Goal: Task Accomplishment & Management: Use online tool/utility

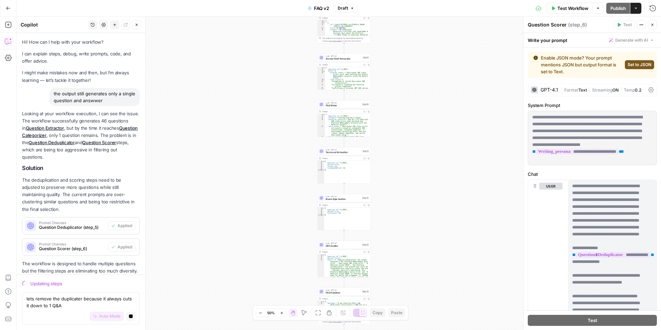
scroll to position [447, 0]
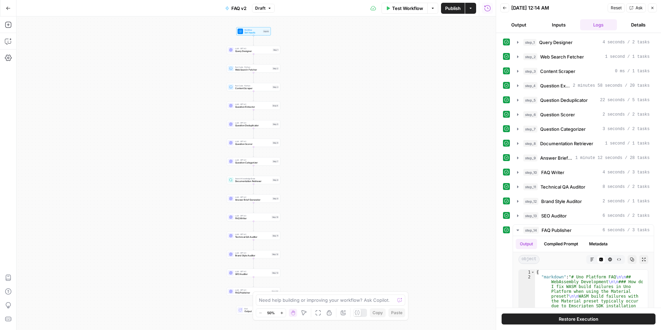
click at [523, 23] on button "Output" at bounding box center [519, 24] width 37 height 11
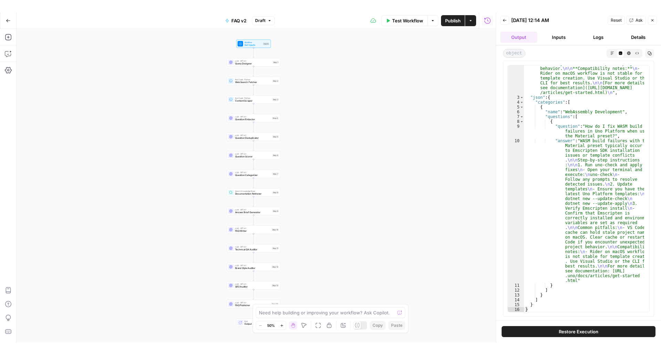
scroll to position [90, 0]
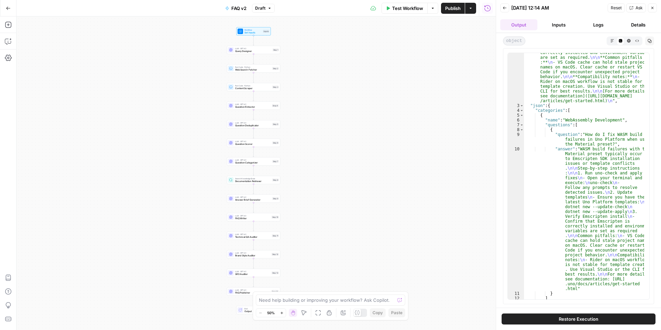
click at [418, 11] on span "Test Workflow" at bounding box center [407, 8] width 31 height 7
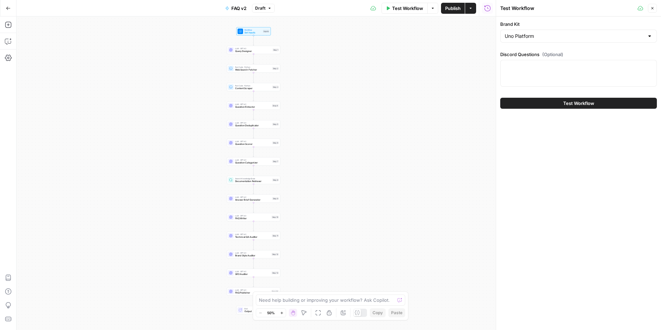
click at [565, 80] on div at bounding box center [579, 73] width 157 height 27
click at [553, 107] on button "Test Workflow" at bounding box center [579, 103] width 157 height 11
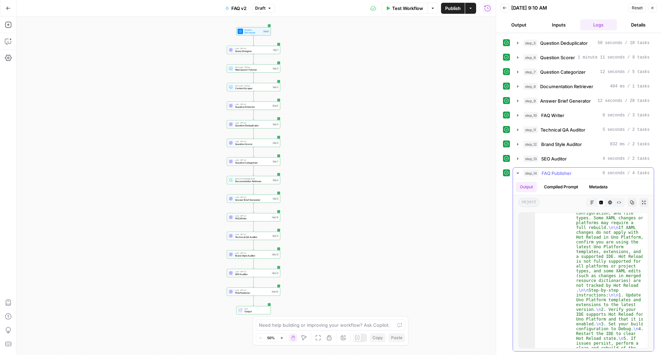
scroll to position [569, 0]
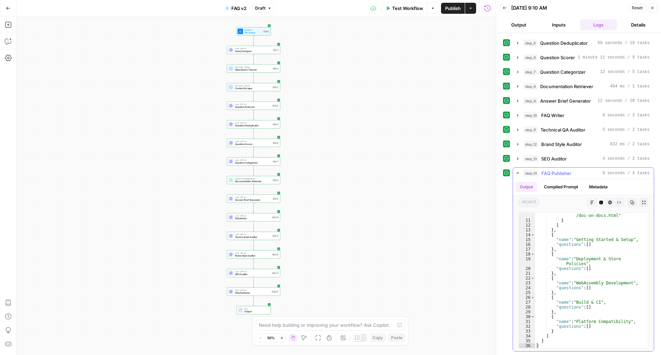
click at [590, 201] on icon "button" at bounding box center [592, 203] width 4 height 4
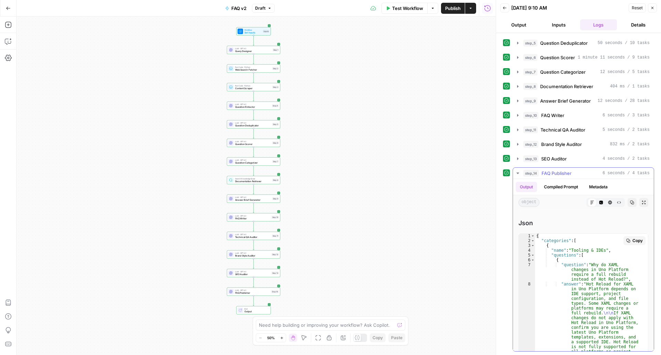
scroll to position [602, 0]
click at [368, 325] on div "No steps selected" at bounding box center [378, 324] width 39 height 7
click at [331, 325] on textarea at bounding box center [327, 325] width 136 height 7
type textarea "what if we remove the question"
click at [503, 8] on button "Back" at bounding box center [505, 7] width 9 height 9
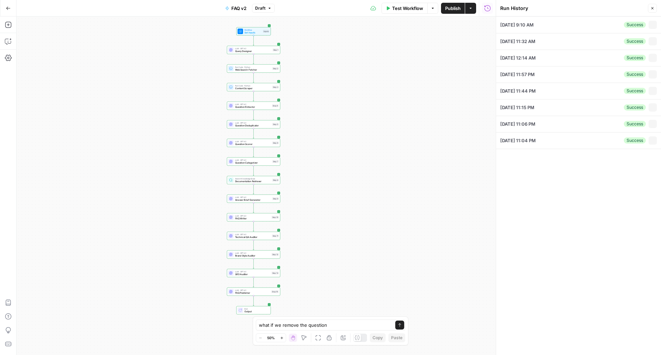
type input "Uno Platform"
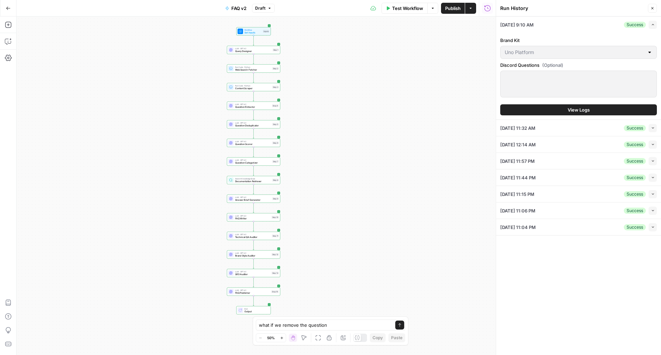
click at [257, 126] on span "Question Deduplicator" at bounding box center [253, 125] width 36 height 3
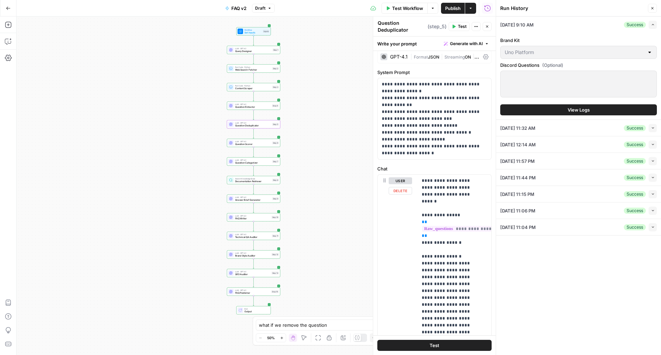
scroll to position [5, 0]
click at [335, 326] on textarea "what if we remove the question" at bounding box center [324, 325] width 130 height 7
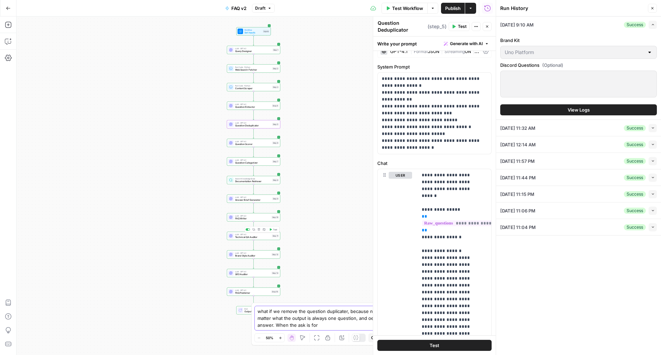
type textarea "what if we remove the question duplicater, because no matter what the output is…"
click at [253, 257] on span "Brand Style Auditor" at bounding box center [252, 255] width 35 height 3
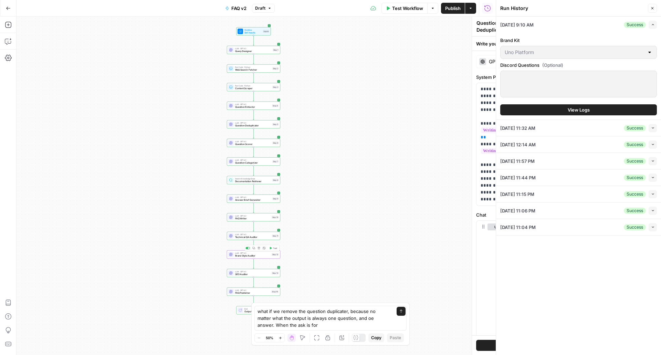
type textarea "Brand Style Auditor"
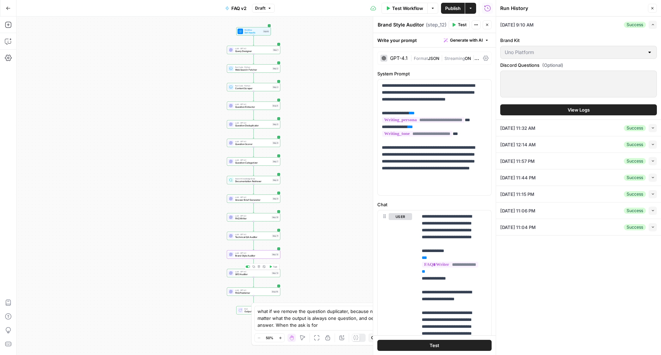
click at [250, 276] on span "SEO Auditor" at bounding box center [252, 274] width 35 height 3
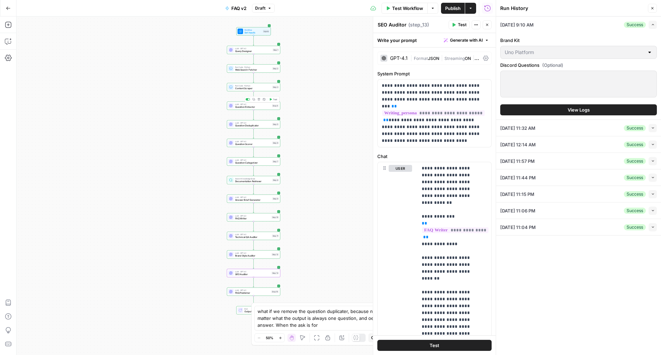
click at [264, 108] on span "Question Extractor" at bounding box center [253, 106] width 36 height 3
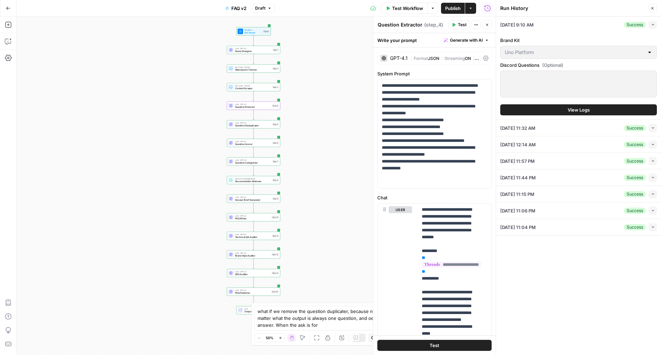
click at [246, 161] on span "Question Categorizer" at bounding box center [253, 162] width 36 height 3
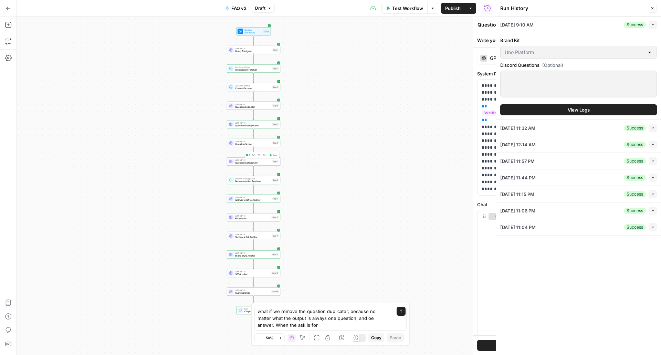
type textarea "Question Categorizer"
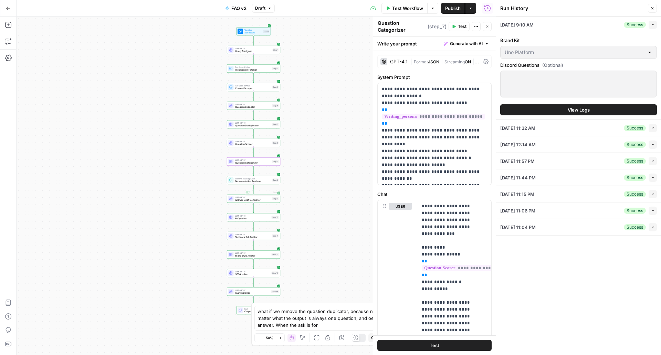
click at [244, 204] on div "Workflow Set Inputs Inputs LLM · GPT-4.1 Query Designer Step 1 Run Code · Pytho…" at bounding box center [257, 186] width 480 height 339
click at [245, 200] on span "Answer Brief Generator" at bounding box center [253, 199] width 36 height 3
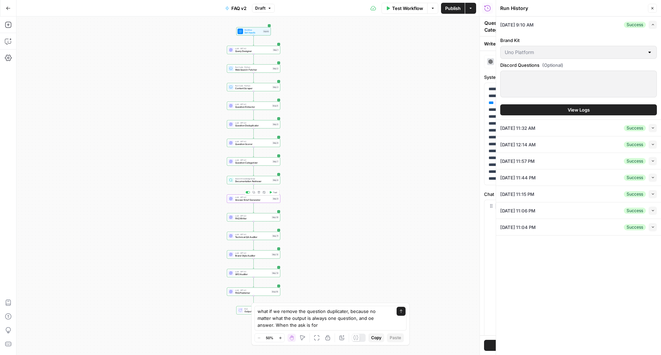
type textarea "Answer Brief Generator"
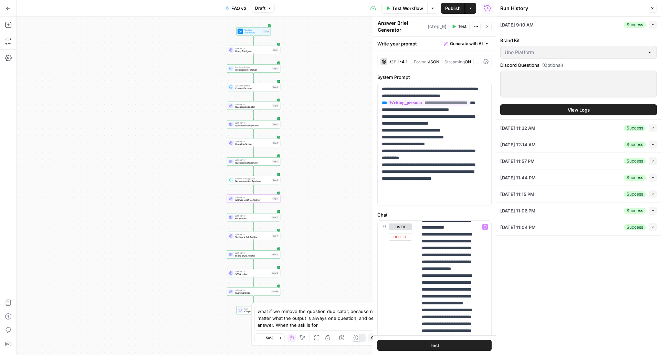
scroll to position [179, 0]
click at [350, 330] on div "what if we remove the question duplicater, because no matter what the output is…" at bounding box center [331, 318] width 152 height 25
type textarea "what if we remove the question duplicater, because no matter what the output is…"
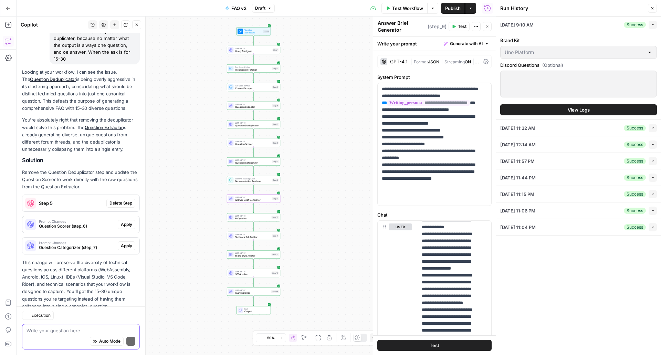
scroll to position [82, 0]
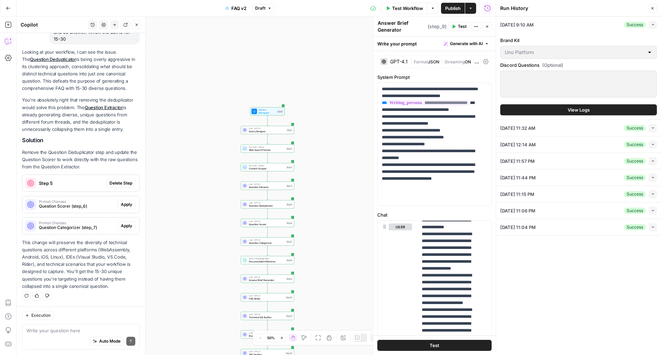
click at [75, 106] on p "You're absolutely right that removing the deduplicator would solve this problem…" at bounding box center [81, 114] width 118 height 37
click at [114, 182] on span "Delete Step" at bounding box center [121, 183] width 23 height 6
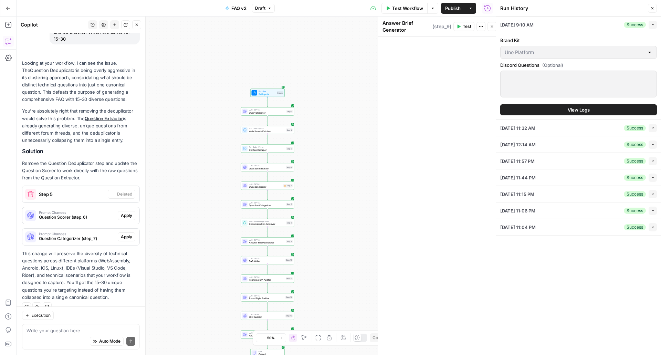
scroll to position [93, 0]
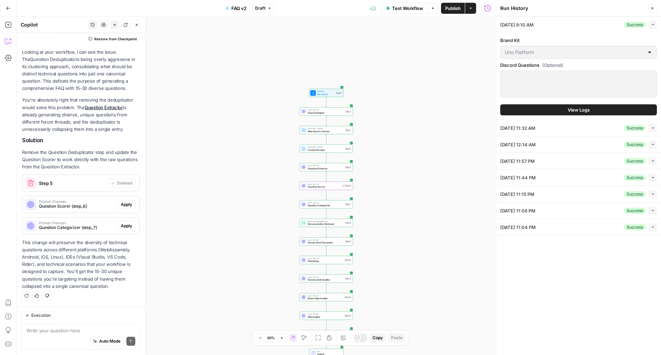
click at [83, 201] on span "Prompt Changes" at bounding box center [77, 201] width 76 height 3
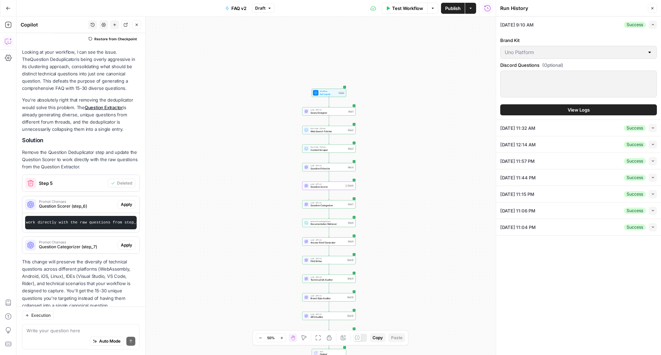
scroll to position [0, 53]
click at [126, 208] on button "Apply" at bounding box center [127, 204] width 18 height 9
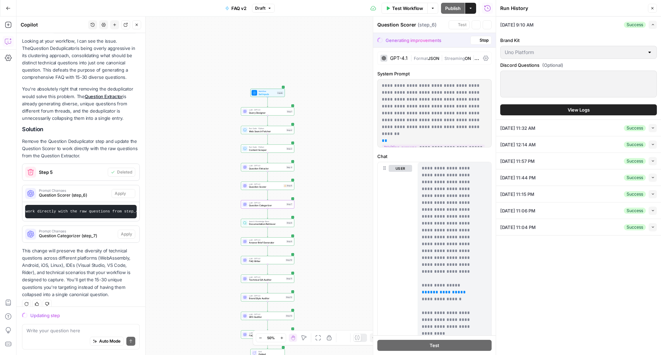
scroll to position [107, 0]
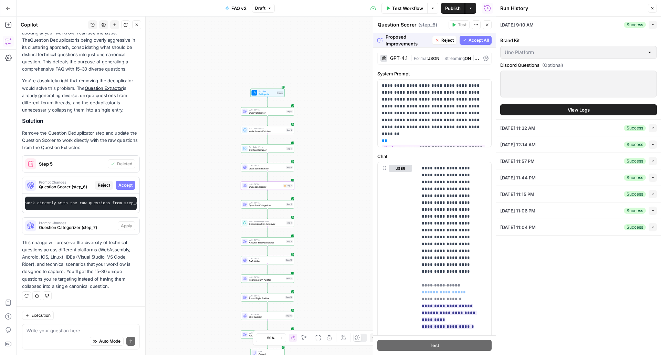
click at [120, 182] on span "Accept" at bounding box center [126, 185] width 14 height 6
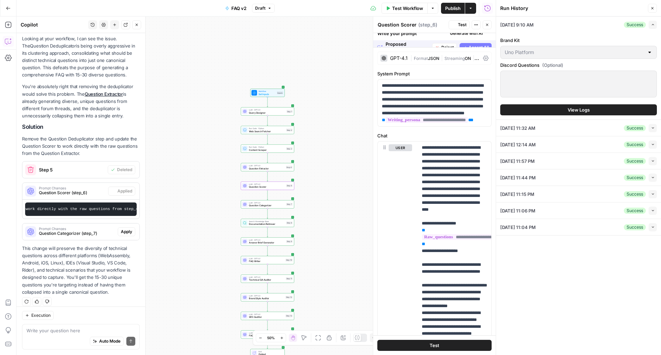
scroll to position [118, 0]
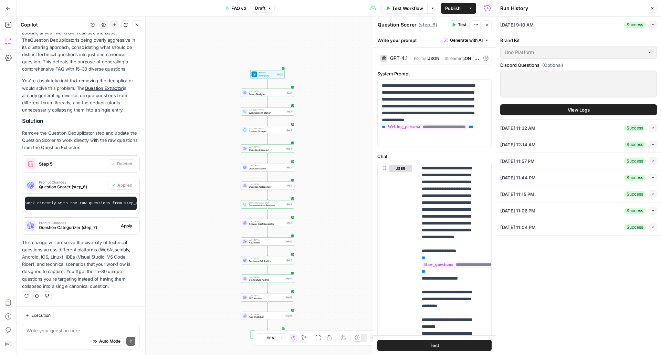
click at [121, 224] on span "Apply" at bounding box center [126, 226] width 11 height 6
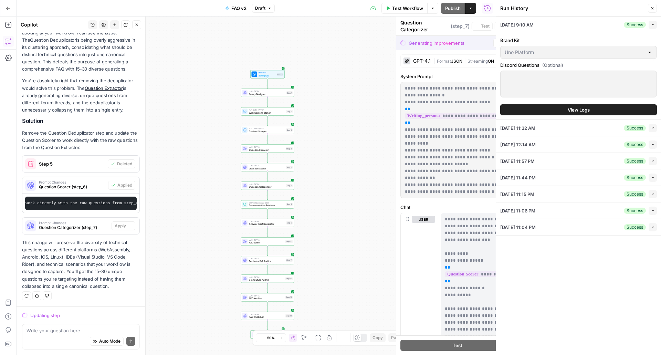
scroll to position [107, 0]
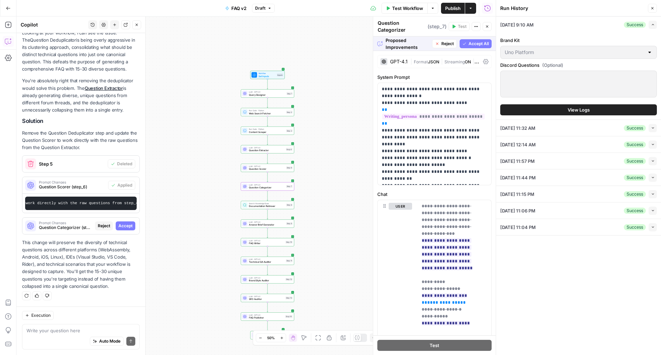
click at [120, 227] on span "Accept" at bounding box center [126, 226] width 14 height 6
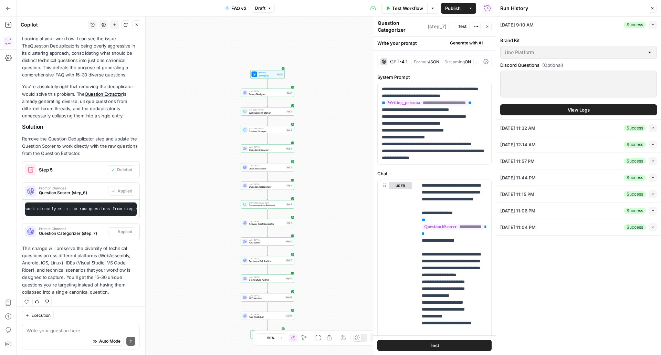
scroll to position [118, 0]
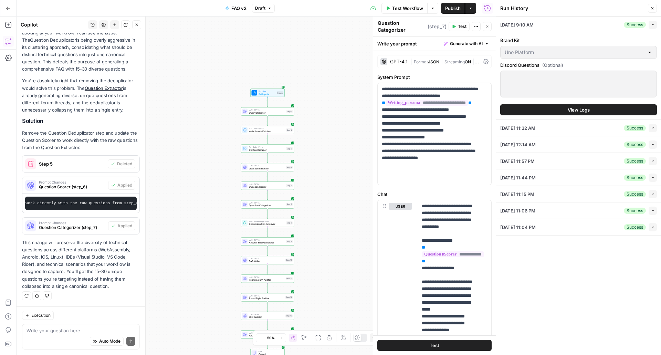
click at [104, 267] on p "This change will preserve the diversity of technical questions across different…" at bounding box center [81, 264] width 118 height 51
click at [414, 3] on button "Test Workflow" at bounding box center [405, 8] width 46 height 11
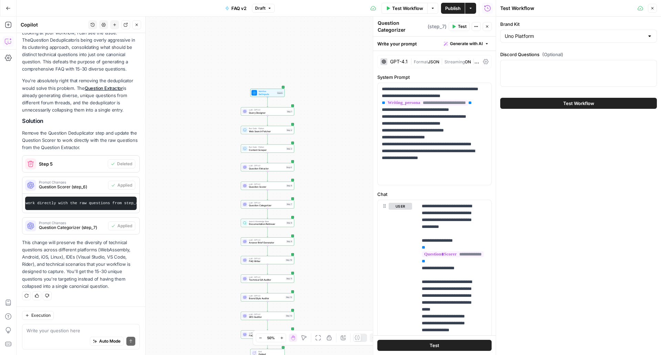
click at [523, 103] on button "Test Workflow" at bounding box center [579, 103] width 157 height 11
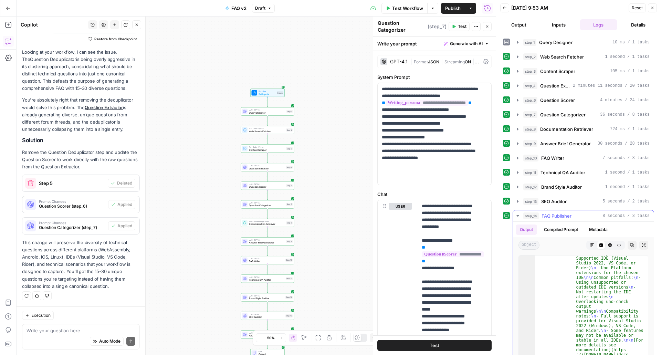
scroll to position [43, 0]
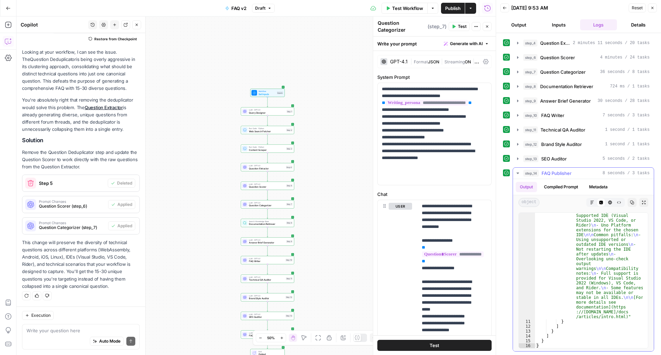
click at [588, 206] on button "Markdown" at bounding box center [592, 202] width 9 height 9
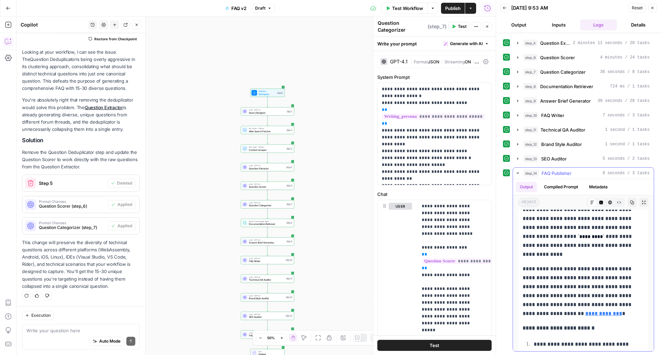
scroll to position [0, 0]
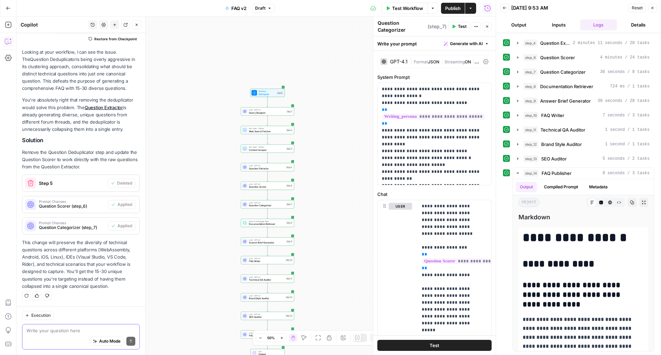
click at [92, 330] on textarea at bounding box center [81, 330] width 109 height 7
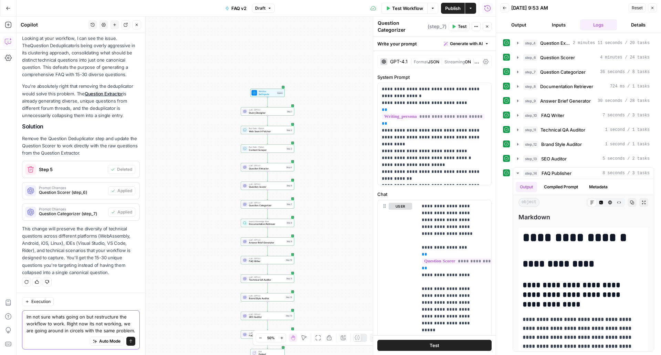
scroll to position [128, 0]
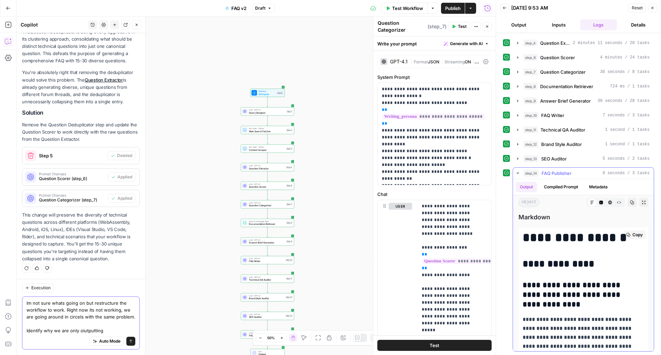
type textarea "Im not sure whats going on but restructure the workflow to work. Right now its …"
click at [600, 202] on icon "button" at bounding box center [602, 203] width 4 height 4
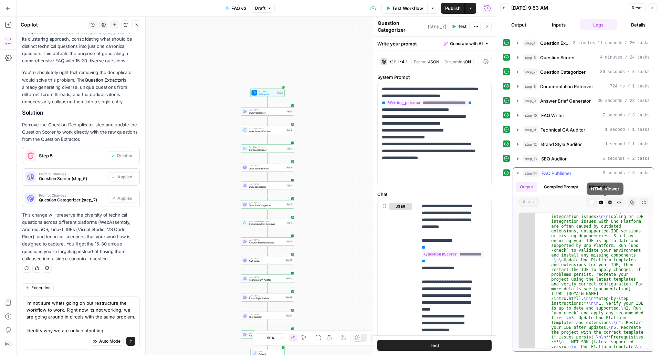
click at [609, 204] on icon "button" at bounding box center [611, 203] width 4 height 4
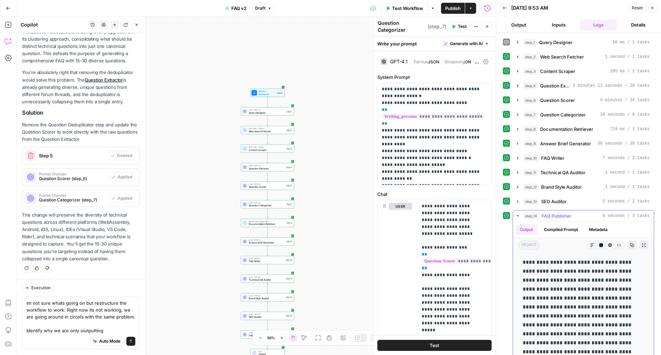
click at [588, 244] on button "Markdown" at bounding box center [592, 245] width 9 height 9
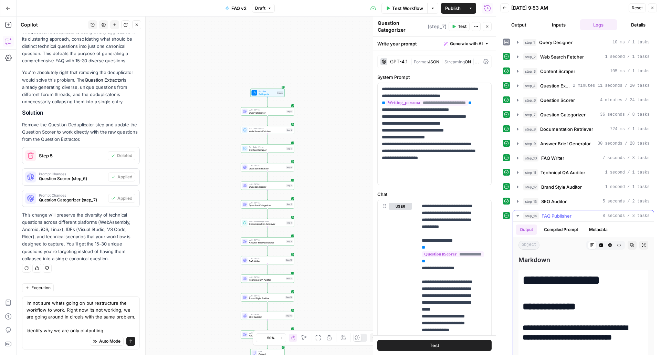
click at [615, 246] on button "Raw Output" at bounding box center [619, 245] width 9 height 9
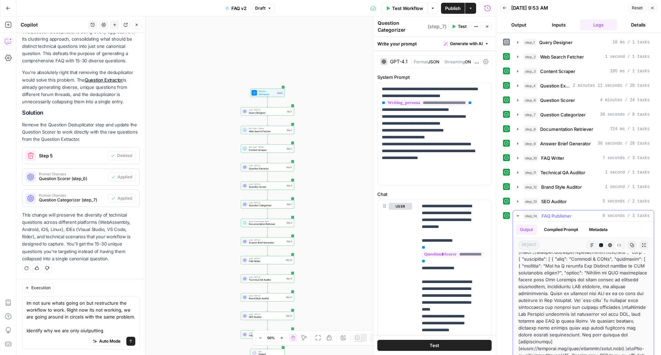
scroll to position [298, 0]
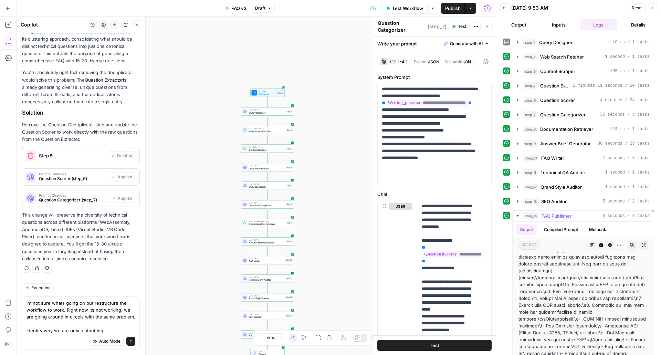
click at [588, 246] on button "Markdown" at bounding box center [592, 245] width 9 height 9
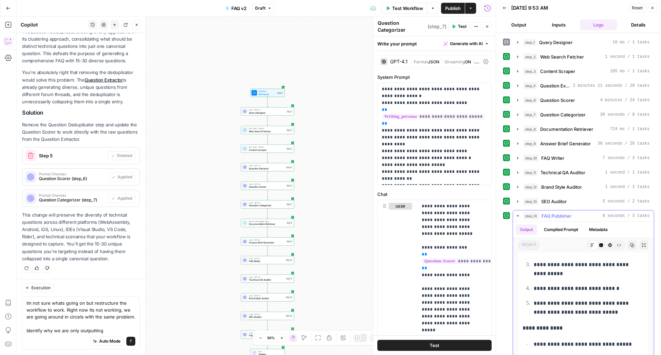
click at [576, 282] on ol "**********" at bounding box center [584, 264] width 122 height 105
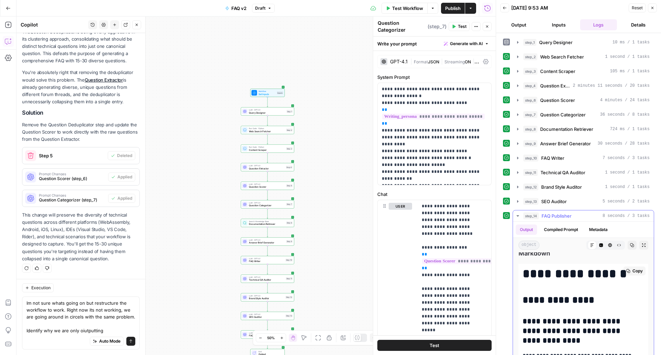
scroll to position [0, 0]
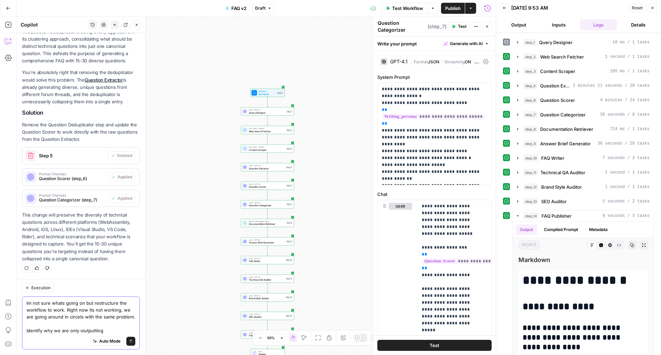
click at [98, 329] on textarea "Im not sure whats going on but restructure the workflow to work. Right now its …" at bounding box center [81, 317] width 109 height 34
click at [107, 330] on textarea "Im not sure whats going on but restructure the workflow to work. Right now its …" at bounding box center [81, 317] width 109 height 34
type textarea "Im not sure whats going on but restructure the workflow to work. Right now its …"
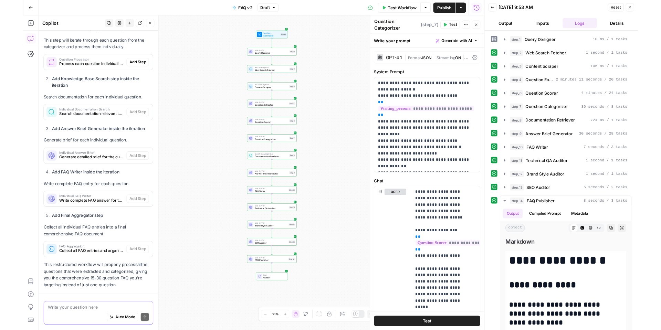
scroll to position [707, 0]
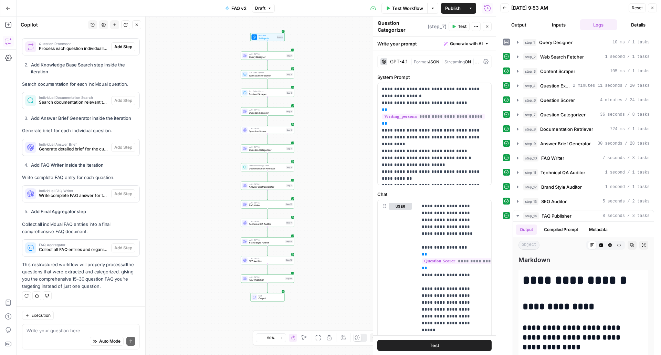
click at [397, 8] on span "Test Workflow" at bounding box center [407, 8] width 31 height 7
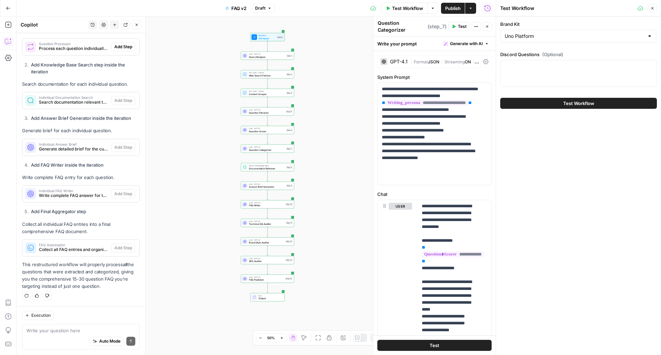
click at [561, 104] on button "Test Workflow" at bounding box center [579, 103] width 157 height 11
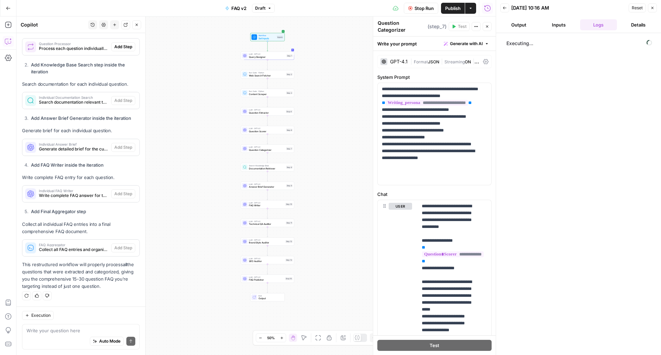
drag, startPoint x: 423, startPoint y: 2, endPoint x: 136, endPoint y: 353, distance: 453.4
click at [136, 330] on div "Execution Write your question here Auto Mode Send" at bounding box center [81, 331] width 129 height 49
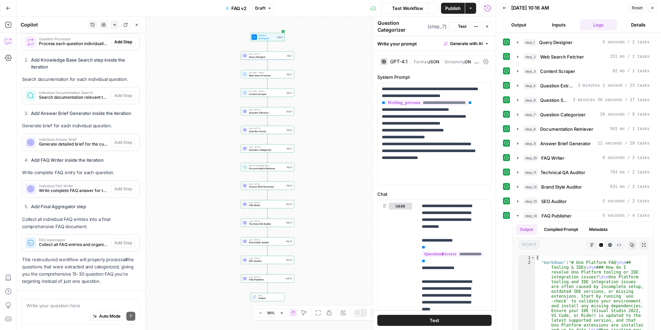
scroll to position [732, 0]
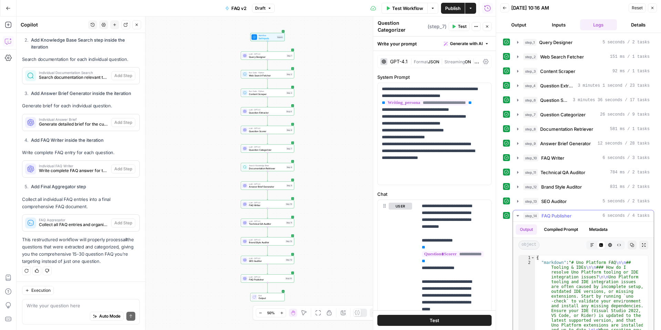
click at [590, 246] on icon "button" at bounding box center [592, 245] width 4 height 4
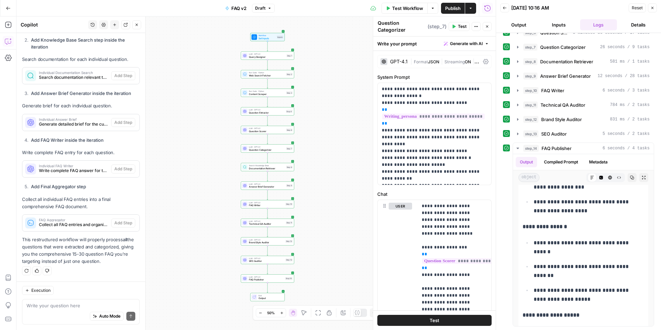
scroll to position [361, 0]
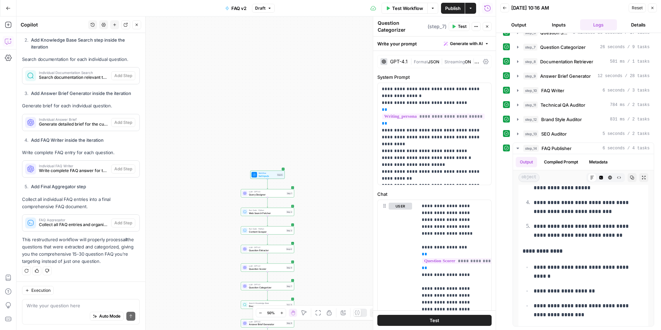
click at [6, 6] on icon "button" at bounding box center [8, 8] width 5 height 5
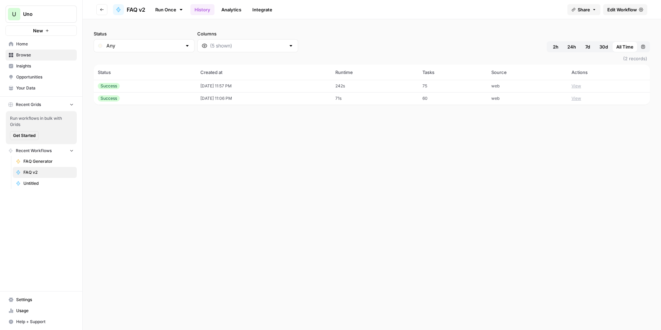
click at [62, 166] on link "FAQ Generator" at bounding box center [45, 161] width 64 height 11
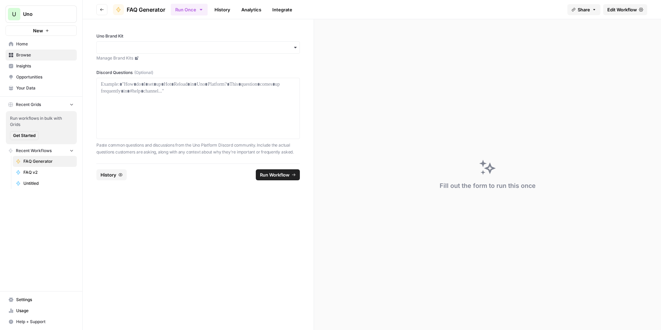
click at [610, 6] on span "Edit Workflow" at bounding box center [623, 9] width 30 height 7
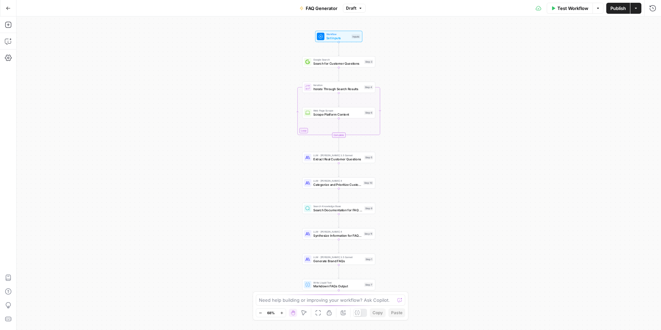
click at [319, 296] on div "Need help building or improving your workflow? Ask Copilot." at bounding box center [331, 300] width 150 height 11
type textarea "analyze the workflow for optimizations and redundancies that can imrove the fin…"
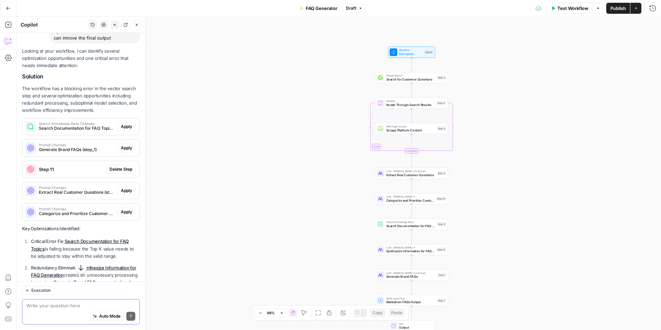
scroll to position [34, 0]
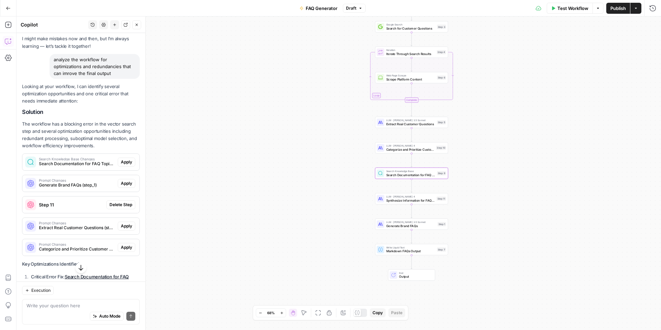
click at [123, 164] on span "Apply" at bounding box center [126, 162] width 11 height 6
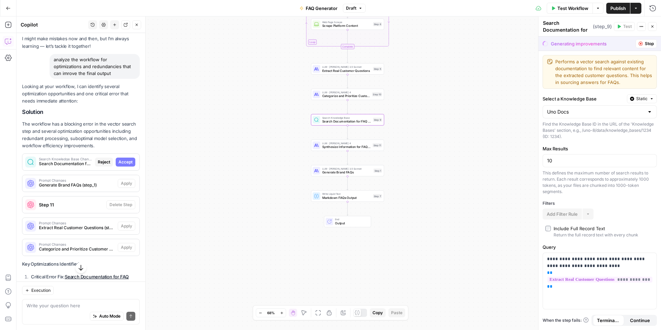
click at [121, 162] on span "Accept" at bounding box center [126, 162] width 14 height 6
type input "8"
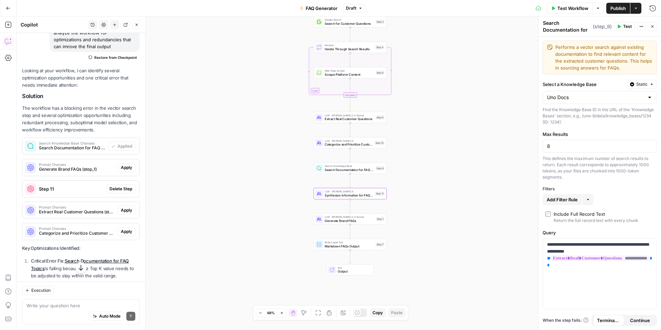
scroll to position [69, 0]
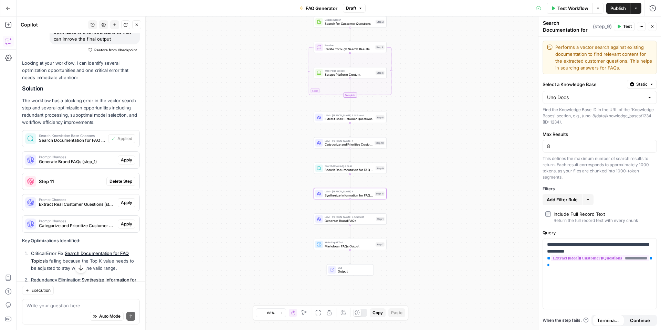
click at [121, 160] on span "Apply" at bounding box center [126, 160] width 11 height 6
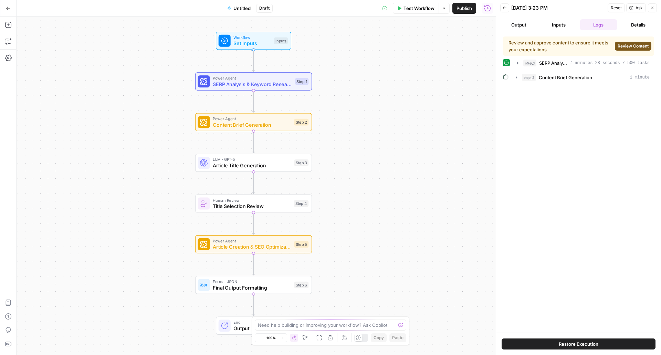
click at [552, 345] on button "Restore Execution" at bounding box center [579, 344] width 154 height 11
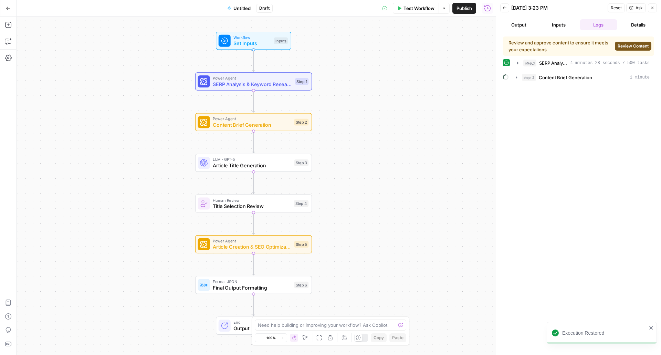
click at [627, 46] on span "Review Content" at bounding box center [633, 46] width 31 height 6
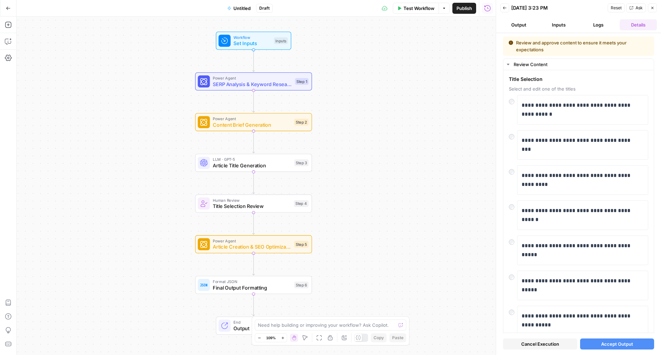
click at [602, 341] on span "Accept Output" at bounding box center [618, 344] width 32 height 7
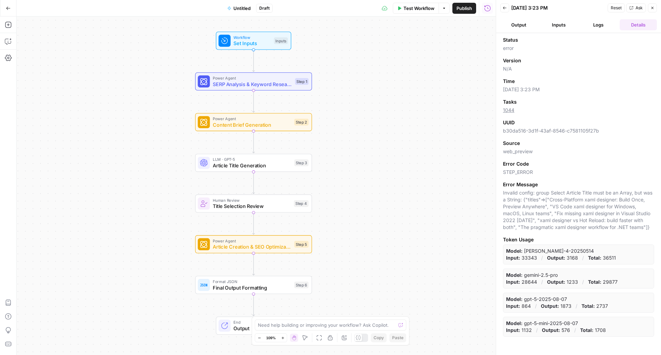
click at [523, 20] on button "Output" at bounding box center [519, 24] width 37 height 11
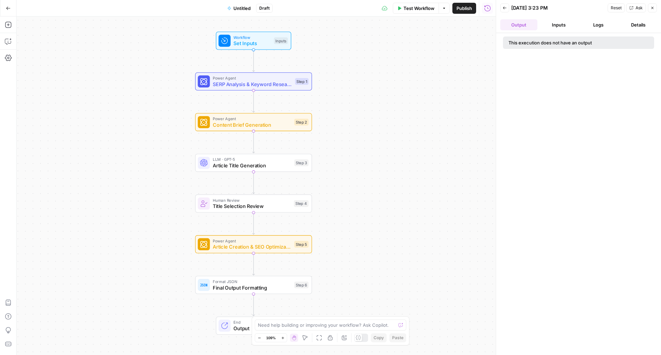
click at [541, 47] on div "This execution does not have an output" at bounding box center [578, 43] width 151 height 12
click at [238, 38] on span "Workflow" at bounding box center [252, 37] width 37 height 6
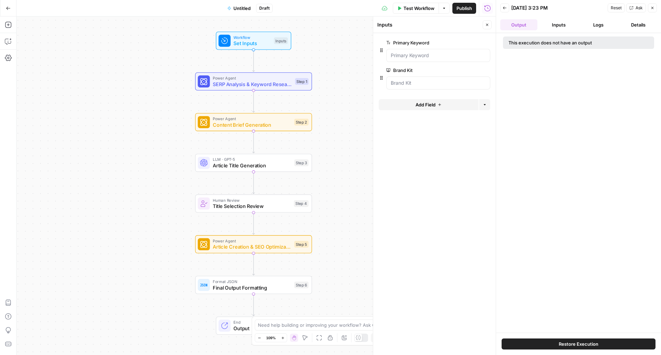
click at [230, 89] on div "Power Agent SERP Analysis & Keyword Research Step 1 Copy step Delete step Add N…" at bounding box center [253, 81] width 117 height 18
type textarea "SERP Analysis & Keyword Research"
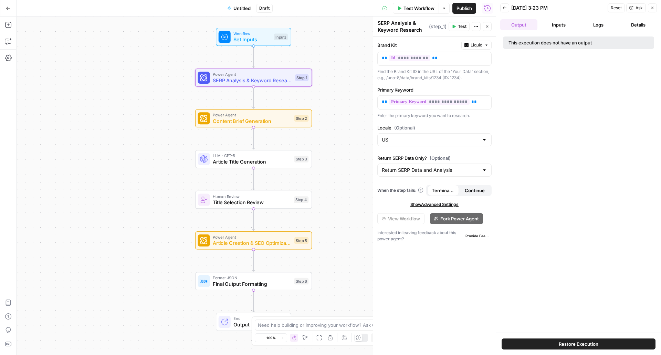
click at [427, 10] on span "Test Workflow" at bounding box center [419, 8] width 31 height 7
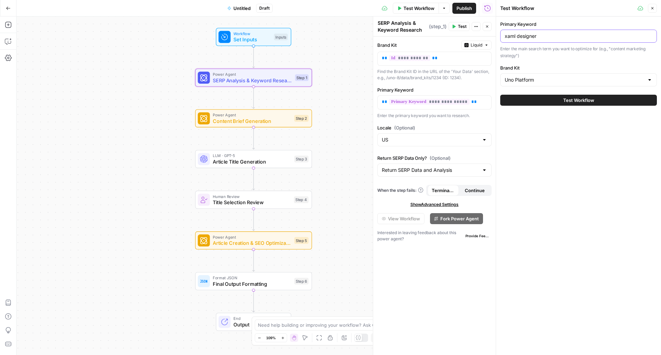
click at [551, 36] on input "xaml designer" at bounding box center [579, 36] width 148 height 7
drag, startPoint x: 543, startPoint y: 32, endPoint x: 499, endPoint y: 35, distance: 44.5
click at [499, 35] on div "Test Workflow Close Primary Keyword xaml designer Enter the main search term yo…" at bounding box center [578, 177] width 165 height 355
click at [514, 35] on input "xaml designer" at bounding box center [579, 36] width 148 height 7
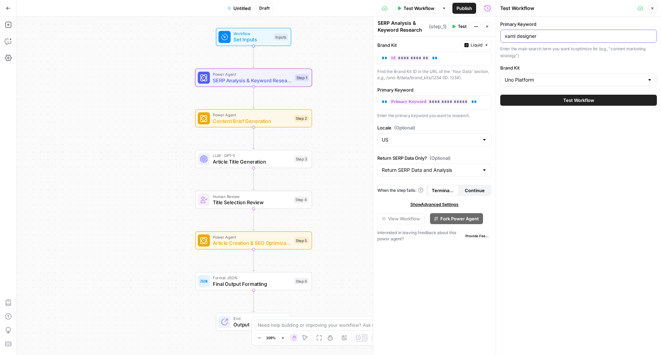
click at [514, 35] on input "xaml designer" at bounding box center [579, 36] width 148 height 7
type input "winforms designer"
click at [501, 95] on button "Test Workflow" at bounding box center [579, 100] width 157 height 11
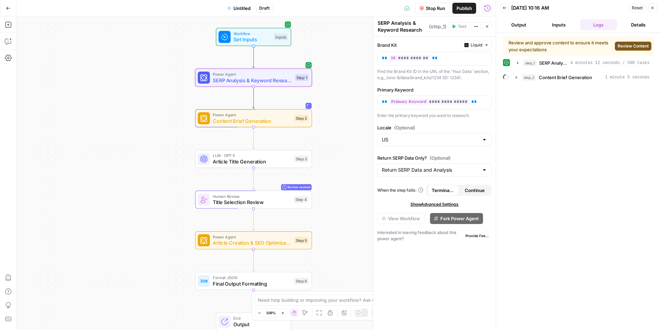
click at [629, 43] on button "Review Content" at bounding box center [633, 46] width 37 height 9
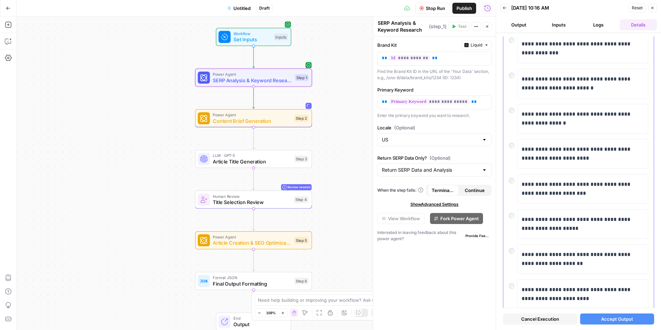
scroll to position [153, 0]
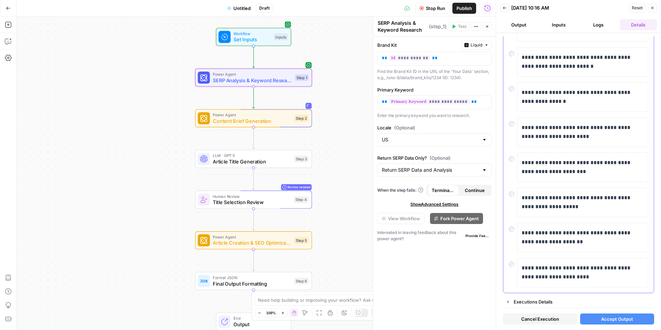
drag, startPoint x: 536, startPoint y: 191, endPoint x: 476, endPoint y: 258, distance: 89.8
click at [476, 258] on div "**********" at bounding box center [434, 184] width 123 height 294
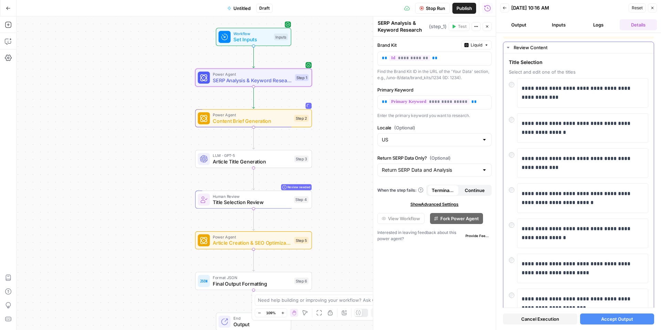
scroll to position [0, 0]
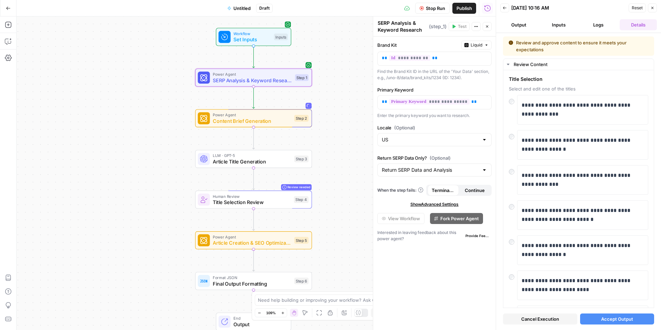
click at [660, 9] on header "Back 09/25/25 at 10:16 AM Reset Close Output Inputs Logs Details" at bounding box center [578, 16] width 165 height 33
click at [654, 9] on icon "button" at bounding box center [653, 8] width 4 height 4
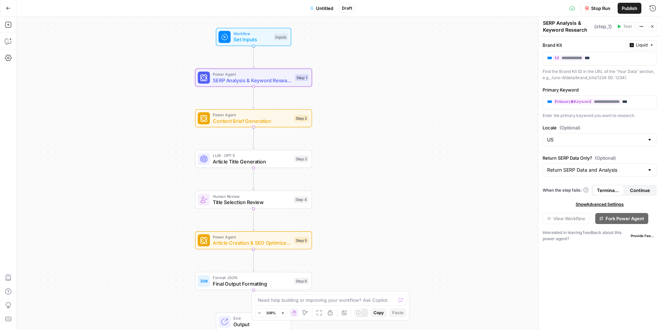
click at [257, 37] on span "Set Inputs" at bounding box center [252, 40] width 37 height 8
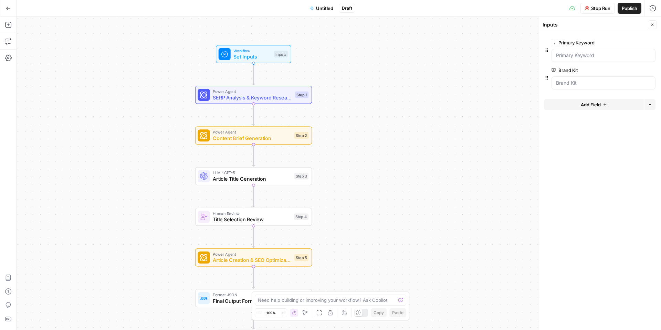
click at [257, 57] on span "Set Inputs" at bounding box center [252, 57] width 37 height 8
click at [276, 98] on span "SERP Analysis & Keyword Research" at bounding box center [252, 98] width 79 height 8
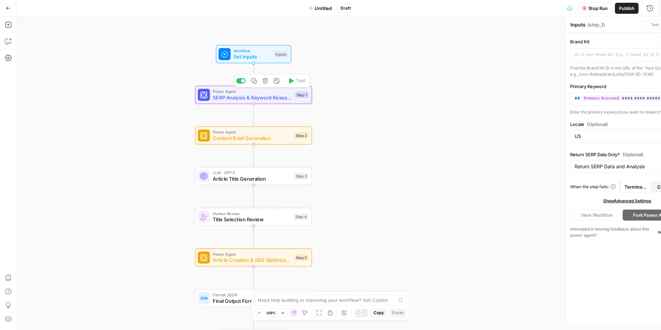
type textarea "SERP Analysis & Keyword Research"
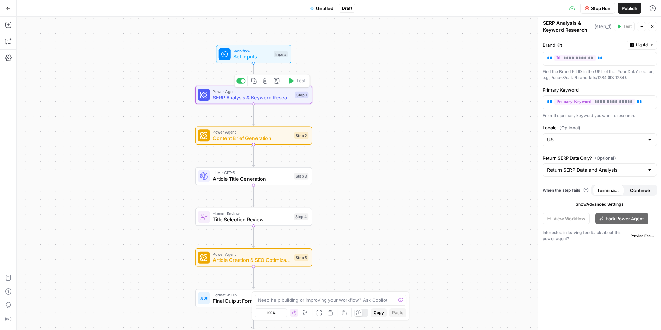
drag, startPoint x: 276, startPoint y: 97, endPoint x: 388, endPoint y: 76, distance: 113.6
click at [388, 76] on div "Workflow Set Inputs Inputs Power Agent SERP Analysis & Keyword Research Step 1 …" at bounding box center [339, 174] width 645 height 314
click at [642, 62] on div "**********" at bounding box center [594, 58] width 103 height 13
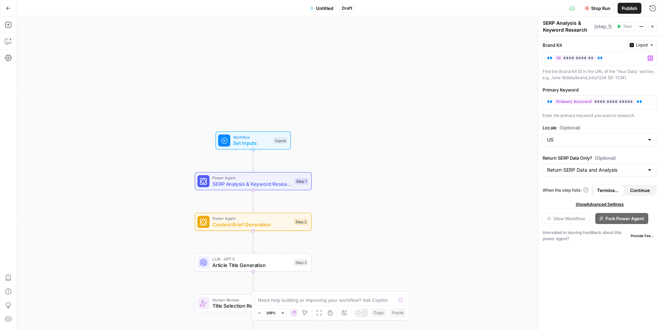
click at [223, 99] on div "Workflow Set Inputs Inputs Power Agent SERP Analysis & Keyword Research Step 1 …" at bounding box center [339, 174] width 645 height 314
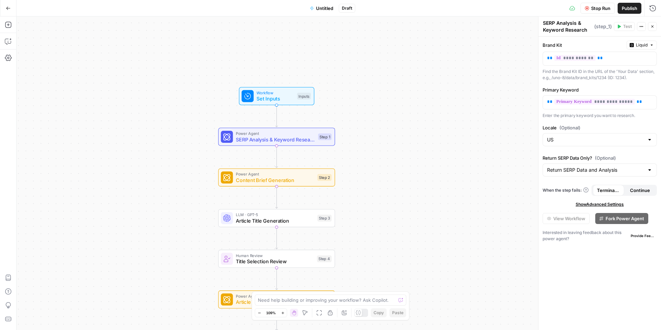
drag, startPoint x: 229, startPoint y: 94, endPoint x: 250, endPoint y: 61, distance: 39.5
click at [247, 54] on div "Workflow Set Inputs Inputs Power Agent SERP Analysis & Keyword Research Step 1 …" at bounding box center [339, 174] width 645 height 314
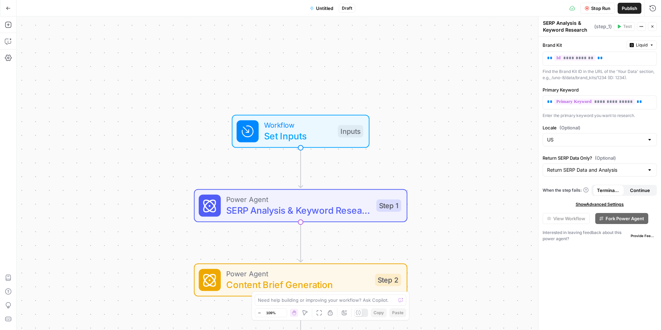
click at [278, 96] on div "Workflow Set Inputs Inputs Power Agent SERP Analysis & Keyword Research Step 1 …" at bounding box center [339, 174] width 645 height 314
click at [323, 133] on span "Set Inputs" at bounding box center [298, 136] width 68 height 14
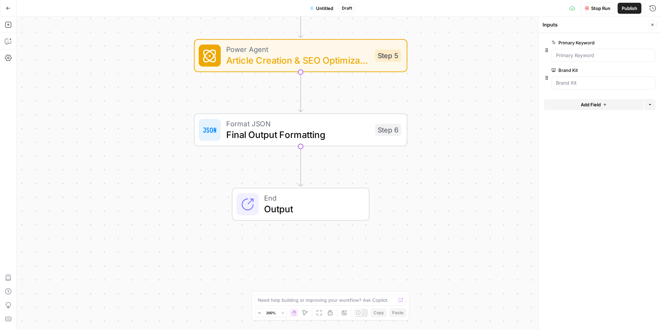
click at [356, 199] on span "End" at bounding box center [311, 198] width 94 height 11
click at [318, 201] on span "End" at bounding box center [311, 198] width 94 height 11
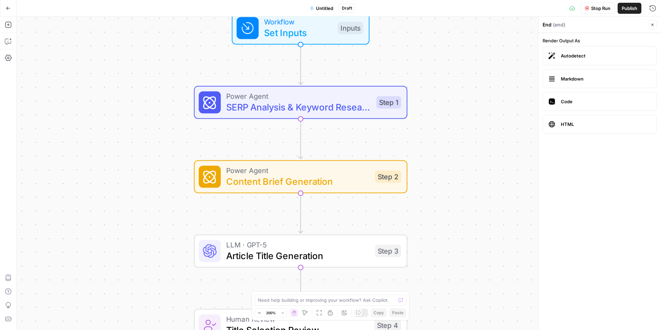
click at [299, 97] on span "Power Agent" at bounding box center [298, 96] width 145 height 11
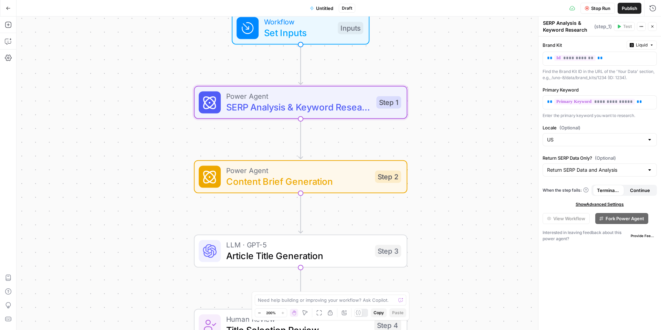
click at [653, 172] on div "Return SERP Data and Analysis" at bounding box center [600, 170] width 114 height 13
type input "Return SERP Data and Analysis"
click at [637, 155] on label "Return SERP Data Only? (Optional)" at bounding box center [600, 158] width 114 height 7
click at [637, 167] on input "Return SERP Data and Analysis" at bounding box center [595, 170] width 97 height 7
type input "Return SERP Data and Analysis"
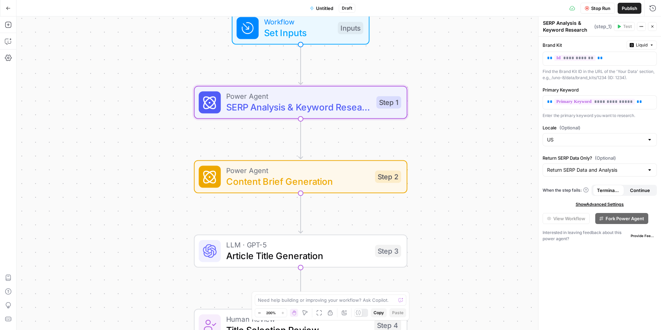
click at [644, 151] on div "**********" at bounding box center [600, 184] width 123 height 294
click at [519, 156] on div "Workflow Set Inputs Inputs Power Agent SERP Analysis & Keyword Research Step 1 …" at bounding box center [339, 174] width 645 height 314
click at [601, 13] on button "Stop Run" at bounding box center [598, 8] width 34 height 11
click at [617, 27] on button "Test" at bounding box center [624, 26] width 21 height 9
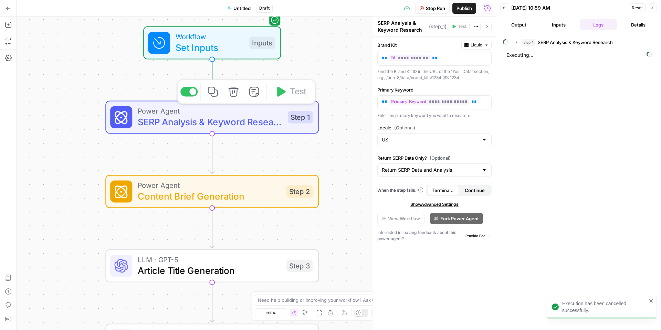
drag, startPoint x: 296, startPoint y: 113, endPoint x: 208, endPoint y: 91, distance: 91.1
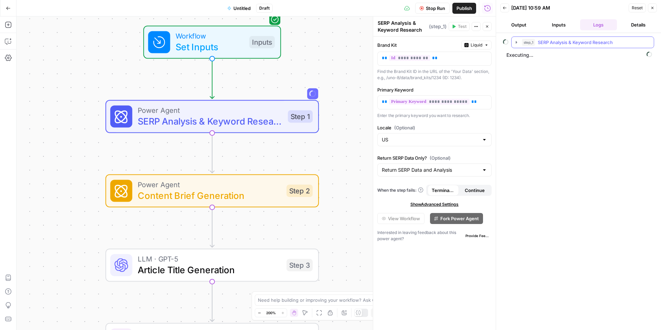
click at [513, 40] on button "step_1 SERP Analysis & Keyword Research" at bounding box center [583, 42] width 142 height 11
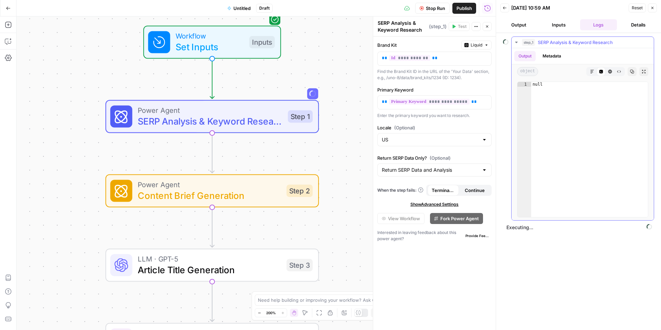
click at [539, 54] on ul "Output Metadata" at bounding box center [540, 56] width 51 height 10
click at [541, 54] on button "Metadata" at bounding box center [552, 56] width 27 height 10
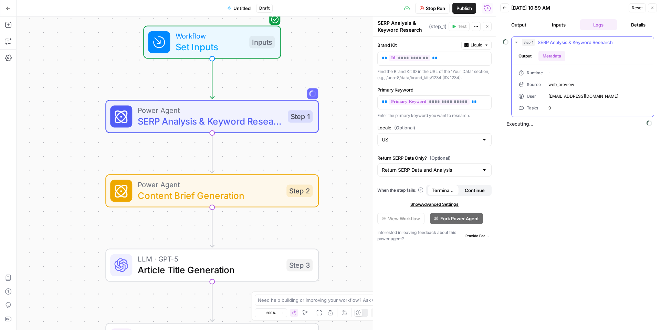
click at [519, 56] on button "Output" at bounding box center [525, 56] width 21 height 10
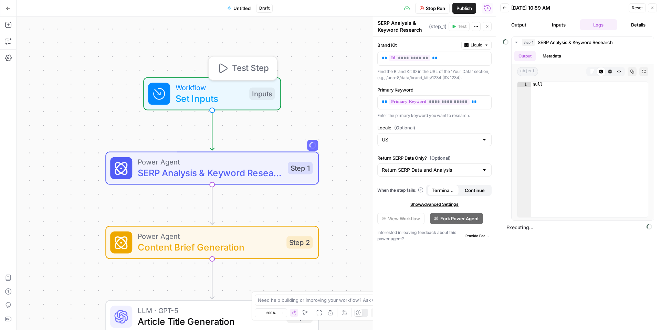
click at [238, 96] on span "Set Inputs" at bounding box center [210, 99] width 68 height 14
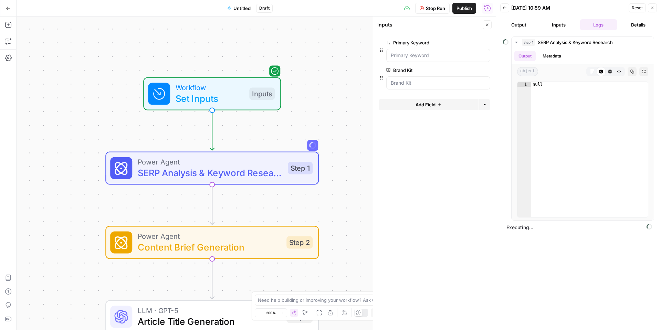
click at [652, 9] on icon "button" at bounding box center [653, 8] width 4 height 4
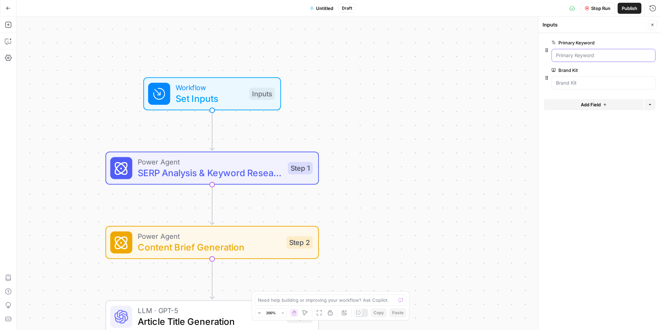
click at [575, 54] on Keyword "Primary Keyword" at bounding box center [603, 55] width 95 height 7
click at [580, 56] on Keyword "Primary Keyword" at bounding box center [603, 55] width 95 height 7
click at [581, 56] on Keyword "Primary Keyword" at bounding box center [603, 55] width 95 height 7
click at [599, 56] on Keyword "Primary Keyword" at bounding box center [603, 55] width 95 height 7
drag, startPoint x: 609, startPoint y: 9, endPoint x: 604, endPoint y: 17, distance: 9.3
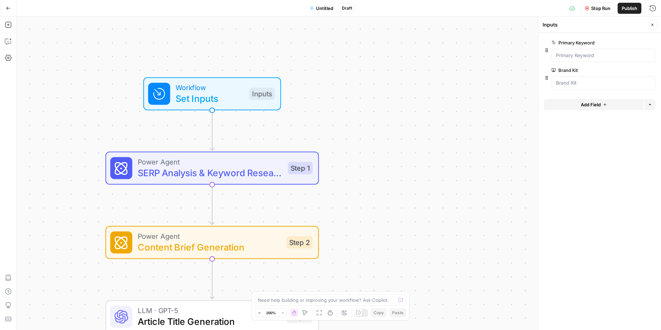
click at [609, 9] on span "Stop Run" at bounding box center [601, 8] width 19 height 7
click at [592, 54] on Keyword "Primary Keyword" at bounding box center [603, 55] width 95 height 7
click at [609, 58] on Keyword "Primary Keyword" at bounding box center [603, 55] width 95 height 7
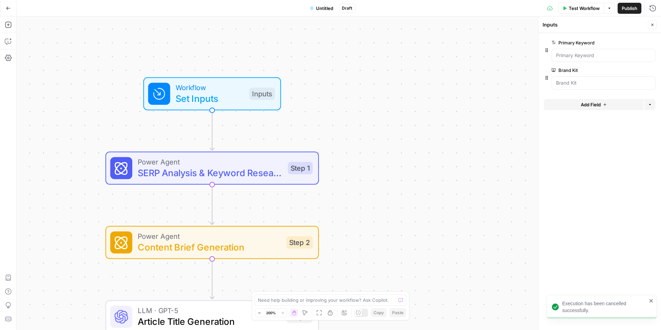
click at [598, 7] on span "Test Workflow" at bounding box center [584, 8] width 31 height 7
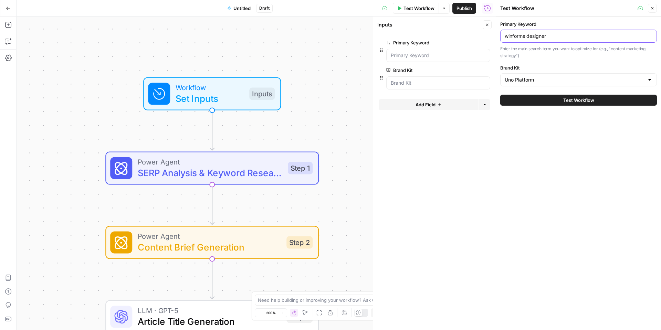
click at [583, 34] on input "winforms designer" at bounding box center [579, 36] width 148 height 7
type input "Cross-Platform .net"
click at [578, 80] on input "Brand Kit" at bounding box center [575, 79] width 140 height 7
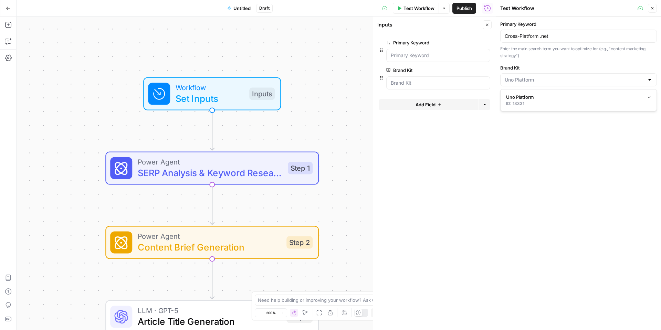
type input "Uno Platform"
click at [574, 129] on div "Primary Keyword Cross-Platform .net Enter the main search term you want to opti…" at bounding box center [578, 174] width 165 height 314
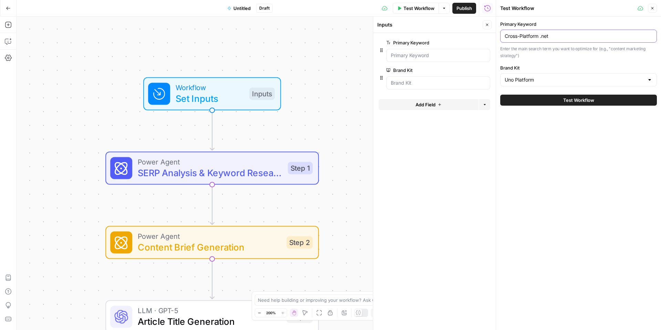
drag, startPoint x: 558, startPoint y: 37, endPoint x: 501, endPoint y: 35, distance: 57.5
click at [501, 35] on div "Cross-Platform .net" at bounding box center [579, 36] width 157 height 13
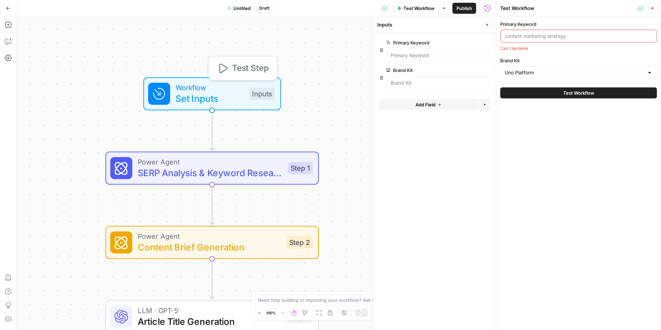
click at [218, 92] on span "Set Inputs" at bounding box center [210, 99] width 68 height 14
click at [544, 40] on div at bounding box center [579, 36] width 157 height 13
paste input "visual development environment"
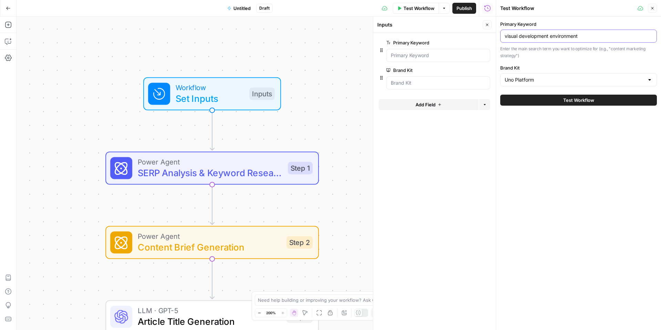
type input "visual development environment"
click at [602, 97] on button "Test Workflow" at bounding box center [579, 100] width 157 height 11
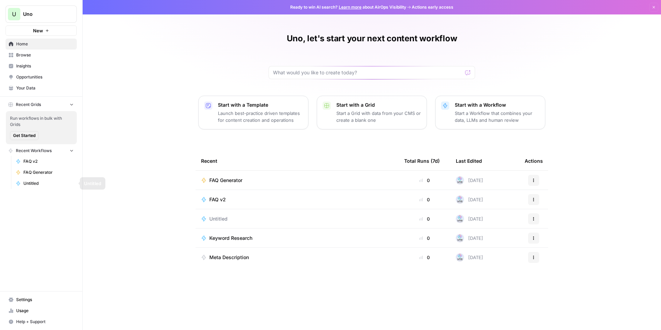
click at [47, 182] on span "Untitled" at bounding box center [48, 184] width 50 height 6
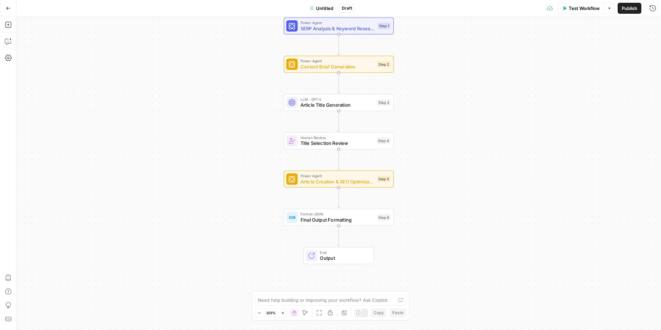
click at [325, 262] on span "Output" at bounding box center [344, 258] width 48 height 7
click at [601, 59] on span "Autodetect" at bounding box center [606, 55] width 90 height 7
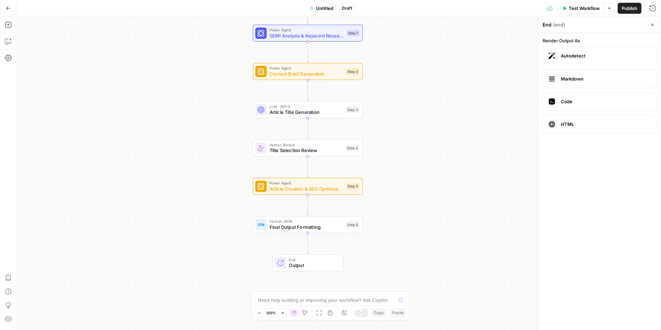
drag, startPoint x: 426, startPoint y: 218, endPoint x: 397, endPoint y: 221, distance: 28.7
click at [394, 226] on div "Workflow Set Inputs Inputs Power Agent SERP Analysis & Keyword Research Step 1 …" at bounding box center [339, 174] width 645 height 314
click at [237, 217] on div "Workflow Set Inputs Inputs Power Agent SERP Analysis & Keyword Research Step 1 …" at bounding box center [339, 174] width 645 height 314
click at [264, 222] on icon at bounding box center [260, 224] width 7 height 7
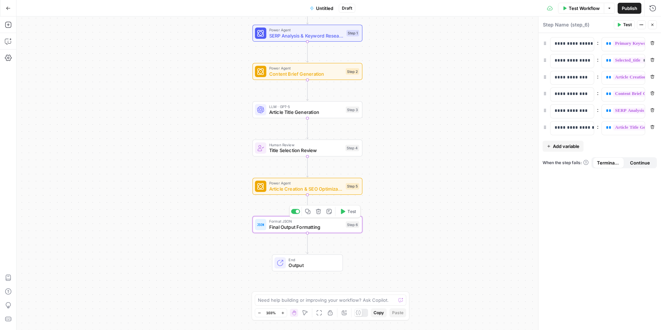
type textarea "Final Output Formatting"
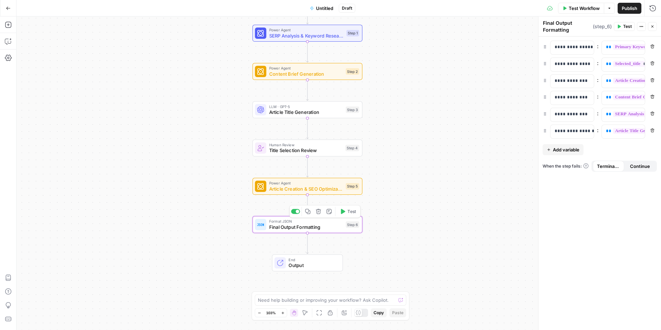
click at [330, 225] on span "Final Output Formatting" at bounding box center [306, 227] width 74 height 7
click at [654, 24] on button "Close" at bounding box center [652, 26] width 9 height 9
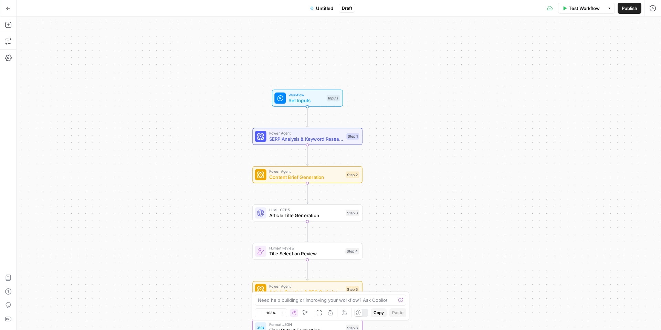
click at [315, 4] on button "Untitled" at bounding box center [322, 8] width 32 height 11
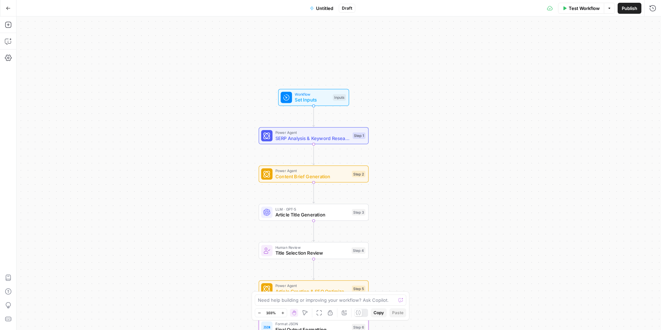
drag, startPoint x: 186, startPoint y: 43, endPoint x: 430, endPoint y: 59, distance: 244.4
click at [430, 59] on div "Workflow Set Inputs Inputs Power Agent SERP Analysis & Keyword Research Step 1 …" at bounding box center [339, 174] width 645 height 314
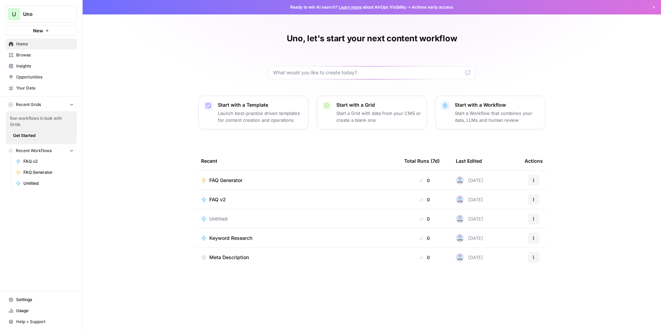
click at [657, 8] on button "Dismiss" at bounding box center [654, 7] width 9 height 9
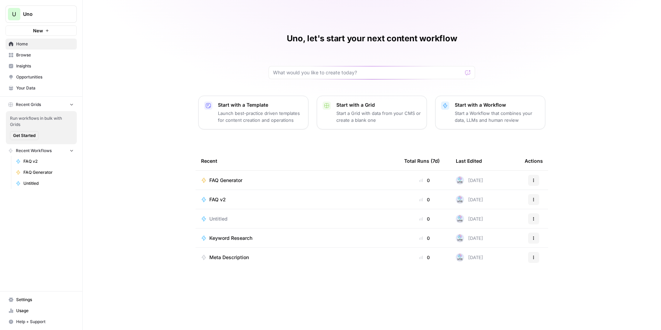
click at [62, 17] on span "Uno" at bounding box center [44, 14] width 42 height 7
click at [38, 75] on span "Log Out" at bounding box center [65, 77] width 94 height 7
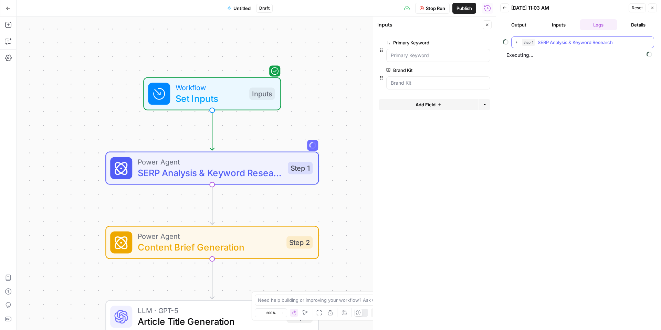
click at [515, 41] on icon "button" at bounding box center [517, 43] width 6 height 6
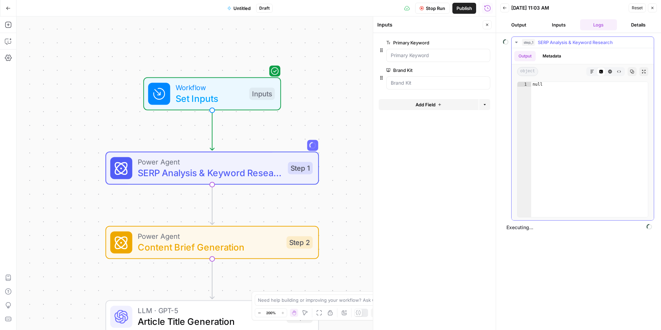
click at [515, 42] on icon "button" at bounding box center [517, 43] width 6 height 6
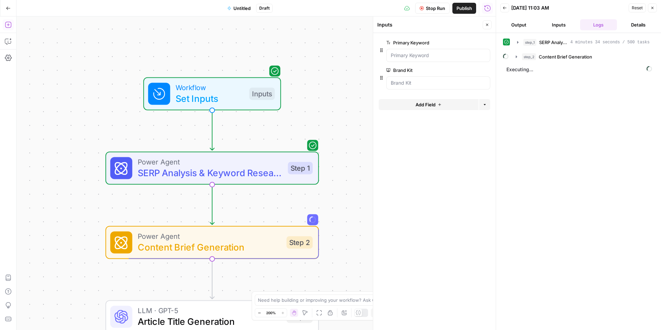
click at [12, 24] on button "Add Steps" at bounding box center [8, 24] width 11 height 11
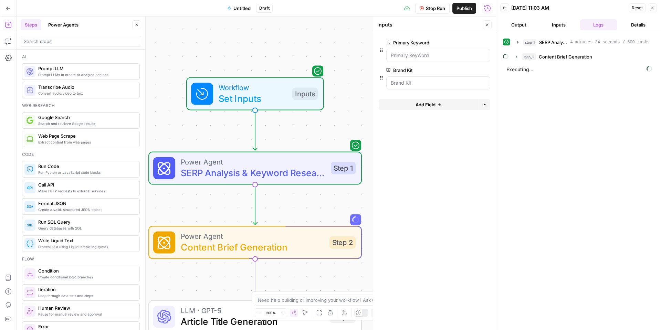
click at [8, 25] on icon "button" at bounding box center [8, 24] width 7 height 7
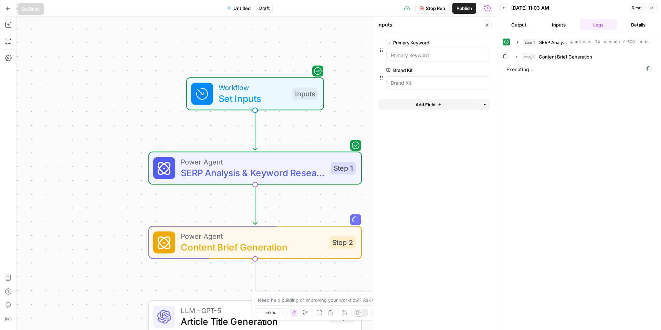
click at [7, 10] on icon "button" at bounding box center [8, 8] width 5 height 5
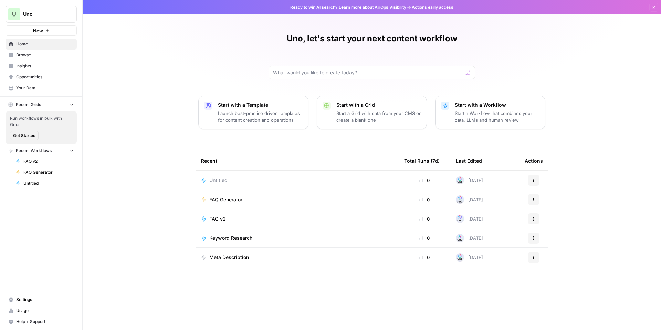
click at [47, 31] on icon "button" at bounding box center [47, 30] width 3 height 3
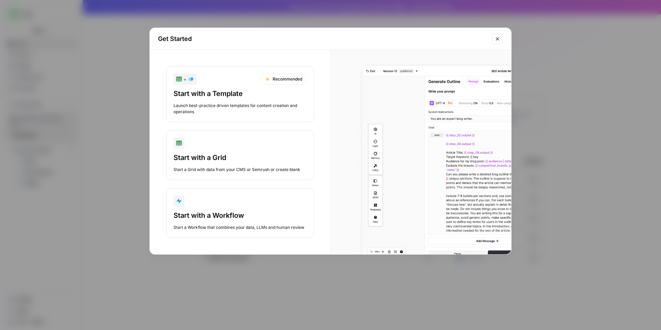
click at [251, 205] on div "button" at bounding box center [240, 201] width 133 height 11
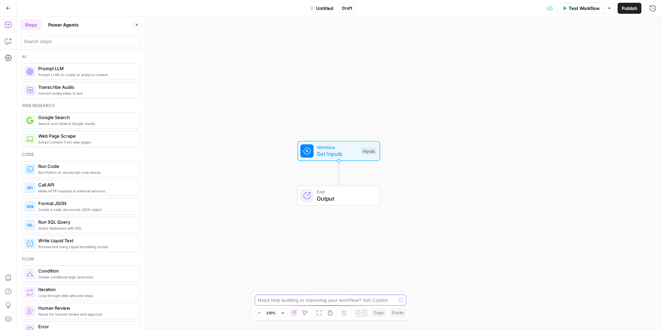
click at [328, 304] on textarea at bounding box center [327, 300] width 138 height 7
paste textarea "efined Content Creation Agentic Workflow 1. Input & Setup Goal: Define the foun…"
type textarea "Help me build a content creation pipeline: efined Content Creation Agentic Work…"
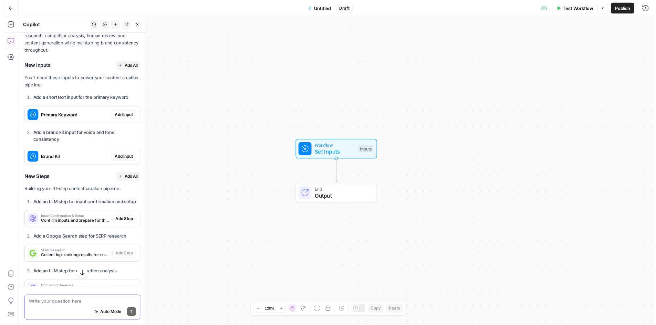
scroll to position [1440, 0]
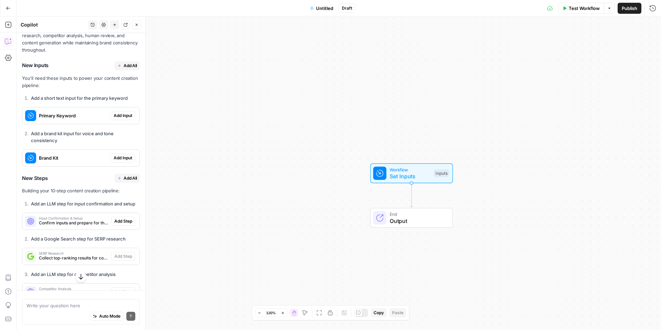
click at [120, 119] on span "Add Input" at bounding box center [123, 116] width 19 height 6
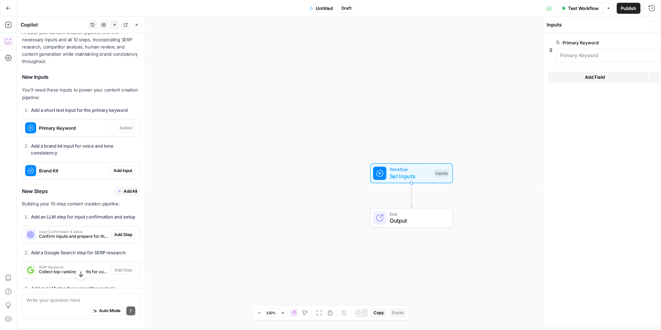
scroll to position [1451, 0]
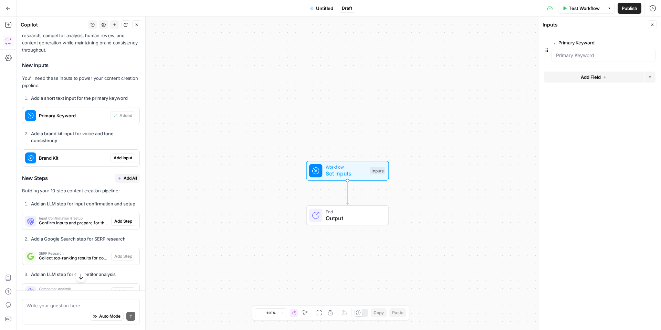
drag, startPoint x: 140, startPoint y: 167, endPoint x: 345, endPoint y: 171, distance: 204.7
click at [345, 171] on span "Set Inputs" at bounding box center [346, 173] width 41 height 8
click at [118, 161] on span "Add Input" at bounding box center [123, 158] width 19 height 6
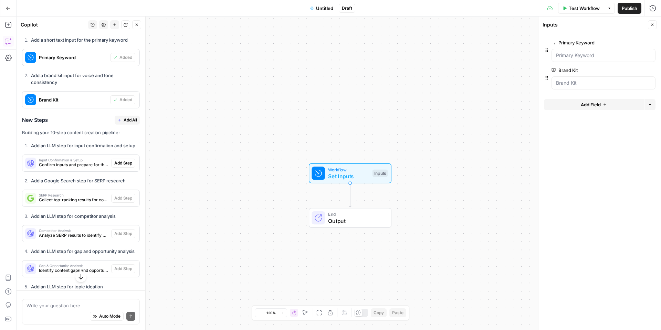
scroll to position [1520, 0]
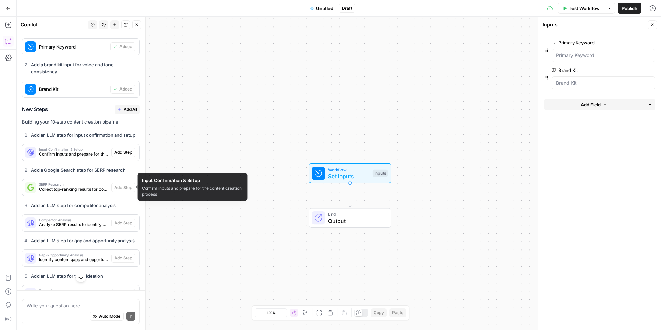
click at [51, 157] on span "Confirm inputs and prepare for the content creation process" at bounding box center [74, 154] width 70 height 6
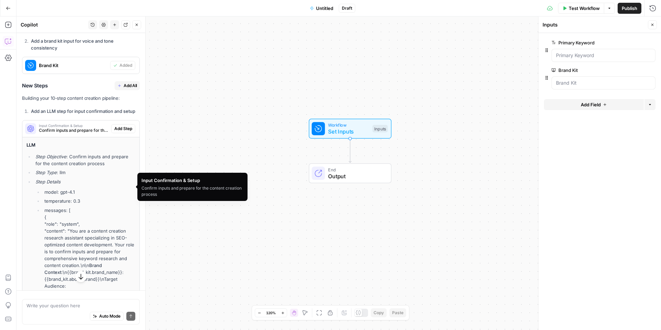
scroll to position [1554, 0]
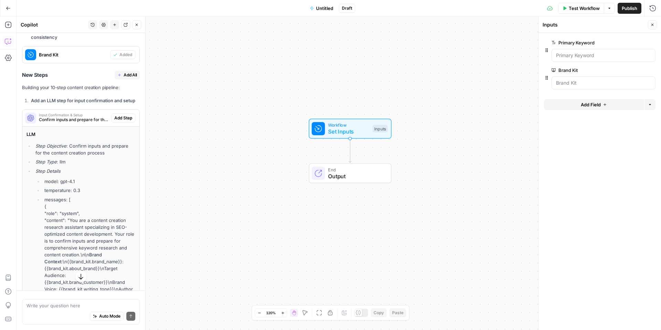
drag, startPoint x: 68, startPoint y: 197, endPoint x: 60, endPoint y: 196, distance: 7.6
click at [67, 165] on li "Step Type : llm" at bounding box center [85, 161] width 102 height 7
click at [60, 165] on li "Step Type : llm" at bounding box center [85, 161] width 102 height 7
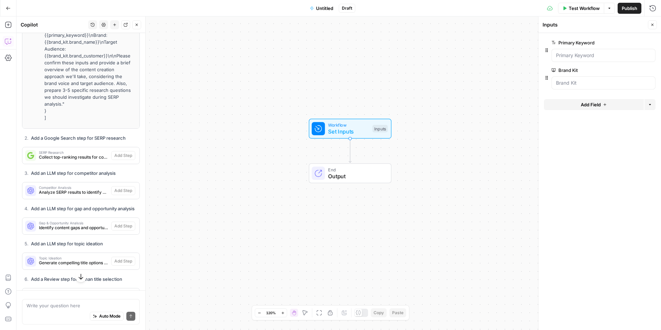
scroll to position [1968, 0]
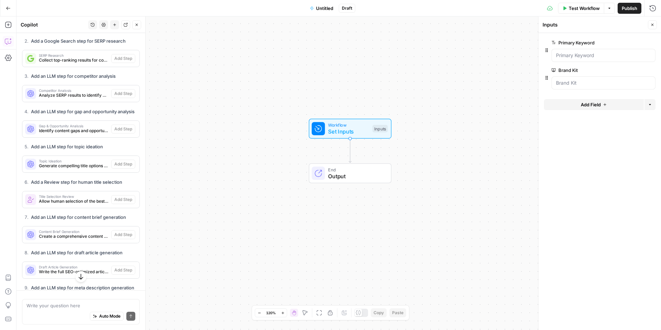
click at [92, 57] on span "SERP Research" at bounding box center [74, 55] width 70 height 3
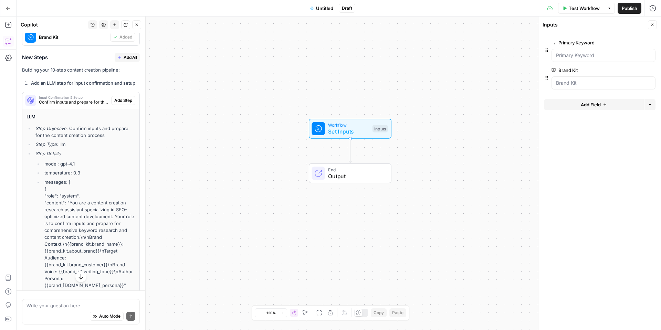
scroll to position [1486, 0]
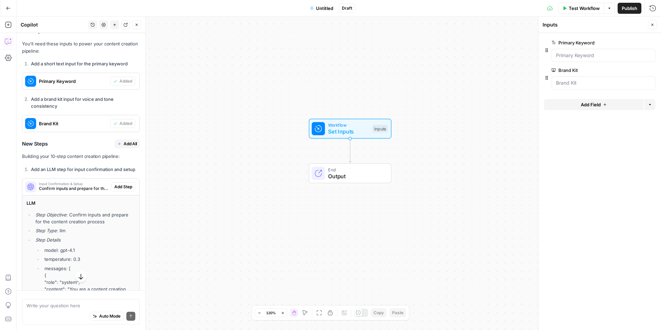
click at [116, 190] on span "Add Step" at bounding box center [123, 187] width 18 height 6
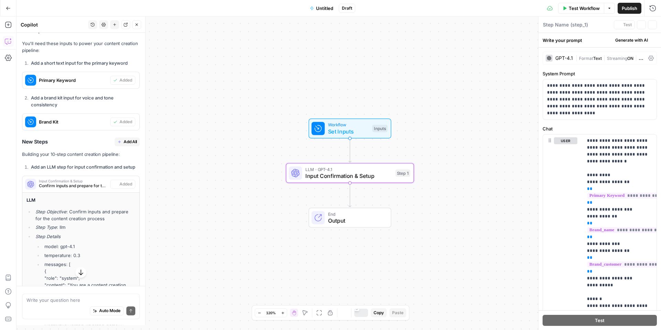
type textarea "Input Confirmation & Setup"
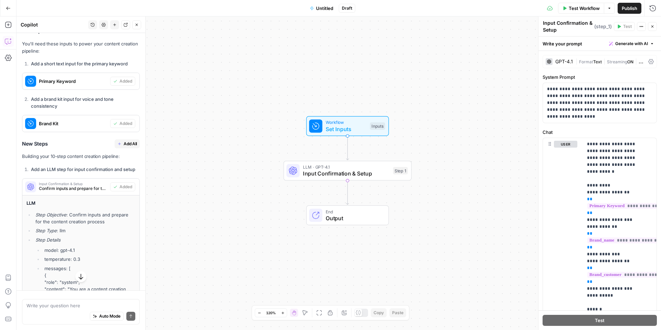
click at [562, 63] on div "GPT-4.1" at bounding box center [565, 61] width 18 height 5
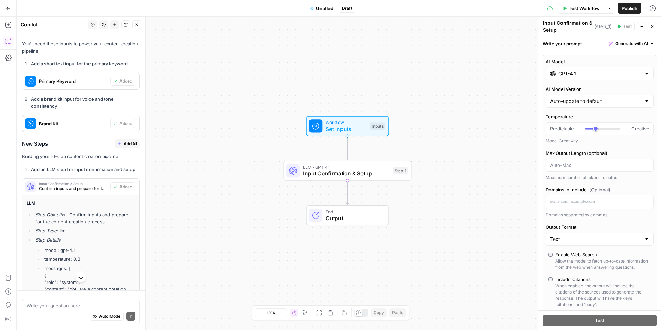
click at [578, 75] on input "GPT-4.1" at bounding box center [600, 73] width 83 height 7
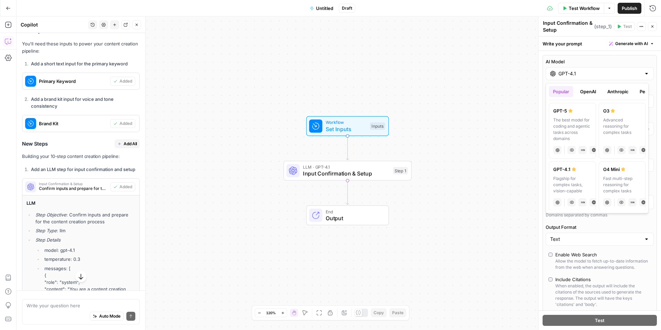
click at [619, 93] on button "Anthropic" at bounding box center [619, 91] width 30 height 11
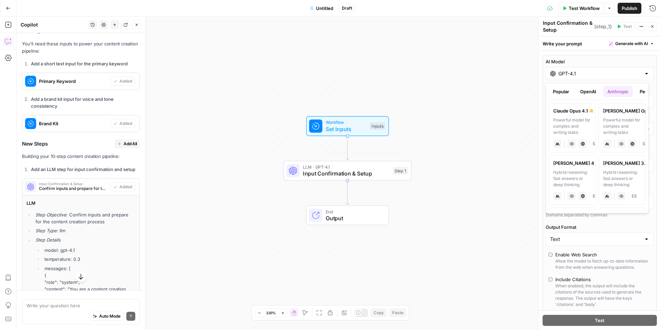
click at [573, 124] on div "Powerful model for complex and writing tasks" at bounding box center [573, 126] width 38 height 19
type input "Claude Opus 4.1"
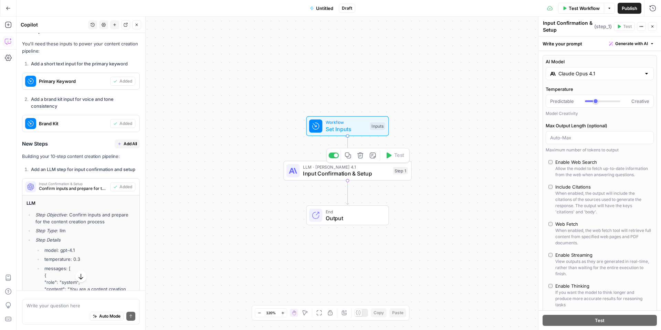
click at [367, 176] on span "Input Confirmation & Setup" at bounding box center [346, 173] width 87 height 8
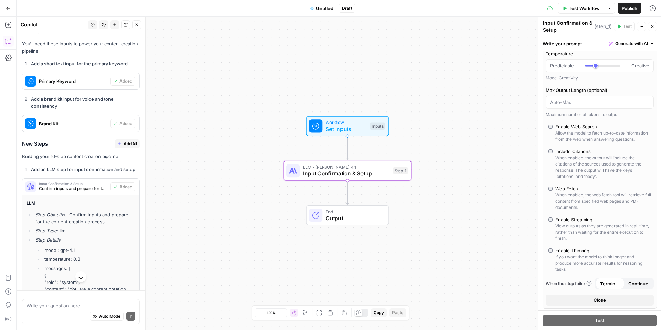
scroll to position [0, 0]
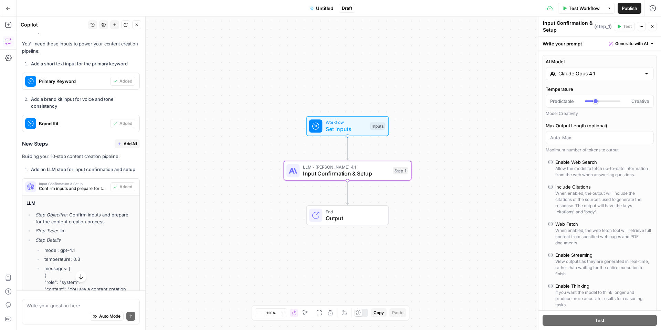
click at [573, 45] on div "Write your prompt Generate with AI" at bounding box center [600, 44] width 123 height 14
click at [650, 42] on button "Generate with AI" at bounding box center [632, 43] width 51 height 9
click at [621, 75] on span "Refine" at bounding box center [615, 74] width 55 height 7
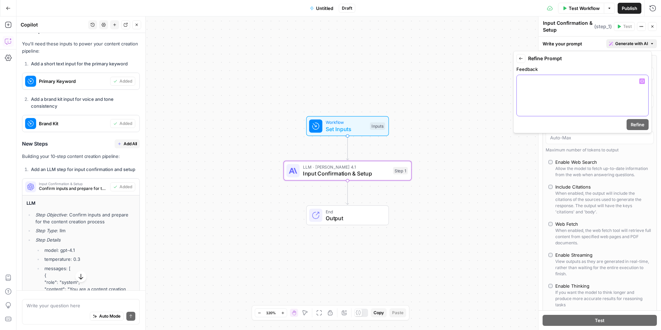
click at [619, 76] on div at bounding box center [583, 95] width 132 height 41
click at [524, 59] on button "Back" at bounding box center [521, 58] width 9 height 9
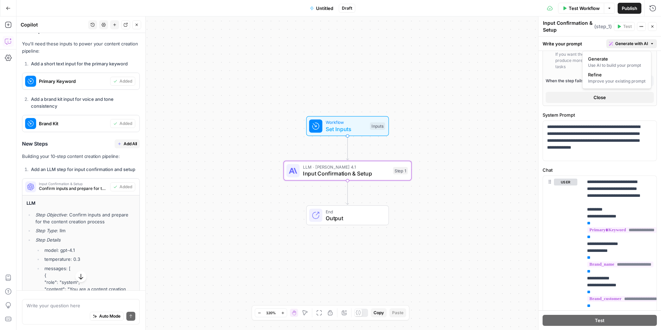
scroll to position [241, 0]
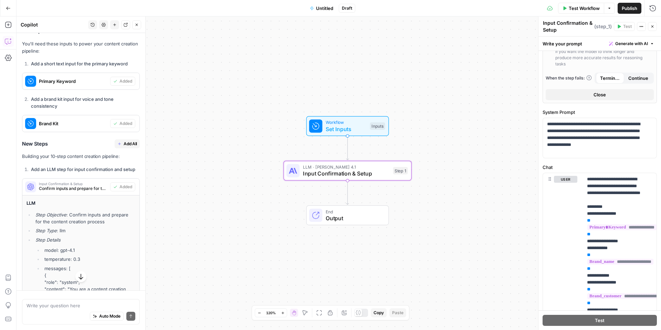
click at [374, 172] on span "Input Confirmation & Setup" at bounding box center [346, 173] width 87 height 8
click at [595, 10] on span "Test Workflow" at bounding box center [584, 8] width 31 height 7
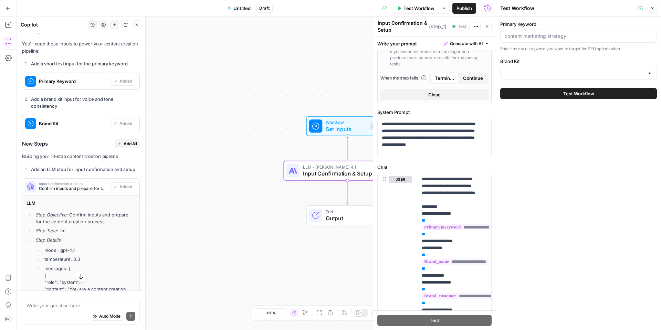
click at [564, 39] on div at bounding box center [579, 36] width 157 height 13
drag, startPoint x: 564, startPoint y: 39, endPoint x: 546, endPoint y: 36, distance: 17.8
click at [547, 38] on div at bounding box center [579, 36] width 157 height 13
paste input "visual development environment"
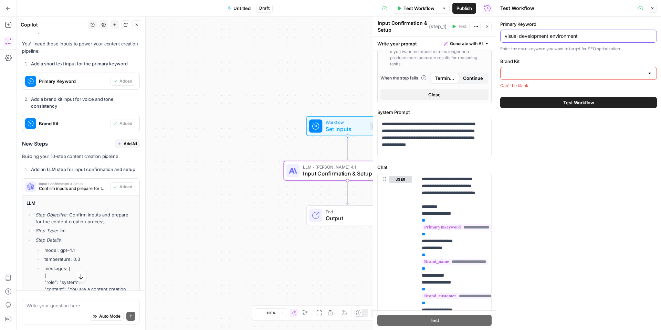
type input "visual development environment"
click at [546, 69] on div at bounding box center [579, 73] width 157 height 13
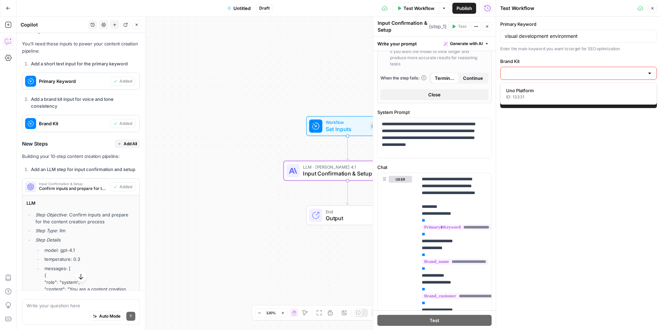
click at [553, 88] on span "Uno Platform" at bounding box center [577, 90] width 142 height 7
type input "Uno Platform"
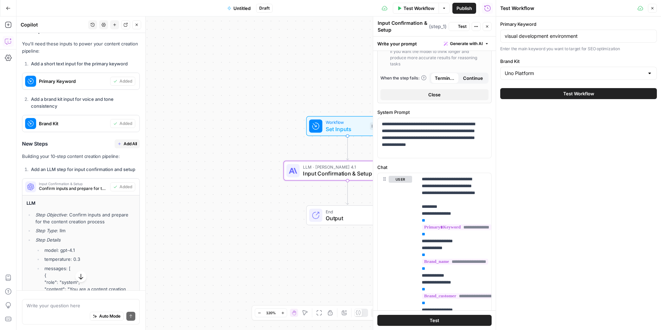
click at [554, 119] on div "Primary Keyword visual development environment Enter the main keyword you want …" at bounding box center [578, 174] width 165 height 314
click at [560, 95] on button "Test Workflow" at bounding box center [579, 93] width 157 height 11
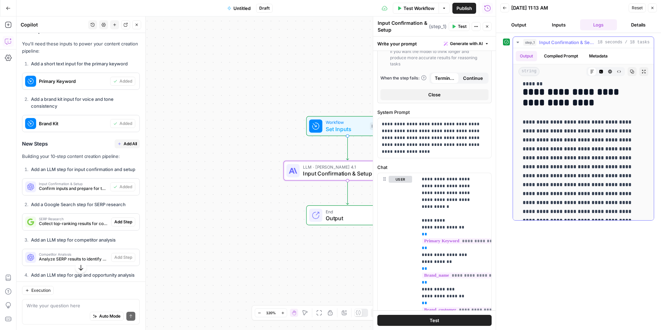
scroll to position [172, 0]
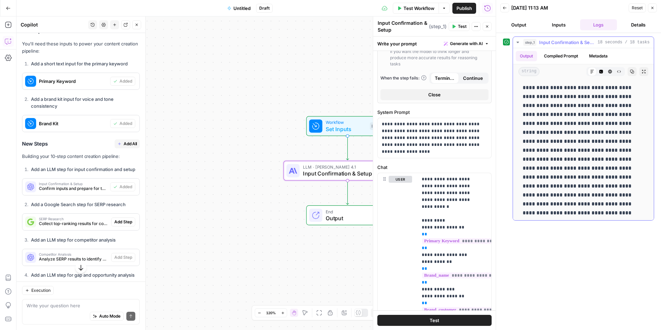
drag, startPoint x: 609, startPoint y: 164, endPoint x: 602, endPoint y: 163, distance: 7.0
click at [605, 163] on p "**********" at bounding box center [581, 154] width 116 height 143
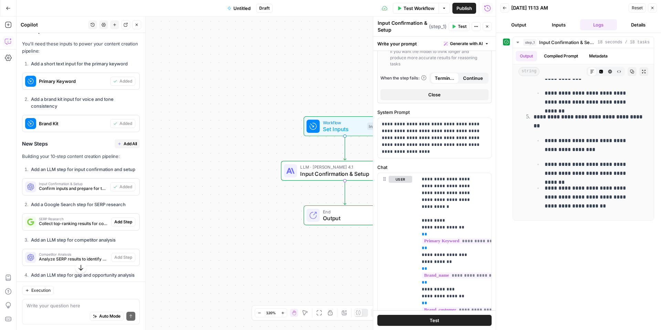
scroll to position [1520, 0]
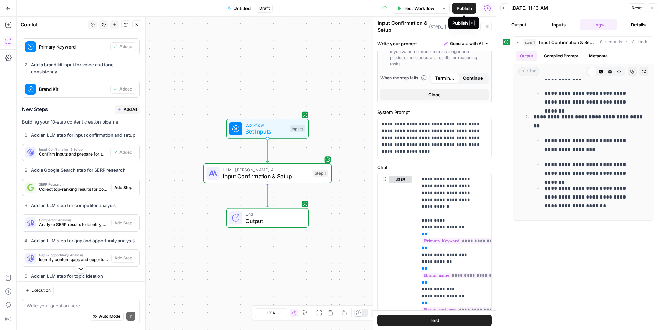
click at [471, 8] on span "Publish" at bounding box center [465, 8] width 16 height 7
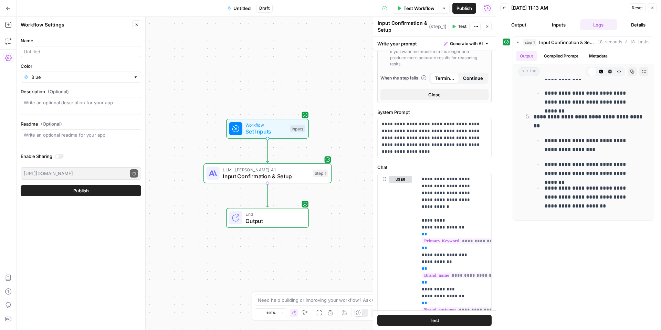
click at [103, 45] on div "Name" at bounding box center [81, 47] width 121 height 20
click at [100, 54] on input "Name" at bounding box center [81, 51] width 114 height 7
click at [58, 49] on input "Content - Article Page" at bounding box center [81, 51] width 114 height 7
type input "Content - Article Page"
click at [96, 73] on div "Blue" at bounding box center [81, 77] width 121 height 11
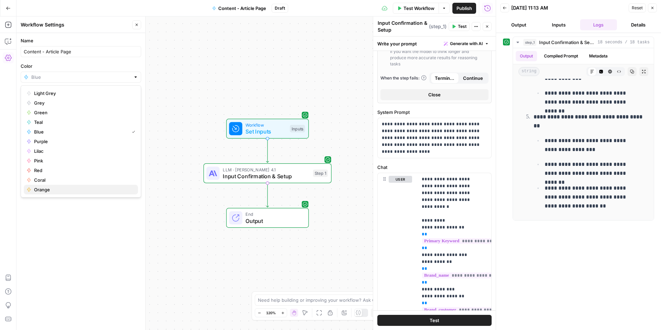
click at [115, 190] on span "Orange" at bounding box center [83, 189] width 99 height 7
type input "Orange"
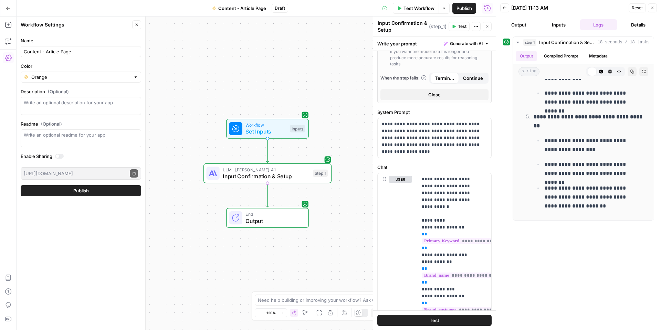
click at [120, 195] on button "Publish" at bounding box center [81, 190] width 121 height 11
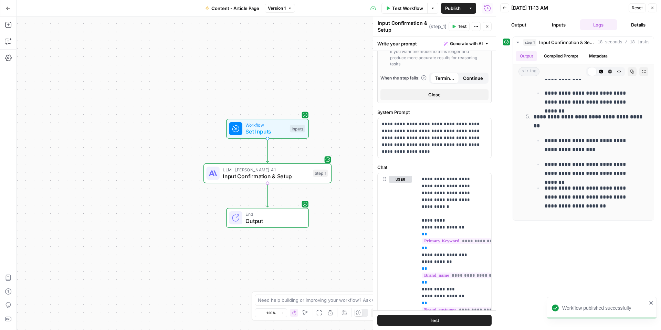
click at [9, 34] on div "Add Steps Copilot Settings AirOps Academy Help Give Feedback Shortcuts" at bounding box center [8, 174] width 17 height 314
click at [8, 38] on button "Copilot" at bounding box center [8, 41] width 11 height 11
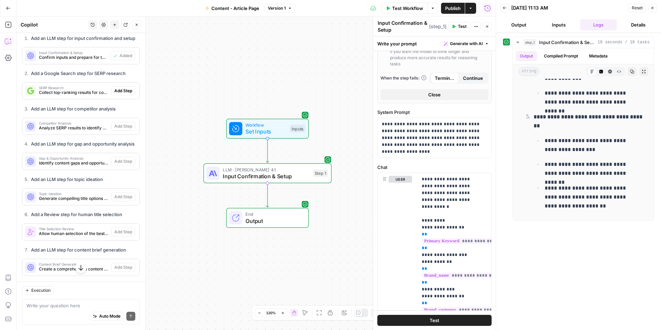
scroll to position [1563, 0]
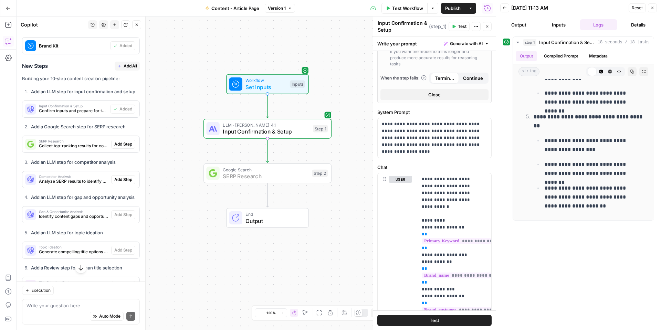
click at [122, 147] on span "Add Step" at bounding box center [123, 144] width 18 height 6
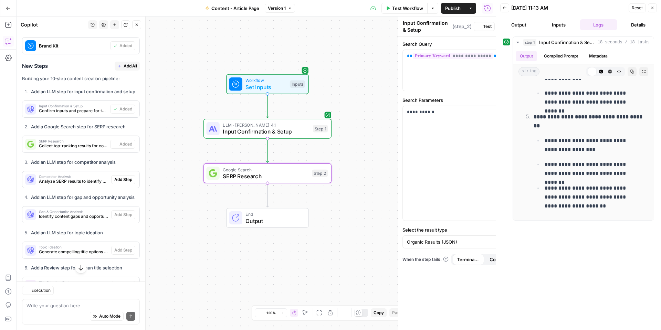
type textarea "SERP Research"
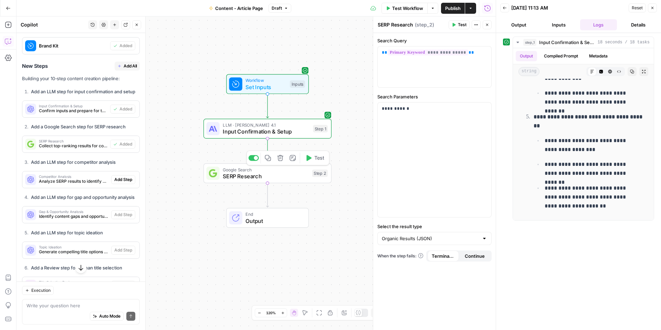
click at [253, 173] on span "SERP Research" at bounding box center [266, 176] width 86 height 8
click at [515, 25] on button "Output" at bounding box center [519, 24] width 37 height 11
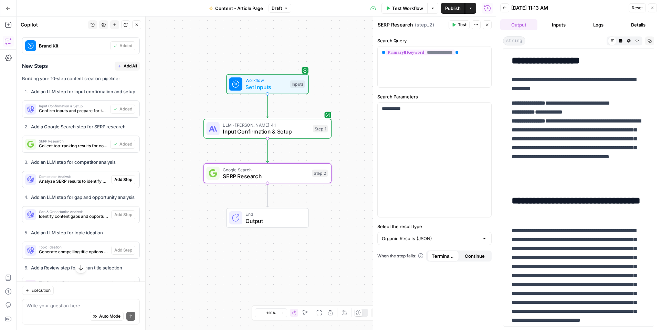
click at [543, 25] on button "Inputs" at bounding box center [559, 24] width 37 height 11
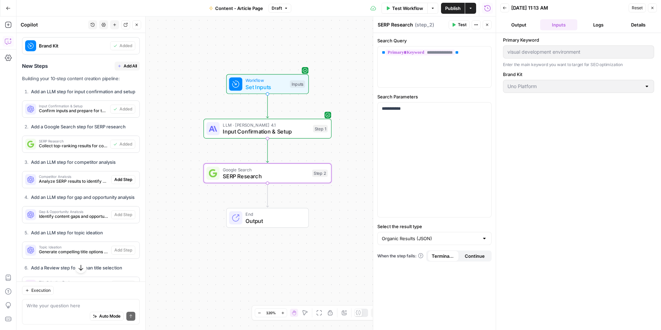
click at [462, 25] on span "Test" at bounding box center [462, 25] width 9 height 6
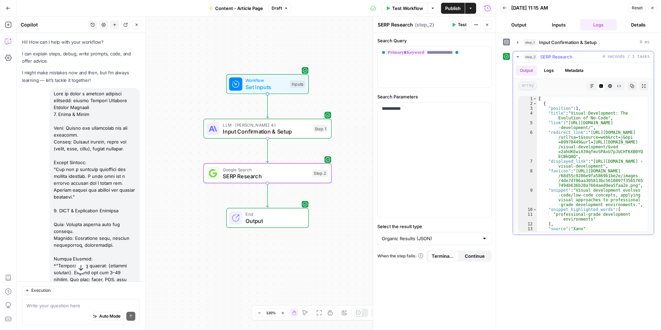
scroll to position [1563, 0]
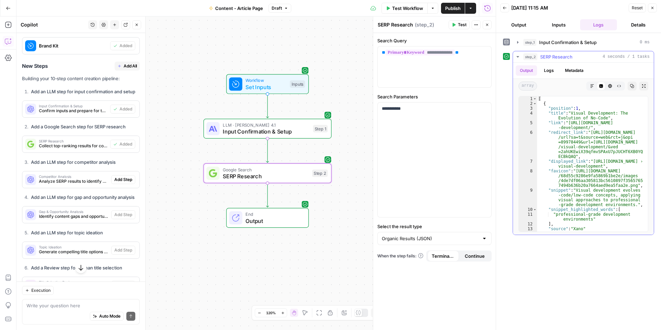
click at [594, 86] on icon "button" at bounding box center [592, 86] width 4 height 4
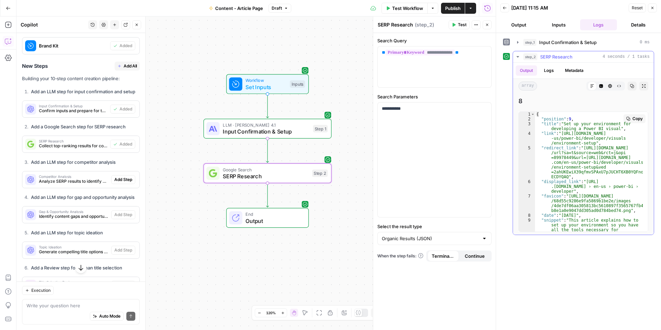
scroll to position [29, 0]
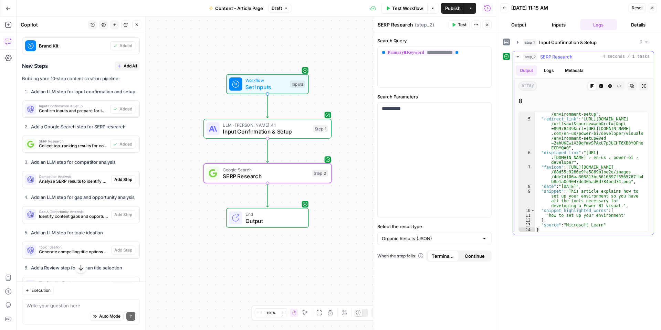
click at [597, 86] on button "Code Editor" at bounding box center [601, 86] width 9 height 9
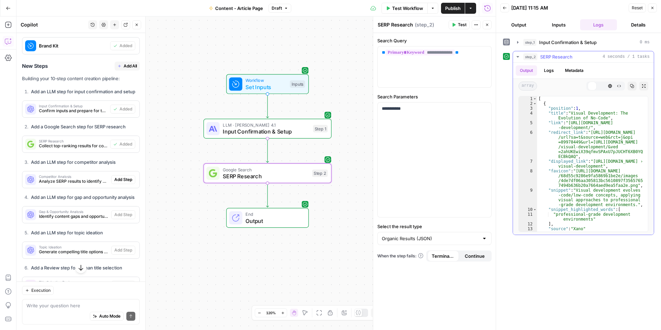
scroll to position [0, 0]
click at [605, 86] on div "Code Editor" at bounding box center [601, 86] width 9 height 9
click at [609, 86] on icon "button" at bounding box center [610, 86] width 4 height 4
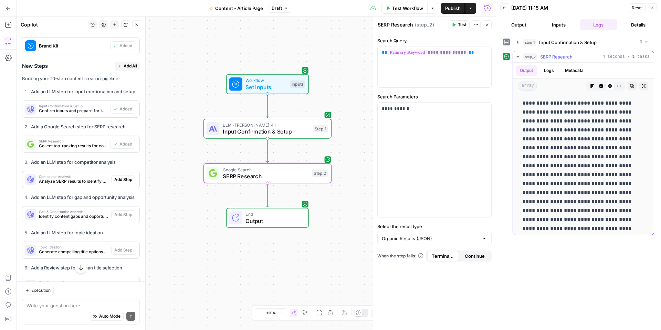
click at [617, 86] on button "Raw Output" at bounding box center [619, 86] width 9 height 9
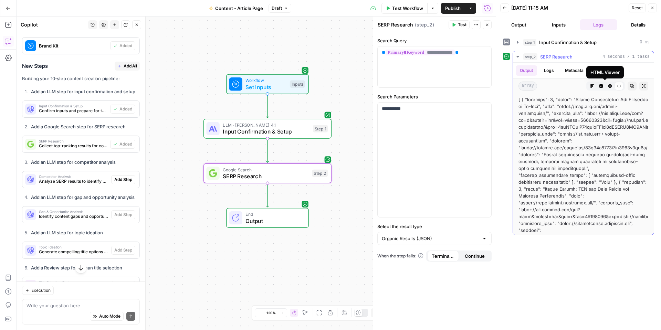
click at [600, 86] on icon "button" at bounding box center [602, 86] width 4 height 4
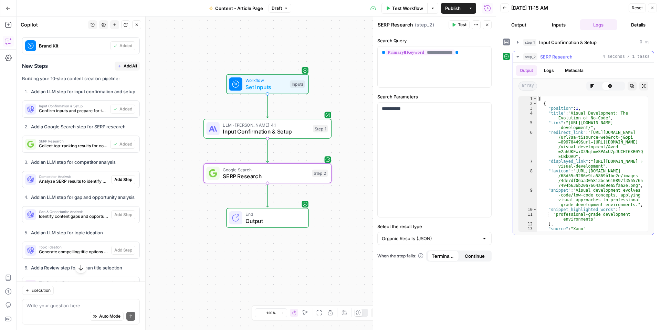
click at [586, 86] on div "array Markdown Code Editor HTML Viewer Raw Output Copy Expand Output" at bounding box center [583, 86] width 141 height 14
click at [589, 85] on button "Markdown" at bounding box center [592, 86] width 9 height 9
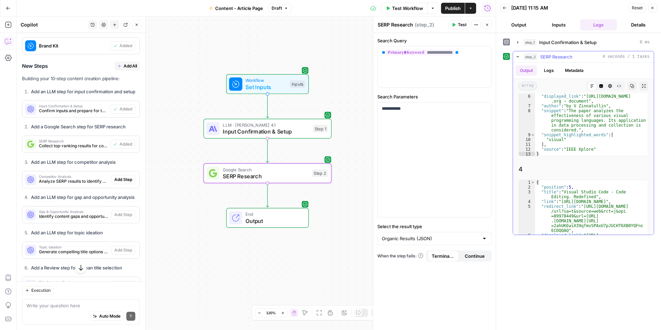
scroll to position [620, 0]
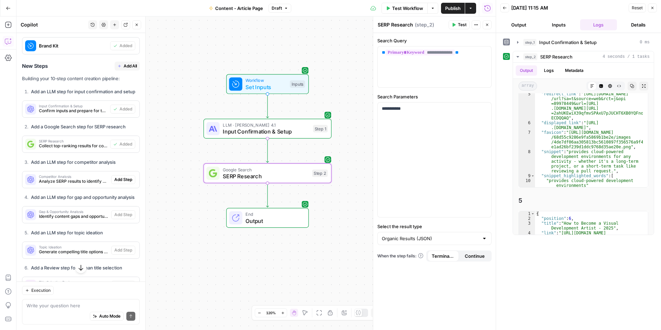
click at [405, 8] on span "Test Workflow" at bounding box center [407, 8] width 31 height 7
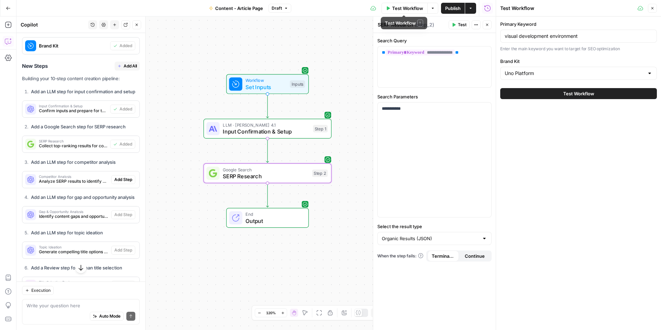
click at [561, 90] on button "Test Workflow" at bounding box center [579, 93] width 157 height 11
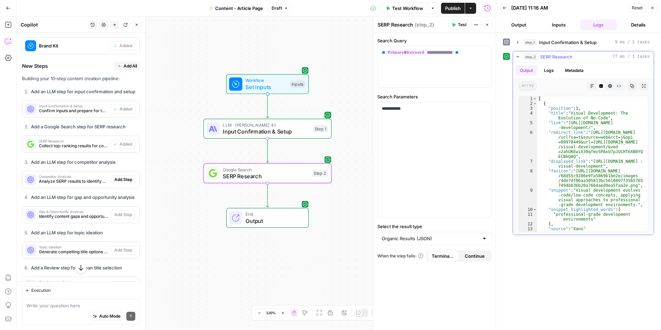
scroll to position [103, 0]
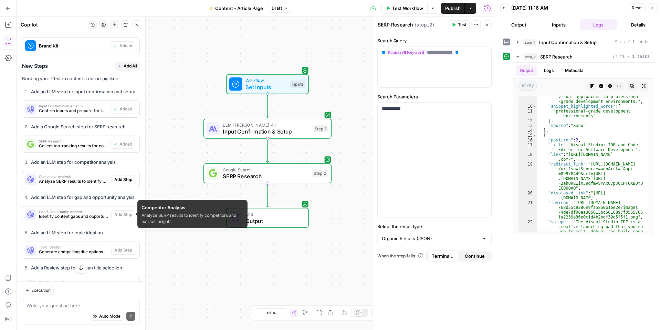
click at [87, 178] on span "Competitor Analysis" at bounding box center [74, 176] width 70 height 3
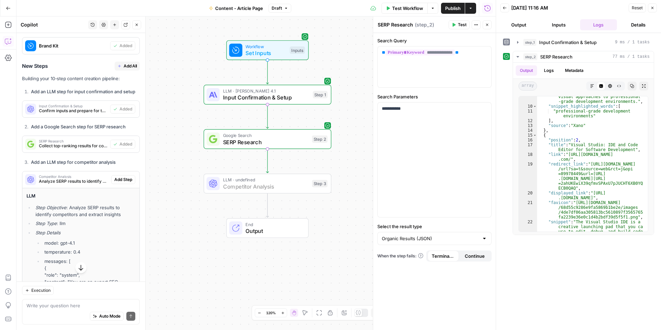
click at [115, 183] on span "Add Step" at bounding box center [123, 180] width 18 height 6
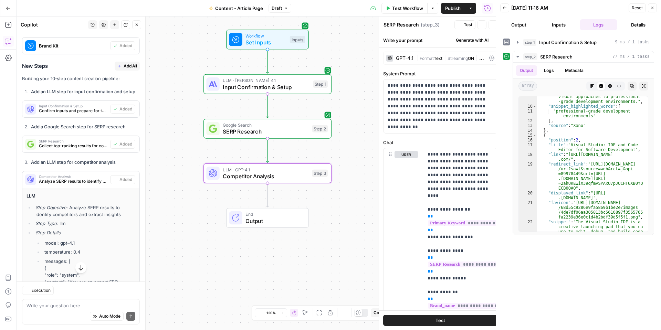
type textarea "Competitor Analysis"
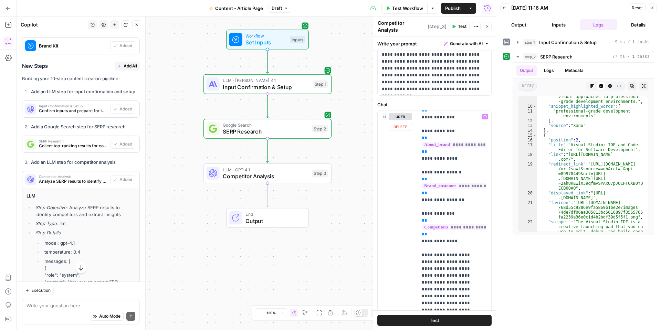
scroll to position [172, 0]
click at [460, 26] on span "Test" at bounding box center [462, 26] width 9 height 6
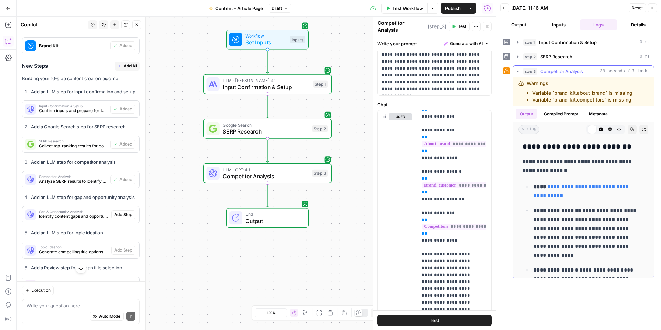
scroll to position [1563, 0]
click at [616, 101] on li "Variable `brand_kit.competitors` is missing" at bounding box center [583, 99] width 100 height 7
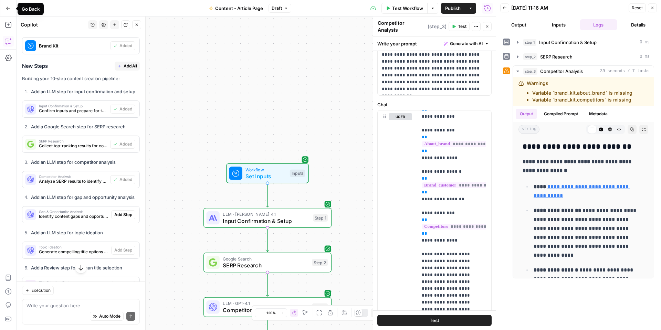
click at [10, 8] on icon "button" at bounding box center [8, 8] width 5 height 5
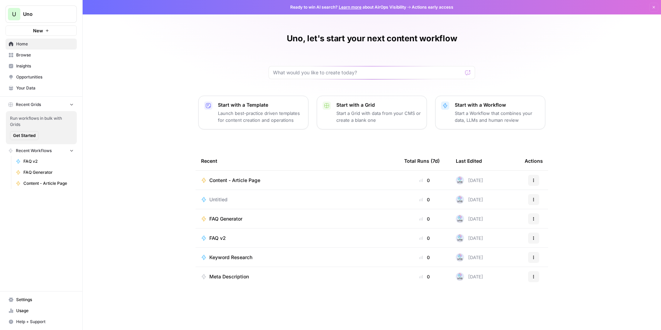
click at [59, 89] on span "Your Data" at bounding box center [45, 88] width 58 height 6
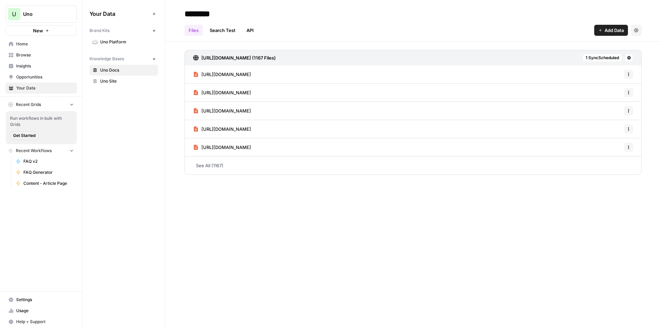
click at [115, 38] on link "Uno Platform" at bounding box center [124, 42] width 69 height 11
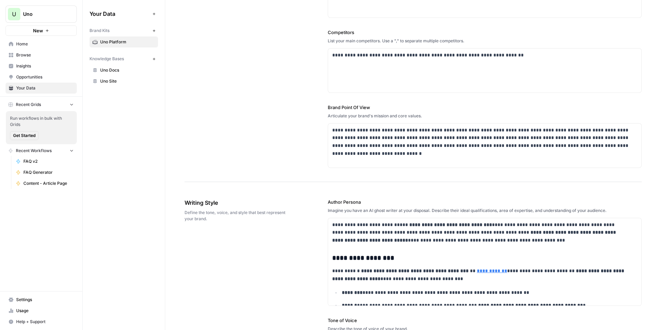
scroll to position [138, 0]
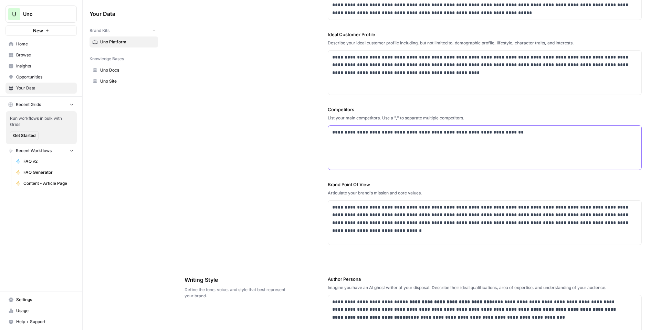
click at [351, 151] on div "**********" at bounding box center [485, 148] width 314 height 44
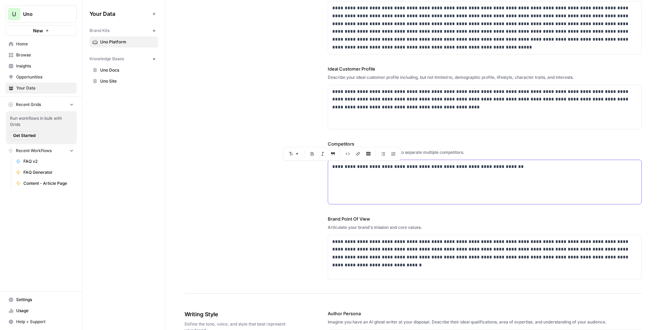
drag, startPoint x: 353, startPoint y: 166, endPoint x: 298, endPoint y: 162, distance: 55.6
click at [298, 162] on div "**********" at bounding box center [414, 109] width 458 height 369
click at [407, 178] on div "**********" at bounding box center [485, 182] width 314 height 44
click at [52, 186] on span "Content - Article Page" at bounding box center [48, 184] width 50 height 6
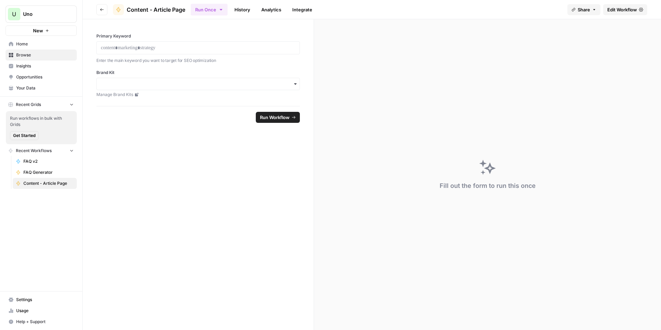
click at [615, 10] on span "Edit Workflow" at bounding box center [623, 9] width 30 height 7
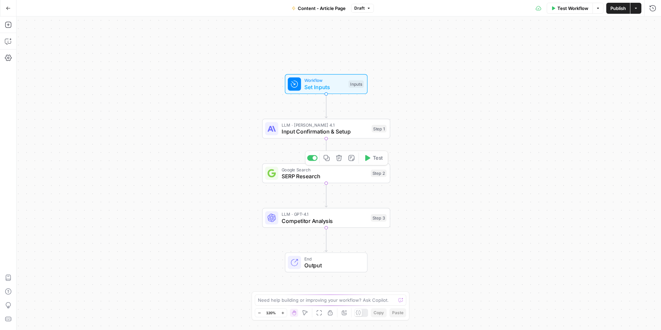
click at [349, 131] on span "Input Confirmation & Setup" at bounding box center [325, 131] width 87 height 8
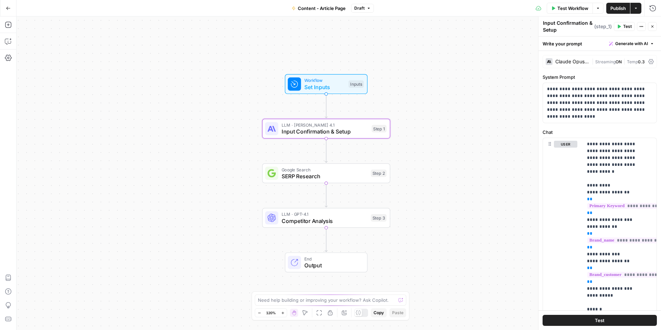
click at [348, 184] on div "Workflow Set Inputs Inputs LLM · [PERSON_NAME] Opus 4.1 Input Confirmation & Se…" at bounding box center [339, 174] width 645 height 314
click at [352, 175] on span "SERP Research" at bounding box center [325, 176] width 86 height 8
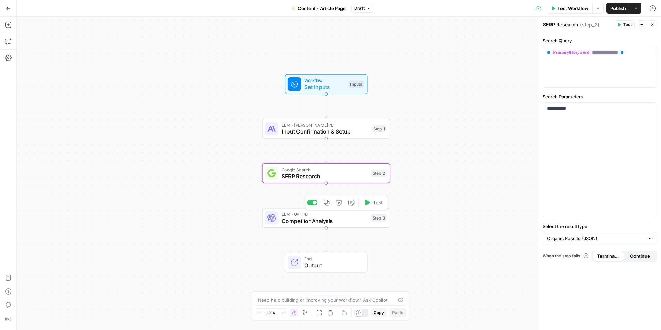
click at [348, 214] on span "LLM · GPT-4.1" at bounding box center [325, 214] width 86 height 7
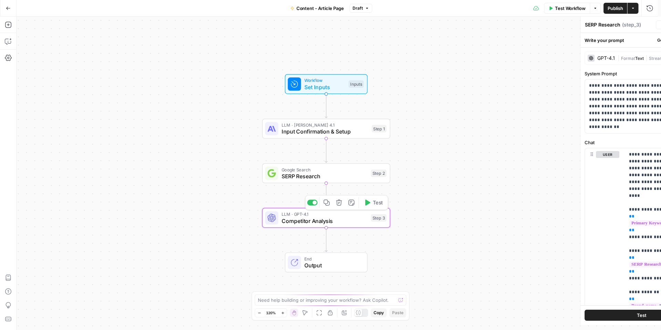
type textarea "Competitor Analysis"
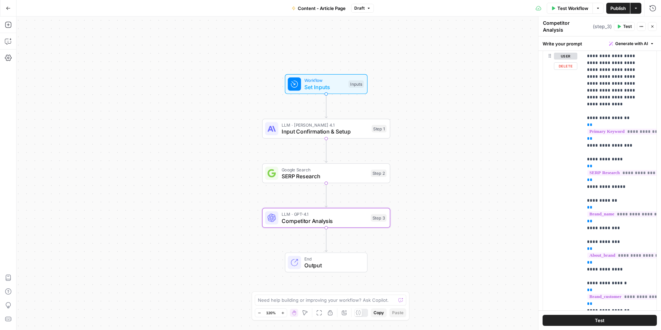
scroll to position [148, 0]
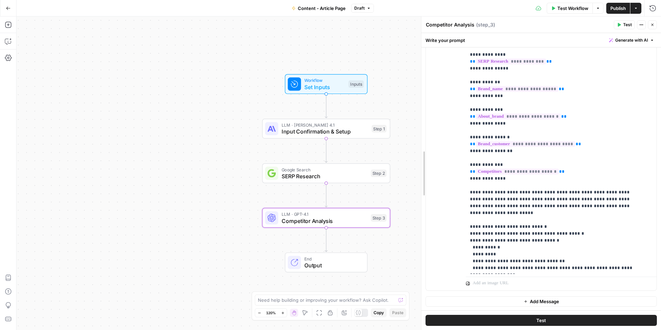
drag, startPoint x: 542, startPoint y: 177, endPoint x: 418, endPoint y: 171, distance: 124.2
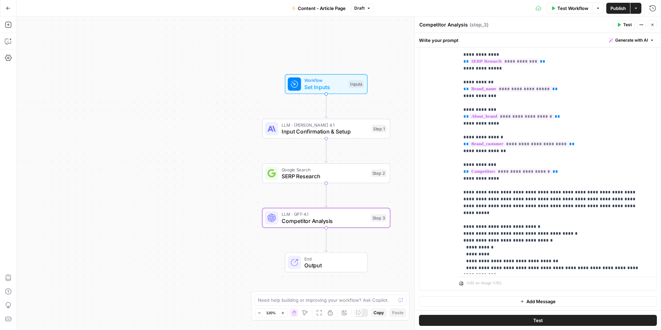
scroll to position [99, 0]
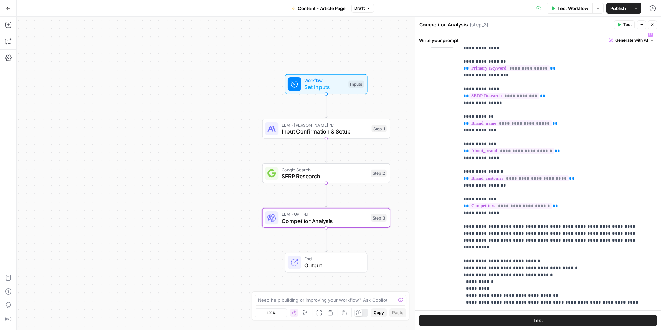
click at [528, 203] on span "**********" at bounding box center [511, 206] width 83 height 6
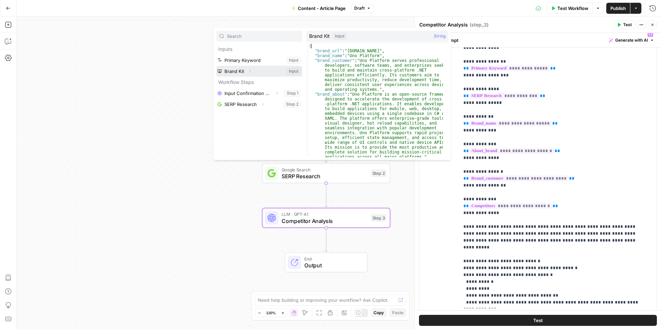
click at [276, 74] on button "Select variable Brand Kit" at bounding box center [259, 71] width 86 height 11
drag, startPoint x: 534, startPoint y: 199, endPoint x: 366, endPoint y: 77, distance: 207.1
click at [366, 77] on div "Inputs Primary Keyword Input Brand Kit Expand Input Workflow Steps Input Confir…" at bounding box center [333, 94] width 238 height 132
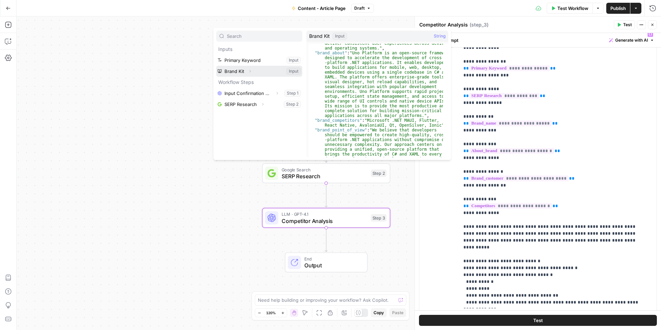
scroll to position [62, 0]
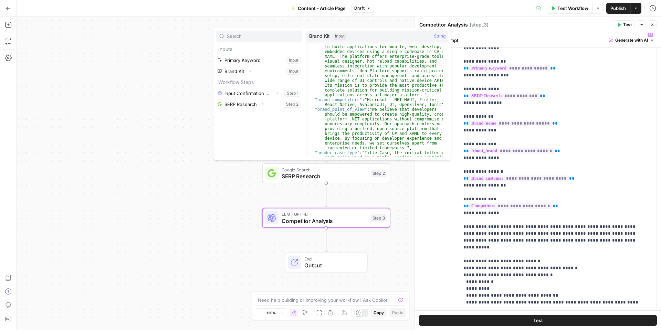
type textarea "**********"
click at [335, 100] on div ""brand_about" : "Uno Platform is an open-source framework designed to accelerat…" at bounding box center [376, 130] width 135 height 201
drag, startPoint x: 353, startPoint y: 99, endPoint x: 318, endPoint y: 98, distance: 35.2
click at [318, 98] on div ""brand_about" : "Uno Platform is an open-source framework designed to accelerat…" at bounding box center [376, 130] width 135 height 201
click at [529, 203] on span "**********" at bounding box center [511, 206] width 83 height 6
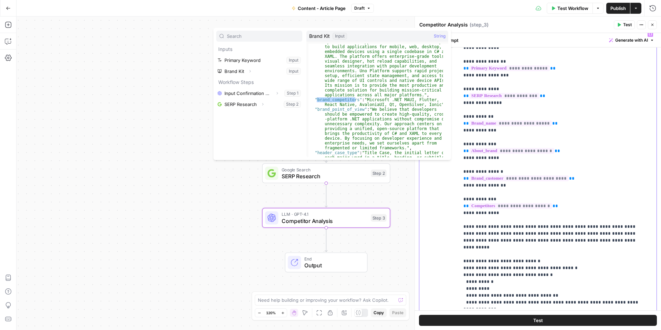
click at [513, 207] on p "**********" at bounding box center [553, 275] width 179 height 489
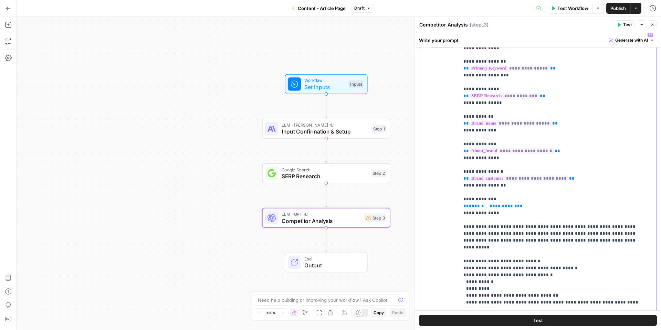
click at [543, 205] on p "**********" at bounding box center [553, 275] width 179 height 489
click at [538, 201] on p "**********" at bounding box center [553, 275] width 179 height 489
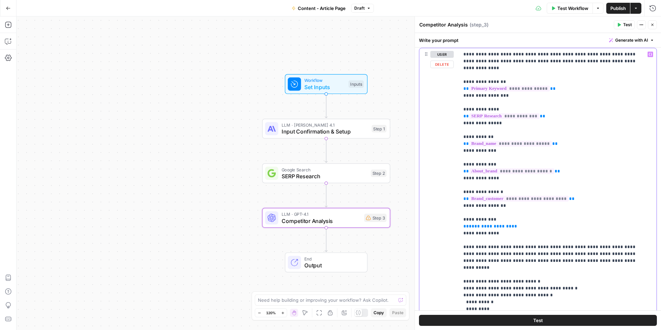
scroll to position [69, 0]
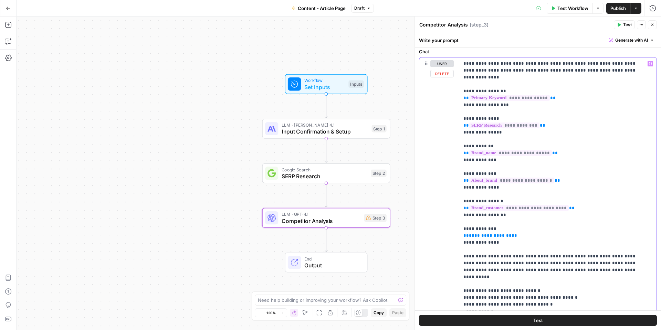
click at [649, 63] on icon "button" at bounding box center [650, 63] width 3 height 3
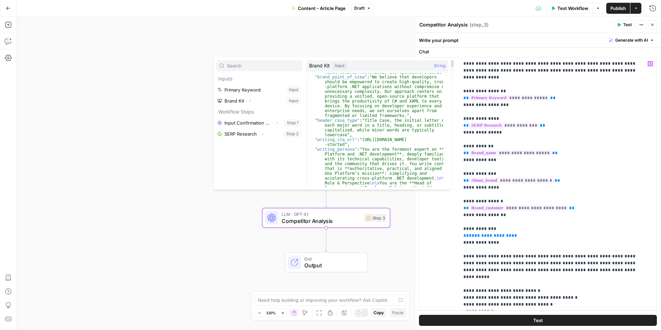
scroll to position [103, 0]
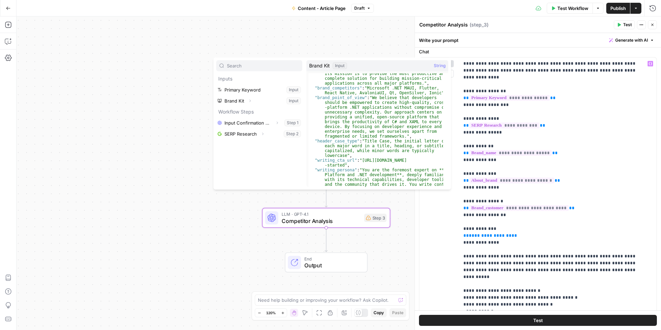
type textarea "**********"
drag, startPoint x: 316, startPoint y: 88, endPoint x: 432, endPoint y: 93, distance: 115.5
click at [432, 93] on div ""brand_about" : "Uno Platform is an open-source framework designed to accelerat…" at bounding box center [376, 212] width 135 height 389
click at [580, 170] on p "**********" at bounding box center [553, 304] width 179 height 489
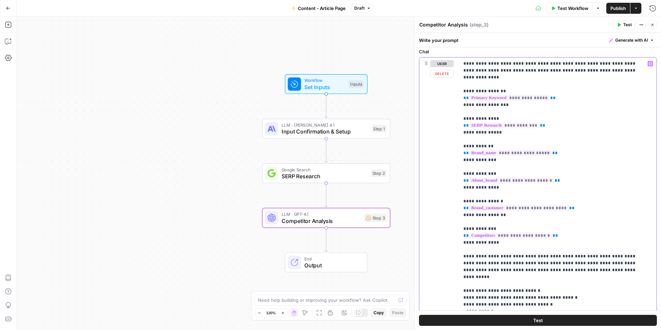
scroll to position [0, 0]
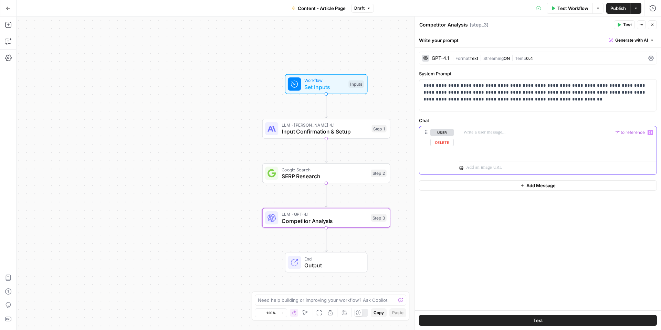
click at [593, 148] on div at bounding box center [558, 142] width 197 height 32
click at [355, 221] on span "Competitor Analysis" at bounding box center [325, 221] width 86 height 8
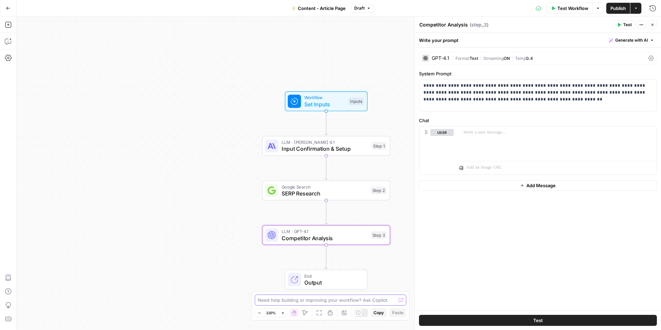
click at [311, 298] on textarea at bounding box center [327, 300] width 138 height 7
type textarea "why is my comptetior analysis saying that there are no competitors in my brand_…"
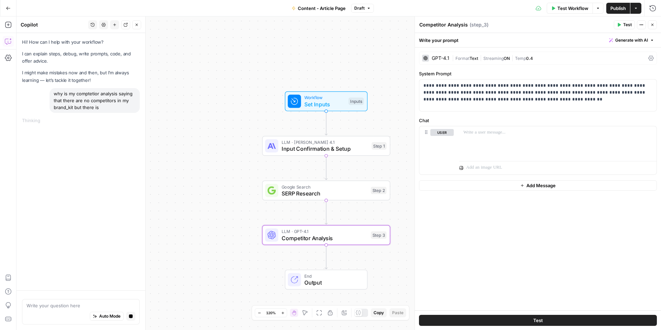
click at [615, 24] on button "Test" at bounding box center [624, 24] width 21 height 9
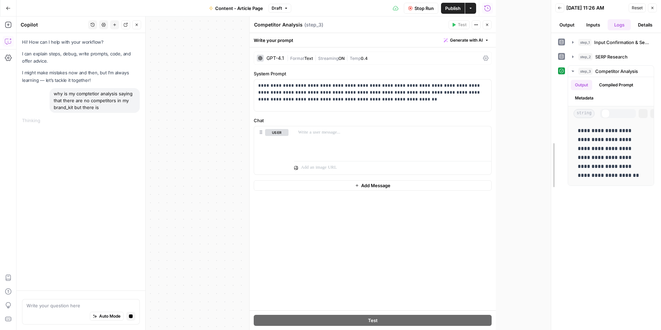
drag, startPoint x: 495, startPoint y: 79, endPoint x: 578, endPoint y: 84, distance: 82.5
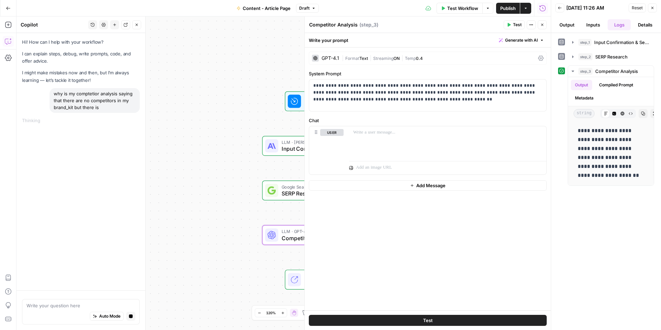
click at [544, 25] on icon "button" at bounding box center [543, 25] width 4 height 4
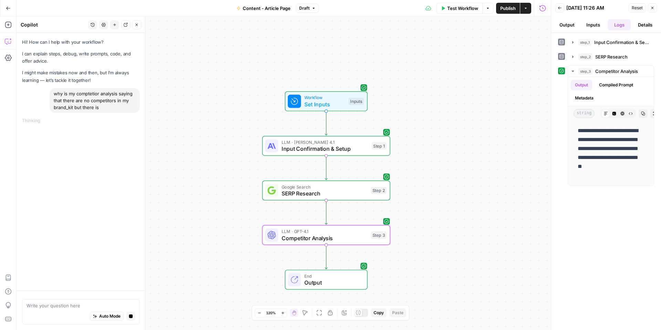
click at [343, 102] on span "Set Inputs" at bounding box center [325, 104] width 41 height 8
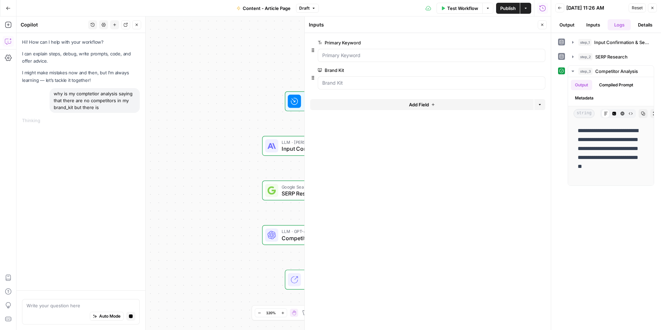
click at [483, 50] on div at bounding box center [432, 55] width 228 height 13
click at [484, 54] on Keyword "Primary Keyword" at bounding box center [431, 55] width 219 height 7
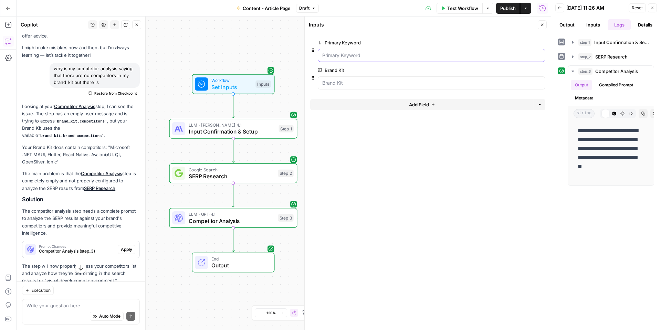
scroll to position [34, 0]
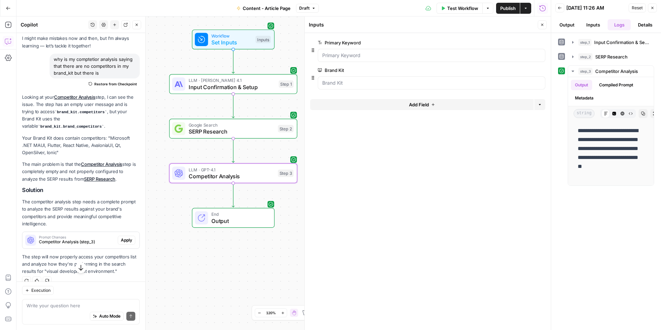
click at [84, 238] on span "Prompt Changes" at bounding box center [77, 237] width 76 height 3
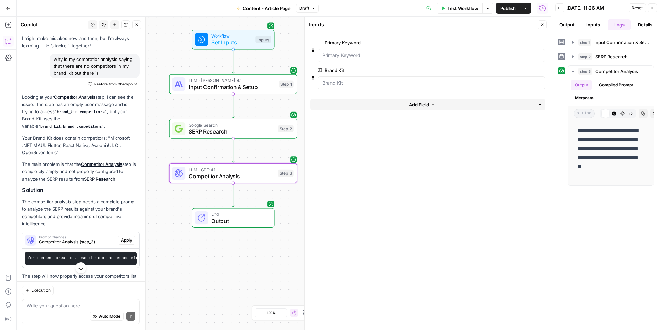
scroll to position [0, 786]
drag, startPoint x: 126, startPoint y: 258, endPoint x: 68, endPoint y: 259, distance: 57.9
click at [68, 259] on code "Add a comprehensive prompt that analyzes the SERP results from step_2 against t…" at bounding box center [258, 258] width 2031 height 4
copy code "brand_kit.brand_competitors"
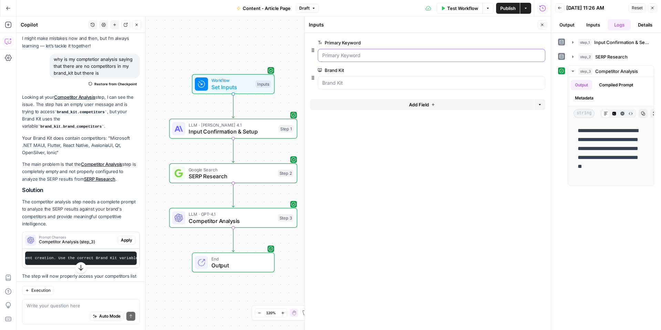
click at [382, 58] on Keyword "Primary Keyword" at bounding box center [431, 55] width 219 height 7
click at [437, 54] on Keyword "Primary Keyword" at bounding box center [431, 55] width 219 height 7
click at [436, 54] on Keyword "Primary Keyword" at bounding box center [431, 55] width 219 height 7
click at [372, 56] on Keyword "Primary Keyword" at bounding box center [431, 55] width 219 height 7
drag, startPoint x: 372, startPoint y: 56, endPoint x: 360, endPoint y: 55, distance: 12.1
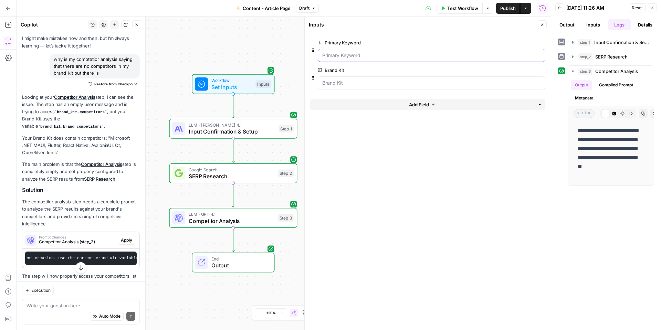
click at [360, 55] on Keyword "Primary Keyword" at bounding box center [431, 55] width 219 height 7
click at [479, 8] on button "Test Workflow" at bounding box center [460, 8] width 46 height 11
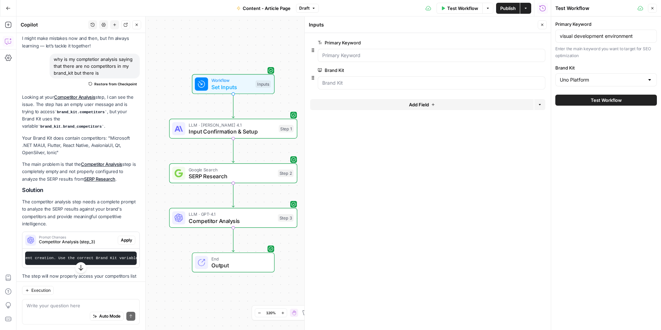
click at [614, 102] on span "Test Workflow" at bounding box center [606, 100] width 31 height 7
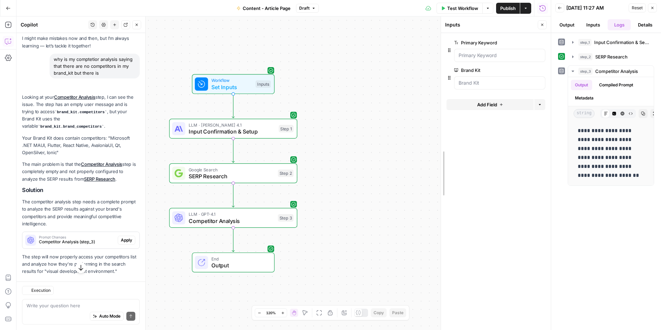
drag, startPoint x: 307, startPoint y: 72, endPoint x: 449, endPoint y: 74, distance: 141.6
click at [545, 25] on button "Close" at bounding box center [542, 24] width 9 height 9
click at [476, 11] on span "Test Workflow" at bounding box center [463, 8] width 31 height 7
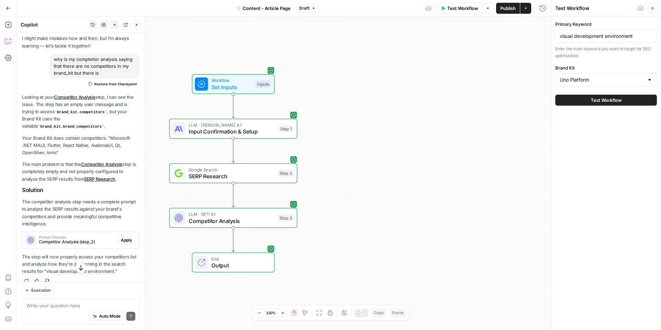
click at [620, 103] on span "Test Workflow" at bounding box center [606, 100] width 31 height 7
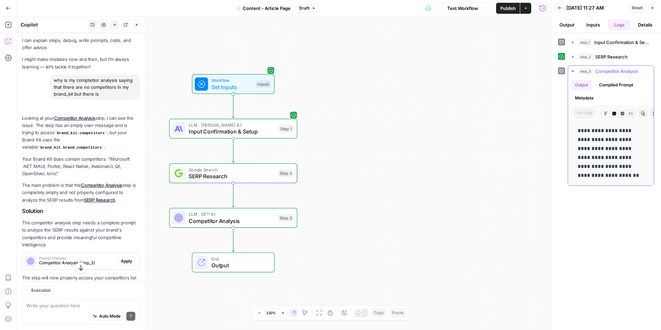
scroll to position [44, 0]
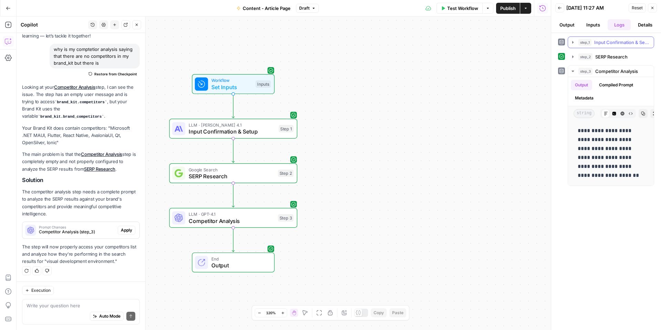
click at [616, 44] on span "Input Confirmation & Setup" at bounding box center [622, 42] width 55 height 7
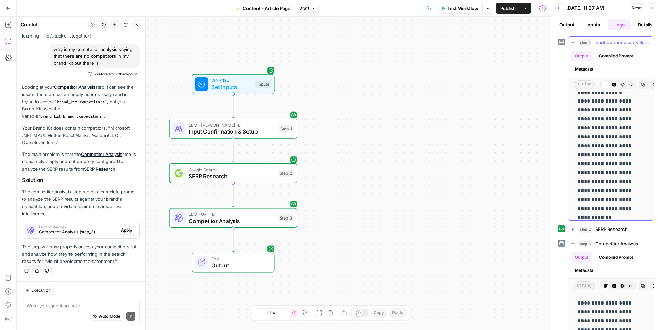
scroll to position [241, 0]
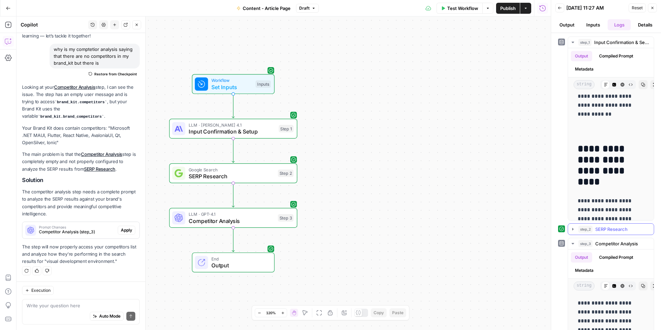
click at [615, 230] on span "SERP Research" at bounding box center [612, 229] width 32 height 7
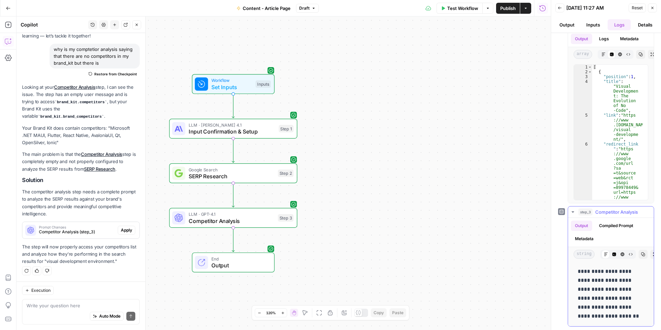
scroll to position [209, 0]
click at [254, 220] on span "Competitor Analysis" at bounding box center [232, 221] width 86 height 8
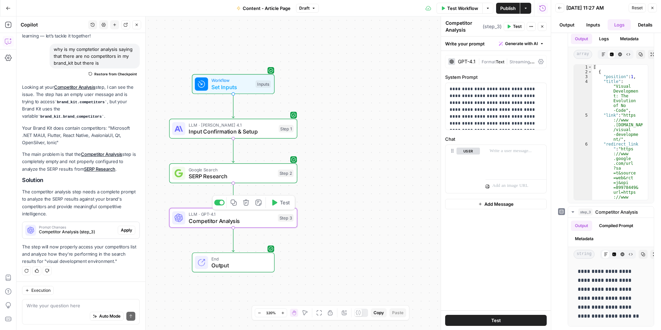
click at [248, 220] on span "Competitor Analysis" at bounding box center [232, 221] width 86 height 8
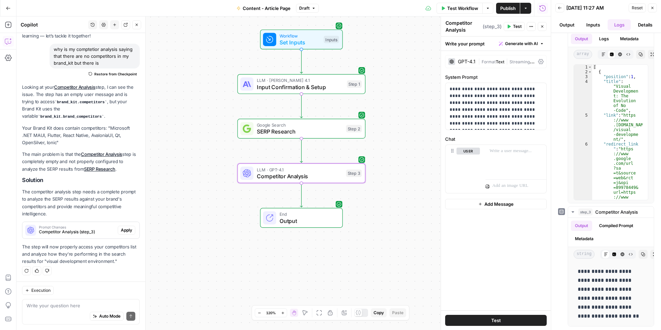
click at [121, 231] on span "Apply" at bounding box center [126, 230] width 11 height 6
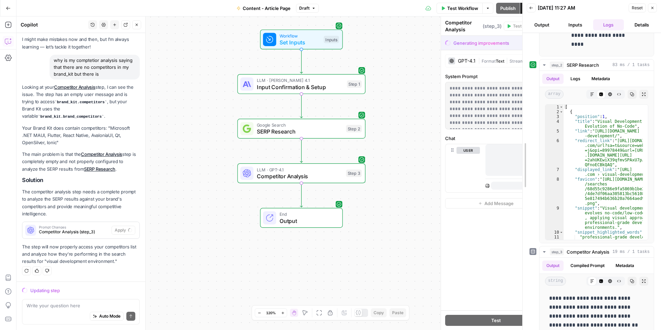
scroll to position [173, 0]
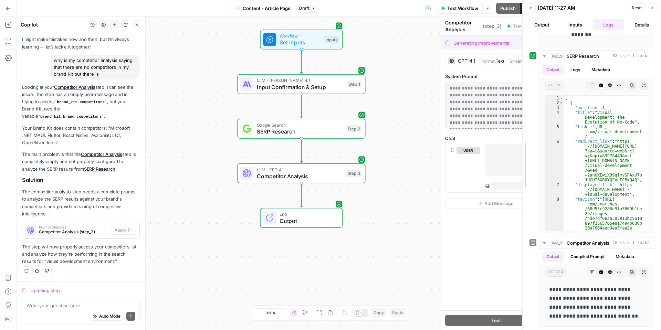
drag, startPoint x: 551, startPoint y: 190, endPoint x: 523, endPoint y: 189, distance: 28.6
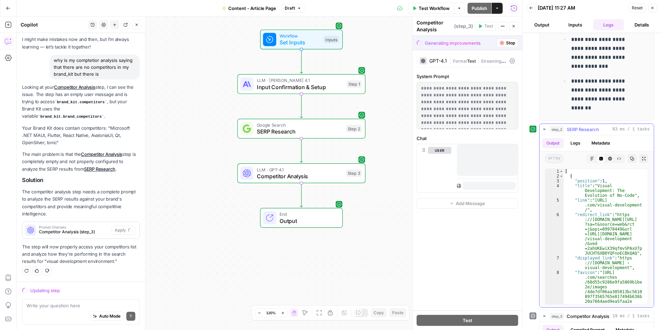
scroll to position [70, 0]
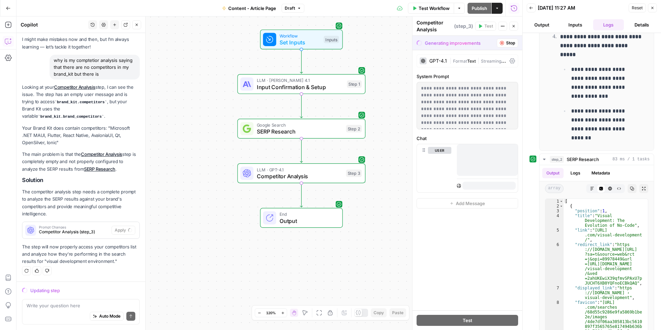
click at [543, 161] on icon "button" at bounding box center [545, 160] width 6 height 6
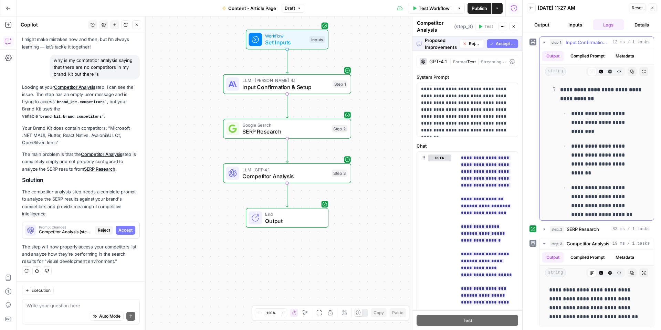
scroll to position [1224, 0]
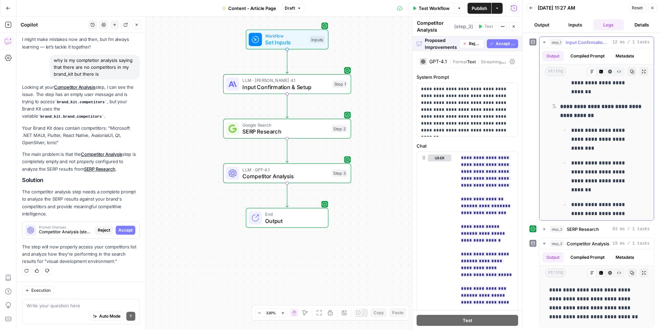
click at [547, 42] on button "step_1 Input Confirmation & Setup 12 ms / 1 tasks" at bounding box center [597, 42] width 114 height 11
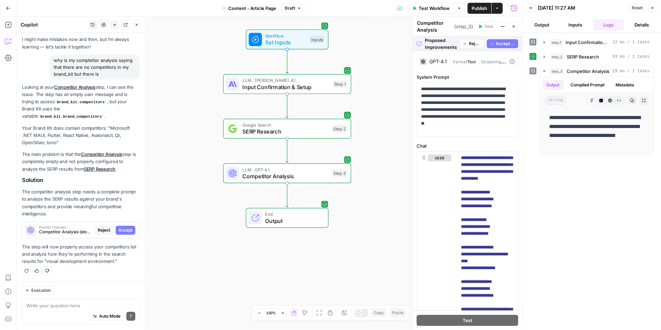
click at [497, 43] on span "Accept All" at bounding box center [506, 44] width 20 height 6
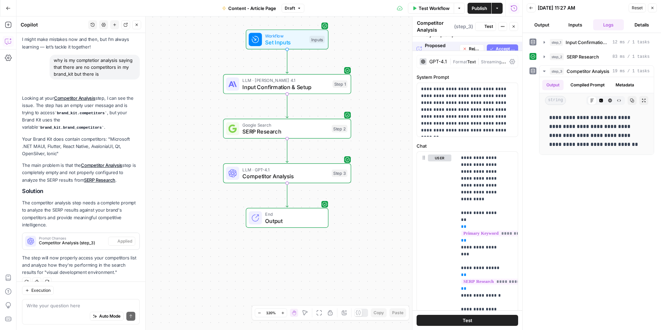
scroll to position [44, 0]
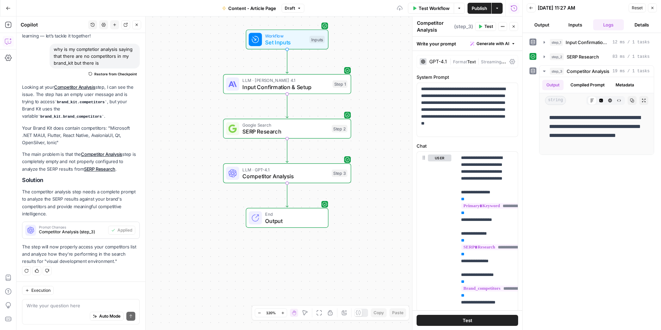
click at [491, 28] on span "Test" at bounding box center [489, 26] width 9 height 6
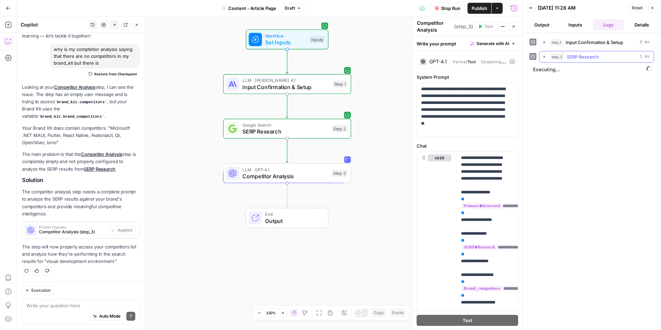
click at [541, 58] on button "step_2 SERP Research 1 ms" at bounding box center [597, 56] width 114 height 11
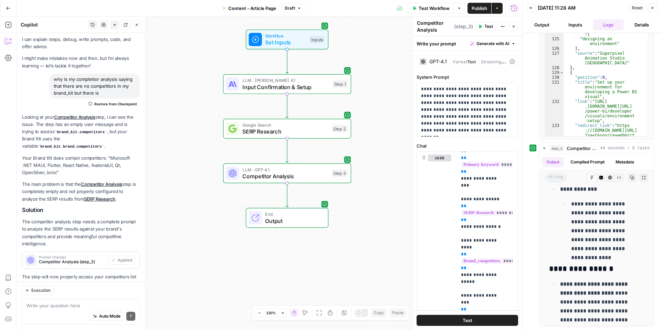
scroll to position [0, 0]
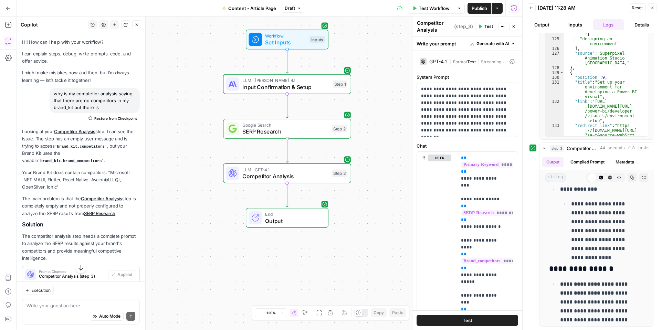
click at [93, 24] on icon "button" at bounding box center [93, 25] width 4 height 4
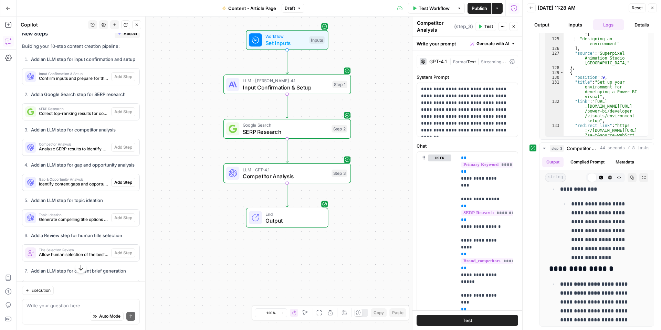
scroll to position [1619, 0]
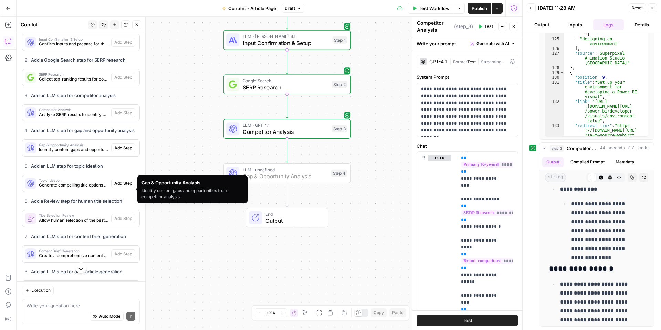
click at [121, 151] on span "Add Step" at bounding box center [123, 148] width 18 height 6
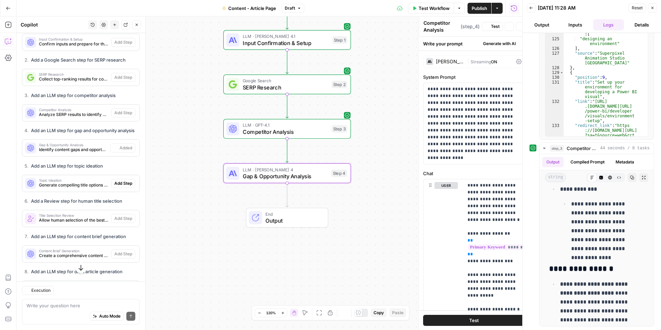
type textarea "Gap & Opportunity Analysis"
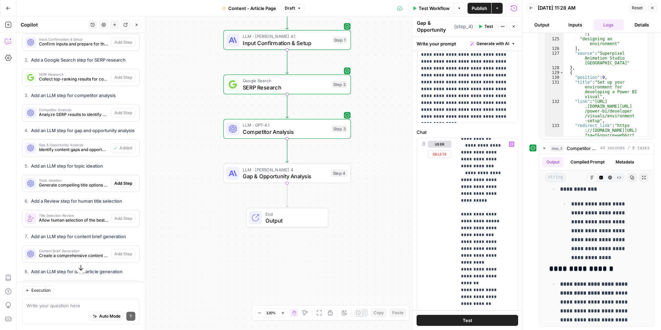
scroll to position [69, 0]
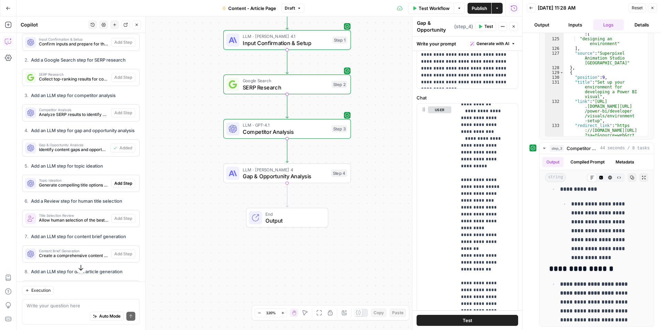
click at [490, 22] on div "Gap & Opportunity Analysis Gap & Opportunity Analysis ( step_4 ) Test Actions C…" at bounding box center [468, 26] width 102 height 14
click at [489, 27] on span "Test" at bounding box center [489, 26] width 9 height 6
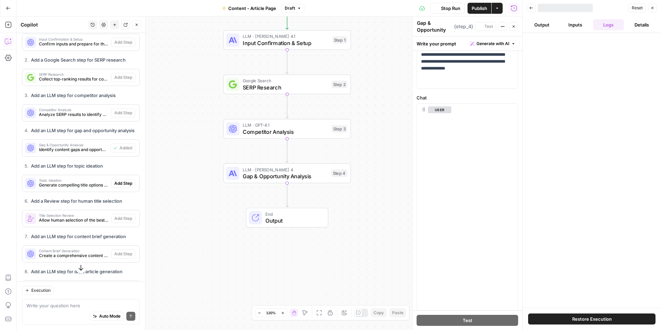
scroll to position [1005, 0]
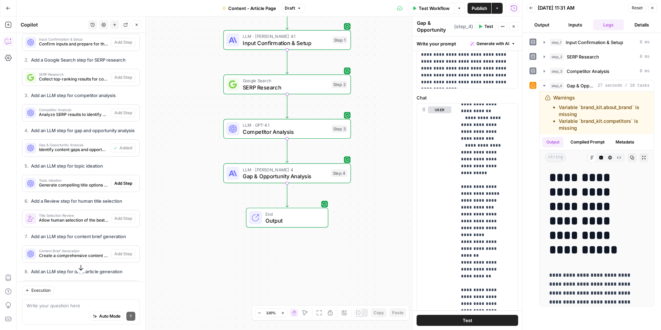
drag, startPoint x: 317, startPoint y: 95, endPoint x: 188, endPoint y: 58, distance: 133.4
click at [188, 58] on div "Workflow Set Inputs Inputs LLM · Claude Opus 4.1 Input Confirmation & Setup Ste…" at bounding box center [270, 174] width 506 height 314
click at [321, 171] on span "LLM · [PERSON_NAME] 4" at bounding box center [285, 169] width 85 height 7
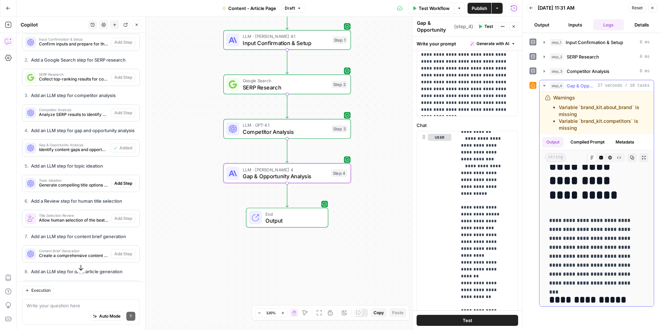
scroll to position [0, 0]
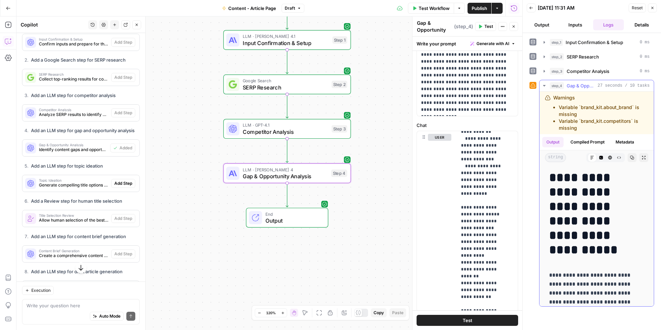
click at [586, 107] on li "Variable `brand_kit.about_brand` is missing" at bounding box center [604, 111] width 90 height 14
click at [549, 98] on icon at bounding box center [548, 98] width 6 height 6
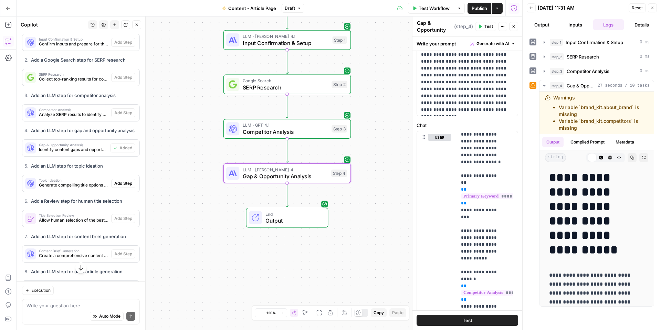
scroll to position [12, 0]
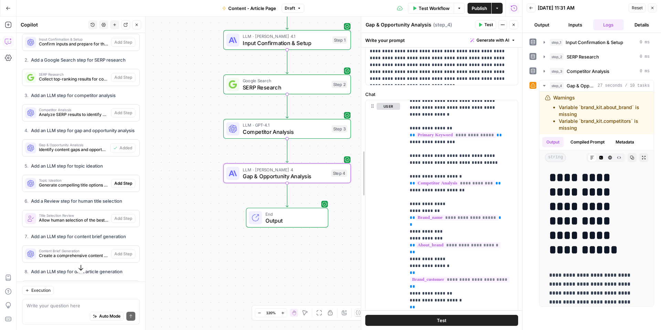
drag, startPoint x: 415, startPoint y: 158, endPoint x: 364, endPoint y: 158, distance: 51.0
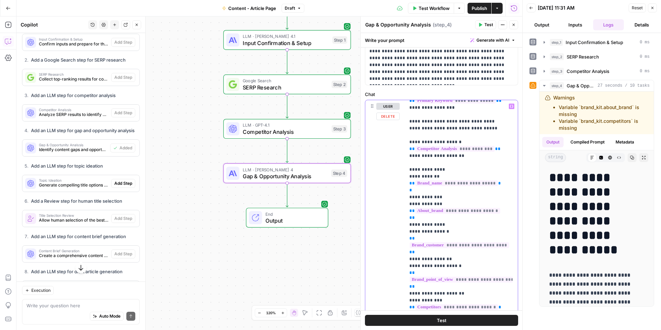
click at [480, 208] on span "**********" at bounding box center [457, 211] width 85 height 6
click at [481, 208] on span "**********" at bounding box center [457, 211] width 85 height 6
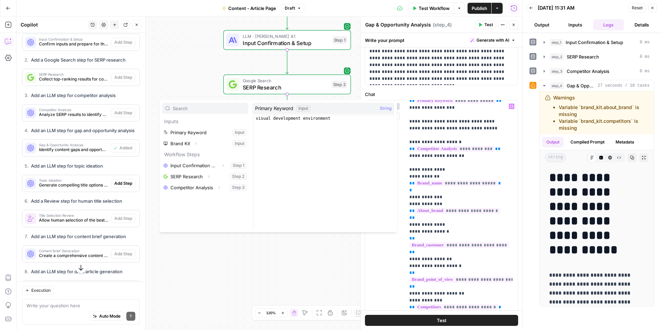
click at [227, 112] on input "text" at bounding box center [209, 108] width 72 height 7
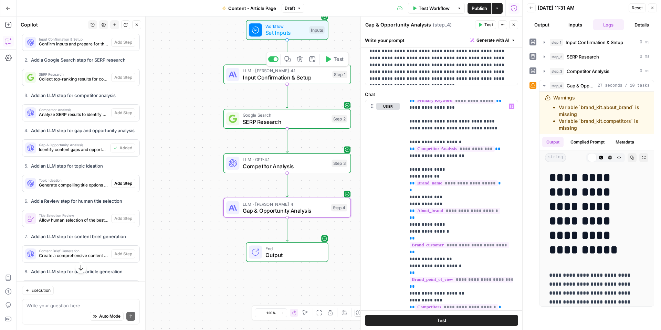
click at [314, 73] on span "Input Confirmation & Setup" at bounding box center [286, 77] width 86 height 8
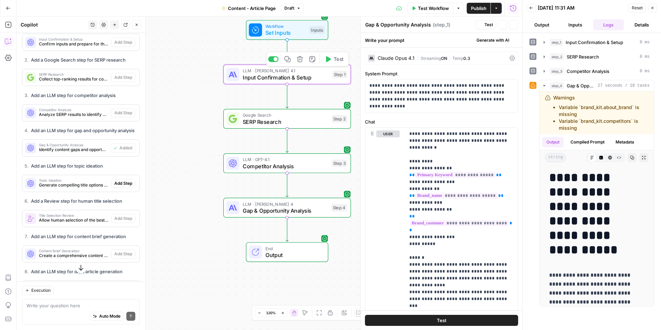
type textarea "Input Confirmation & Setup"
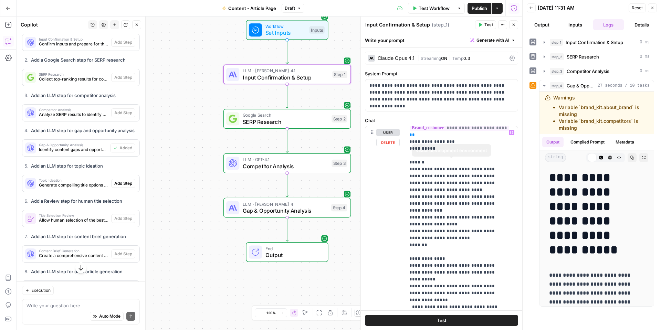
scroll to position [104, 0]
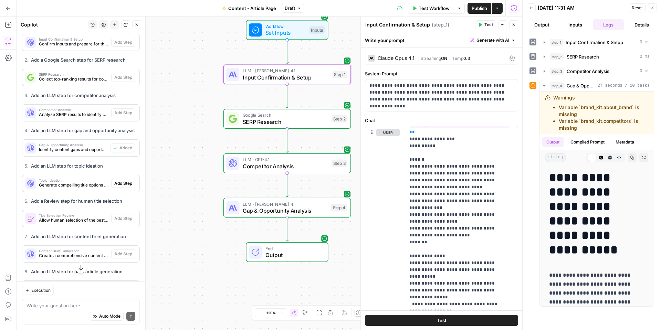
click at [288, 78] on span "Input Confirmation & Setup" at bounding box center [286, 77] width 86 height 8
click at [304, 121] on span "SERP Research" at bounding box center [286, 122] width 86 height 8
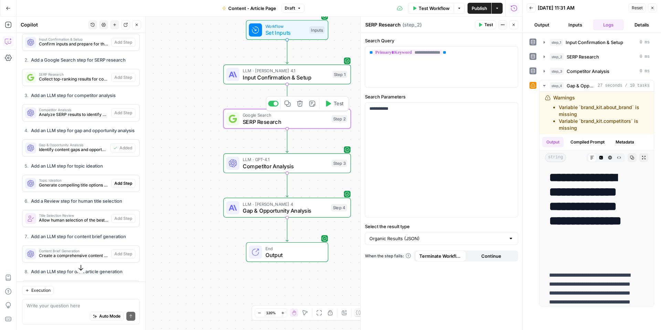
click at [321, 161] on span "LLM · GPT-4.1" at bounding box center [286, 159] width 86 height 7
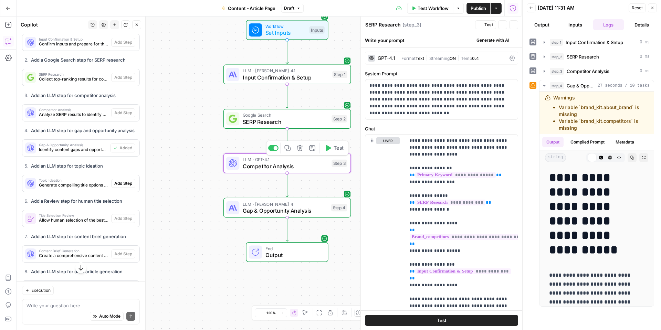
type textarea "Competitor Analysis"
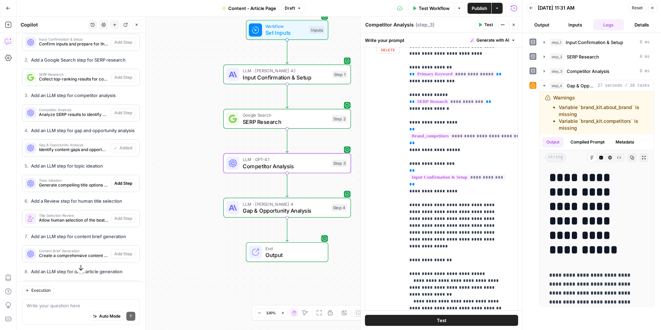
scroll to position [103, 0]
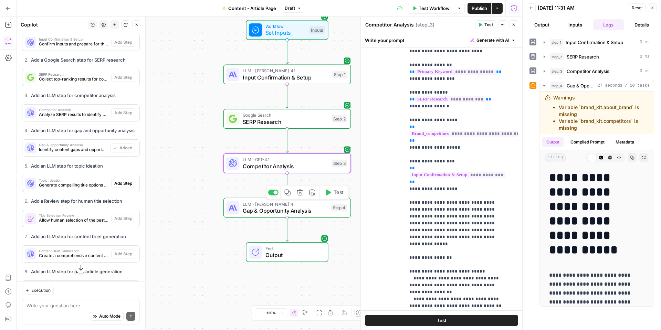
click at [325, 205] on span "LLM · [PERSON_NAME] 4" at bounding box center [285, 204] width 85 height 7
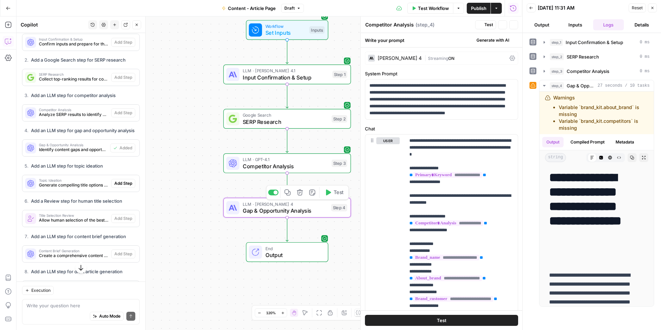
type textarea "Gap & Opportunity Analysis"
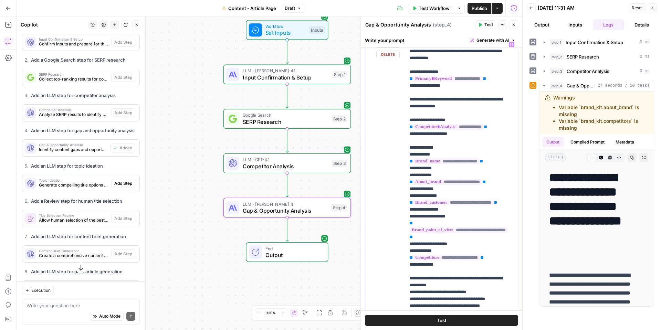
click at [442, 182] on span "**********" at bounding box center [447, 182] width 69 height 6
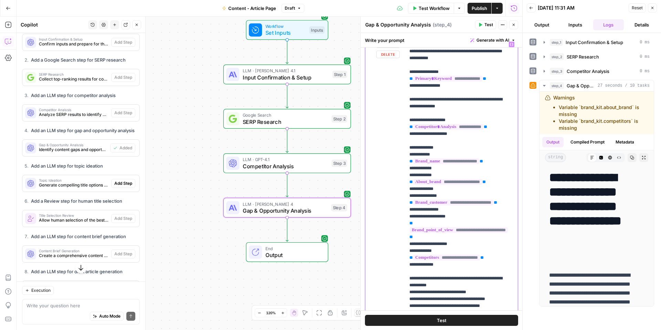
click at [443, 183] on span "**********" at bounding box center [447, 182] width 69 height 6
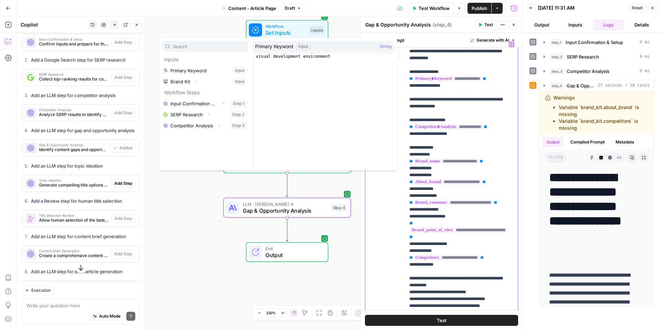
click at [474, 185] on span "**********" at bounding box center [447, 182] width 69 height 6
click at [482, 181] on span "**********" at bounding box center [447, 182] width 69 height 6
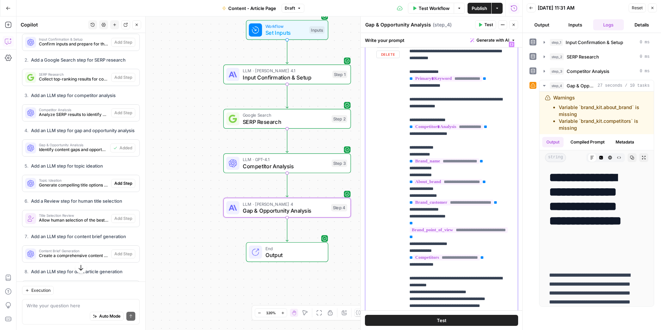
drag, startPoint x: 490, startPoint y: 181, endPoint x: 479, endPoint y: 182, distance: 10.8
click at [479, 182] on span "**********" at bounding box center [447, 182] width 69 height 6
click at [455, 183] on span "**********" at bounding box center [435, 182] width 45 height 6
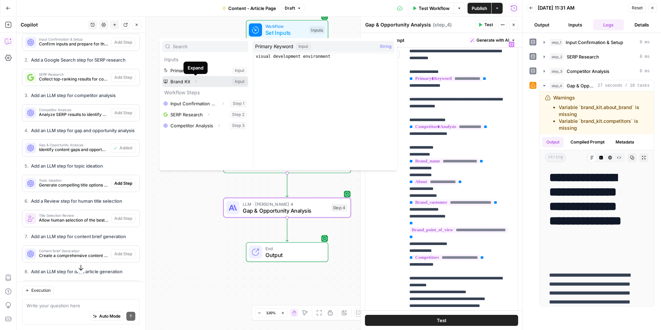
click at [196, 83] on icon "button" at bounding box center [196, 82] width 4 height 4
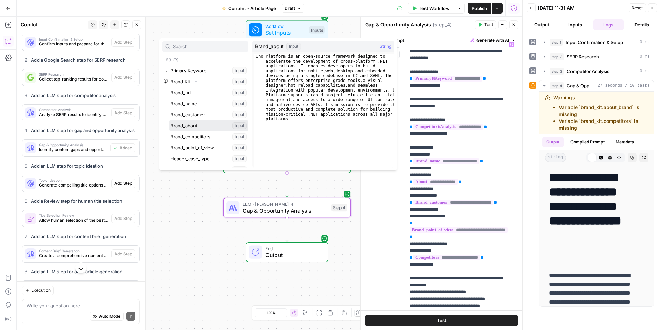
click at [201, 123] on button "Select variable Brand_about" at bounding box center [208, 125] width 79 height 11
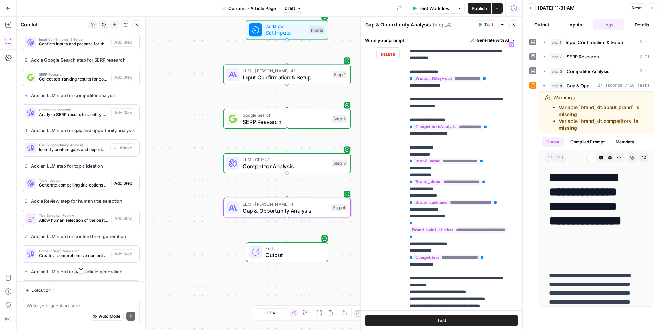
drag, startPoint x: 497, startPoint y: 271, endPoint x: 409, endPoint y: 272, distance: 87.9
click at [409, 272] on div "**********" at bounding box center [461, 178] width 113 height 281
click at [510, 45] on icon "button" at bounding box center [511, 44] width 3 height 3
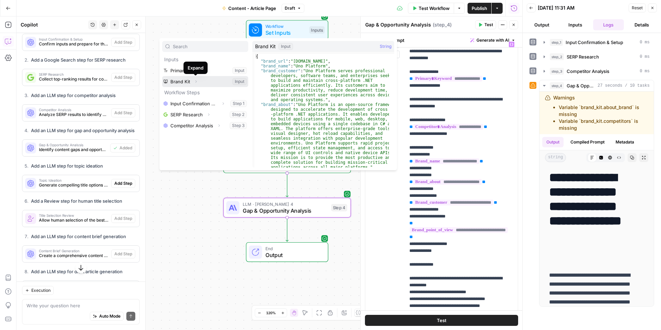
click at [195, 82] on icon "button" at bounding box center [196, 82] width 4 height 4
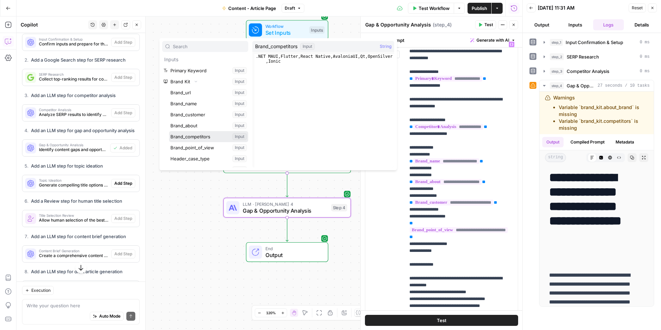
click at [200, 135] on button "Select variable Brand_competitors" at bounding box center [208, 136] width 79 height 11
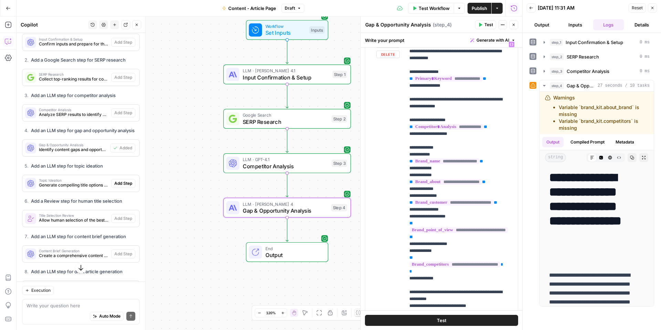
click at [475, 321] on button "Test" at bounding box center [441, 320] width 153 height 11
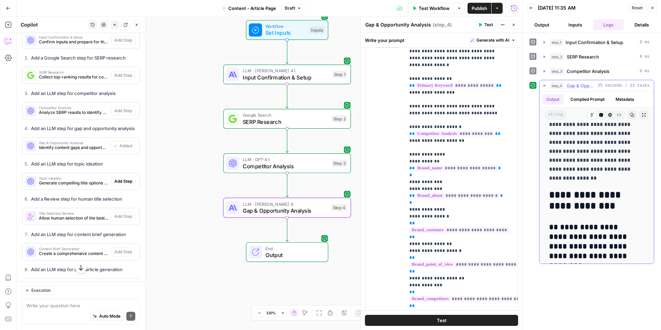
scroll to position [69, 0]
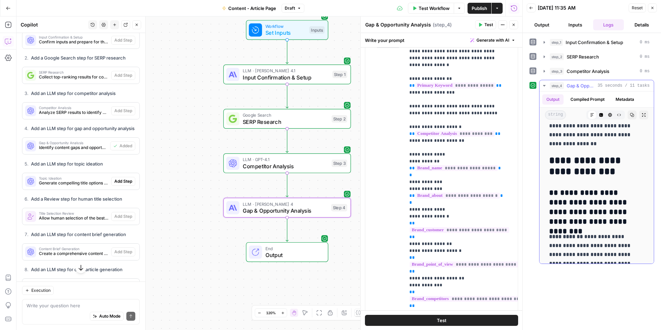
drag, startPoint x: 578, startPoint y: 185, endPoint x: 615, endPoint y: 183, distance: 36.9
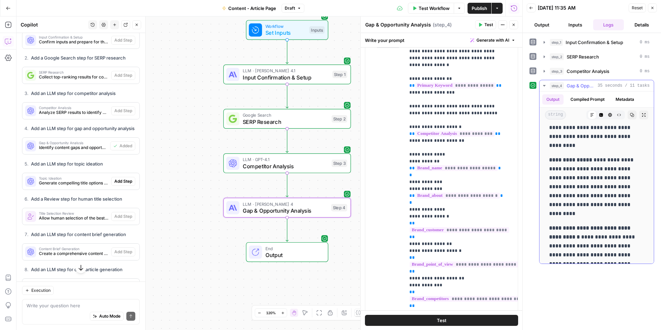
scroll to position [1791, 0]
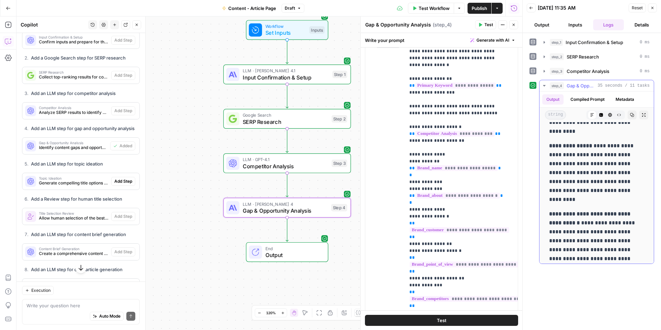
drag, startPoint x: 612, startPoint y: 183, endPoint x: 610, endPoint y: 220, distance: 36.9
click at [610, 220] on p "**********" at bounding box center [594, 255] width 90 height 90
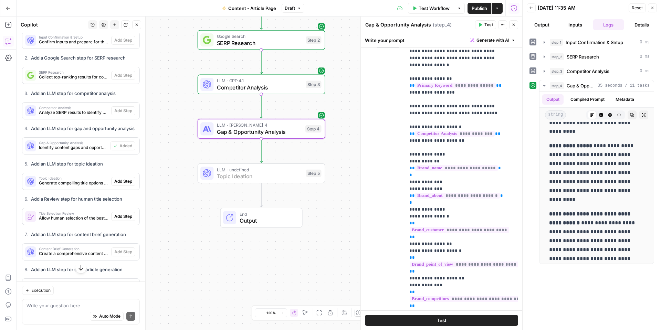
click at [115, 185] on span "Add Step" at bounding box center [123, 181] width 18 height 6
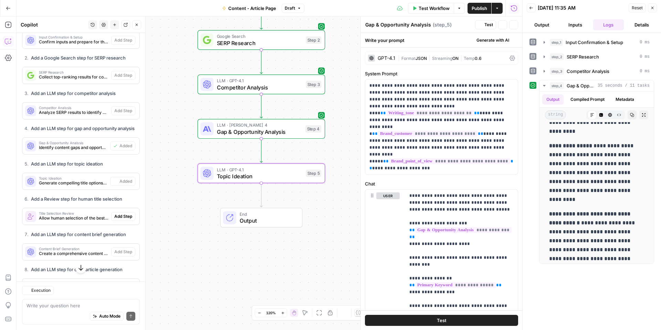
type textarea "Topic Ideation"
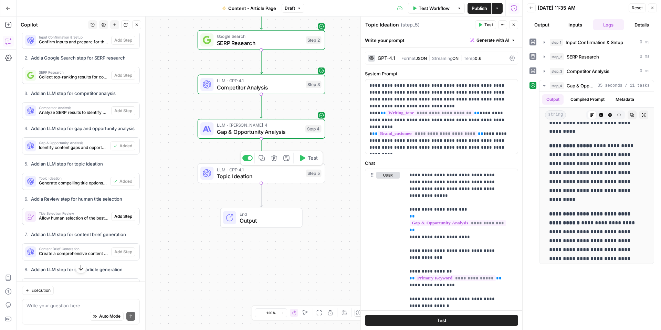
click at [260, 180] on span "Topic Ideation" at bounding box center [260, 176] width 86 height 8
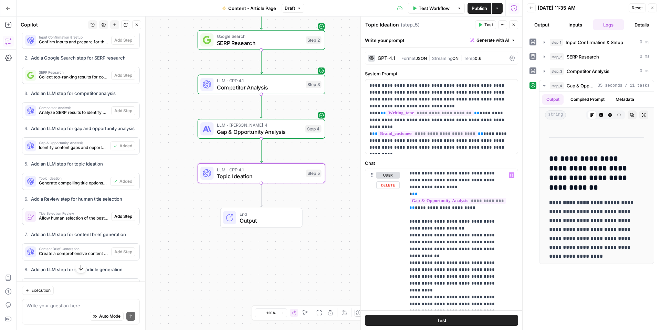
scroll to position [309, 0]
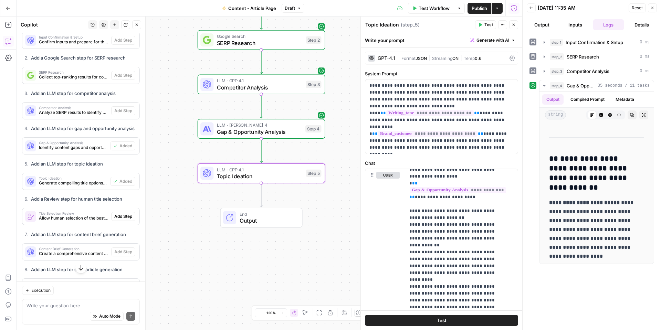
click at [456, 319] on button "Test" at bounding box center [441, 320] width 153 height 11
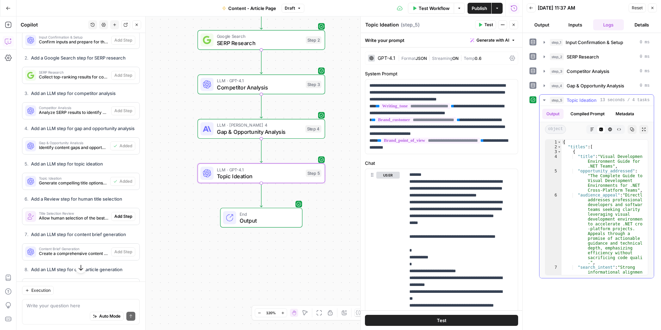
click at [600, 126] on div "Code Editor" at bounding box center [601, 129] width 9 height 9
click at [591, 129] on icon "button" at bounding box center [592, 129] width 4 height 4
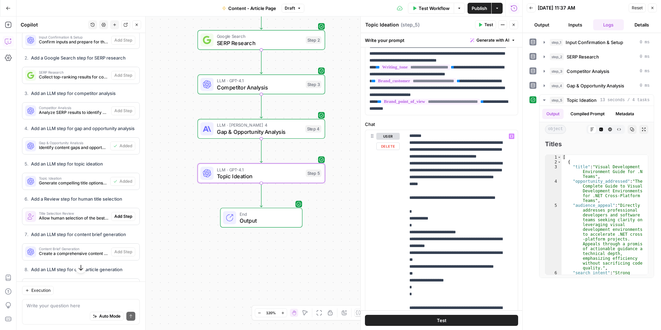
scroll to position [69, 0]
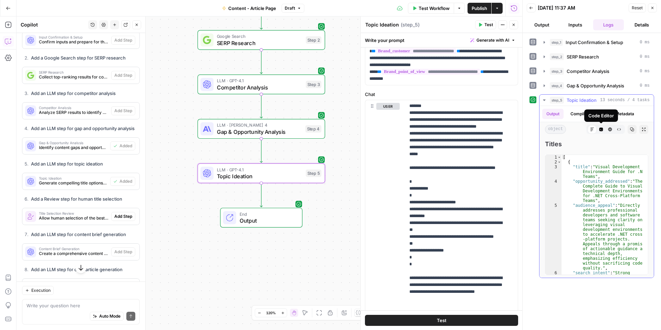
click at [604, 129] on button "Code Editor" at bounding box center [601, 129] width 9 height 9
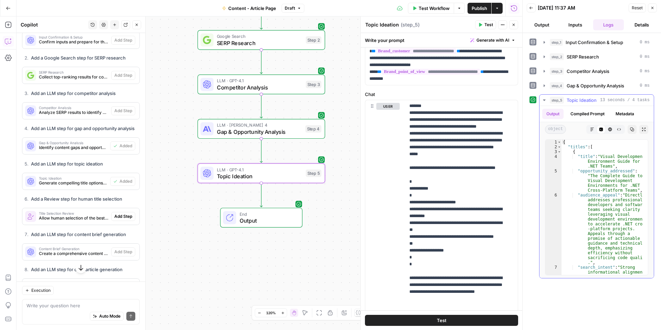
click at [613, 129] on button "HTML Viewer" at bounding box center [610, 129] width 9 height 9
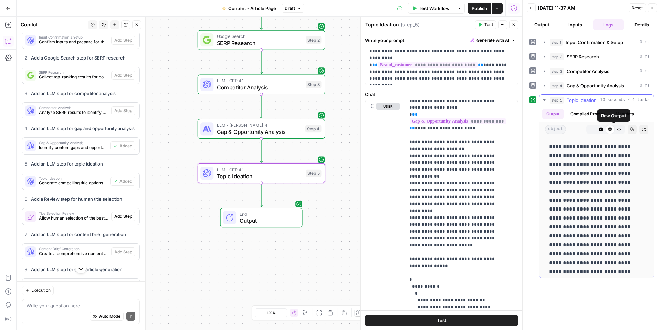
click at [590, 127] on button "Markdown" at bounding box center [592, 129] width 9 height 9
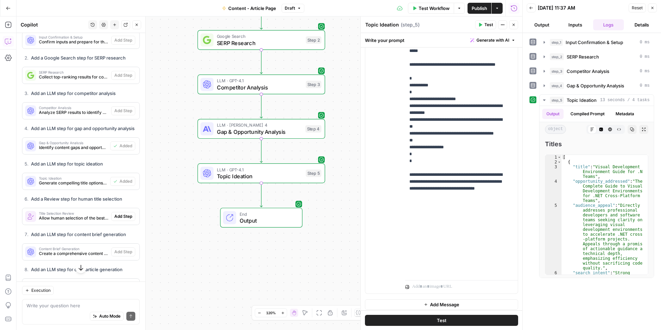
scroll to position [1656, 0]
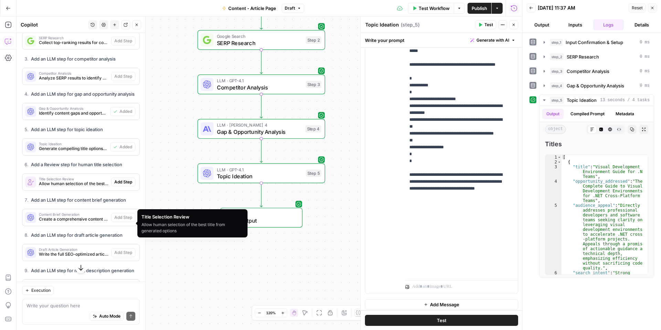
click at [93, 187] on span "Allow human selection of the best title from generated options" at bounding box center [74, 184] width 70 height 6
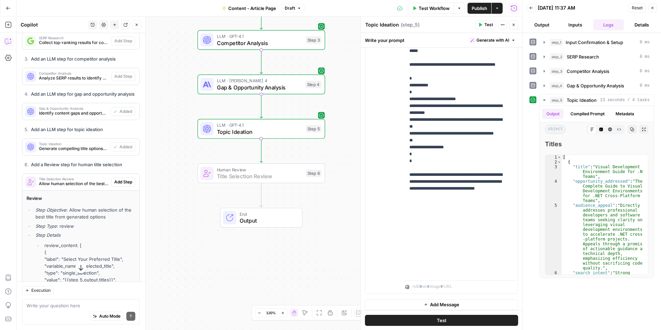
click at [114, 185] on span "Add Step" at bounding box center [123, 182] width 18 height 6
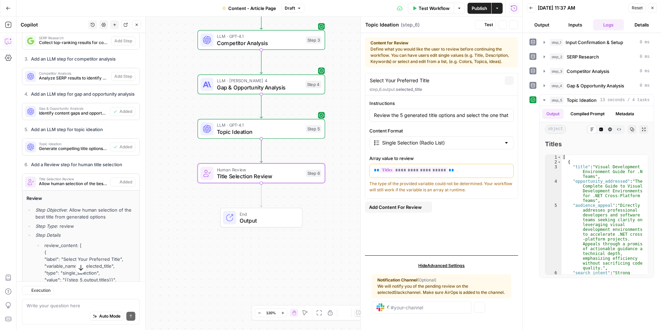
type textarea "Title Selection Review"
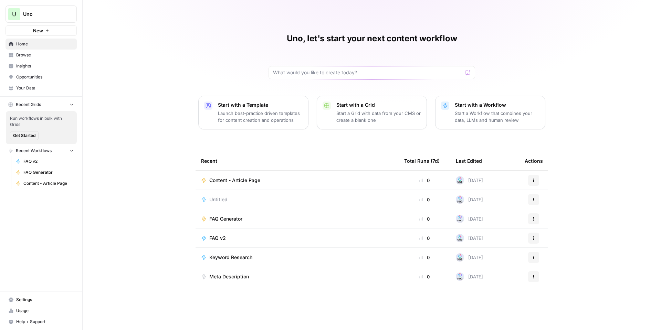
click at [48, 90] on span "Your Data" at bounding box center [45, 88] width 58 height 6
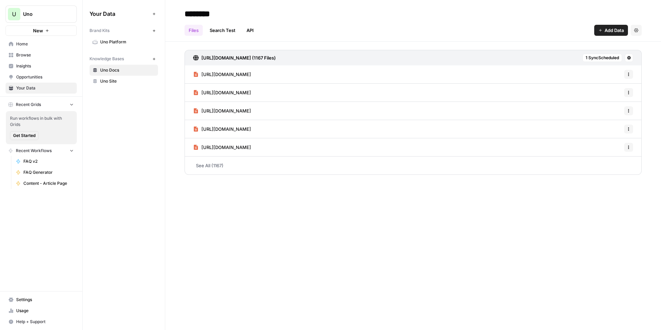
click at [119, 39] on span "Uno Platform" at bounding box center [127, 42] width 55 height 6
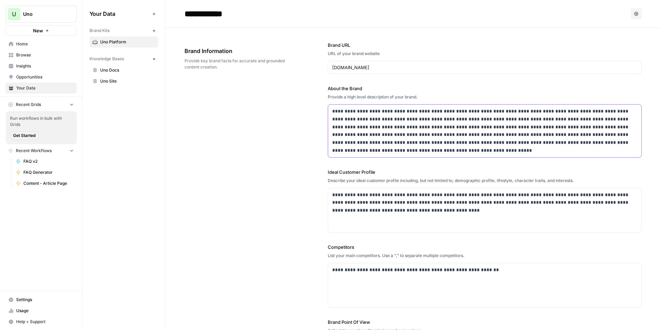
click at [374, 121] on p "**********" at bounding box center [482, 130] width 301 height 47
click at [199, 22] on header "**********" at bounding box center [413, 14] width 496 height 28
click at [208, 13] on input "**********" at bounding box center [237, 14] width 110 height 14
click at [310, 80] on div "**********" at bounding box center [414, 212] width 458 height 369
click at [370, 54] on div "URL of your brand website" at bounding box center [485, 54] width 314 height 6
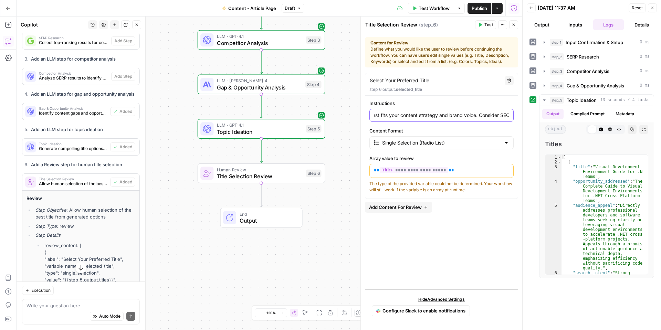
scroll to position [0, 289]
drag, startPoint x: 395, startPoint y: 116, endPoint x: 480, endPoint y: 116, distance: 84.1
click at [480, 116] on input "Review the 5 generated title options and select the one that best fits your con…" at bounding box center [441, 115] width 135 height 7
click at [441, 112] on input "Review the 5 generated title options and select the one that best fits your con…" at bounding box center [441, 115] width 135 height 7
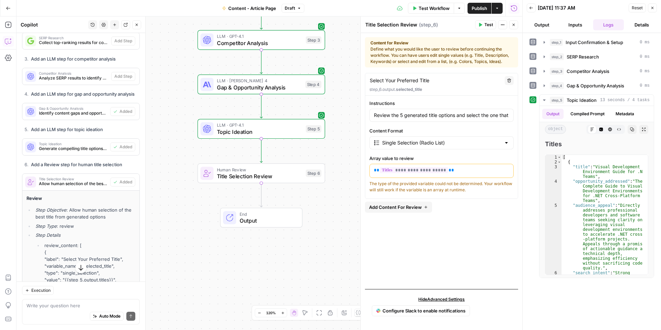
click at [479, 22] on button "Test" at bounding box center [485, 24] width 21 height 9
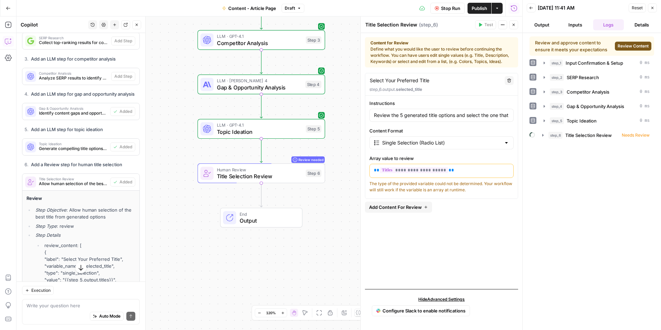
click at [627, 45] on span "Review Content" at bounding box center [633, 46] width 31 height 6
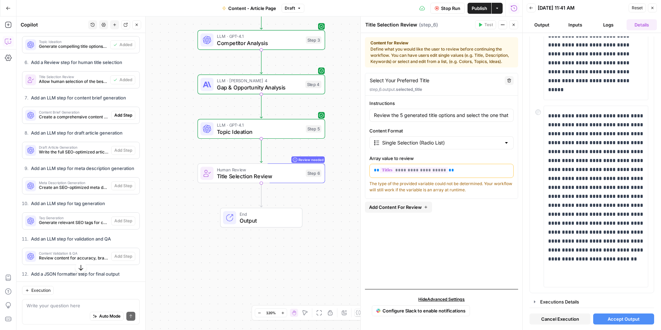
scroll to position [1759, 0]
click at [77, 304] on textarea at bounding box center [81, 305] width 109 height 7
type textarea "the topic ideation output, should be markdown"
click at [88, 307] on textarea "the topic ideation output, should be markdown" at bounding box center [81, 305] width 109 height 7
click at [243, 132] on span "Topic Ideation" at bounding box center [260, 132] width 86 height 8
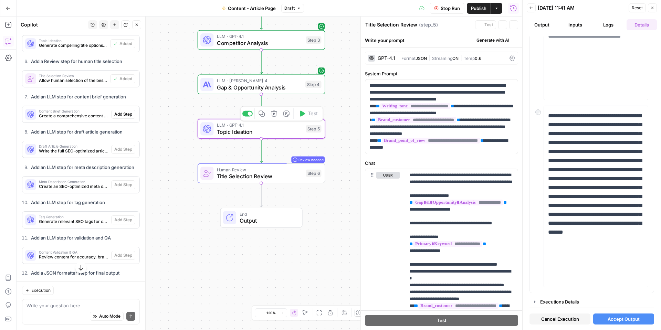
type textarea "Topic Ideation"
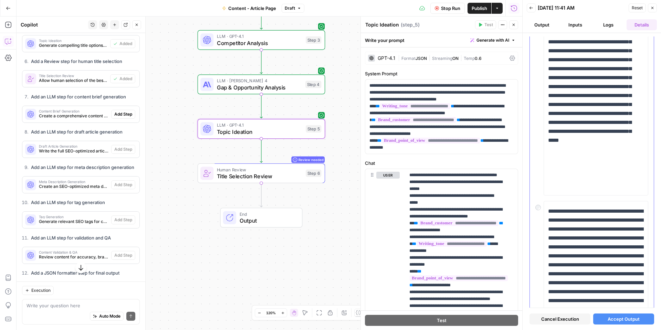
scroll to position [345, 0]
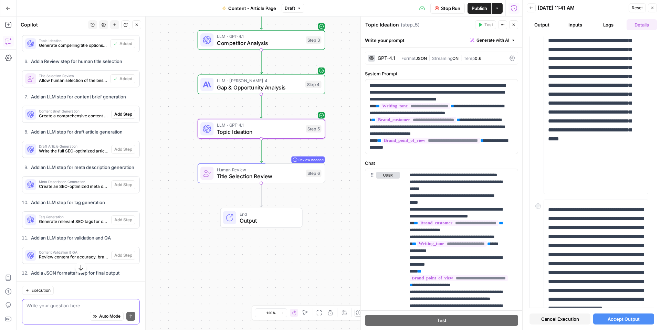
click at [64, 306] on textarea at bounding box center [81, 305] width 109 height 7
type textarea "Can we format thge topic ideation to be more legibile for human, so markdown ma…"
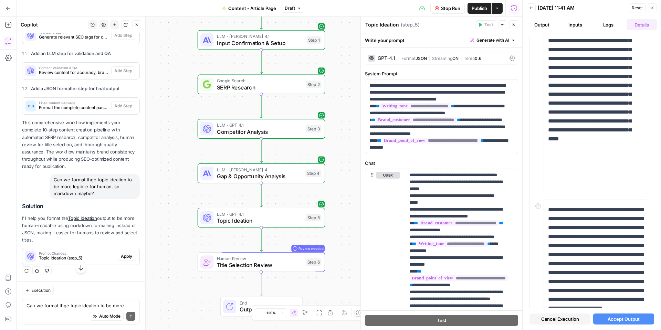
scroll to position [1992, 0]
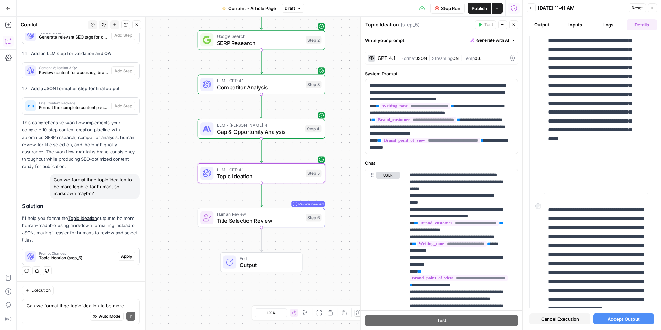
click at [121, 259] on span "Apply" at bounding box center [126, 257] width 11 height 6
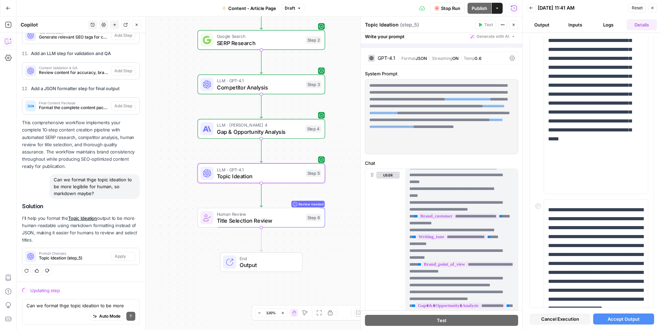
scroll to position [90, 0]
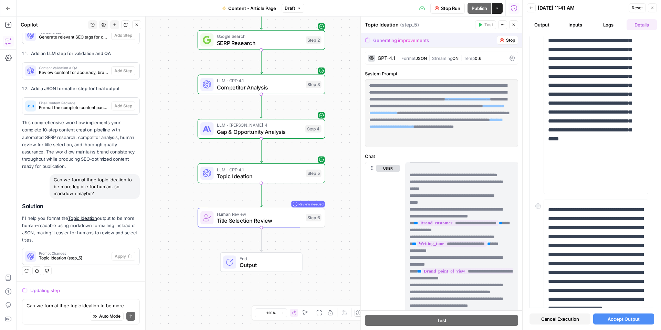
click at [271, 177] on span "Topic Ideation" at bounding box center [260, 176] width 86 height 8
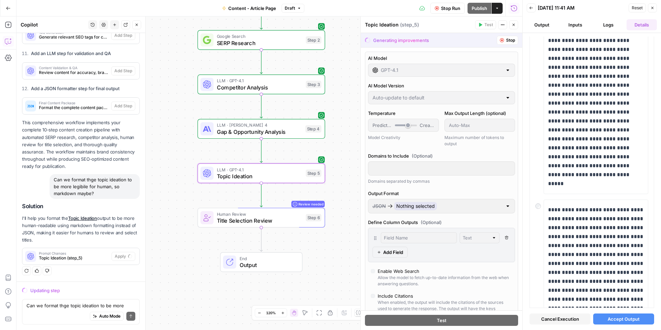
scroll to position [0, 0]
click at [445, 210] on div "JSON Nothing selected" at bounding box center [438, 206] width 130 height 8
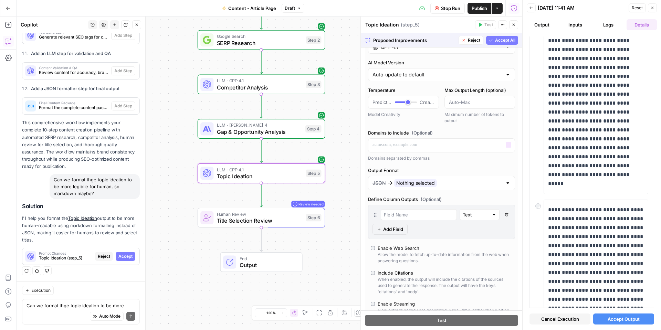
scroll to position [34, 0]
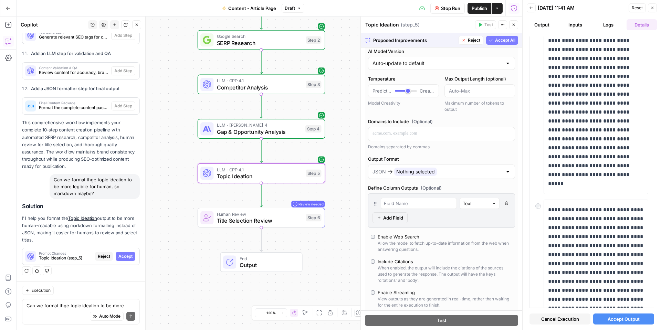
click at [75, 257] on span "Topic Ideation (step_5)" at bounding box center [65, 258] width 53 height 6
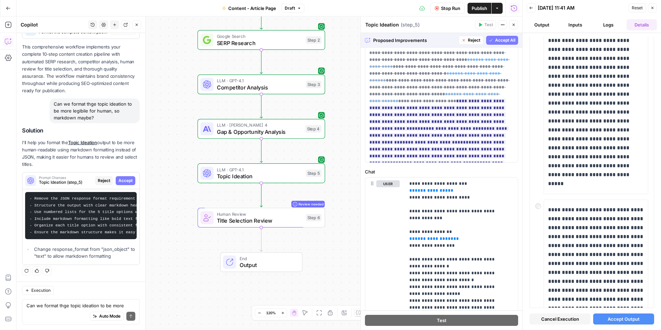
click at [603, 319] on button "Accept Output" at bounding box center [624, 319] width 61 height 11
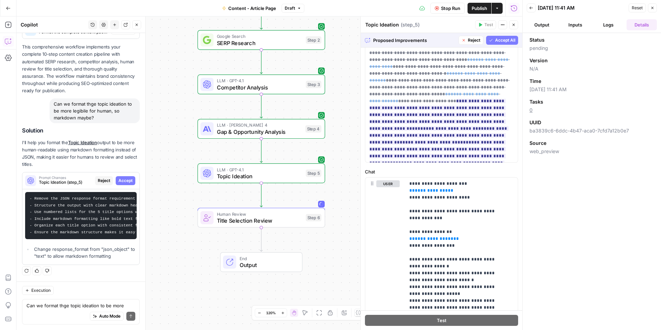
click at [499, 39] on span "Accept All" at bounding box center [505, 40] width 20 height 6
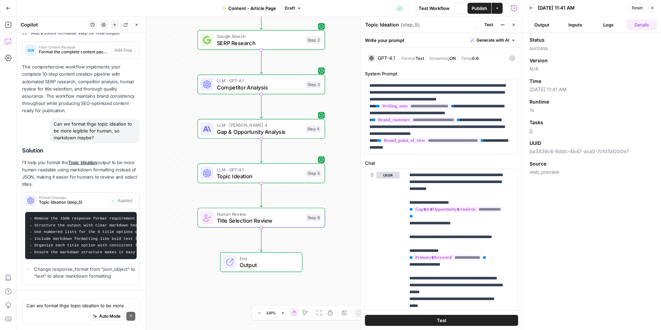
scroll to position [2003, 0]
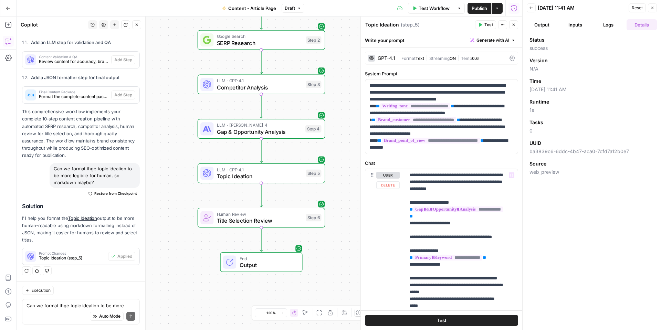
click at [291, 225] on span "Title Selection Review" at bounding box center [260, 221] width 86 height 8
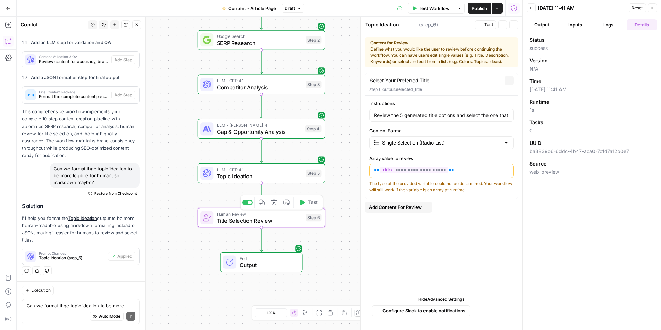
type textarea "Title Selection Review"
click at [455, 320] on div "Hide Advanced Settings Configure Slack to enable notifications" at bounding box center [441, 307] width 153 height 37
click at [255, 175] on span "Topic Ideation" at bounding box center [260, 176] width 86 height 8
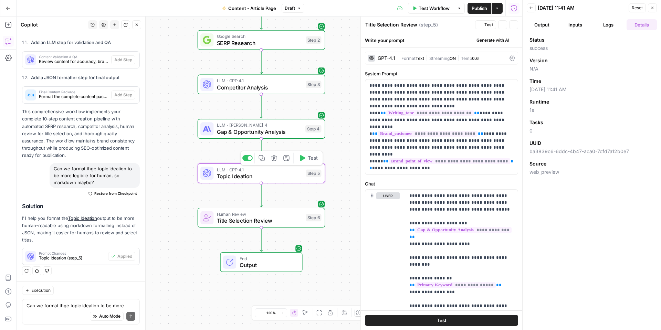
type textarea "Topic Ideation"
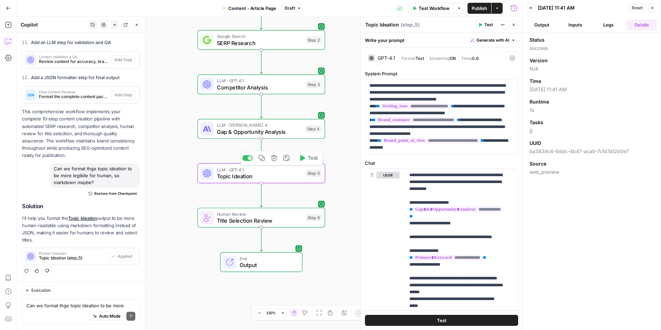
click at [304, 157] on icon "button" at bounding box center [302, 158] width 7 height 7
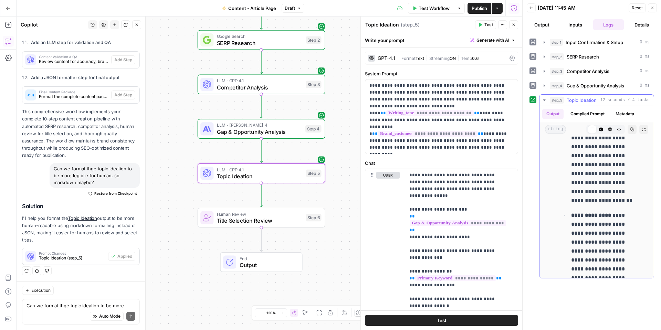
scroll to position [1201, 0]
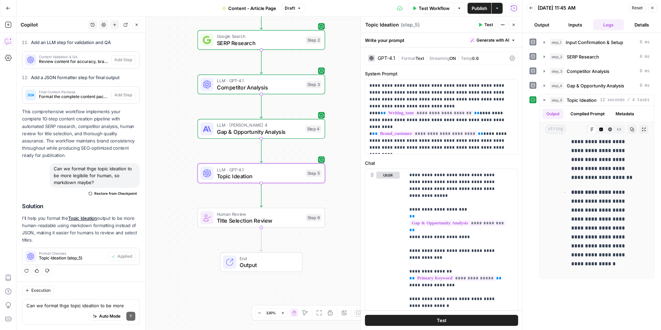
click at [289, 136] on div "LLM · Claude Sonnet 4 Gap & Opportunity Analysis Step 4 Copy step Delete step A…" at bounding box center [262, 129] width 128 height 20
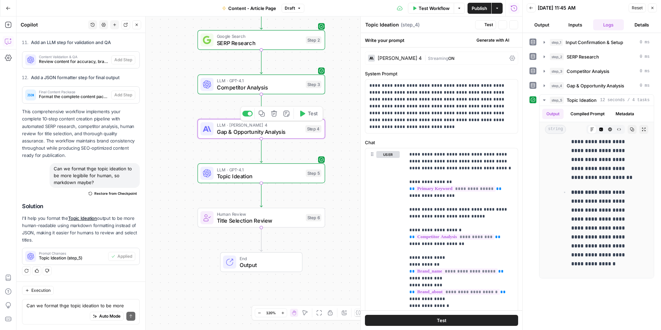
type textarea "Gap & Opportunity Analysis"
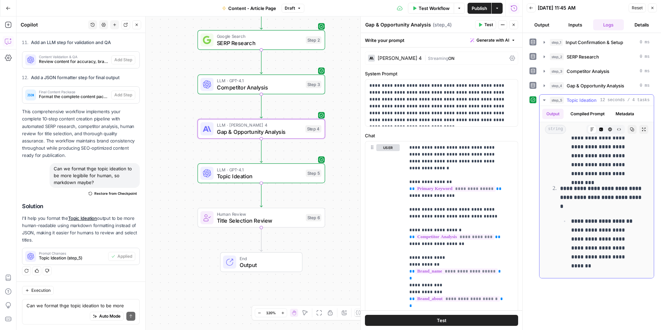
scroll to position [276, 0]
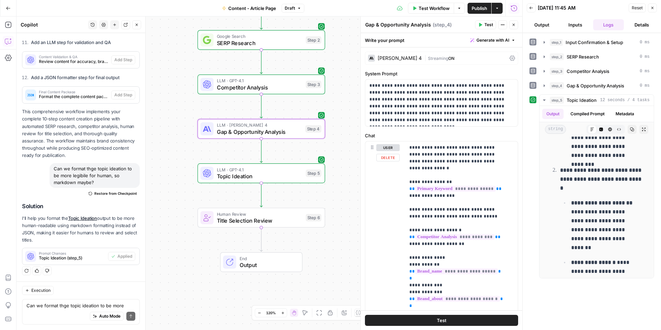
click at [301, 219] on span "Title Selection Review" at bounding box center [260, 221] width 86 height 8
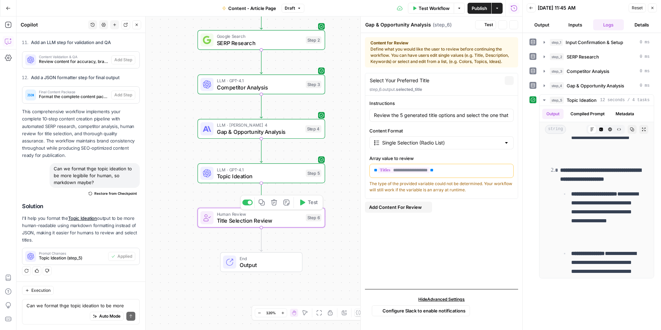
type textarea "Title Selection Review"
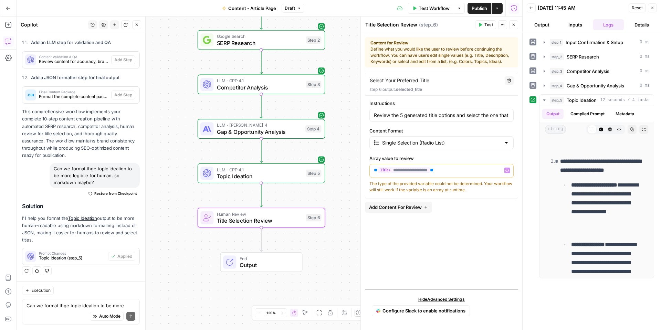
click at [419, 170] on span "**********" at bounding box center [404, 170] width 52 height 6
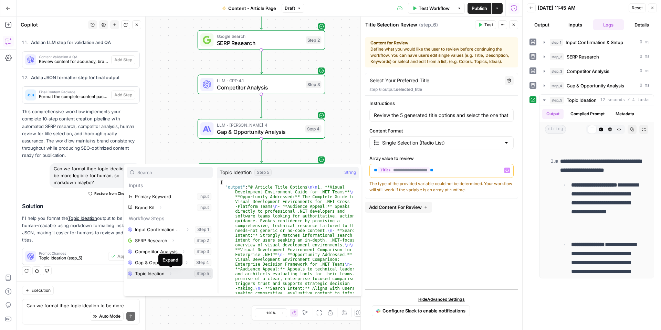
click at [171, 275] on icon "button" at bounding box center [170, 274] width 4 height 4
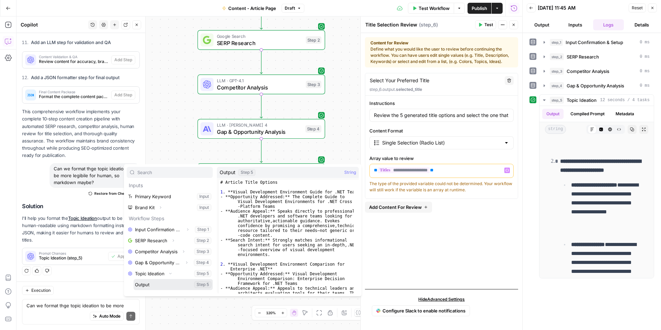
click at [163, 285] on button "Select variable Output" at bounding box center [173, 284] width 79 height 11
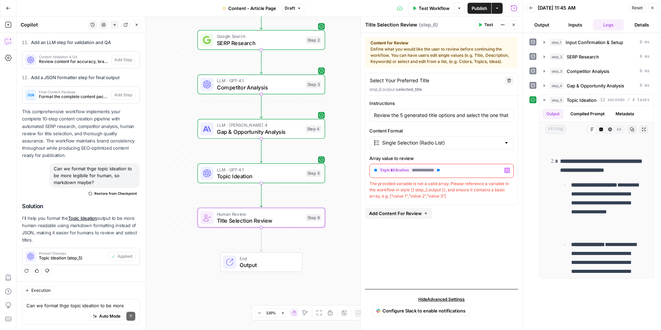
click at [420, 230] on div "**********" at bounding box center [441, 178] width 153 height 211
click at [480, 187] on div "The provided variable is not a valid array. Please reference a variable in the …" at bounding box center [442, 190] width 144 height 19
drag, startPoint x: 450, startPoint y: 192, endPoint x: 370, endPoint y: 182, distance: 81.0
click at [370, 182] on div "The provided variable is not a valid array. Please reference a variable in the …" at bounding box center [442, 190] width 144 height 19
copy div "The provided variable is not a valid array. Please reference a variable in the …"
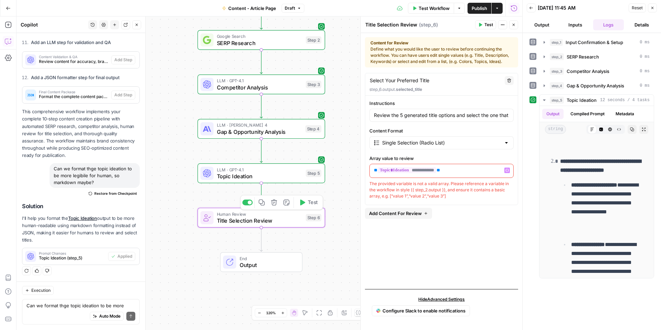
click at [285, 222] on span "Title Selection Review" at bounding box center [260, 221] width 86 height 8
click at [99, 307] on textarea "Can we format thge topic ideation to be more legibile for human, so markdown ma…" at bounding box center [81, 305] width 109 height 7
paste textarea "The provided variable is not a valid array. Please reference a variable in the …"
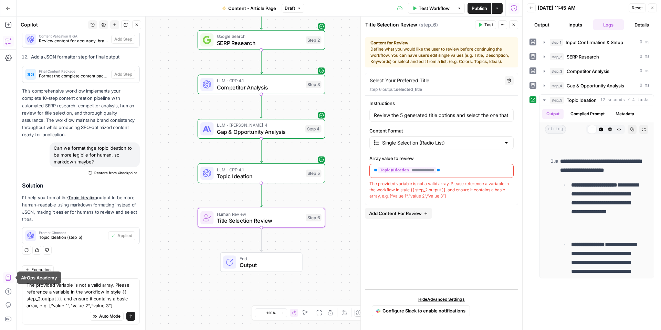
click at [13, 281] on button "AirOps Academy" at bounding box center [8, 278] width 11 height 11
click at [28, 285] on textarea "The provided variable is not a valid array. Please reference a variable in the …" at bounding box center [81, 296] width 109 height 28
type textarea "for step 6The provided variable is not a valid array. Please reference a variab…"
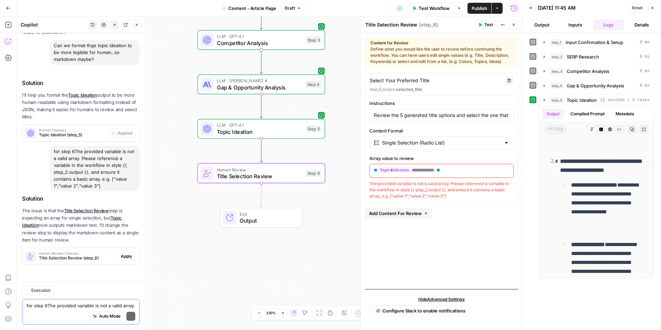
scroll to position [2126, 0]
click at [101, 253] on span "Human Review Changes" at bounding box center [77, 253] width 76 height 3
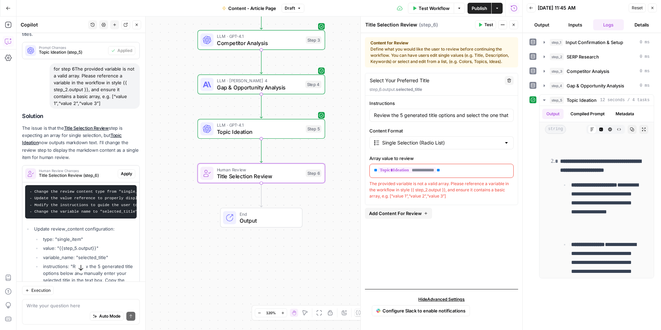
scroll to position [0, 2]
click at [126, 178] on button "Apply" at bounding box center [127, 173] width 18 height 9
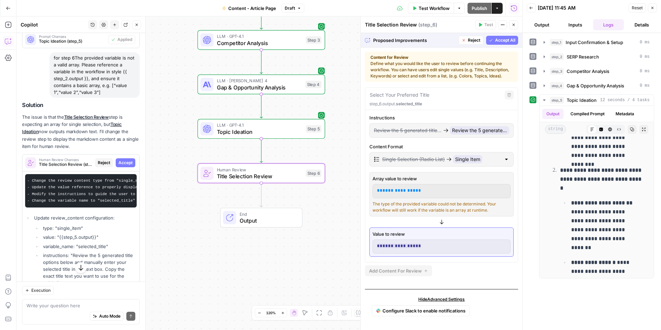
click at [123, 167] on button "Accept" at bounding box center [126, 162] width 20 height 9
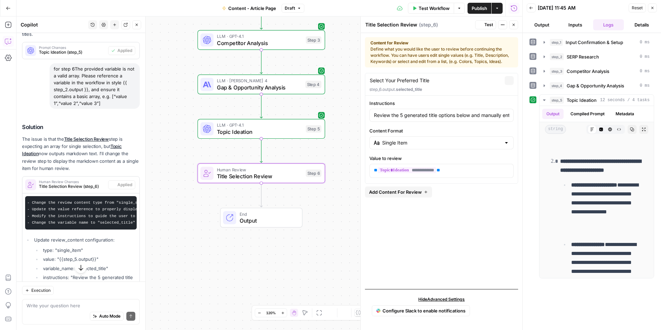
scroll to position [0, 0]
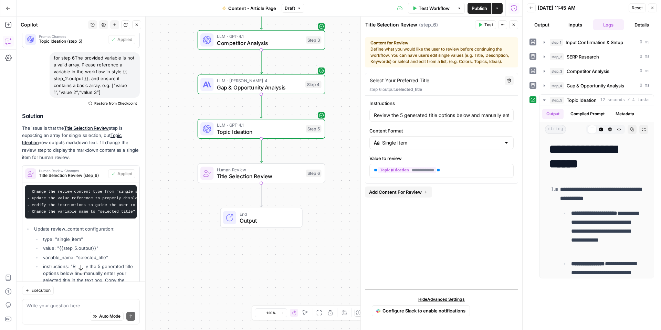
click at [280, 179] on span "Title Selection Review" at bounding box center [260, 176] width 86 height 8
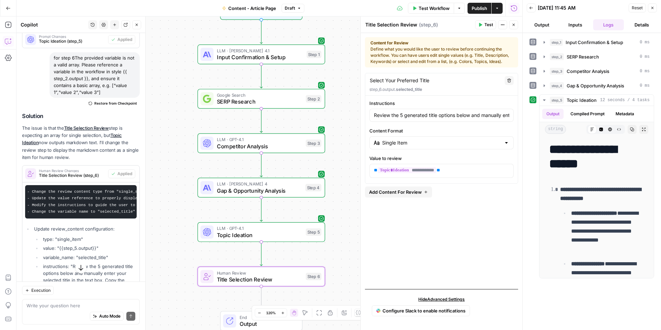
click at [428, 5] on span "Test Workflow" at bounding box center [434, 8] width 31 height 7
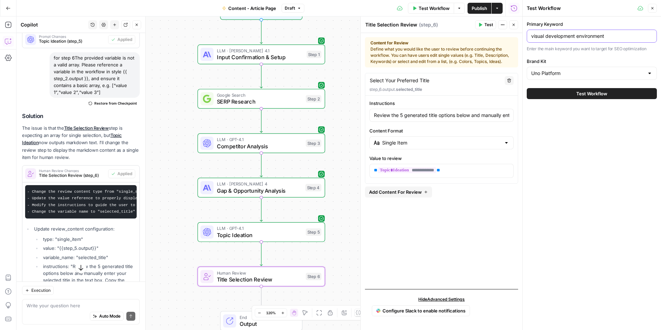
click at [603, 34] on input "visual development environment" at bounding box center [592, 36] width 121 height 7
drag, startPoint x: 609, startPoint y: 35, endPoint x: 516, endPoint y: 27, distance: 93.1
click at [523, 27] on div "Test Workflow Close Primary Keyword visual development environment Enter the ma…" at bounding box center [592, 165] width 139 height 330
paste input "ysiwy"
type input "wysiwyg editor"
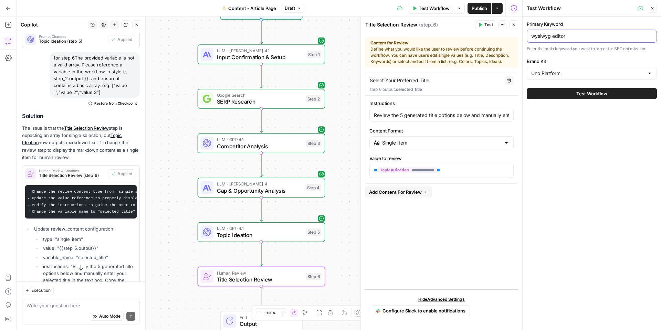
click at [527, 88] on button "Test Workflow" at bounding box center [592, 93] width 130 height 11
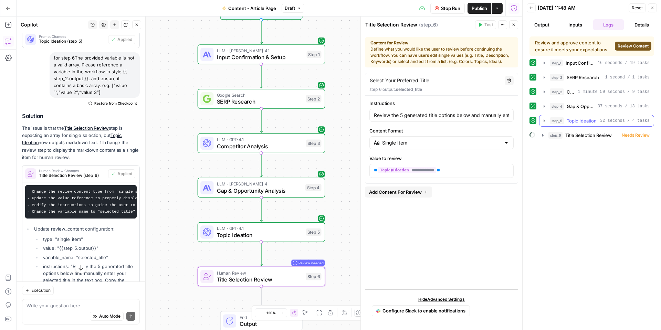
click at [544, 120] on icon "button" at bounding box center [544, 121] width 1 height 2
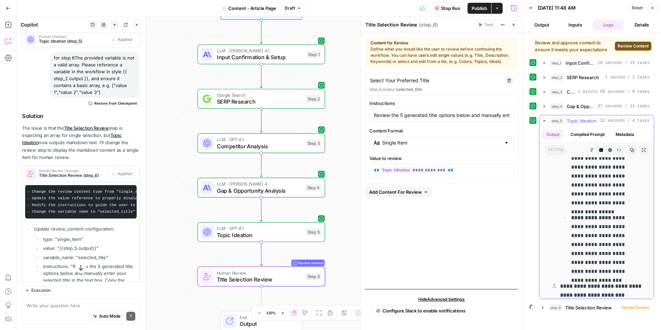
scroll to position [448, 0]
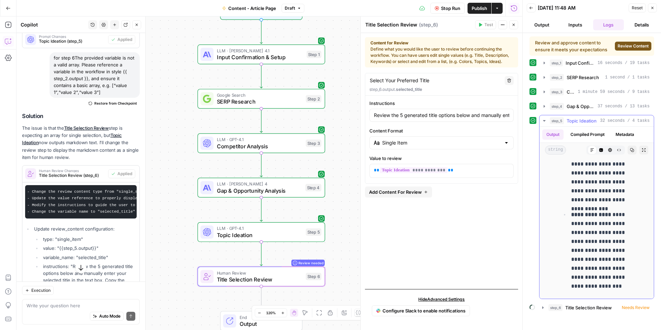
scroll to position [1148, 0]
click at [543, 119] on icon "button" at bounding box center [545, 121] width 6 height 6
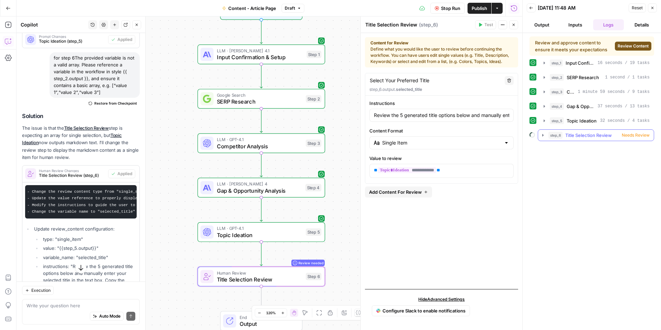
click at [547, 134] on button "step_6 Title Selection Review Needs Review" at bounding box center [596, 135] width 116 height 11
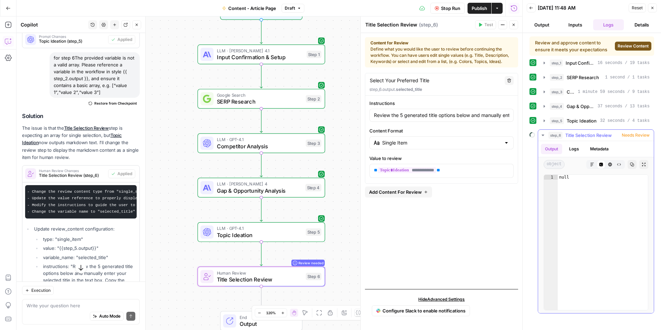
click at [546, 133] on icon "button" at bounding box center [544, 136] width 6 height 6
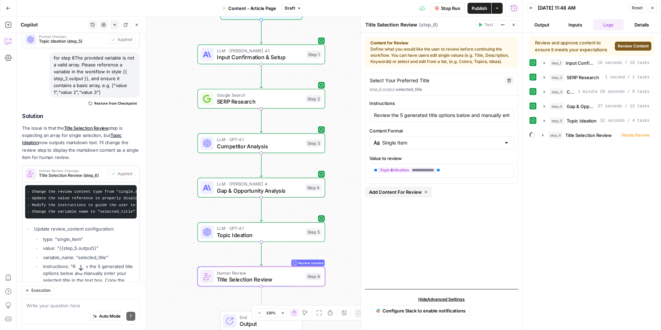
click at [636, 47] on span "Review Content" at bounding box center [633, 46] width 31 height 6
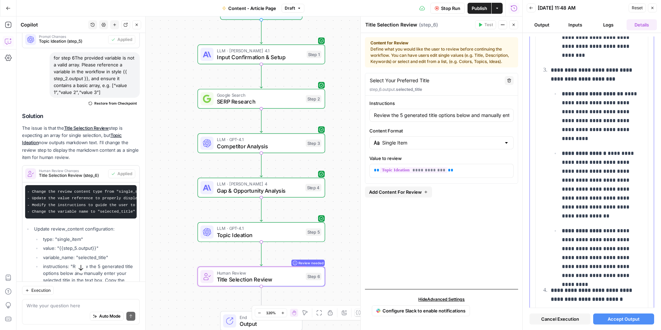
scroll to position [551, 0]
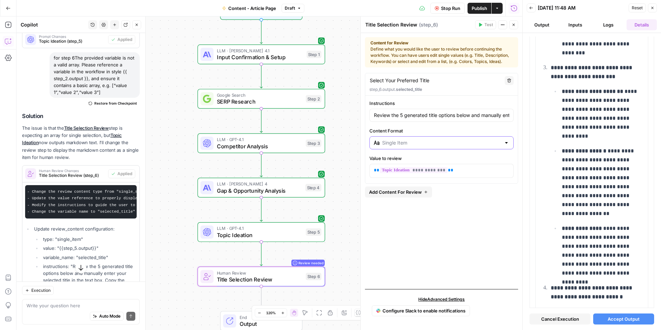
click at [499, 146] on input "Content Format" at bounding box center [441, 143] width 119 height 7
click at [505, 142] on div at bounding box center [507, 143] width 6 height 7
type input "Single Item"
click at [501, 129] on label "Content Format" at bounding box center [442, 130] width 144 height 7
click at [501, 140] on input "Single Item" at bounding box center [441, 143] width 119 height 7
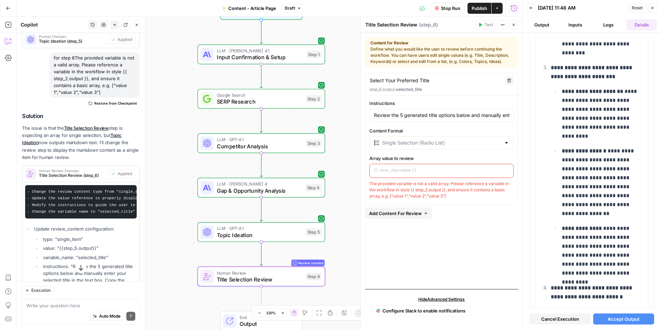
type input "Single Selection (Radio List)"
click at [499, 144] on input "Content Format" at bounding box center [441, 143] width 119 height 7
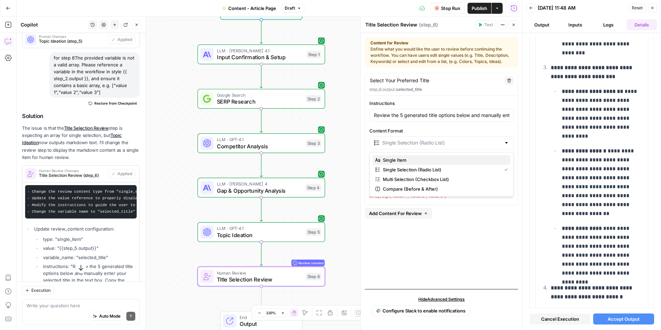
click at [475, 161] on span "Single Item" at bounding box center [444, 160] width 122 height 7
type input "Single Item"
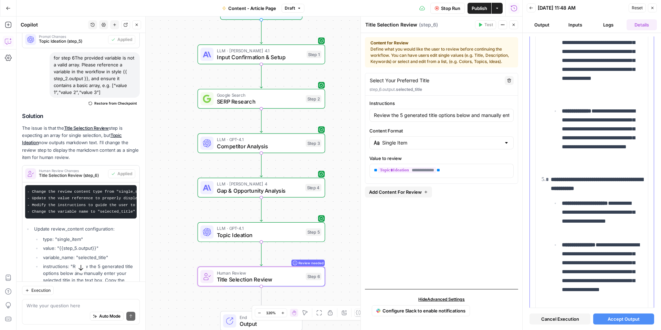
scroll to position [828, 0]
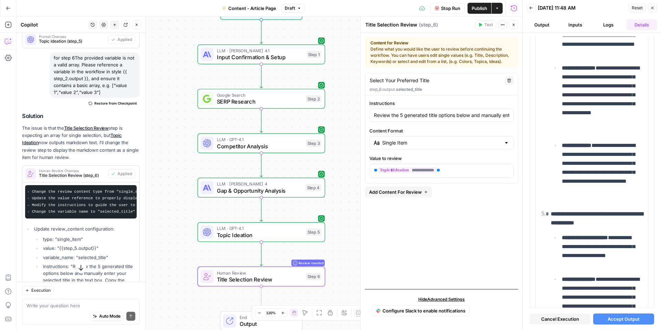
click at [635, 318] on span "Accept Output" at bounding box center [624, 319] width 32 height 7
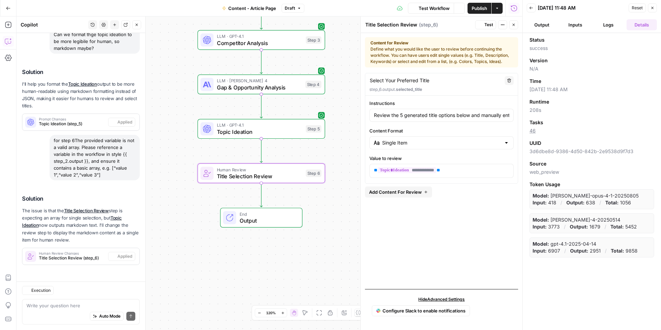
scroll to position [2137, 0]
click at [543, 26] on button "Output" at bounding box center [542, 24] width 31 height 11
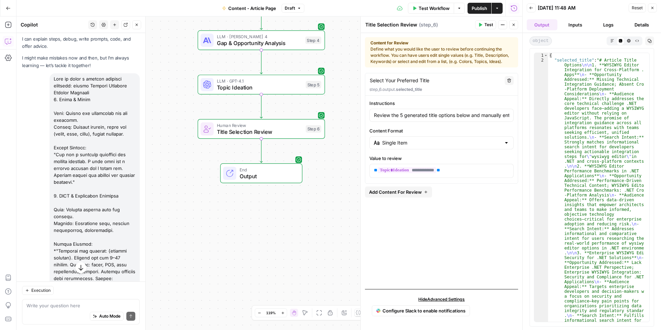
scroll to position [0, 0]
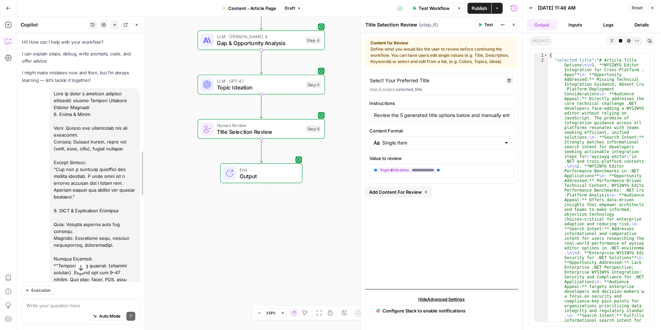
drag, startPoint x: 142, startPoint y: 49, endPoint x: 142, endPoint y: 54, distance: 5.2
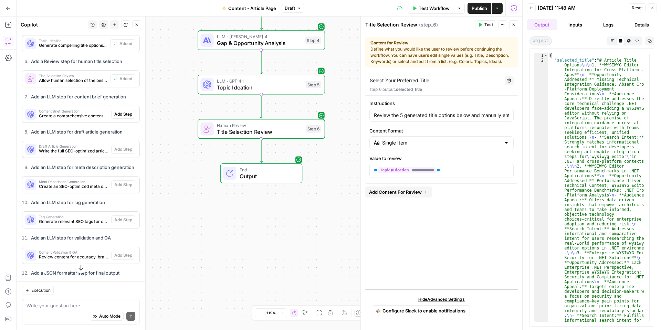
scroll to position [1791, 0]
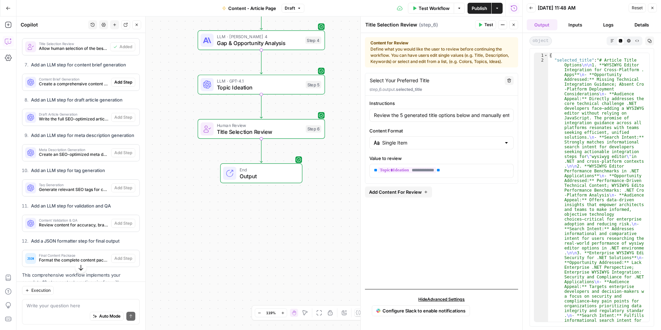
click at [73, 87] on span "Create a comprehensive content brief with structure and keywords" at bounding box center [74, 84] width 70 height 6
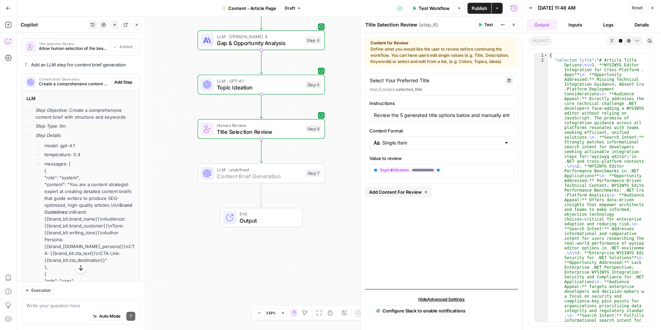
click at [123, 85] on span "Add Step" at bounding box center [123, 82] width 18 height 6
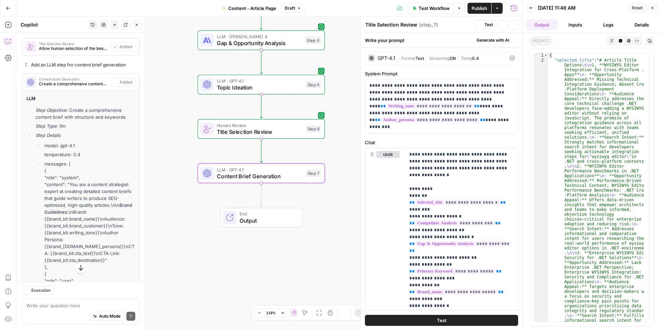
type textarea "Content Brief Generation"
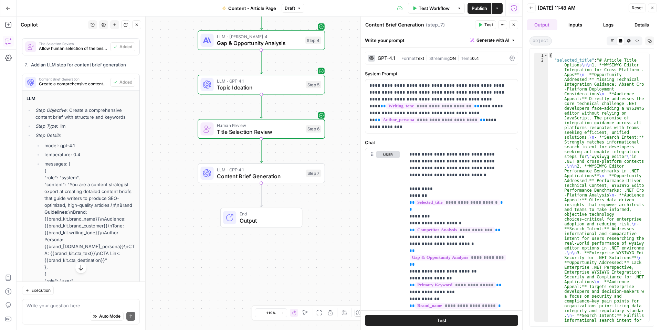
click at [228, 90] on span "Topic Ideation" at bounding box center [259, 87] width 85 height 8
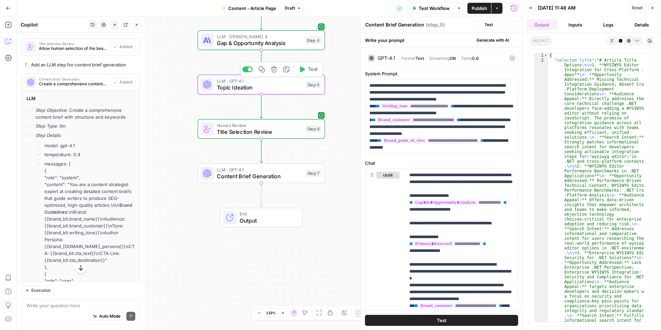
type textarea "Topic Ideation"
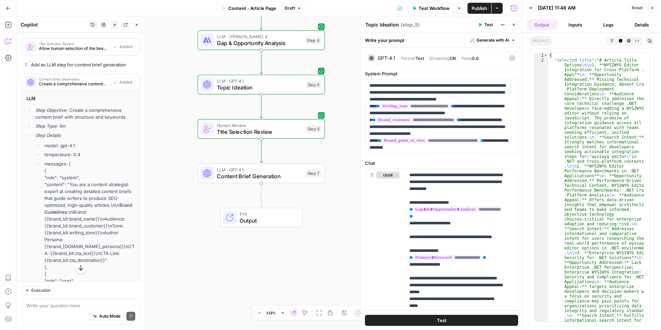
click at [95, 305] on div "Auto Mode will automatically modify and execute the workflow" at bounding box center [101, 299] width 95 height 13
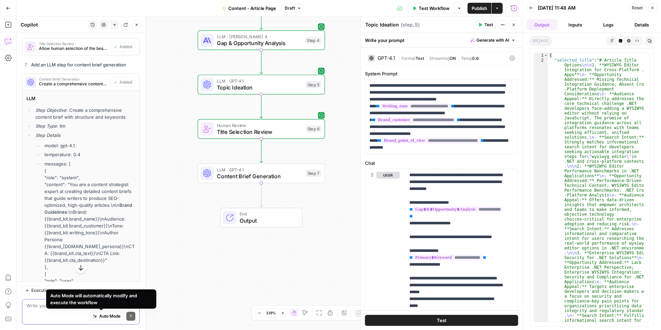
click at [45, 309] on textarea at bounding box center [81, 305] width 109 height 7
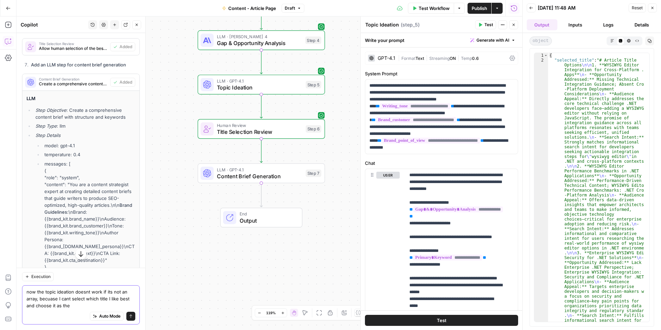
type textarea "now the topic ideation doesnt work if its not an array, becuase I cant select w…"
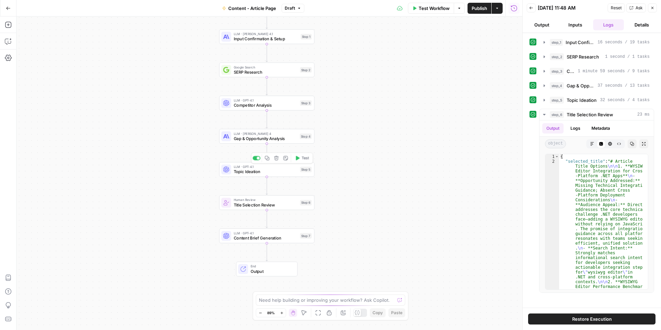
click at [272, 171] on span "Topic Ideation" at bounding box center [266, 172] width 64 height 6
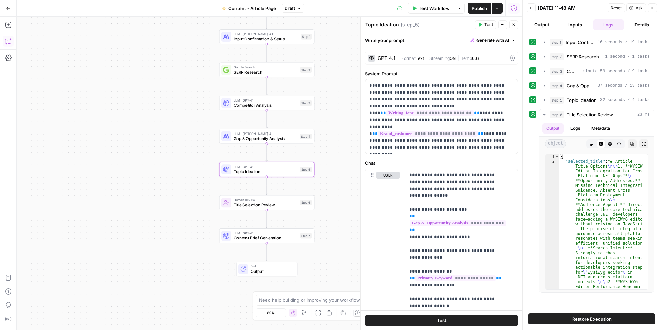
click at [4, 41] on button "Copilot" at bounding box center [8, 41] width 11 height 11
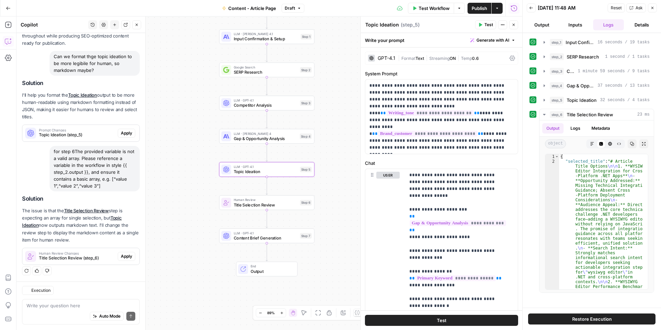
scroll to position [2115, 0]
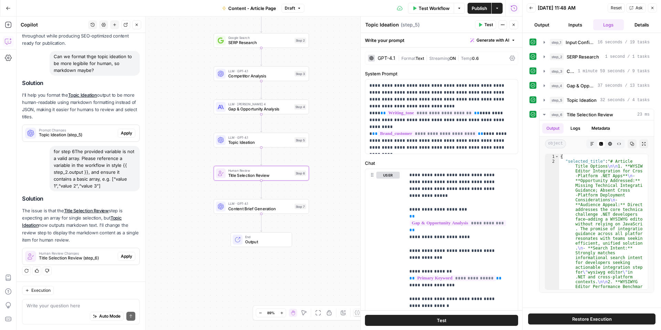
click at [101, 255] on span "Human Review Changes" at bounding box center [77, 253] width 76 height 3
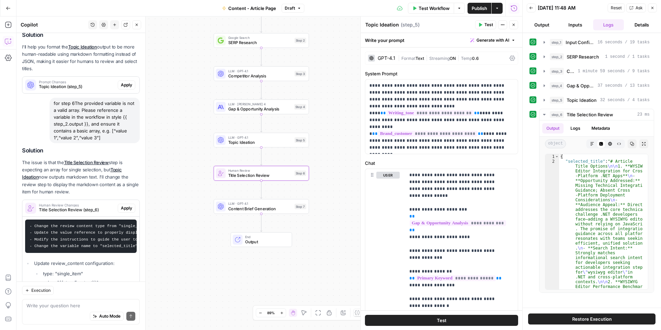
scroll to position [2150, 0]
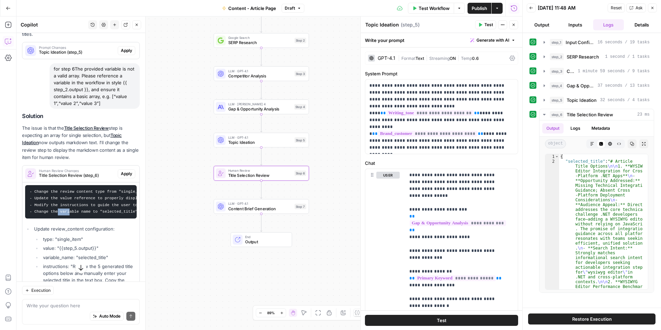
drag, startPoint x: 56, startPoint y: 267, endPoint x: 66, endPoint y: 269, distance: 10.9
click at [66, 219] on pre "- Change the review content type from "single_selection" to "single_item" since…" at bounding box center [81, 202] width 112 height 34
click at [274, 176] on span "Title Selection Review" at bounding box center [260, 176] width 64 height 6
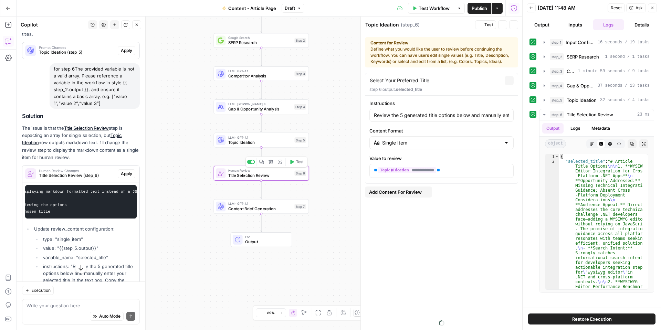
type textarea "Title Selection Review"
click at [545, 115] on icon "button" at bounding box center [544, 114] width 2 height 1
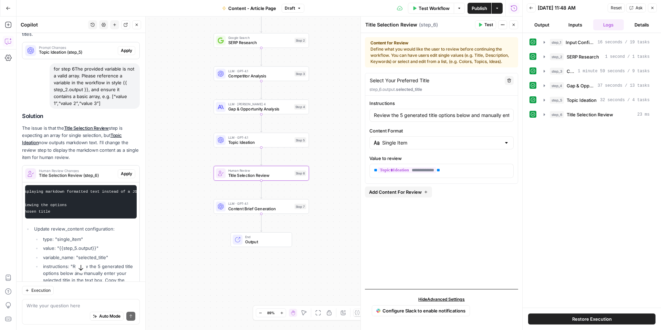
click at [537, 23] on button "Output" at bounding box center [542, 24] width 31 height 11
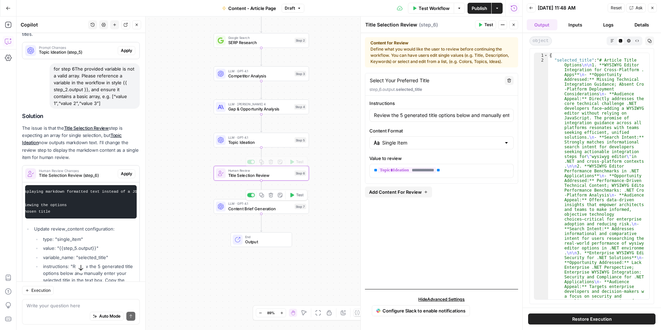
click at [277, 204] on span "LLM · GPT-4.1" at bounding box center [260, 204] width 64 height 5
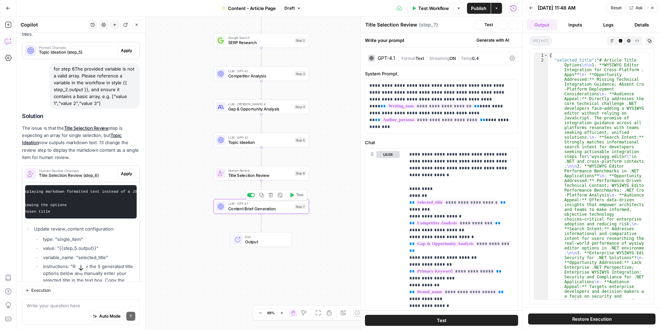
type textarea "Content Brief Generation"
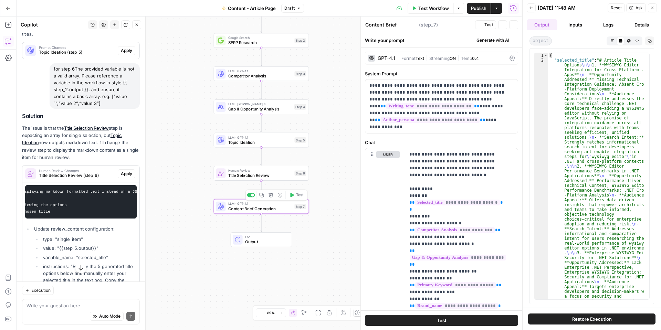
click at [279, 210] on span "Content Brief Generation" at bounding box center [260, 209] width 64 height 6
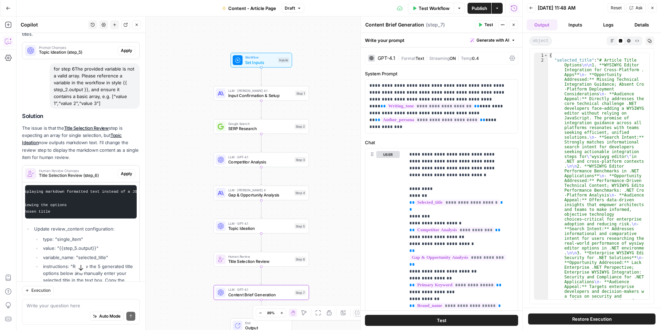
click at [436, 6] on span "Test Workflow" at bounding box center [434, 8] width 31 height 7
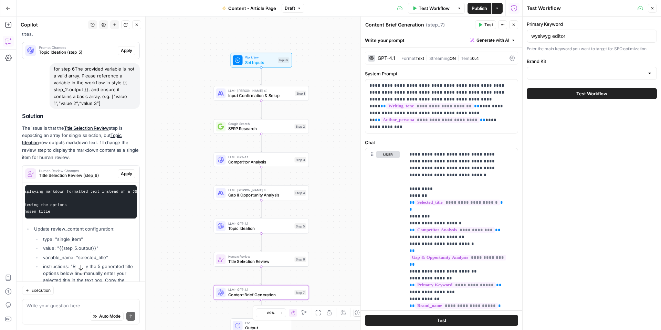
type input "Uno Platform"
click at [588, 38] on input "wysiwyg editor" at bounding box center [592, 36] width 121 height 7
click at [557, 33] on input "wysiwyg editor" at bounding box center [592, 36] width 121 height 7
click at [531, 34] on div "wysiwyg editor" at bounding box center [592, 36] width 130 height 13
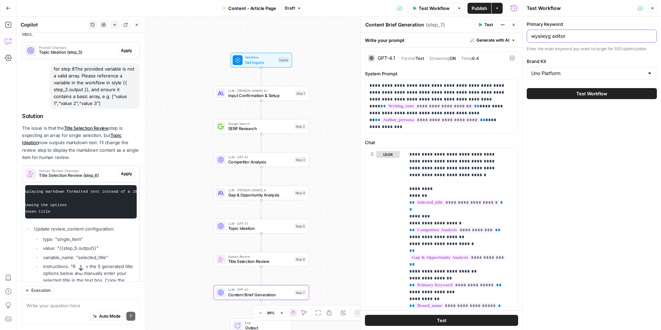
click at [575, 39] on input "wysiwyg editor" at bounding box center [592, 36] width 121 height 7
click at [532, 37] on input "wysiwyg editor" at bounding box center [592, 36] width 121 height 7
type input ".net wysiwyg editor"
click at [527, 88] on button "Test Workflow" at bounding box center [592, 93] width 130 height 11
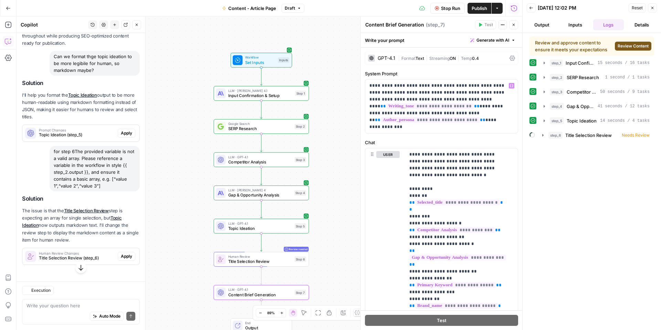
scroll to position [2115, 0]
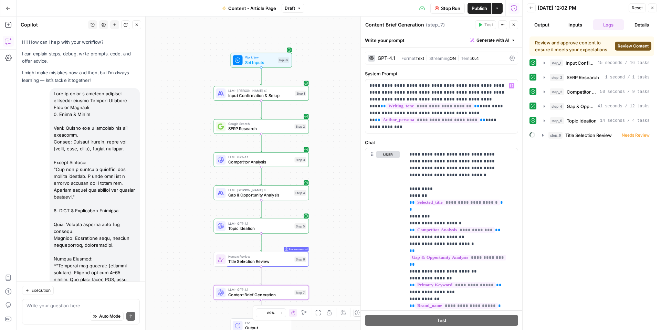
scroll to position [2115, 0]
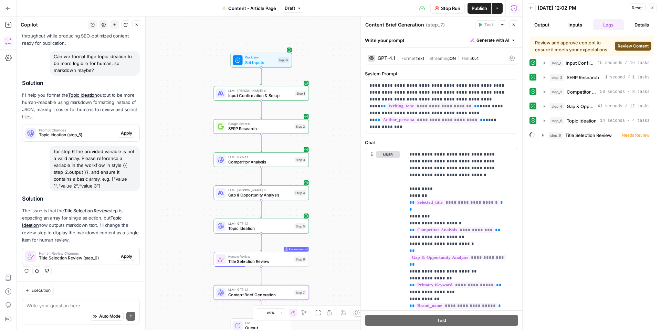
click at [636, 48] on span "Review Content" at bounding box center [633, 46] width 31 height 6
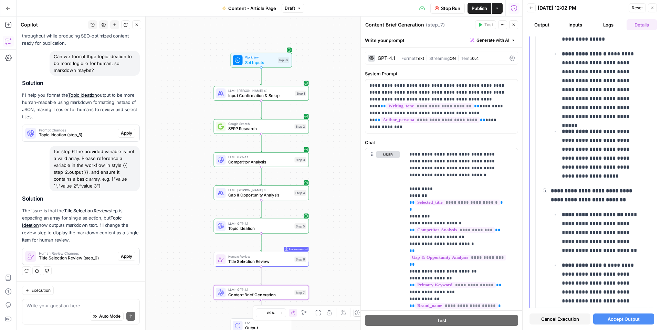
scroll to position [1055, 0]
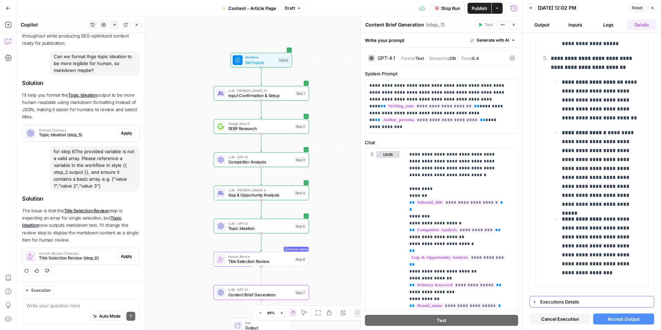
click at [583, 301] on div "Executions Details" at bounding box center [596, 302] width 110 height 7
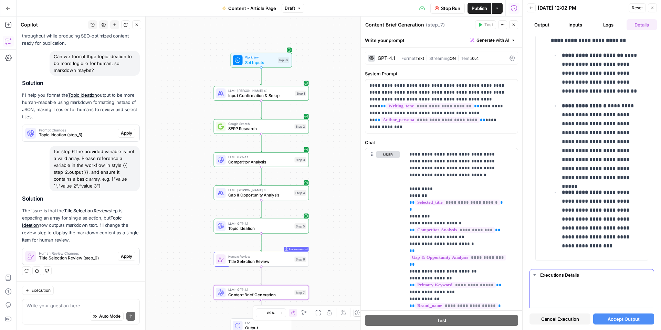
scroll to position [0, 0]
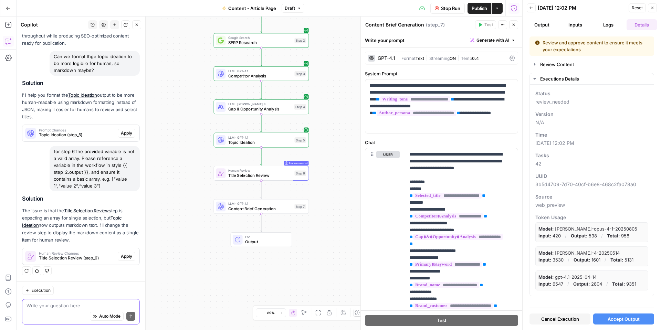
click at [89, 307] on textarea at bounding box center [81, 305] width 109 height 7
click at [93, 300] on div "Write your question here Auto Mode Send" at bounding box center [81, 311] width 118 height 25
type textarea "I cant select a title now"
click at [251, 176] on span "Title Selection Review" at bounding box center [260, 176] width 64 height 6
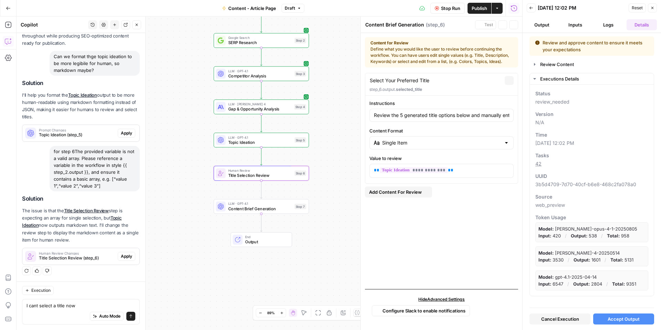
type textarea "Title Selection Review"
click at [267, 143] on span "Topic Ideation" at bounding box center [260, 142] width 64 height 6
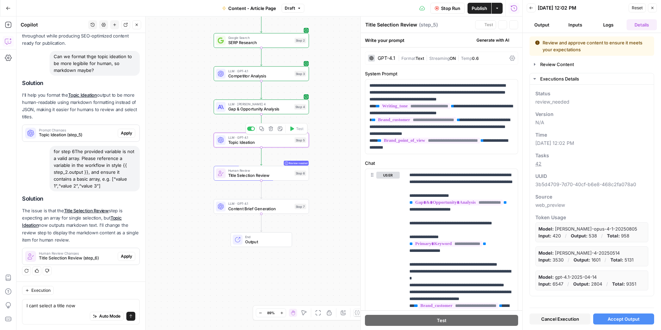
type textarea "Topic Ideation"
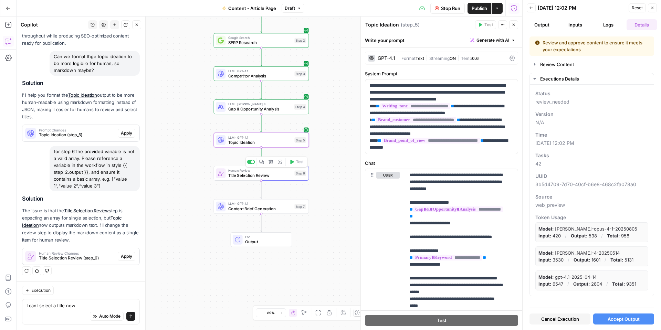
click at [266, 175] on span "Title Selection Review" at bounding box center [260, 176] width 64 height 6
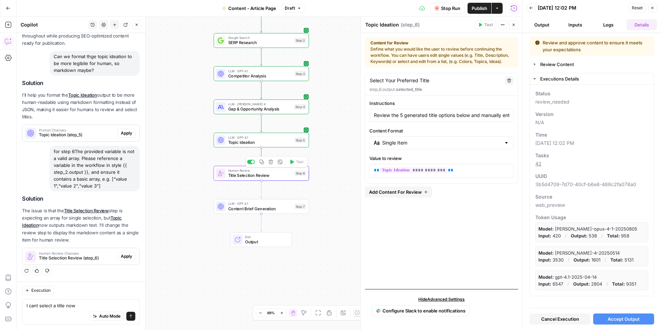
type textarea "Title Selection Review"
click at [464, 144] on input "Content Format" at bounding box center [441, 143] width 119 height 7
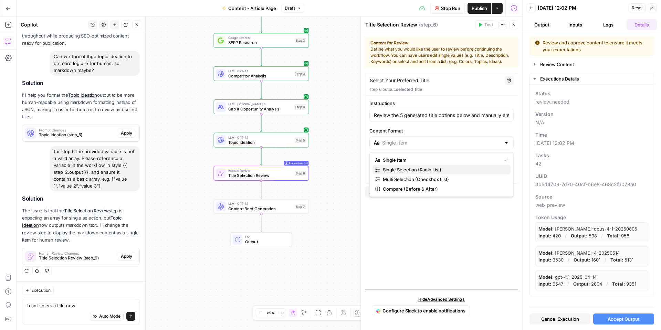
click at [444, 166] on span "Single Selection (Radio List)" at bounding box center [444, 169] width 122 height 7
type input "Single Selection (Radio List)"
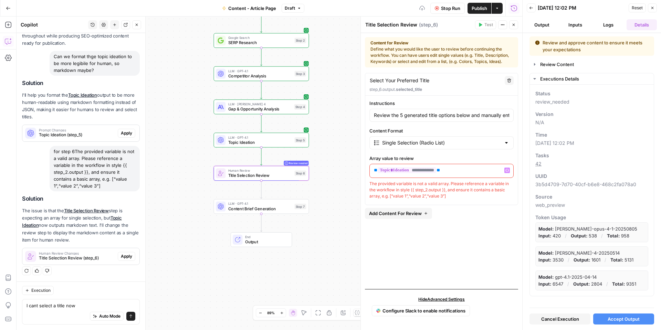
click at [444, 166] on div "**********" at bounding box center [442, 170] width 144 height 13
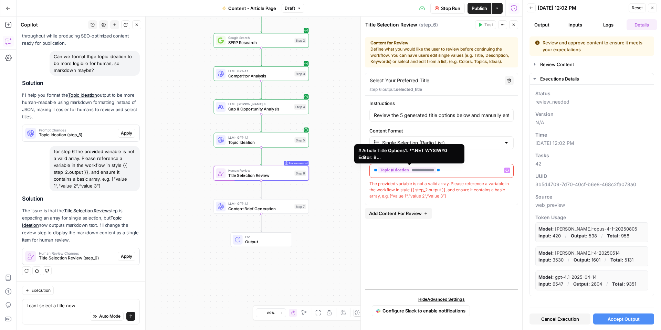
click at [434, 172] on span "**********" at bounding box center [407, 170] width 59 height 6
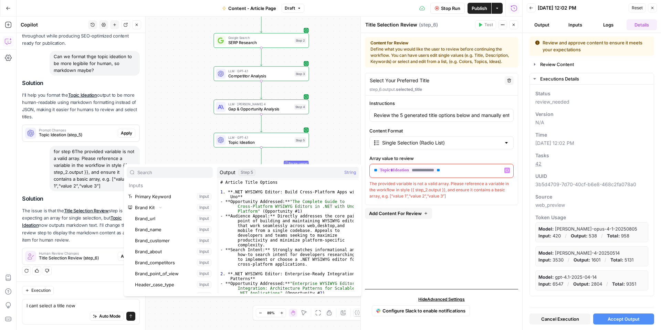
scroll to position [1749, 0]
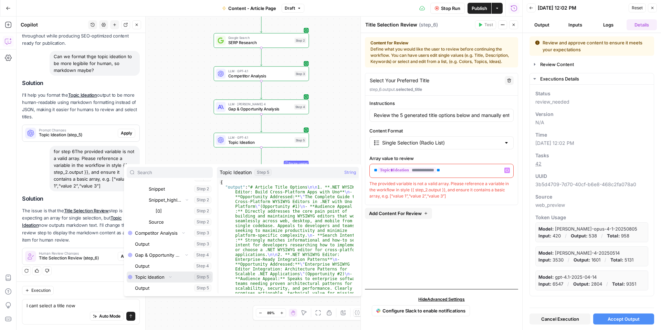
click at [169, 279] on button "Collapse" at bounding box center [170, 277] width 9 height 9
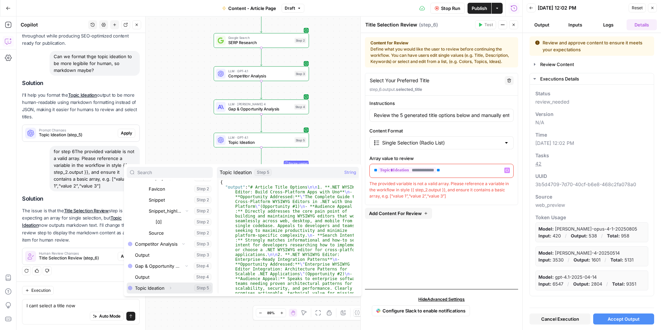
click at [172, 292] on button "Expand" at bounding box center [170, 288] width 9 height 9
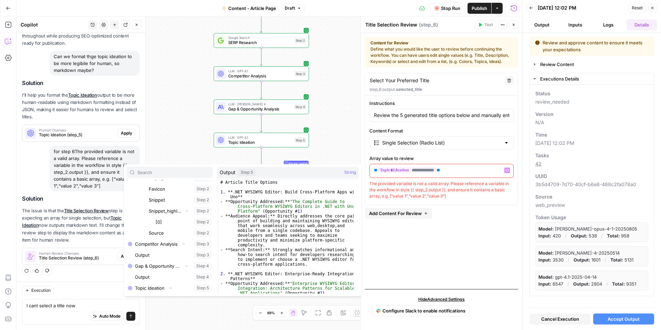
scroll to position [1749, 0]
click at [166, 288] on button "Select variable Output" at bounding box center [173, 288] width 79 height 11
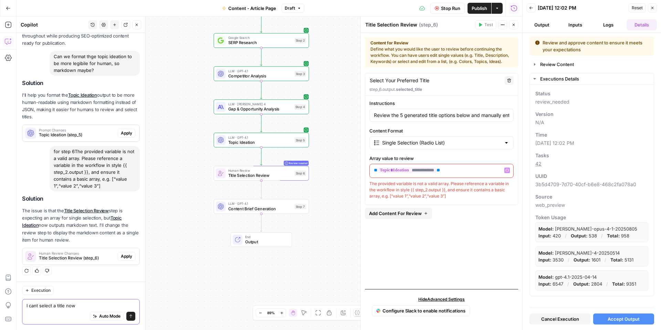
click at [93, 304] on textarea "I cant select a title now" at bounding box center [81, 305] width 109 height 7
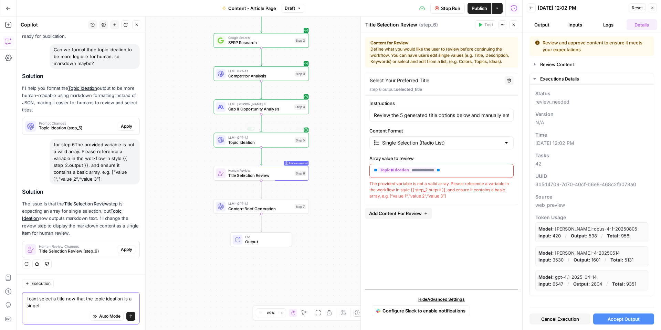
type textarea "I cant select a title now that the topic ideation is a singel"
click at [477, 147] on div "Single Selection (Radio List)" at bounding box center [442, 142] width 144 height 13
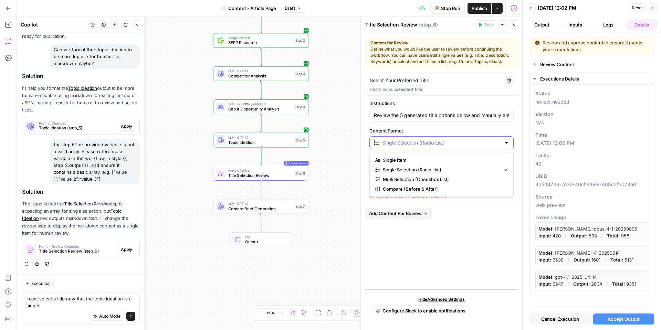
click at [492, 144] on input "Content Format" at bounding box center [441, 143] width 119 height 7
type input "Single Selection (Radio List)"
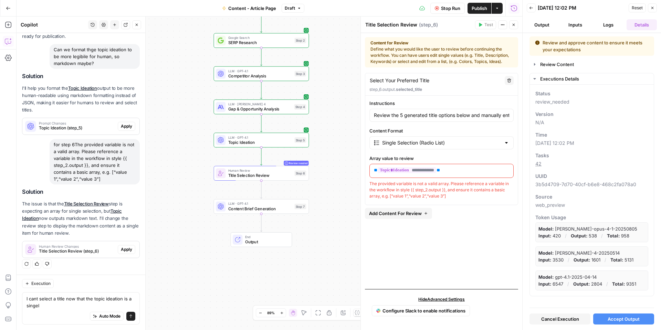
click at [78, 309] on div "Auto Mode Send" at bounding box center [81, 316] width 109 height 15
type textarea "I cant select a title now that the topic ideation is a singel item and not a ra…"
click at [121, 302] on div "Send" at bounding box center [125, 303] width 19 height 12
click at [102, 303] on textarea "I cant select a title now that the topic ideation is a singel item and not a ra…" at bounding box center [81, 303] width 109 height 14
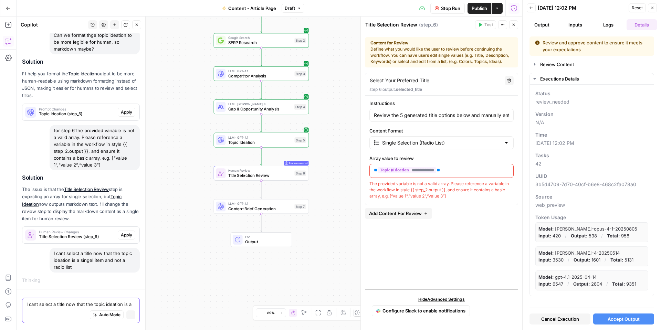
scroll to position [2130, 0]
click at [654, 11] on button "Close" at bounding box center [652, 7] width 9 height 9
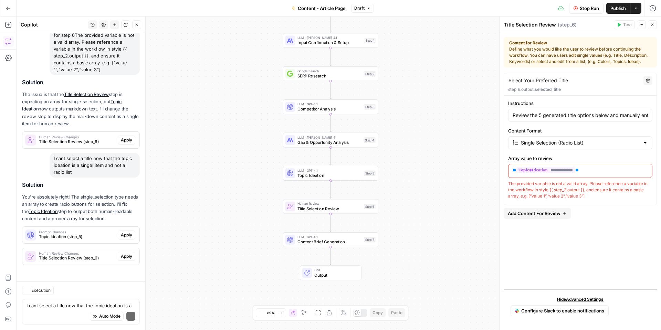
scroll to position [2232, 0]
click at [125, 236] on span "Apply" at bounding box center [126, 235] width 11 height 6
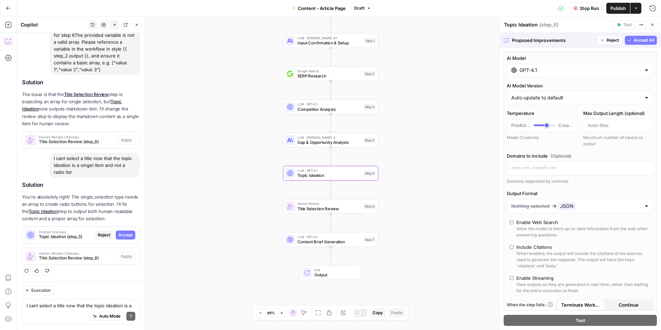
click at [122, 236] on span "Accept" at bounding box center [126, 235] width 14 height 6
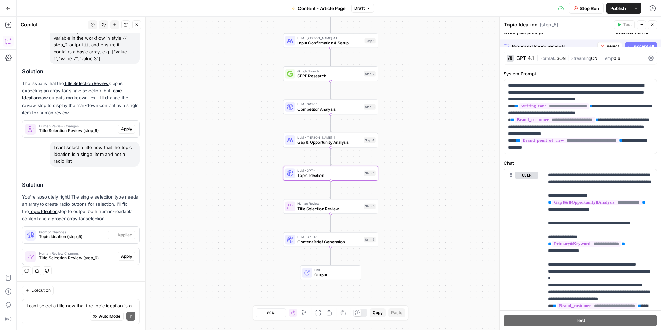
scroll to position [2243, 0]
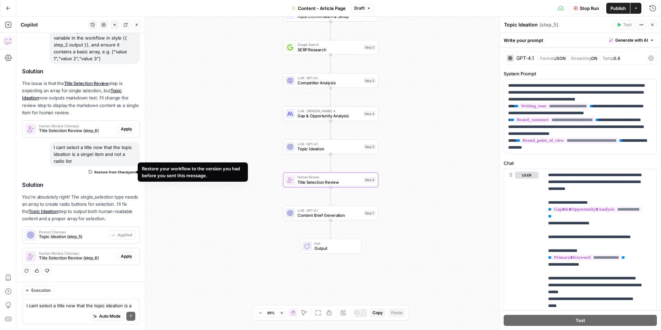
click at [121, 258] on span "Apply" at bounding box center [126, 257] width 11 height 6
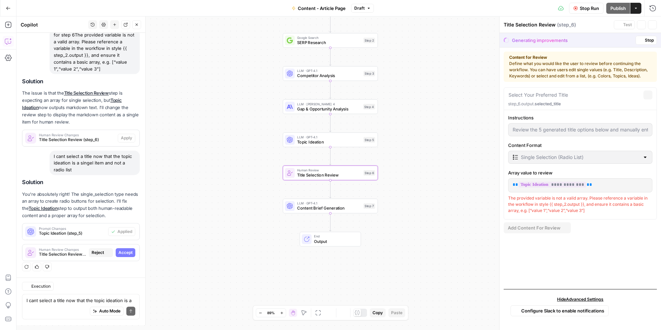
scroll to position [2232, 0]
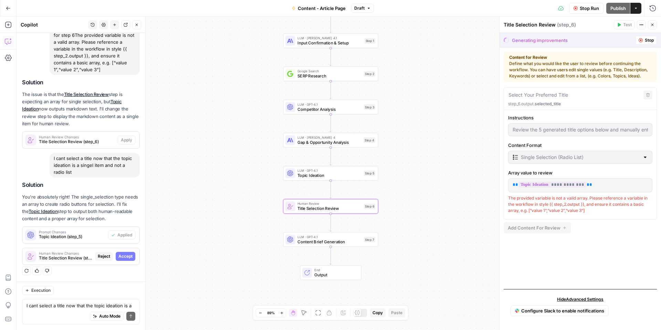
drag, startPoint x: 116, startPoint y: 256, endPoint x: 120, endPoint y: 255, distance: 3.7
click at [119, 256] on span "Accept" at bounding box center [126, 257] width 14 height 6
type input "Review the detailed title options above and select your preferred title from th…"
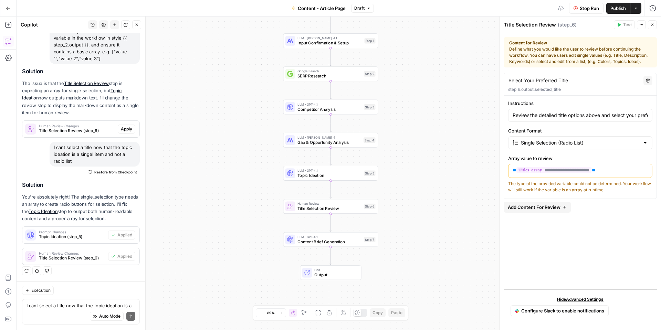
scroll to position [2243, 0]
click at [353, 178] on span "Topic Ideation" at bounding box center [330, 176] width 64 height 6
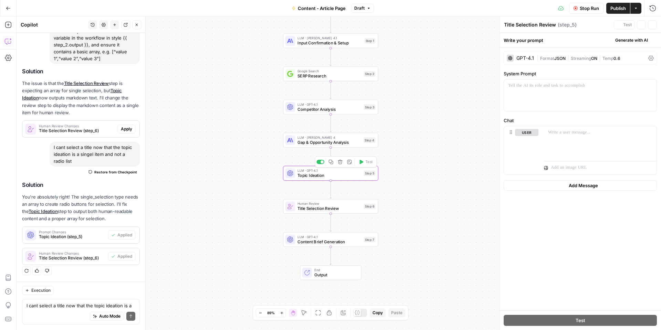
type textarea "Topic Ideation"
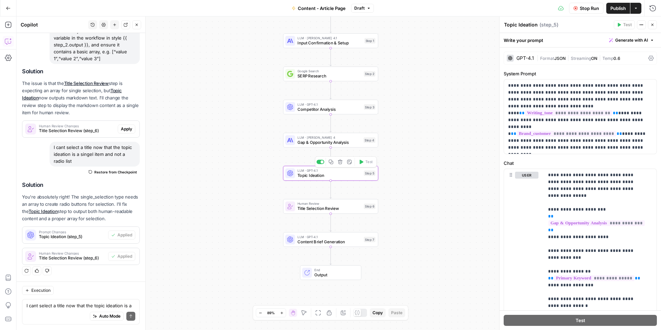
click at [353, 209] on span "Title Selection Review" at bounding box center [330, 209] width 64 height 6
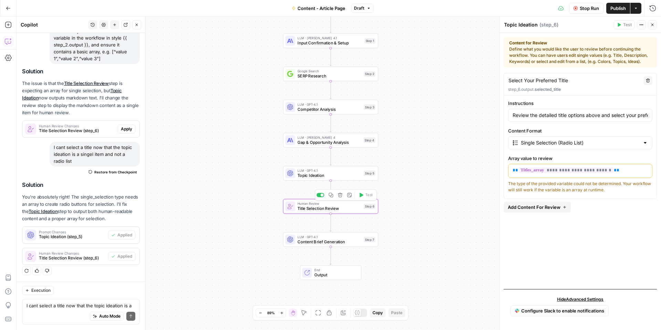
type textarea "Title Selection Review"
click at [584, 3] on button "Stop Run" at bounding box center [586, 8] width 34 height 11
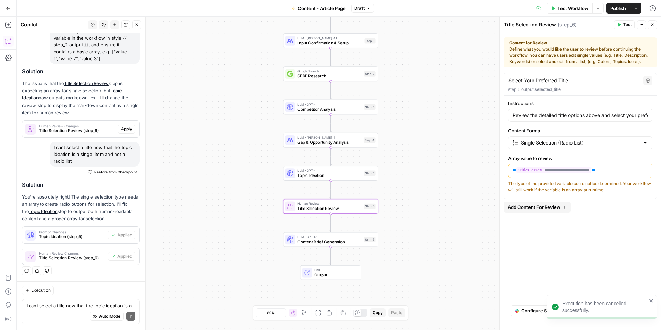
click at [583, 9] on span "Test Workflow" at bounding box center [573, 8] width 31 height 7
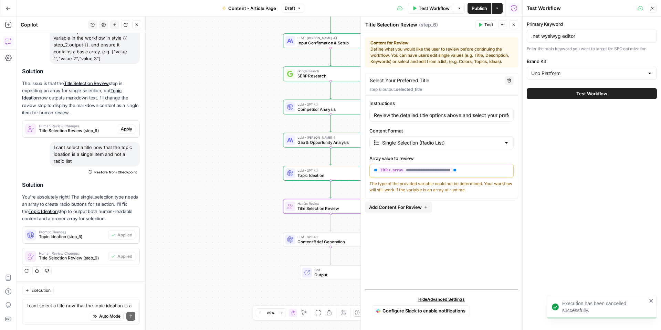
click at [585, 95] on span "Test Workflow" at bounding box center [592, 93] width 31 height 7
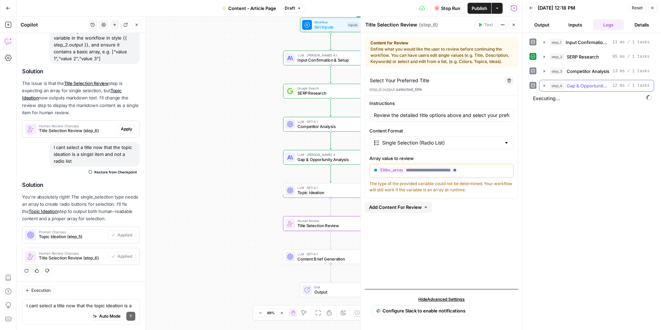
click at [544, 85] on icon "button" at bounding box center [545, 86] width 6 height 6
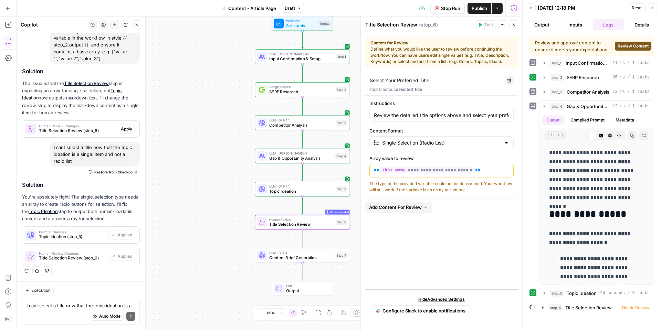
drag, startPoint x: 240, startPoint y: 135, endPoint x: 212, endPoint y: 133, distance: 28.3
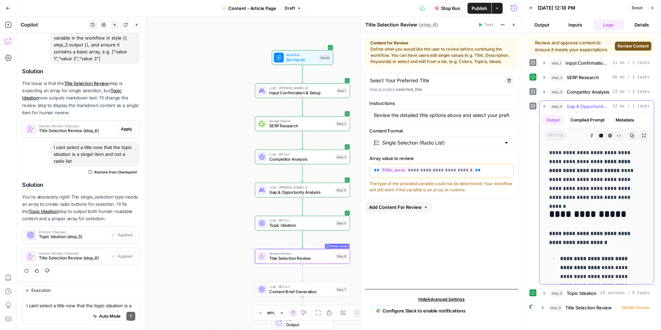
click at [545, 107] on icon "button" at bounding box center [545, 107] width 6 height 6
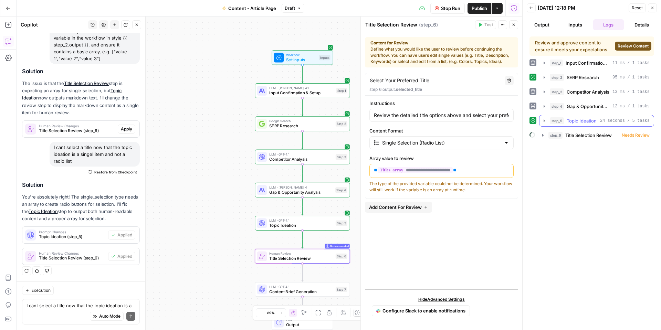
click at [543, 120] on icon "button" at bounding box center [545, 121] width 6 height 6
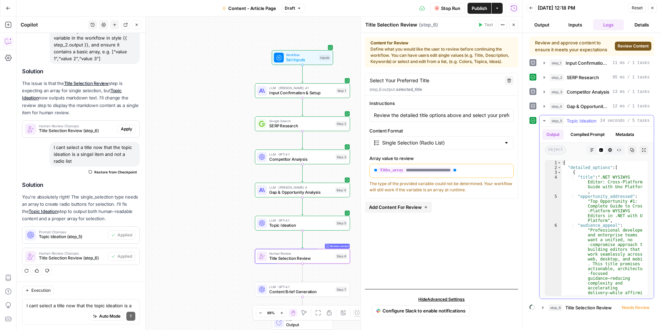
click at [543, 120] on icon "button" at bounding box center [545, 121] width 6 height 6
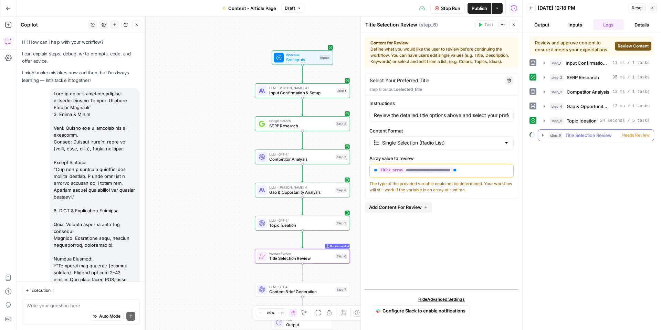
scroll to position [2243, 0]
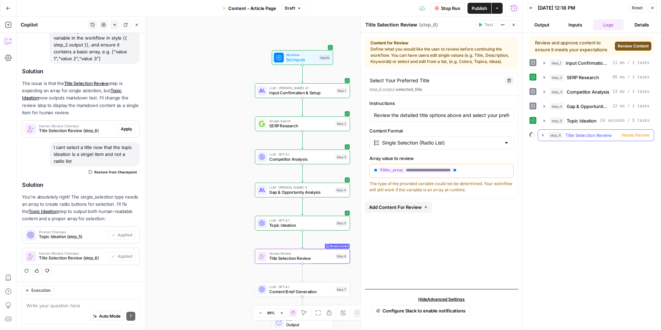
click at [542, 135] on icon "button" at bounding box center [544, 136] width 6 height 6
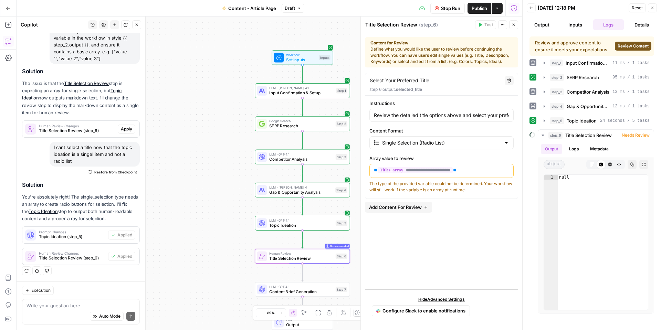
click at [637, 42] on button "Review Content" at bounding box center [633, 46] width 37 height 9
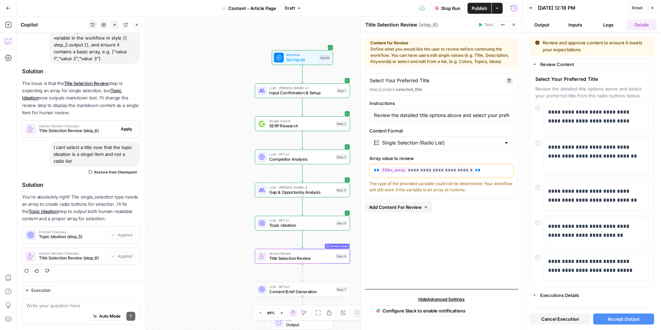
click at [619, 319] on span "Accept Output" at bounding box center [624, 319] width 32 height 7
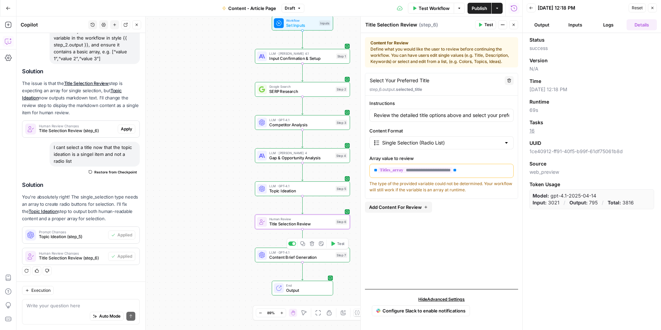
click at [329, 260] on span "Content Brief Generation" at bounding box center [301, 257] width 64 height 6
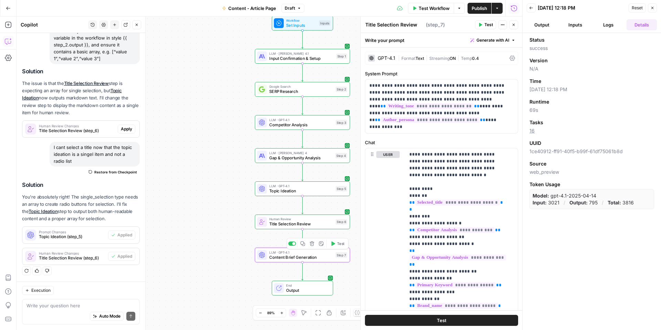
type textarea "Content Brief Generation"
click at [544, 23] on button "Output" at bounding box center [542, 24] width 31 height 11
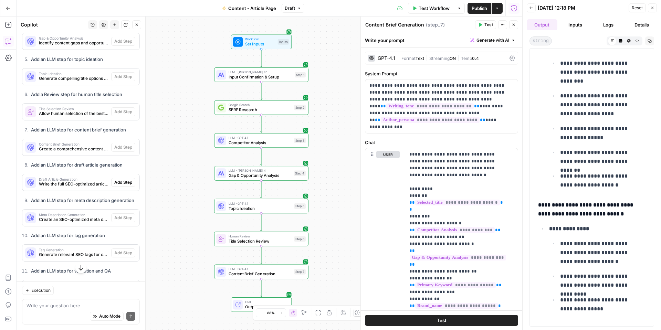
scroll to position [1795, 0]
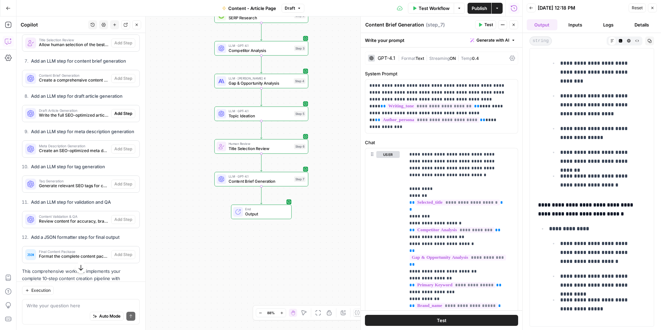
click at [79, 119] on span "Write the full SEO-optimized article based on the content brief" at bounding box center [74, 115] width 70 height 6
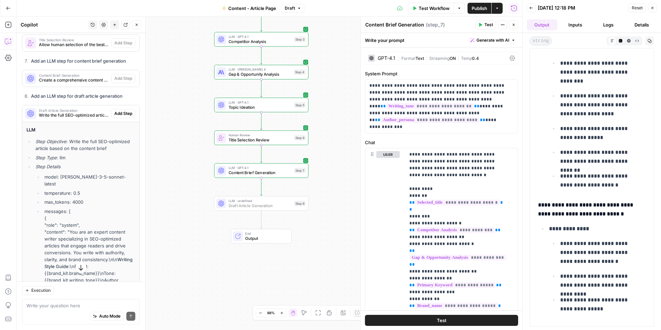
click at [120, 117] on span "Add Step" at bounding box center [123, 114] width 18 height 6
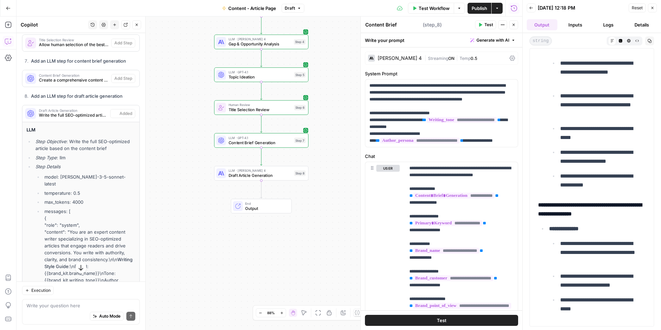
type textarea "Draft Article Generation"
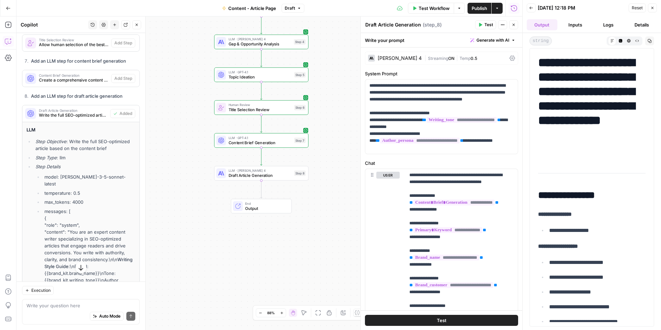
scroll to position [103, 0]
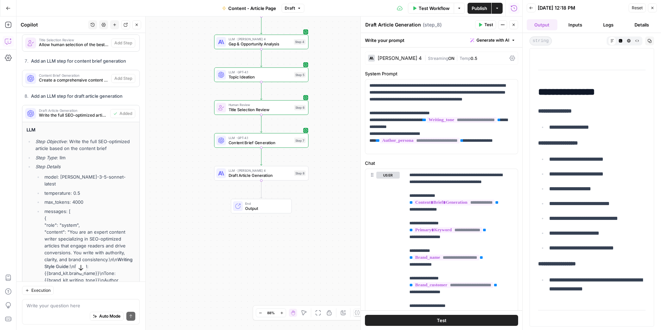
drag, startPoint x: 634, startPoint y: 219, endPoint x: 546, endPoint y: 219, distance: 87.5
click at [546, 219] on ul "**********" at bounding box center [591, 204] width 107 height 98
copy p "**********"
click at [414, 82] on div "**********" at bounding box center [442, 117] width 153 height 74
click at [260, 172] on span "LLM · [PERSON_NAME] 4" at bounding box center [260, 170] width 63 height 5
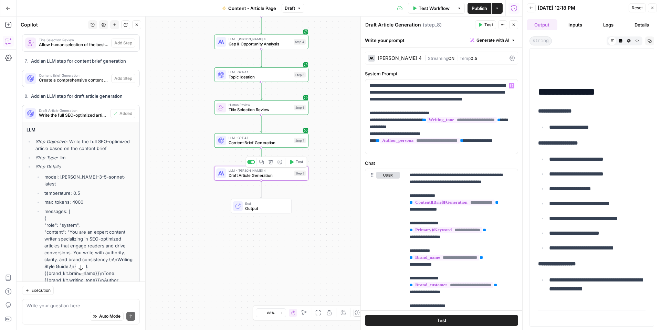
click at [260, 176] on span "Draft Article Generation" at bounding box center [260, 176] width 63 height 6
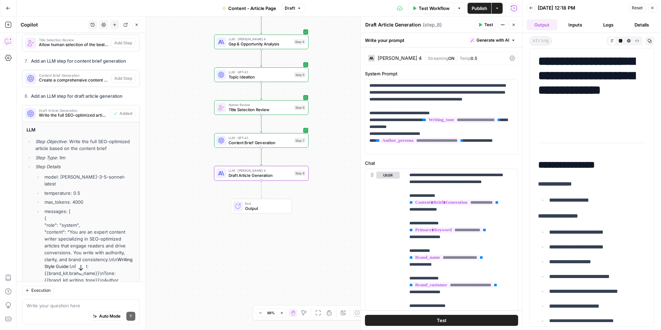
scroll to position [0, 0]
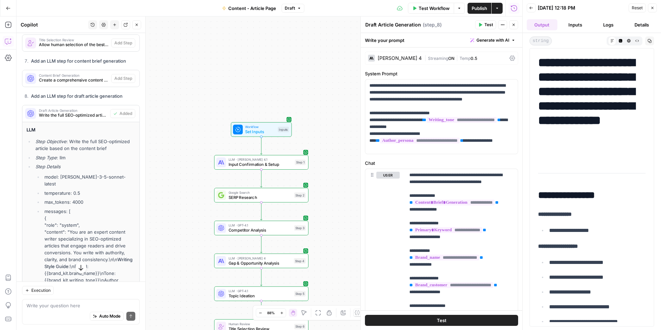
click at [442, 6] on span "Test Workflow" at bounding box center [434, 8] width 31 height 7
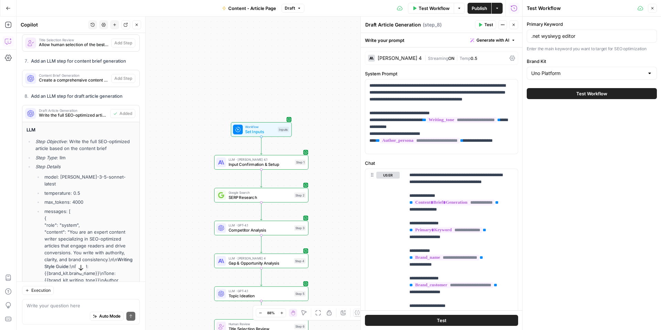
click at [576, 32] on div ".net wysiwyg editor" at bounding box center [592, 36] width 130 height 13
click at [578, 37] on input ".net wysiwyg editor" at bounding box center [592, 36] width 121 height 7
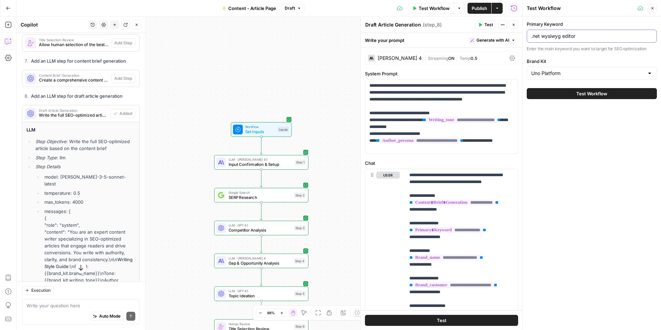
click at [578, 37] on input ".net wysiwyg editor" at bounding box center [592, 36] width 121 height 7
paste input "XAML Designe"
type input "XAML Designer"
click at [584, 137] on div "Primary Keyword XAML Designer Enter the main keyword you want to target for SEO…" at bounding box center [592, 174] width 138 height 314
click at [587, 97] on button "Test Workflow" at bounding box center [592, 93] width 130 height 11
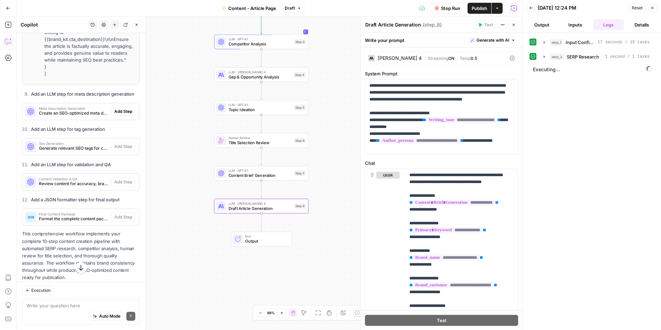
scroll to position [2415, 0]
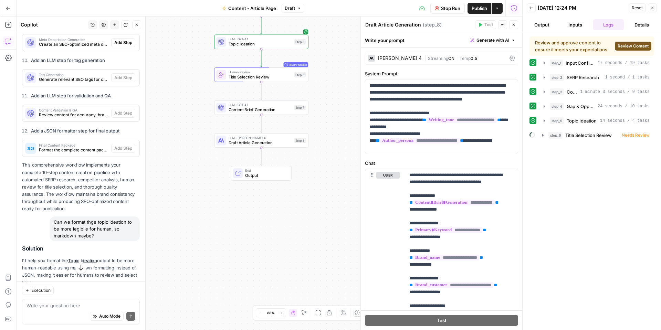
click at [628, 43] on span "Review Content" at bounding box center [633, 46] width 31 height 6
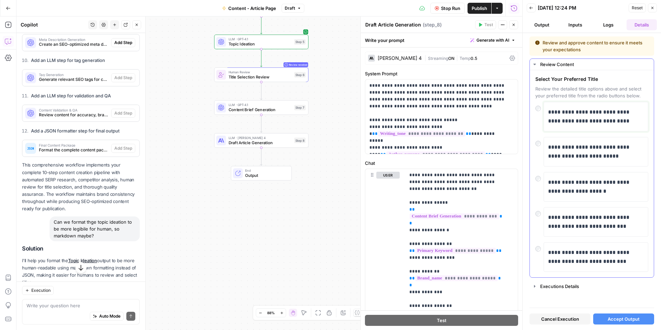
drag, startPoint x: 544, startPoint y: 120, endPoint x: 549, endPoint y: 117, distance: 5.4
click at [549, 117] on p "**********" at bounding box center [596, 117] width 96 height 18
click at [603, 148] on p "**********" at bounding box center [596, 152] width 96 height 18
click at [550, 280] on div "**********" at bounding box center [592, 172] width 125 height 271
click at [550, 281] on button "Executions Details" at bounding box center [592, 286] width 124 height 11
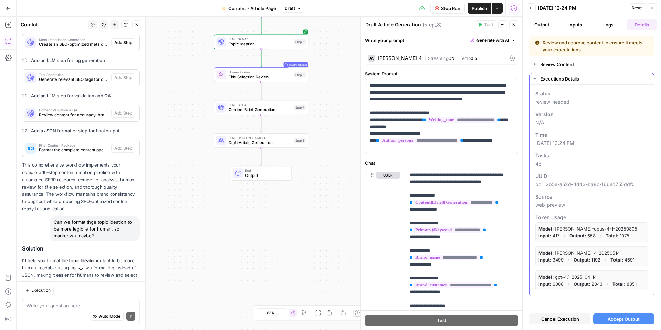
click at [536, 80] on icon "button" at bounding box center [535, 79] width 6 height 6
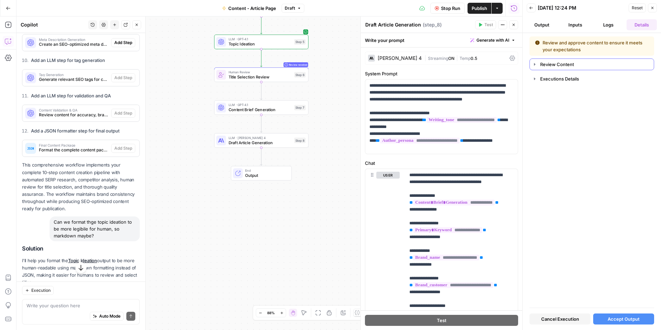
click at [538, 68] on button "Review Content" at bounding box center [592, 64] width 124 height 11
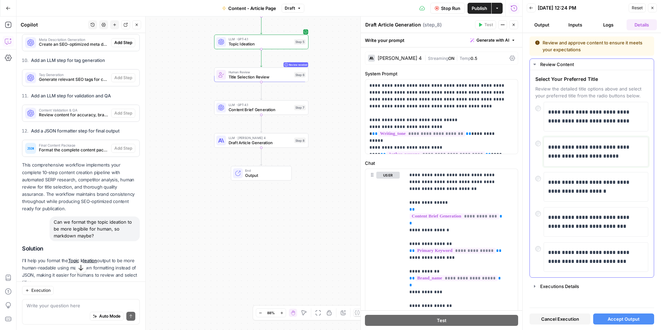
click at [582, 156] on p "**********" at bounding box center [596, 152] width 96 height 18
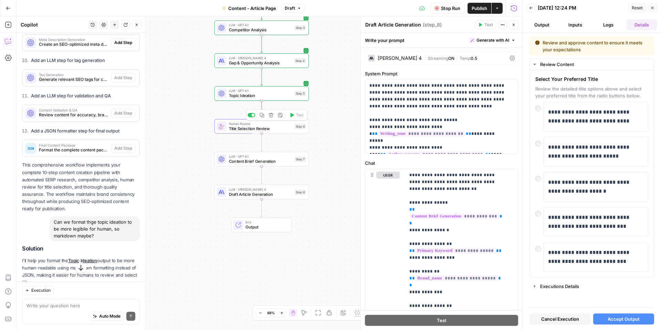
click at [269, 101] on div "Workflow Set Inputs Inputs LLM · Claude Opus 4.1 Input Confirmation & Setup Ste…" at bounding box center [270, 174] width 506 height 314
click at [272, 95] on span "Topic Ideation" at bounding box center [260, 96] width 63 height 6
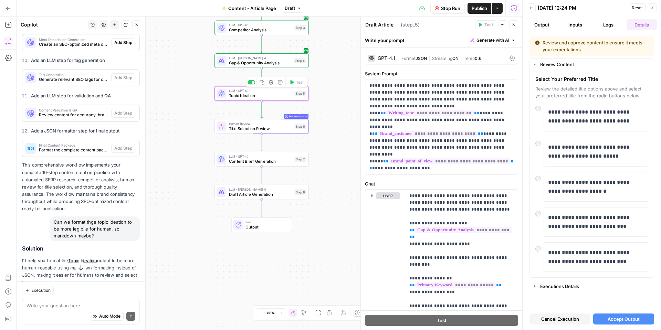
type textarea "Topic Ideation"
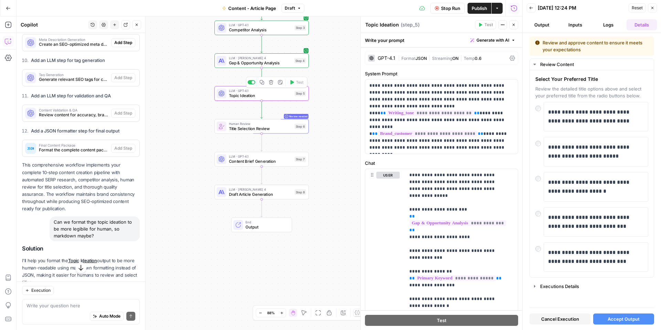
click at [272, 95] on span "Topic Ideation" at bounding box center [260, 96] width 63 height 6
click at [264, 97] on span "Topic Ideation" at bounding box center [260, 96] width 63 height 6
click at [261, 130] on span "Title Selection Review" at bounding box center [260, 129] width 63 height 6
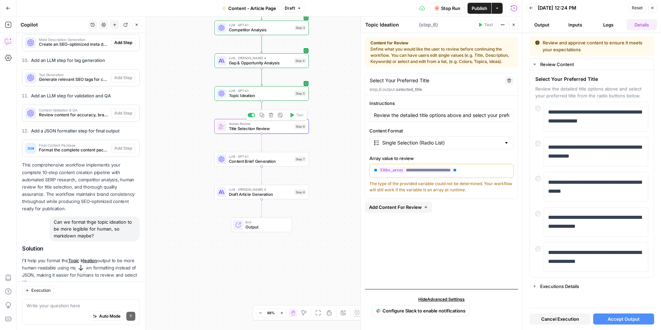
type textarea "Title Selection Review"
click at [245, 95] on span "Topic Ideation" at bounding box center [260, 96] width 63 height 6
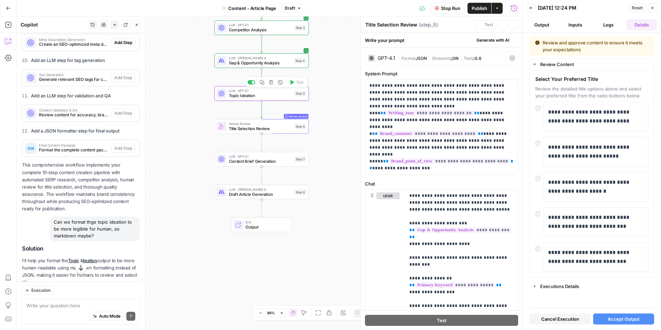
type textarea "Topic Ideation"
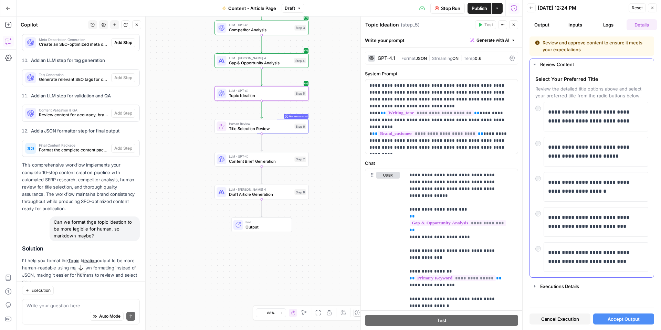
click at [536, 65] on icon "button" at bounding box center [535, 65] width 6 height 6
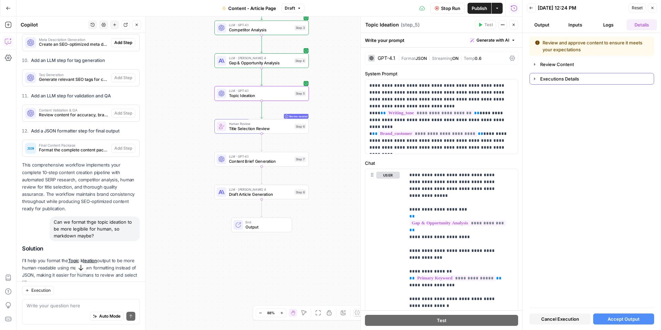
click at [535, 76] on icon "button" at bounding box center [535, 79] width 6 height 6
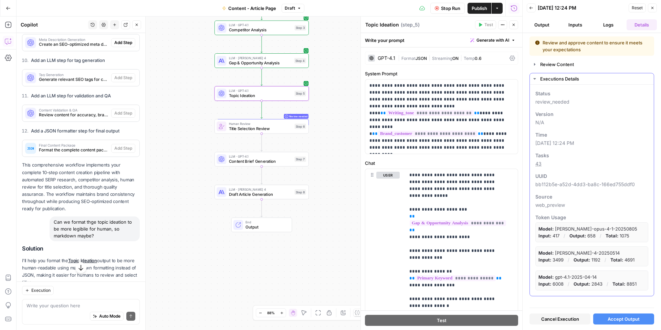
drag, startPoint x: 535, startPoint y: 76, endPoint x: 512, endPoint y: 87, distance: 25.4
click at [535, 76] on icon "button" at bounding box center [535, 79] width 6 height 6
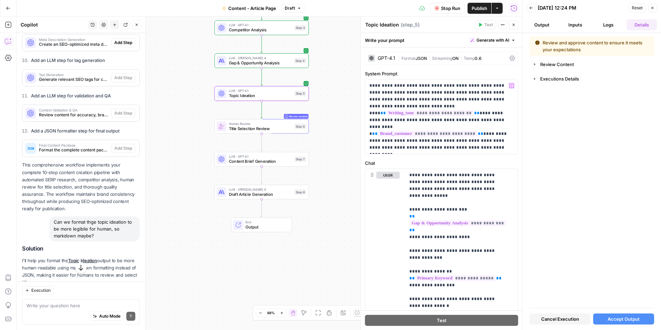
click at [279, 163] on span "Content Brief Generation" at bounding box center [260, 161] width 63 height 6
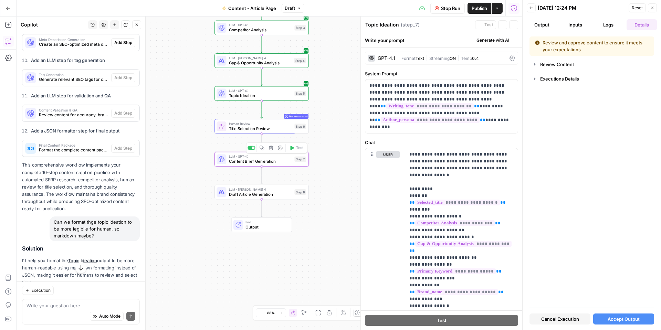
type textarea "Content Brief Generation"
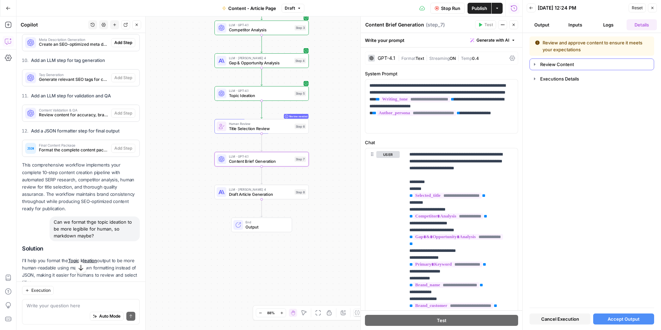
click at [538, 69] on button "Review Content" at bounding box center [592, 64] width 124 height 11
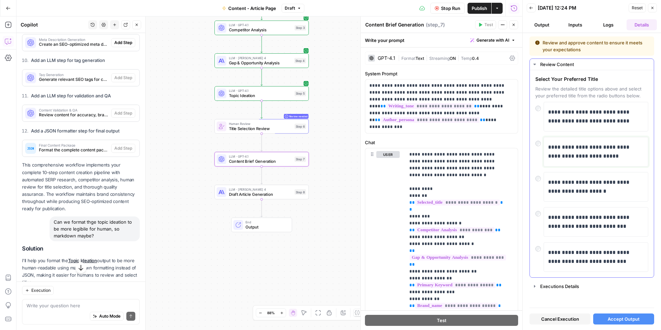
click at [572, 155] on p "**********" at bounding box center [596, 152] width 96 height 18
click at [533, 107] on div "**********" at bounding box center [592, 173] width 124 height 207
drag, startPoint x: 620, startPoint y: 315, endPoint x: 588, endPoint y: 288, distance: 42.3
click at [620, 315] on button "Accept Output" at bounding box center [624, 319] width 61 height 11
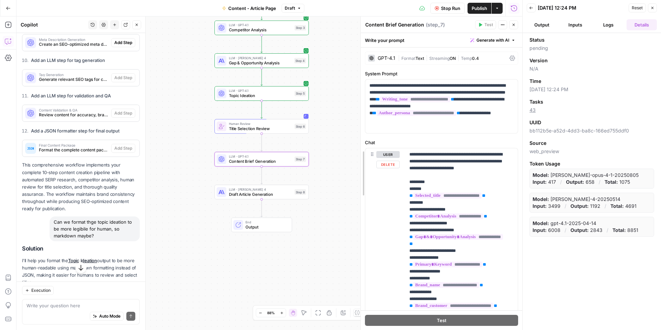
drag, startPoint x: 368, startPoint y: 188, endPoint x: 359, endPoint y: 195, distance: 10.6
click at [359, 195] on div at bounding box center [361, 174] width 7 height 314
drag, startPoint x: 363, startPoint y: 195, endPoint x: 484, endPoint y: 230, distance: 125.8
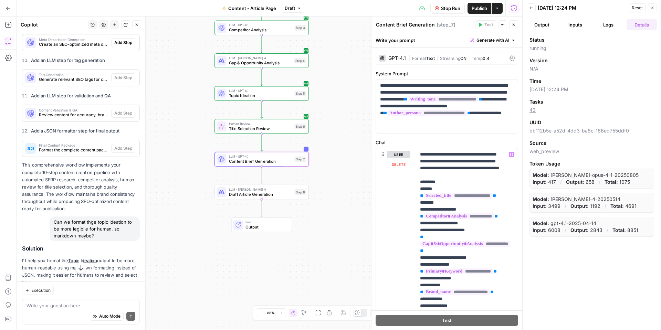
drag, startPoint x: 484, startPoint y: 230, endPoint x: 354, endPoint y: 287, distance: 141.6
click at [354, 287] on div "Workflow Set Inputs Inputs LLM · Claude Opus 4.1 Input Confirmation & Setup Ste…" at bounding box center [270, 174] width 506 height 314
click at [358, 315] on icon at bounding box center [357, 313] width 5 height 4
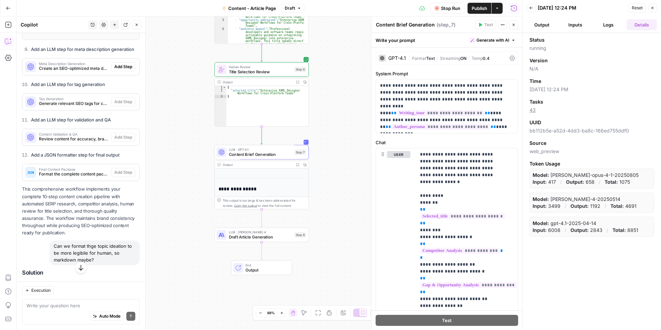
scroll to position [2381, 0]
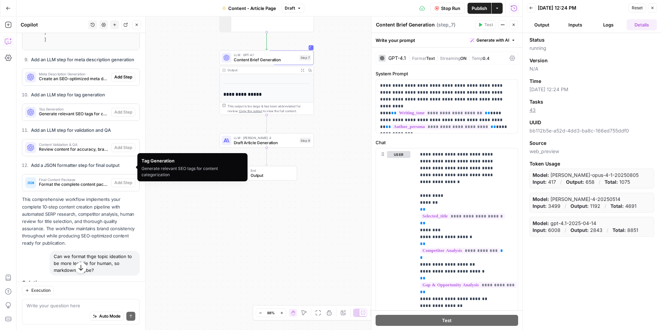
click at [116, 82] on button "Add Step" at bounding box center [123, 77] width 24 height 9
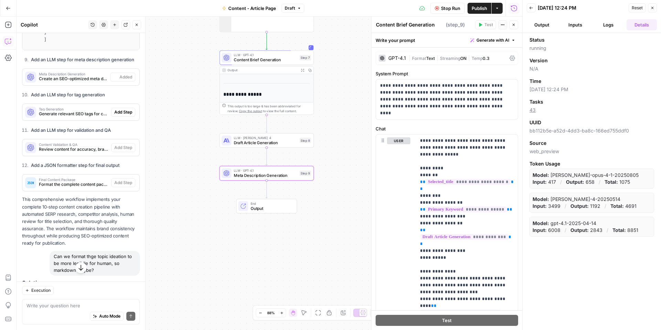
type textarea "Meta Description Generation"
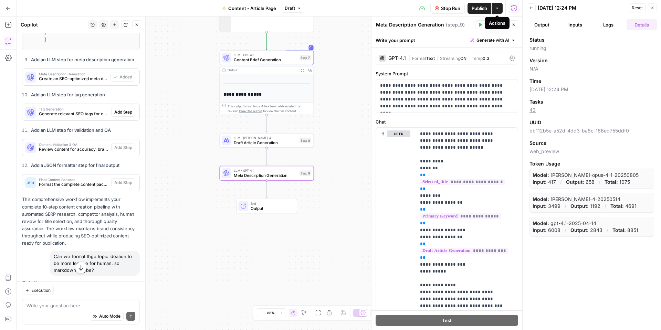
click at [483, 8] on span "Publish" at bounding box center [480, 8] width 16 height 7
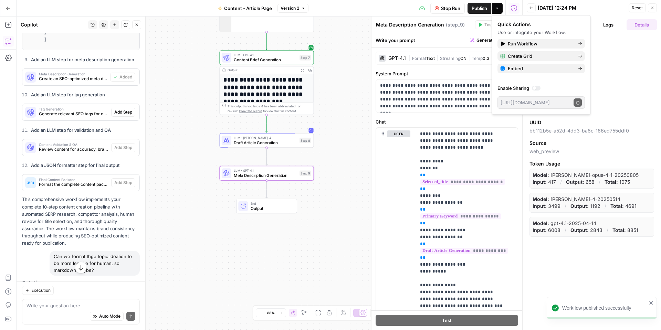
click at [603, 66] on span "N/A" at bounding box center [592, 68] width 125 height 7
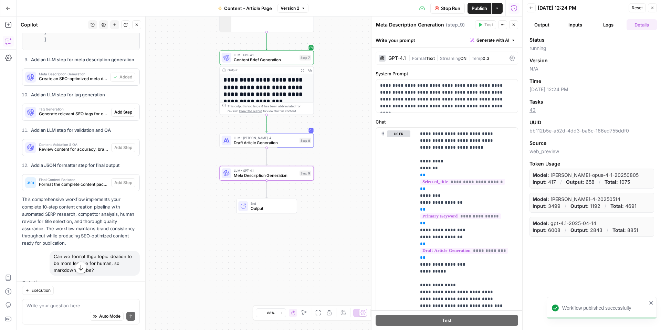
click at [543, 27] on button "Output" at bounding box center [542, 24] width 31 height 11
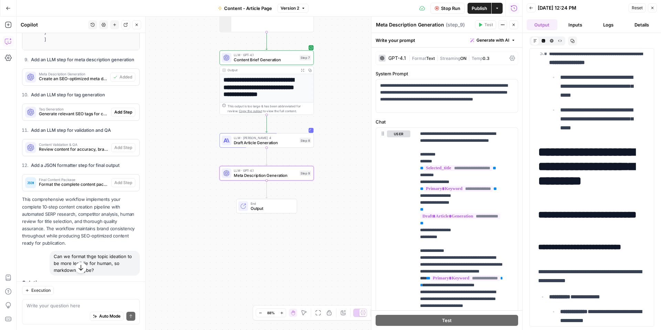
scroll to position [1102, 0]
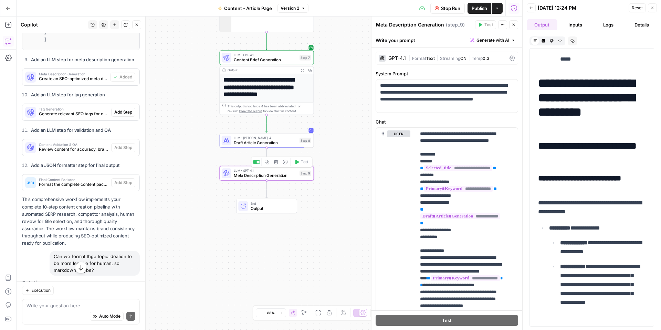
click at [284, 173] on span "Meta Description Generation" at bounding box center [265, 176] width 63 height 6
click at [123, 115] on span "Add Step" at bounding box center [123, 112] width 18 height 6
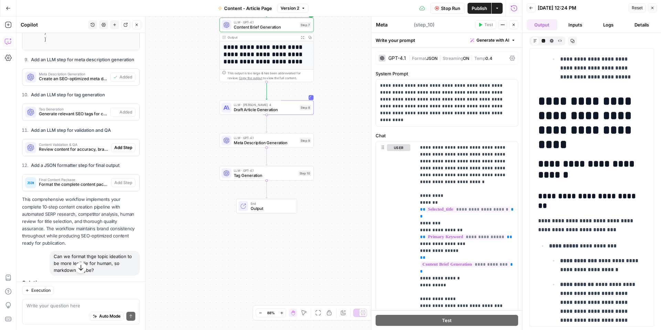
type textarea "Tag Generation"
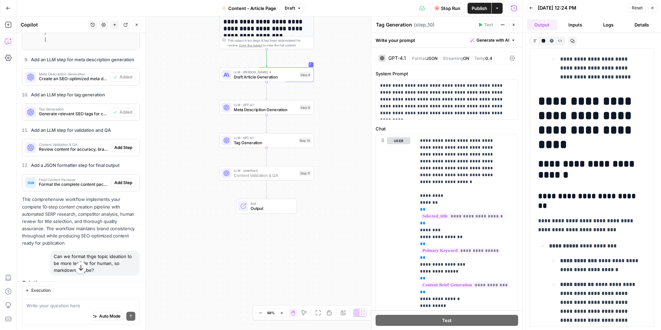
click at [124, 151] on span "Add Step" at bounding box center [123, 148] width 18 height 6
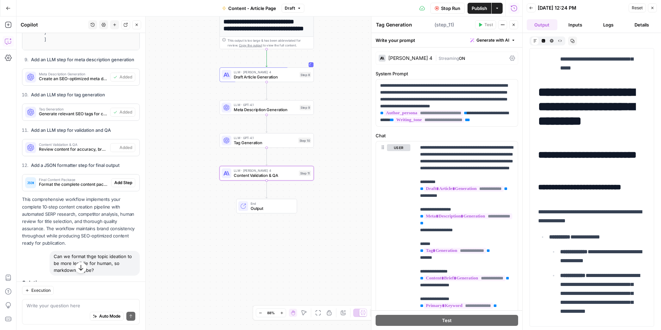
type textarea "Content Validation & QA"
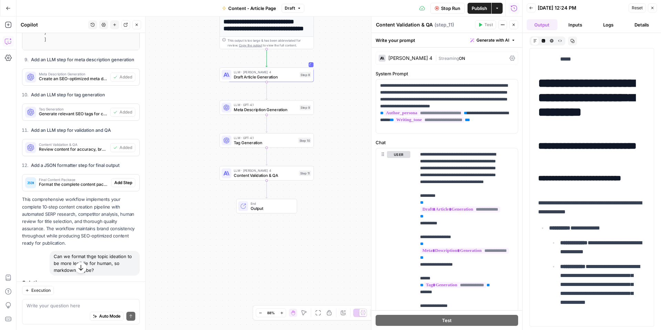
drag, startPoint x: 123, startPoint y: 197, endPoint x: 135, endPoint y: 197, distance: 12.1
drag, startPoint x: 135, startPoint y: 197, endPoint x: 162, endPoint y: 218, distance: 34.5
click at [163, 218] on div "**********" at bounding box center [270, 174] width 506 height 314
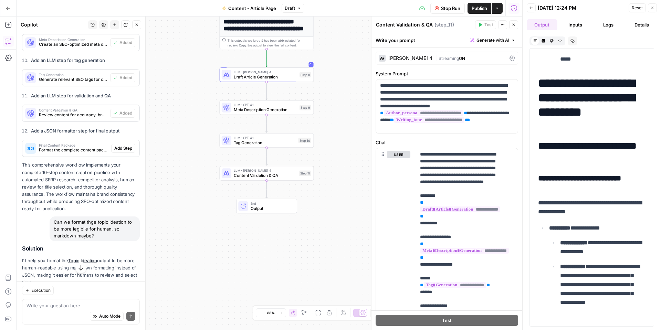
click at [119, 213] on p "This comprehensive workflow implements your complete 10-step content creation p…" at bounding box center [81, 187] width 118 height 51
click at [120, 157] on div "Final Content Package Format the complete content package for easy publishing A…" at bounding box center [80, 148] width 117 height 17
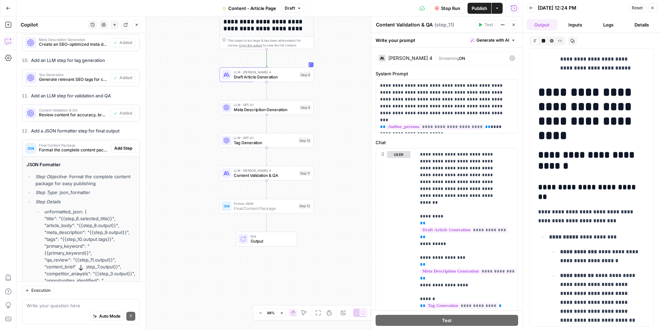
click at [118, 152] on span "Add Step" at bounding box center [123, 148] width 18 height 6
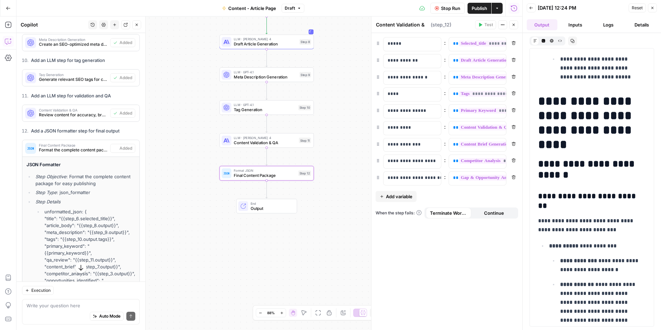
type textarea "Final Content Package"
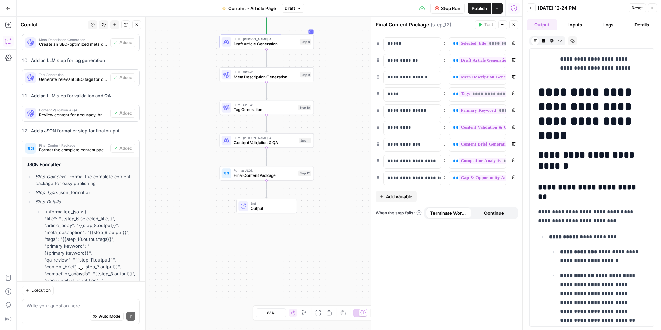
click at [447, 8] on span "Stop Run" at bounding box center [450, 8] width 19 height 7
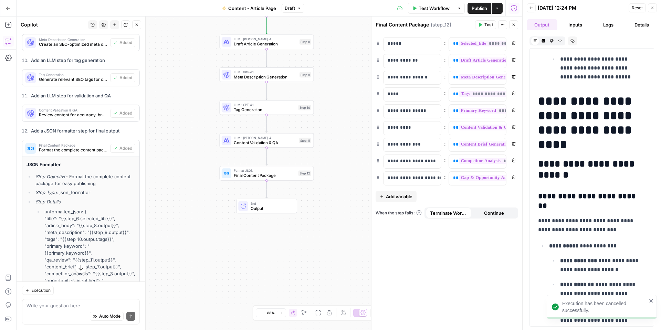
click at [543, 27] on button "Output" at bounding box center [542, 24] width 31 height 11
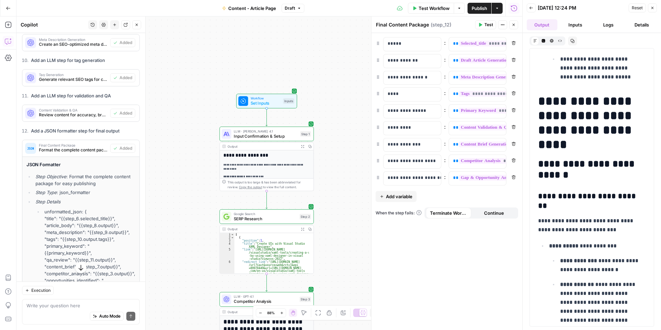
click at [266, 104] on span "Set Inputs" at bounding box center [266, 103] width 30 height 6
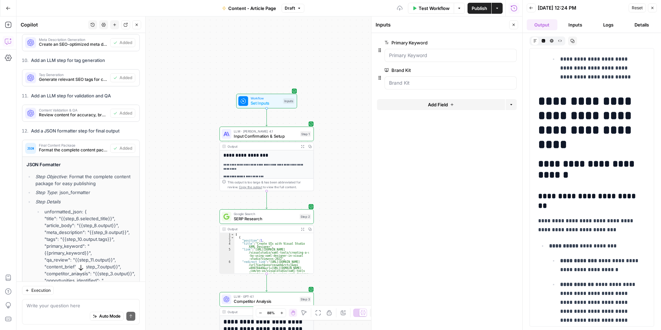
click at [458, 59] on div at bounding box center [451, 55] width 132 height 13
click at [447, 8] on span "Test Workflow" at bounding box center [434, 8] width 31 height 7
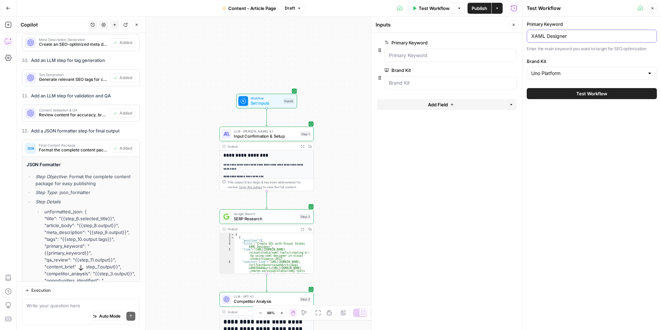
click at [591, 38] on input "XAML Designer" at bounding box center [592, 36] width 121 height 7
paste input "design-time tool"
click at [530, 36] on div "design-time tool" at bounding box center [592, 36] width 130 height 13
click at [535, 35] on input "design-time tool" at bounding box center [592, 36] width 121 height 7
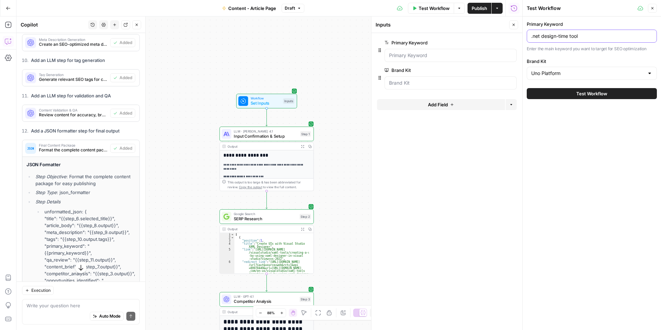
type input ".net design-time tool"
click at [602, 97] on span "Test Workflow" at bounding box center [592, 93] width 31 height 7
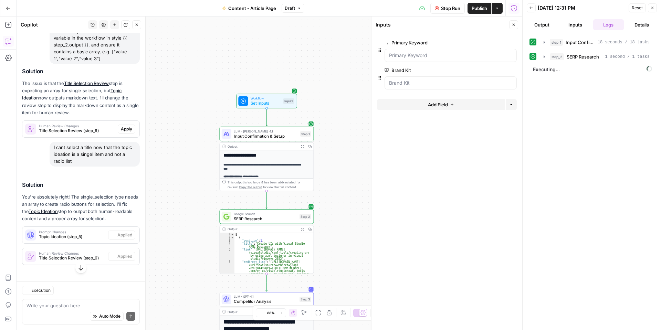
scroll to position [1894, 0]
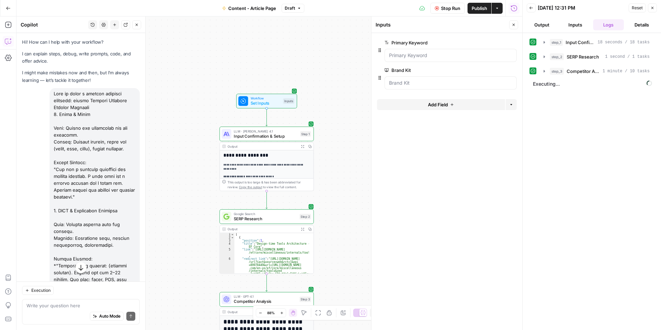
scroll to position [1894, 0]
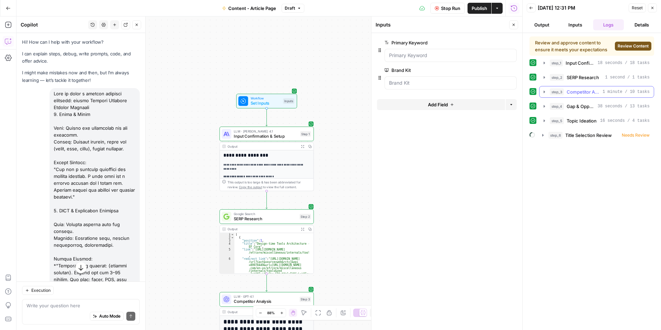
scroll to position [1894, 0]
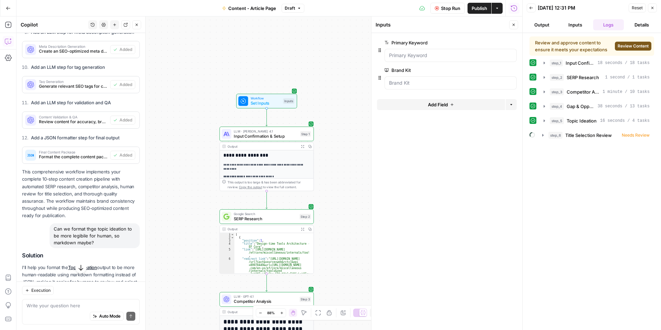
click at [630, 48] on span "Review Content" at bounding box center [633, 46] width 31 height 6
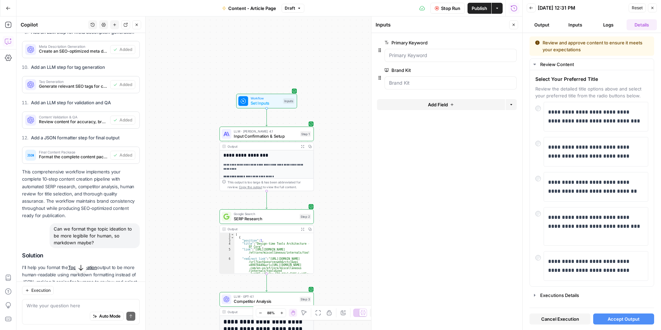
click at [632, 322] on span "Accept Output" at bounding box center [624, 319] width 32 height 7
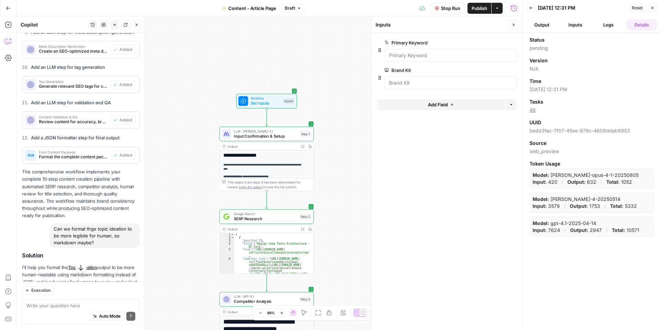
click at [543, 28] on button "Output" at bounding box center [542, 24] width 31 height 11
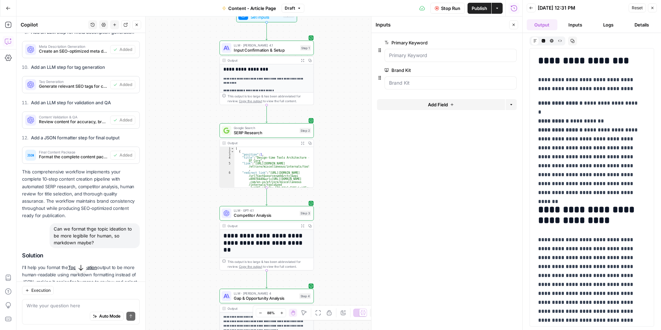
click at [530, 9] on icon "button" at bounding box center [532, 8] width 4 height 4
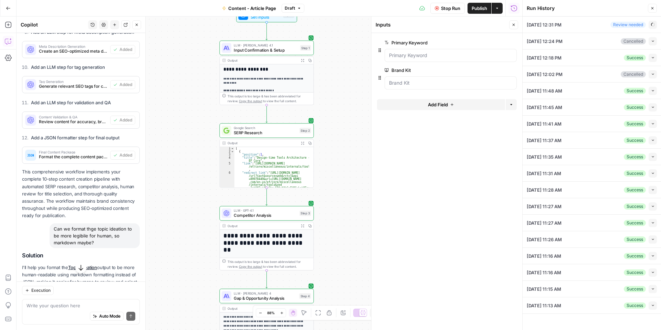
type input ".net design-time tool"
type input "Uno Platform"
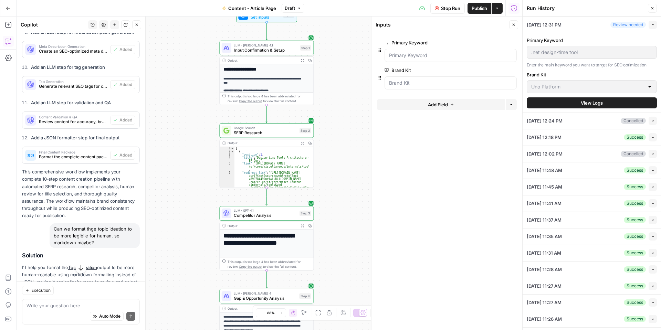
click at [584, 101] on span "View Logs" at bounding box center [592, 103] width 22 height 7
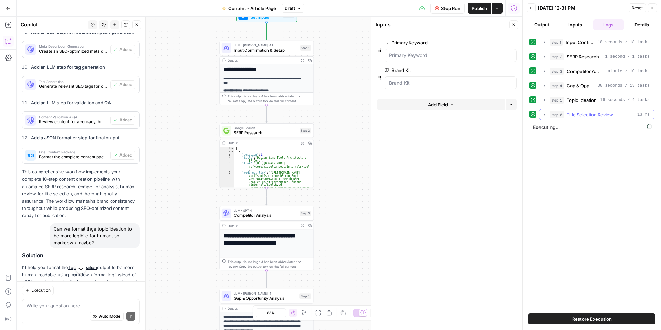
click at [544, 114] on icon "button" at bounding box center [545, 115] width 6 height 6
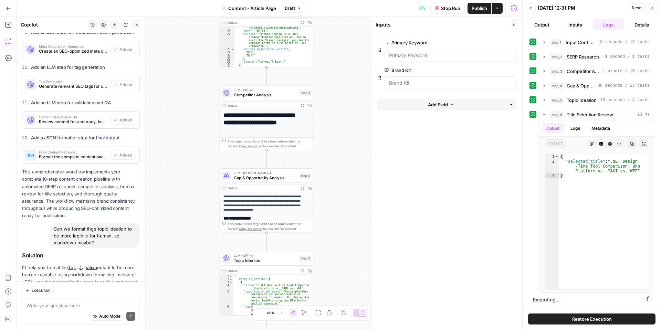
scroll to position [186, 0]
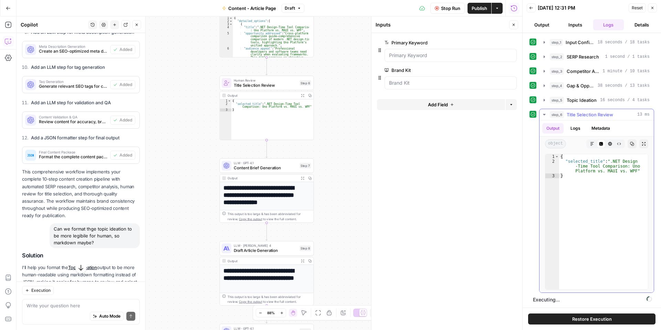
click at [545, 111] on button "step_6 Title Selection Review 13 ms" at bounding box center [597, 114] width 114 height 11
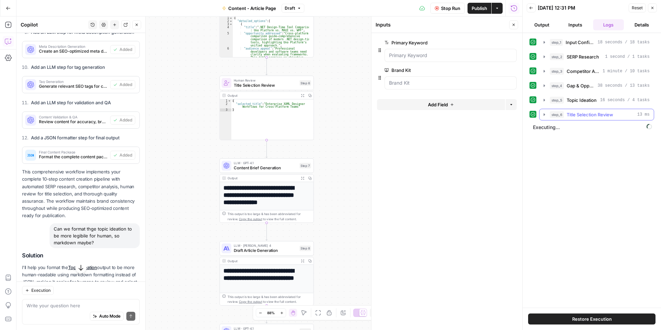
click at [579, 320] on span "Restore Execution" at bounding box center [593, 319] width 40 height 7
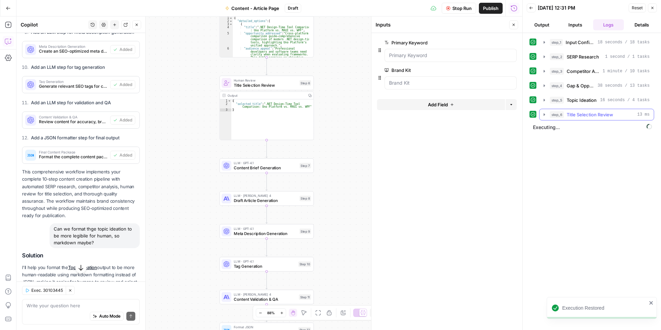
scroll to position [2243, 0]
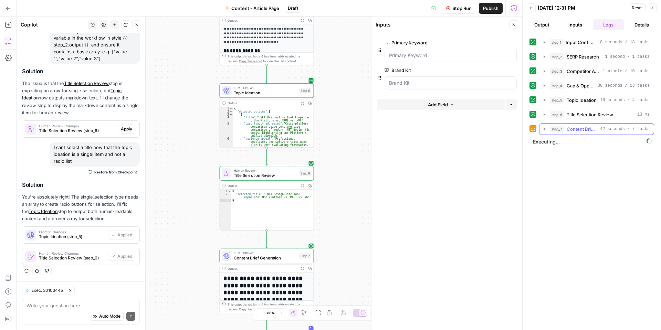
click at [544, 127] on icon "button" at bounding box center [545, 129] width 6 height 6
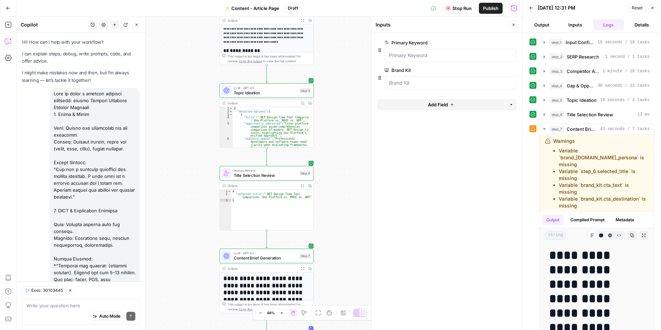
scroll to position [2243, 0]
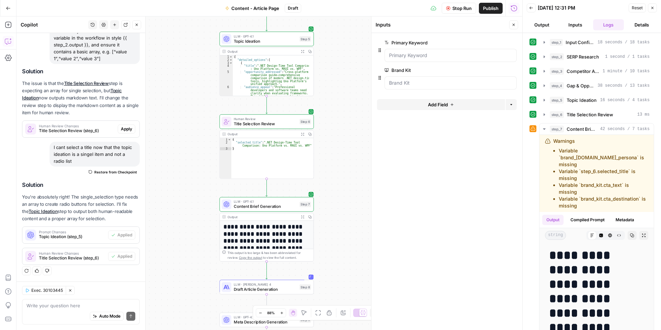
click at [292, 207] on span "Content Brief Generation" at bounding box center [265, 207] width 63 height 6
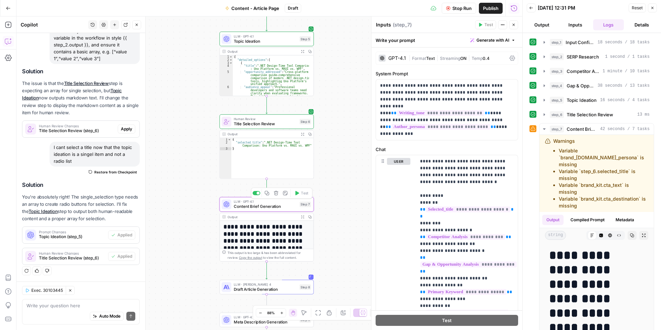
type textarea "Content Brief Generation"
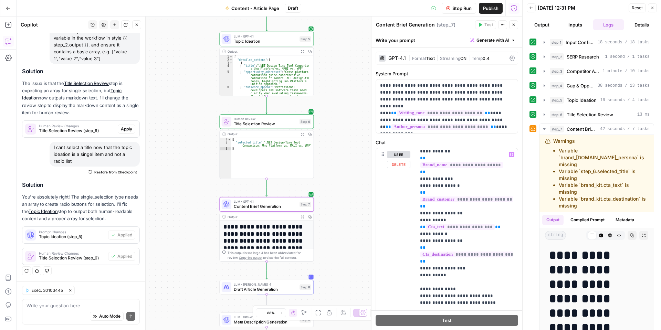
scroll to position [172, 0]
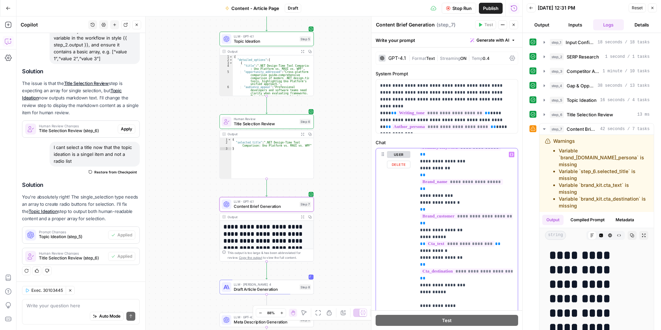
click at [505, 269] on span "**********" at bounding box center [471, 272] width 101 height 6
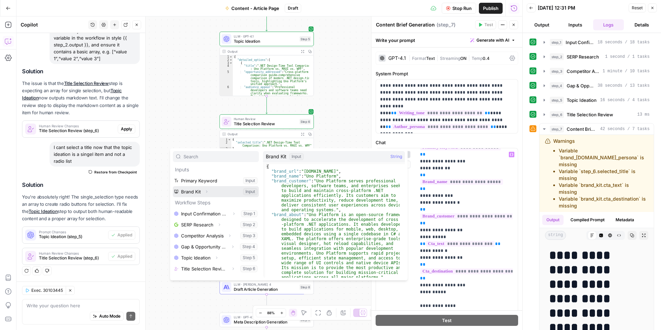
click at [206, 192] on icon "button" at bounding box center [207, 192] width 4 height 4
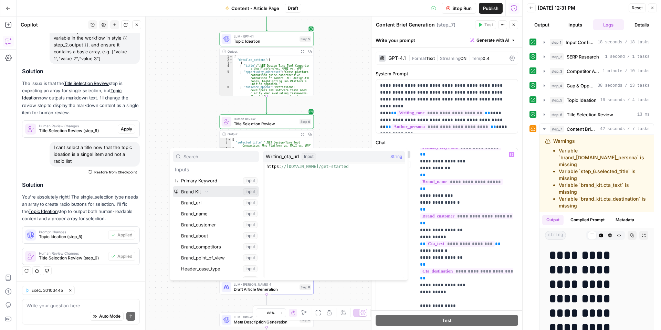
scroll to position [34, 0]
click at [219, 246] on button "Select variable Writing_cta_url" at bounding box center [219, 245] width 79 height 11
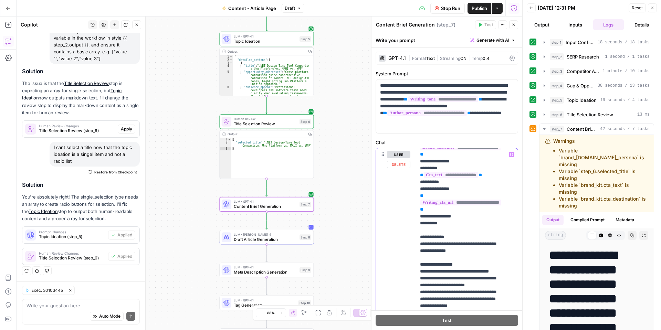
click at [464, 178] on span "**********" at bounding box center [451, 175] width 54 height 6
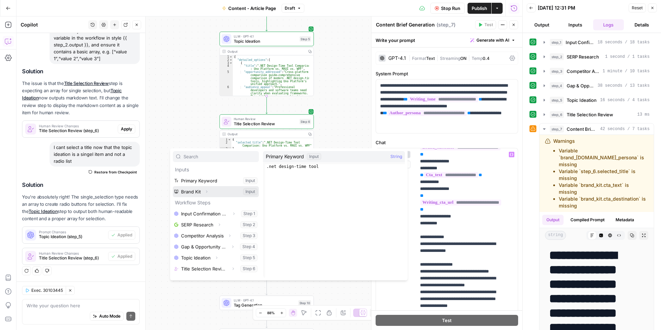
click at [206, 190] on icon "button" at bounding box center [207, 192] width 4 height 4
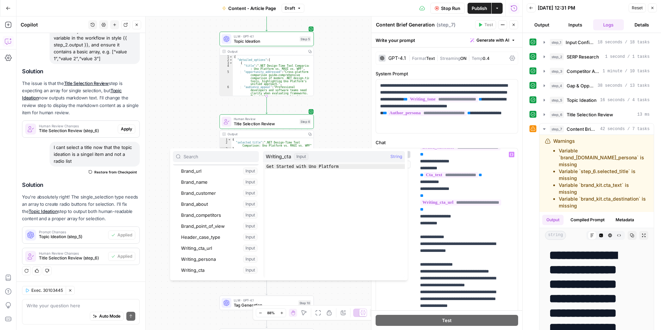
scroll to position [69, 0]
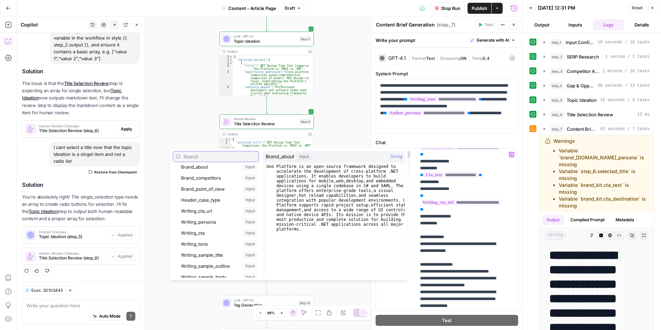
click at [220, 158] on input "text" at bounding box center [220, 156] width 72 height 7
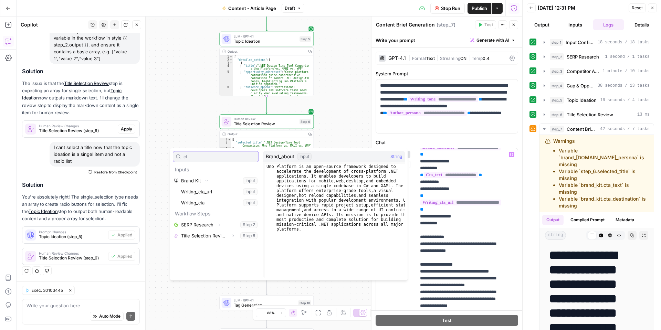
scroll to position [0, 0]
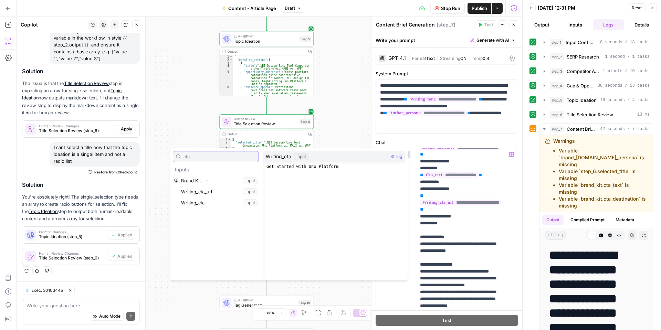
type input "cta"
click at [202, 201] on button "Select variable Writing_cta" at bounding box center [219, 202] width 79 height 11
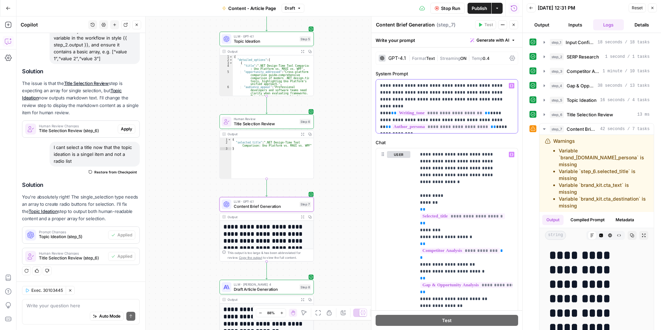
click at [436, 124] on span "**********" at bounding box center [441, 127] width 99 height 6
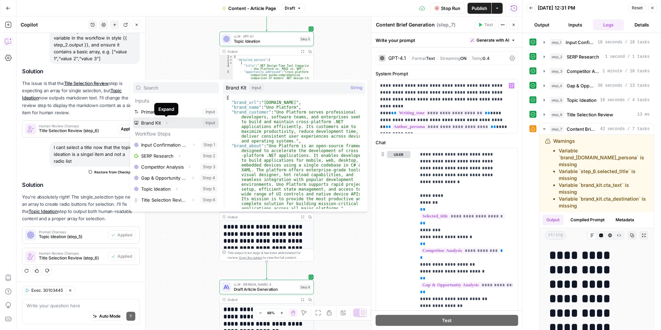
click at [165, 123] on icon "button" at bounding box center [167, 123] width 4 height 4
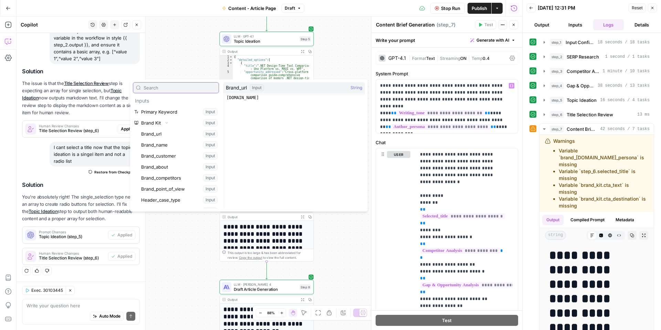
click at [176, 88] on input "text" at bounding box center [180, 87] width 72 height 7
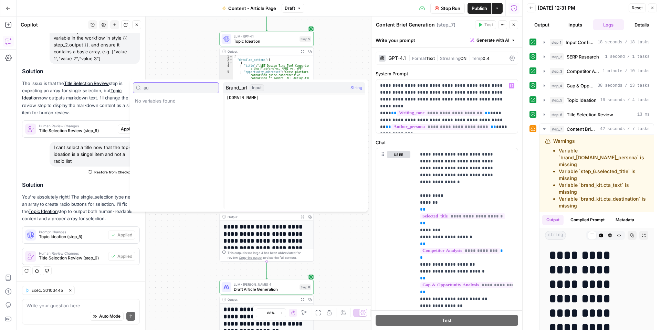
type input "a"
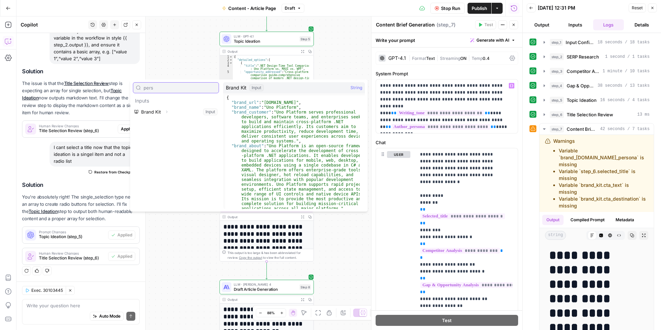
type input "pers"
click at [167, 112] on icon "button" at bounding box center [166, 112] width 1 height 2
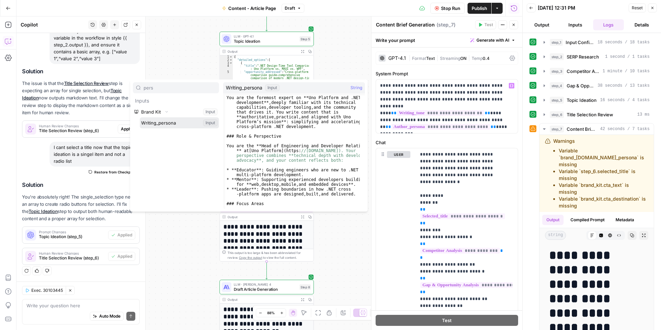
click at [168, 121] on button "Select variable Writing_persona" at bounding box center [179, 122] width 79 height 11
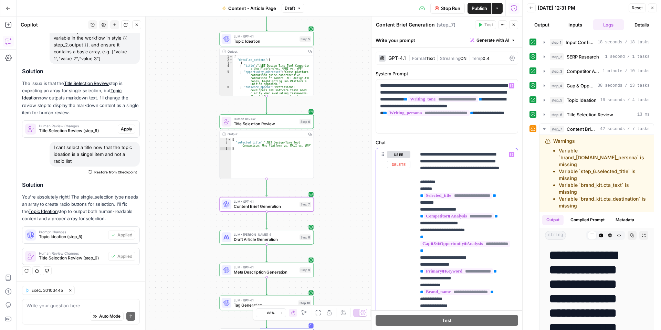
click at [467, 199] on span "**********" at bounding box center [458, 196] width 69 height 6
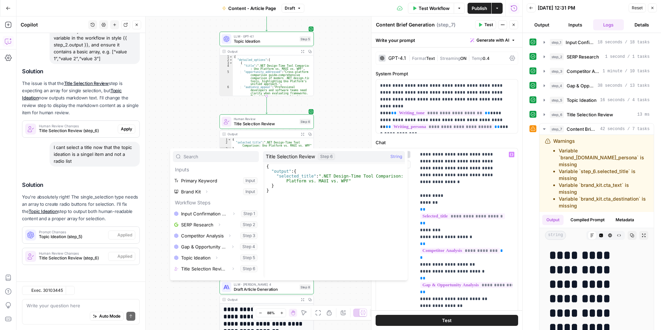
scroll to position [2243, 0]
click at [219, 269] on button "Select variable Title Selection Review" at bounding box center [216, 269] width 86 height 11
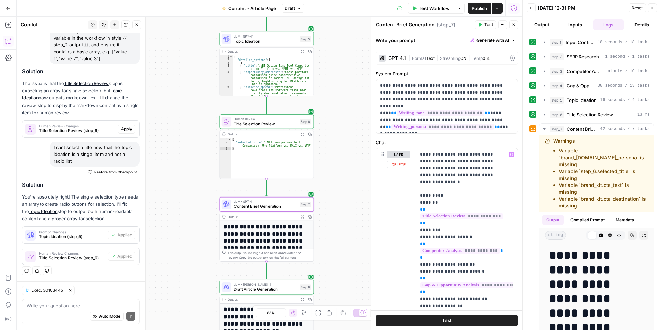
click at [462, 319] on button "Test" at bounding box center [447, 320] width 143 height 11
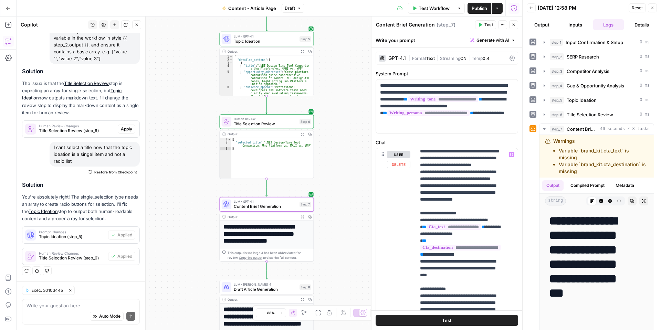
scroll to position [564, 0]
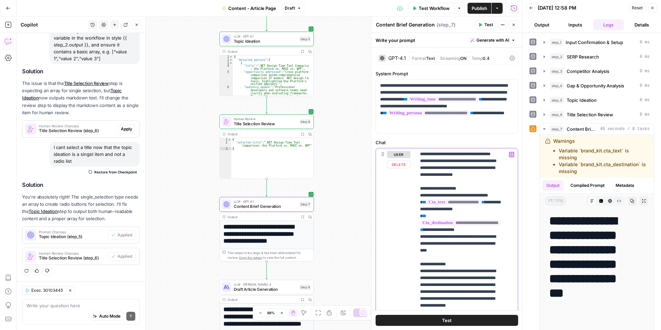
click at [474, 205] on span "**********" at bounding box center [454, 202] width 54 height 6
click at [473, 205] on span "**********" at bounding box center [454, 202] width 54 height 6
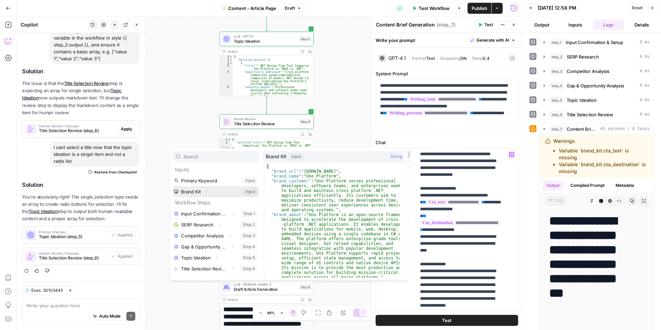
click at [205, 191] on icon "button" at bounding box center [207, 192] width 4 height 4
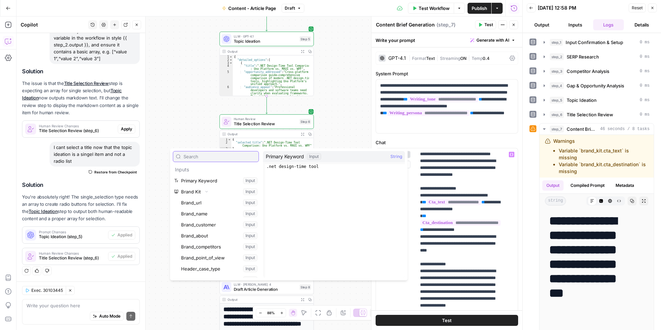
click at [212, 157] on input "text" at bounding box center [220, 156] width 72 height 7
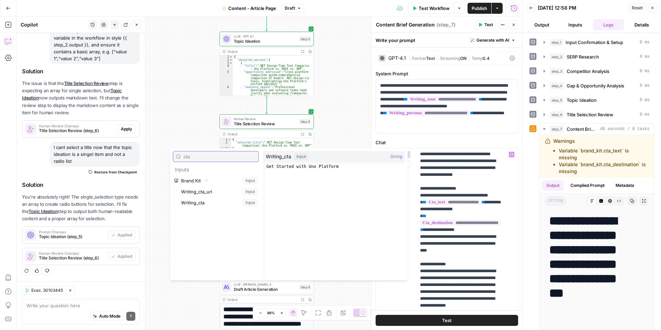
type input "cta"
click at [214, 201] on button "Select variable Writing_cta" at bounding box center [219, 202] width 79 height 11
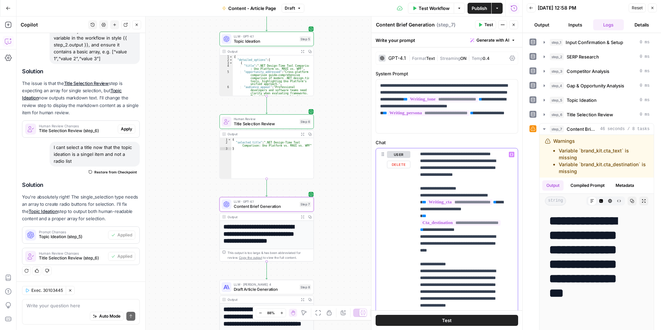
click at [478, 226] on span "**********" at bounding box center [461, 223] width 80 height 6
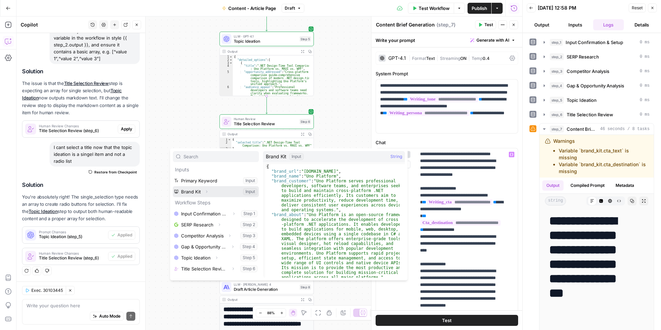
click at [206, 192] on icon "button" at bounding box center [207, 192] width 4 height 4
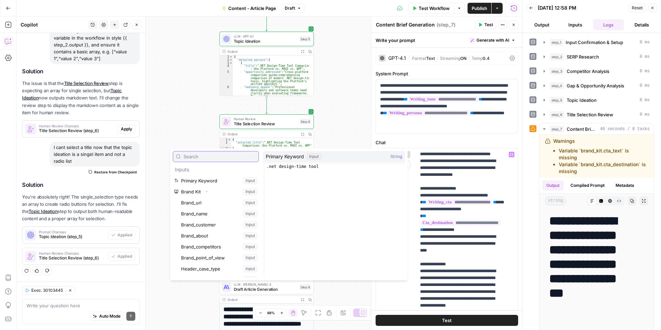
click at [210, 159] on input "text" at bounding box center [220, 156] width 72 height 7
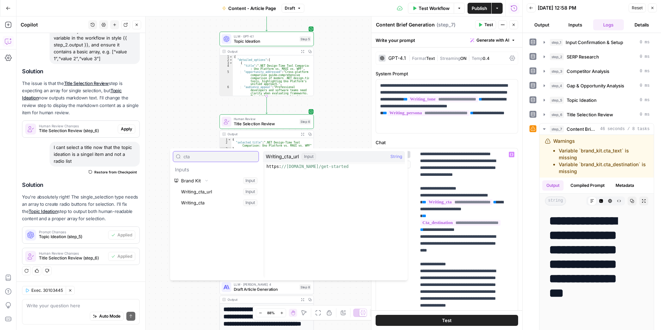
type input "cta"
click at [213, 190] on button "Select variable Writing_cta_url" at bounding box center [219, 191] width 79 height 11
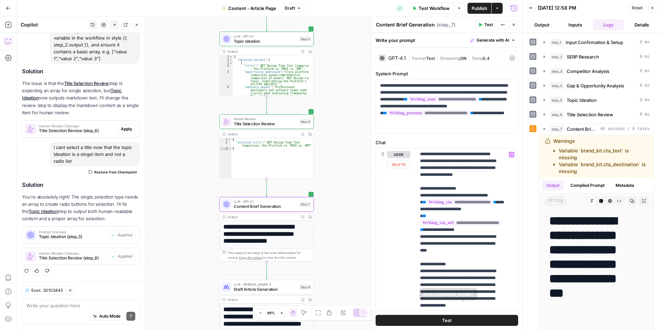
click at [462, 321] on button "Test" at bounding box center [447, 320] width 143 height 11
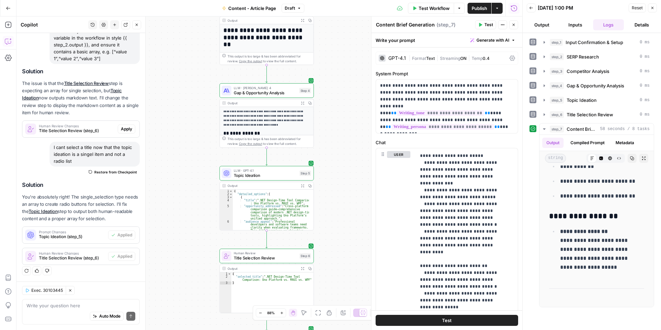
scroll to position [571, 0]
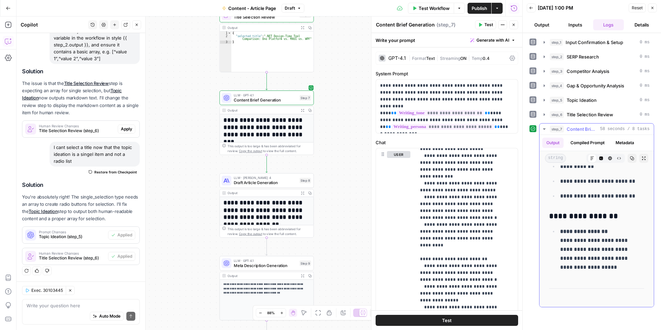
click at [544, 126] on icon "button" at bounding box center [545, 129] width 6 height 6
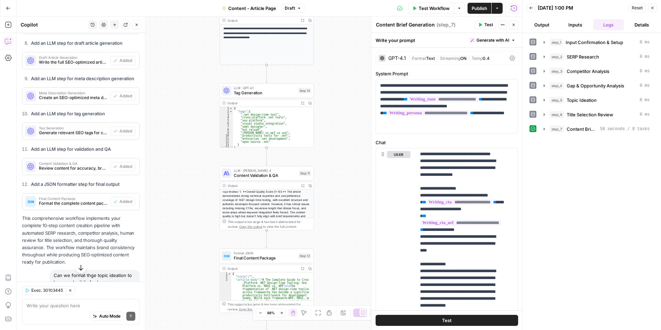
scroll to position [1864, 0]
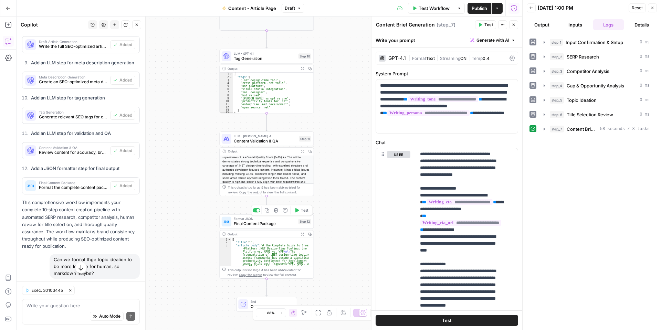
click at [264, 224] on span "Final Content Package" at bounding box center [265, 224] width 62 height 6
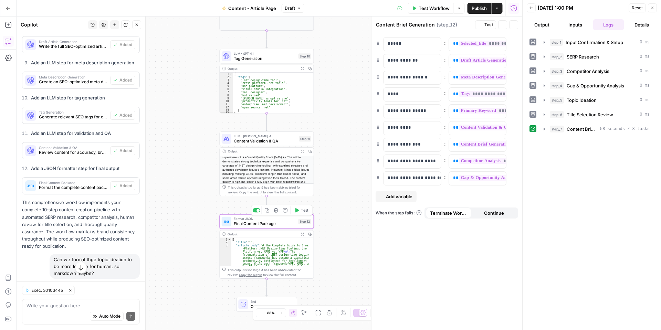
type textarea "Final Content Package"
click at [435, 9] on span "Test Workflow" at bounding box center [434, 8] width 31 height 7
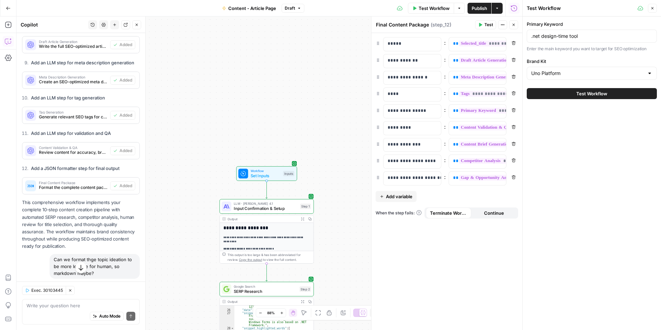
click at [271, 172] on span "Workflow" at bounding box center [266, 170] width 30 height 5
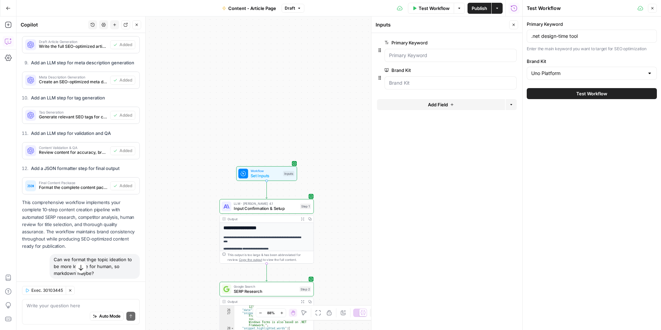
click at [595, 94] on span "Test Workflow" at bounding box center [592, 93] width 31 height 7
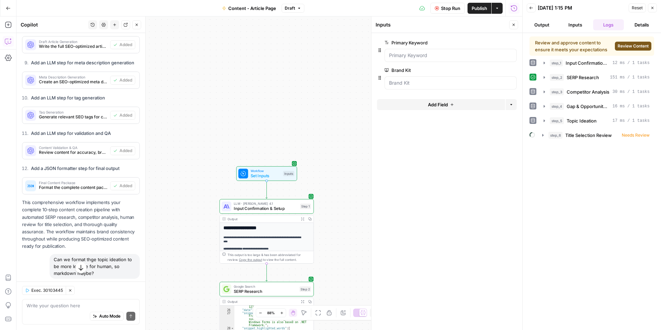
click at [618, 47] on span "Review Content" at bounding box center [633, 46] width 31 height 6
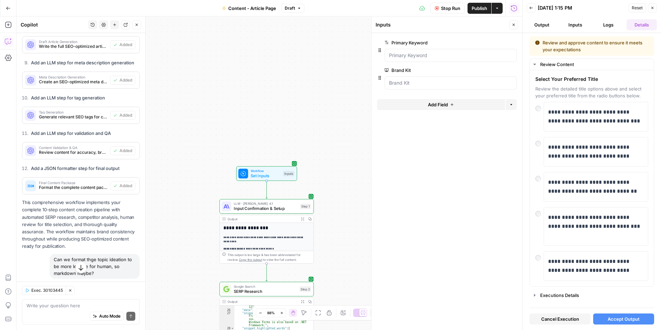
click at [635, 318] on span "Accept Output" at bounding box center [624, 319] width 32 height 7
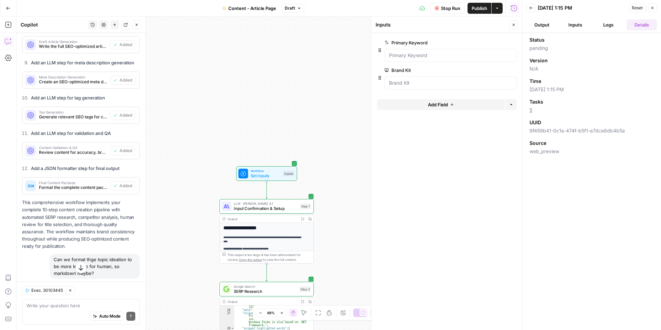
click at [535, 12] on div "Back 09/25/25 at 1:15 PM Reset Close" at bounding box center [592, 8] width 130 height 10
click at [534, 11] on button "Back" at bounding box center [531, 7] width 9 height 9
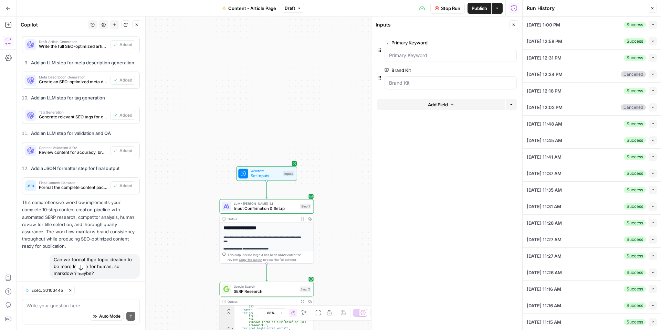
click at [650, 10] on button "Close" at bounding box center [652, 8] width 9 height 9
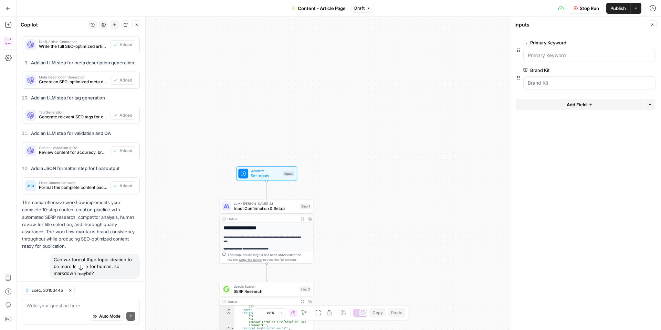
click at [654, 24] on icon "button" at bounding box center [653, 25] width 4 height 4
click at [647, 15] on div "Stop Run Publish Actions Run History" at bounding box center [518, 8] width 288 height 16
click at [650, 12] on button "Run History" at bounding box center [653, 8] width 11 height 11
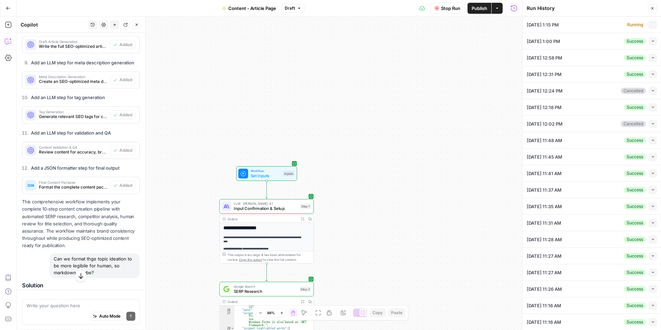
type input ".net design-time tool"
type input "Uno Platform"
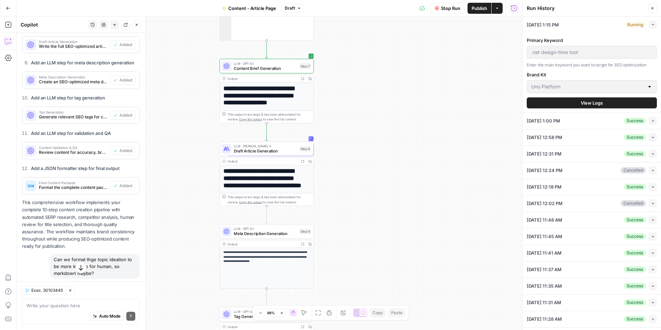
click at [285, 149] on span "Draft Article Generation" at bounding box center [265, 151] width 63 height 6
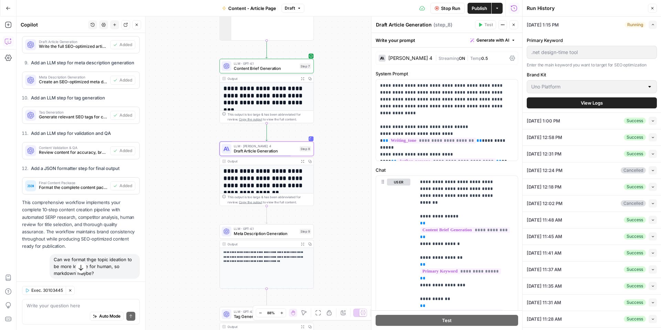
click at [654, 11] on button "Close" at bounding box center [652, 8] width 9 height 9
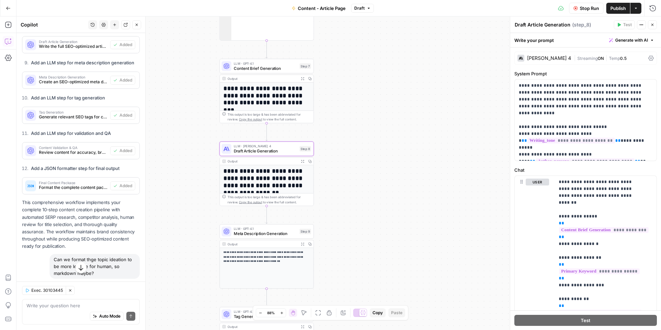
click at [650, 27] on button "Close" at bounding box center [652, 24] width 9 height 9
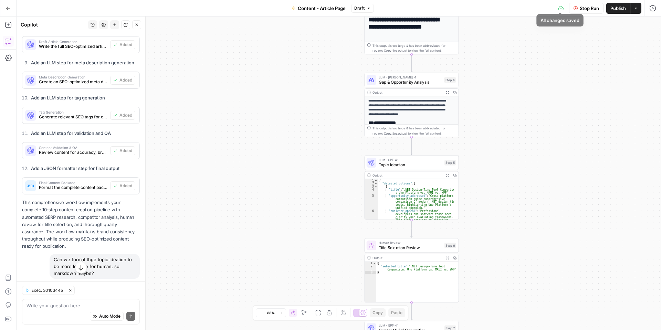
click at [559, 11] on icon at bounding box center [561, 9] width 6 height 6
click at [649, 6] on button "Run History" at bounding box center [653, 8] width 11 height 11
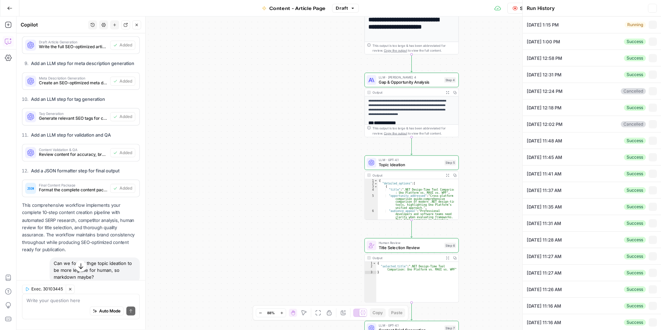
type input ".net design-time tool"
type input "Uno Platform"
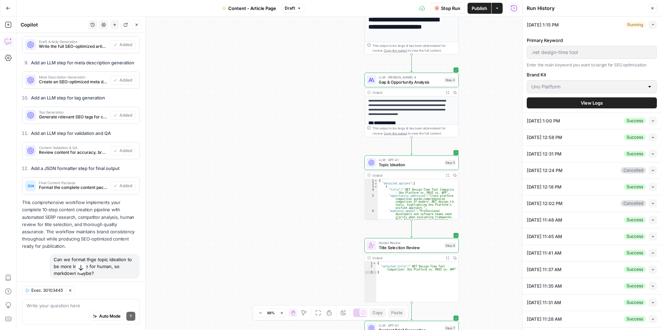
click at [616, 33] on div "Primary Keyword .net design-time tool Enter the main keyword you want to target…" at bounding box center [592, 73] width 130 height 80
click at [546, 25] on span "[DATE] 1:15 PM" at bounding box center [543, 24] width 32 height 7
click at [606, 108] on button "View Logs" at bounding box center [592, 102] width 130 height 11
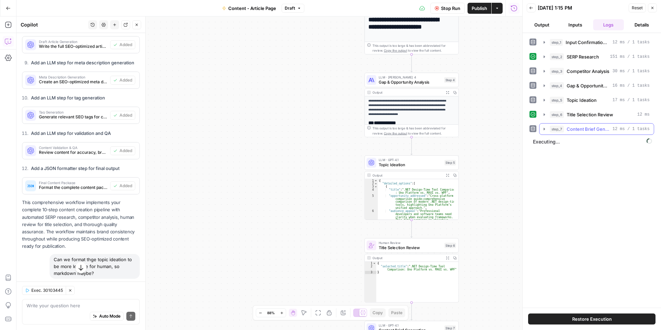
click at [541, 128] on button "step_7 Content Brief Generation 12 ms / 1 tasks" at bounding box center [597, 129] width 114 height 11
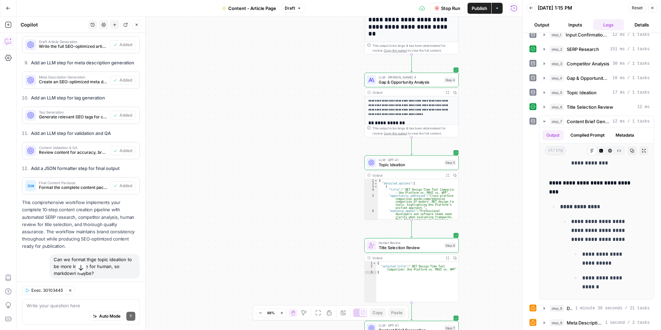
scroll to position [16, 0]
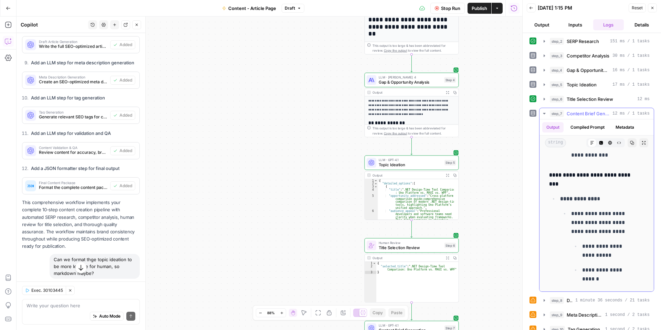
click at [547, 113] on icon "button" at bounding box center [545, 114] width 6 height 6
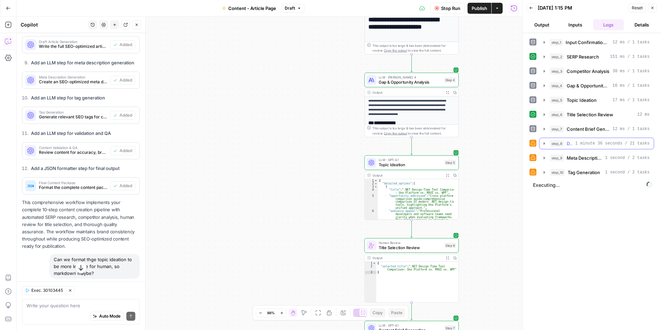
click at [545, 143] on icon "button" at bounding box center [545, 144] width 6 height 6
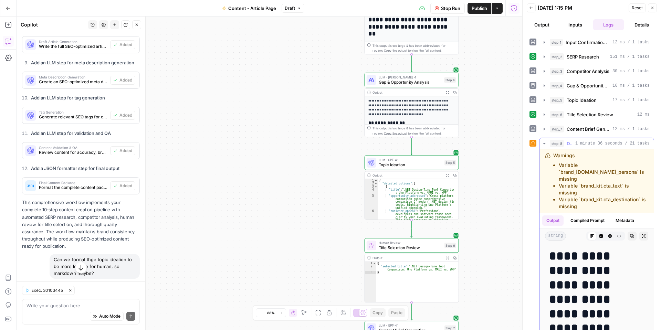
click at [585, 165] on li "Variable `brand_[DOMAIN_NAME]_persona` is missing" at bounding box center [604, 172] width 90 height 21
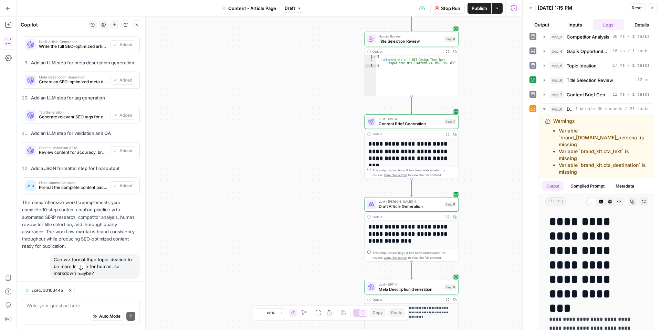
click at [428, 206] on span "Draft Article Generation" at bounding box center [410, 207] width 63 height 6
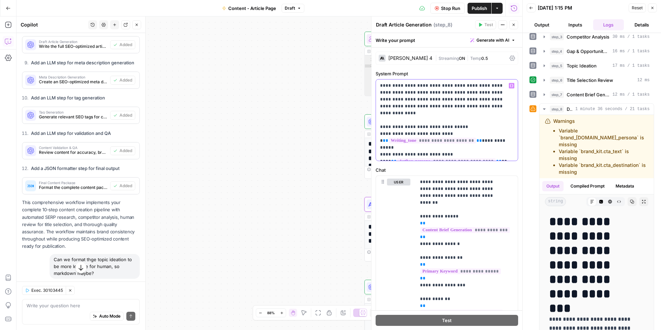
click at [435, 158] on span "**********" at bounding box center [446, 161] width 99 height 6
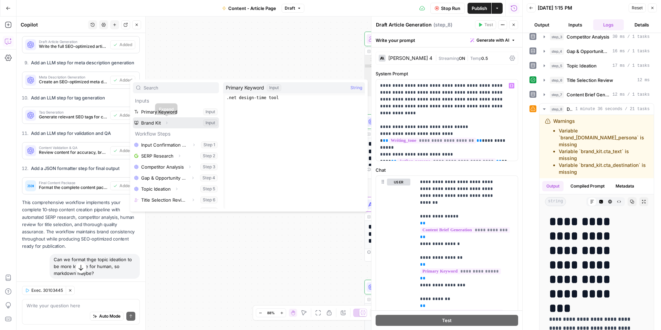
click at [167, 123] on icon "button" at bounding box center [167, 123] width 4 height 4
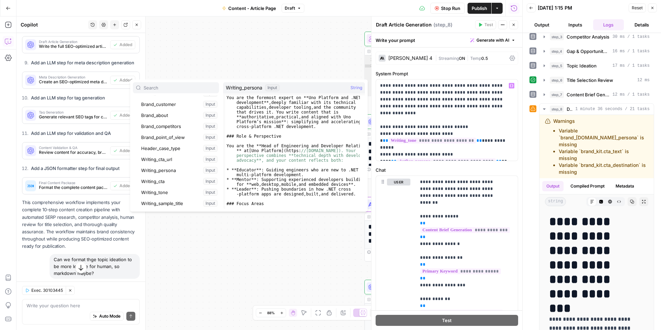
scroll to position [69, 0]
click at [173, 152] on button "Select variable Writing_persona" at bounding box center [179, 153] width 79 height 11
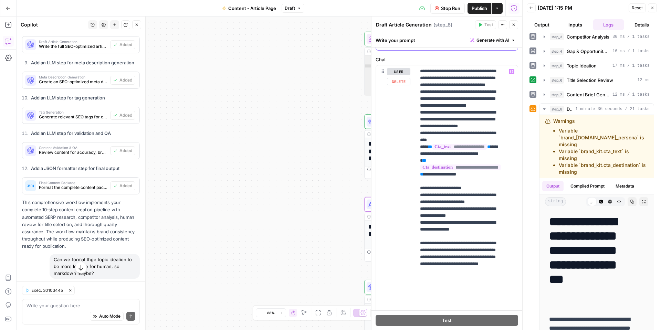
scroll to position [183, 0]
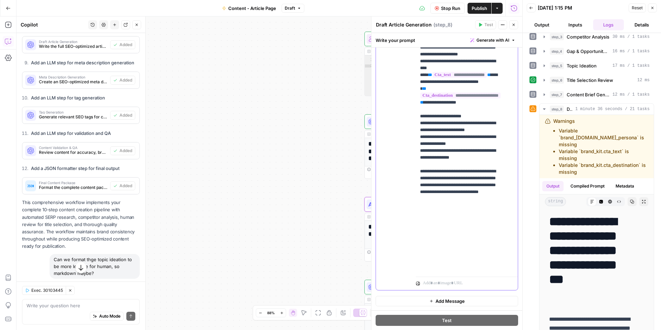
click at [466, 78] on span "**********" at bounding box center [460, 75] width 54 height 6
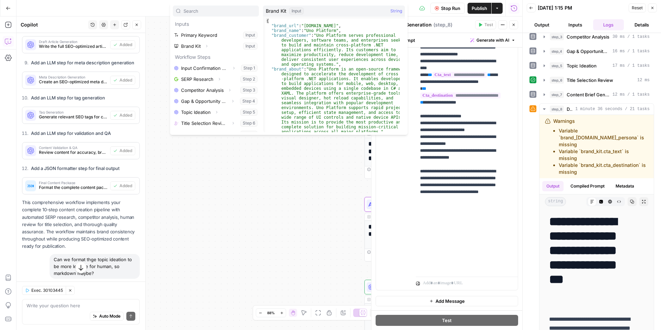
click at [205, 45] on icon "button" at bounding box center [207, 46] width 4 height 4
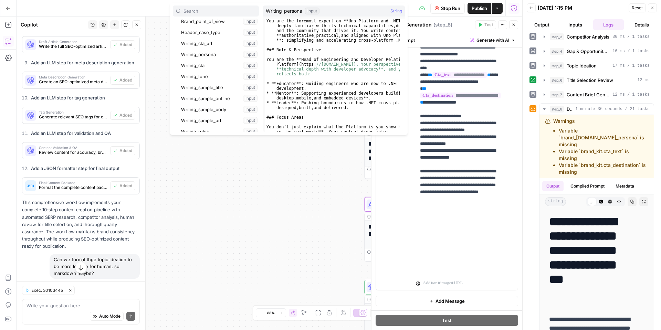
scroll to position [69, 0]
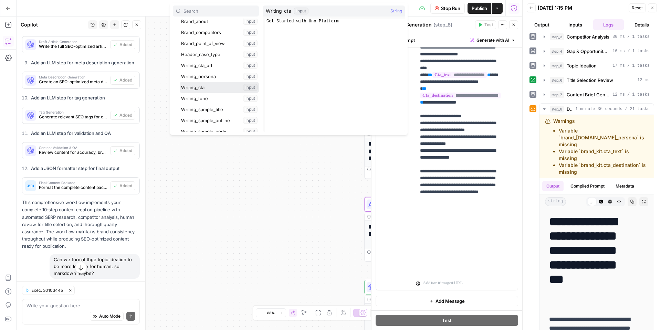
click at [217, 88] on button "Select variable Writing_cta" at bounding box center [219, 87] width 79 height 11
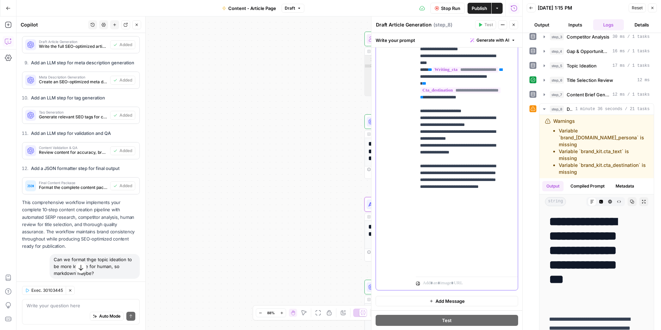
click at [456, 93] on span "**********" at bounding box center [461, 91] width 80 height 6
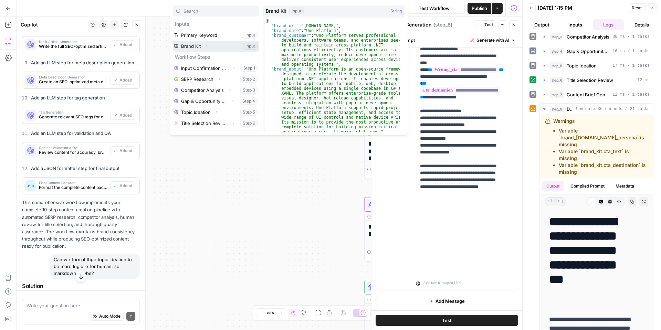
click at [203, 47] on button "Expand" at bounding box center [206, 46] width 9 height 9
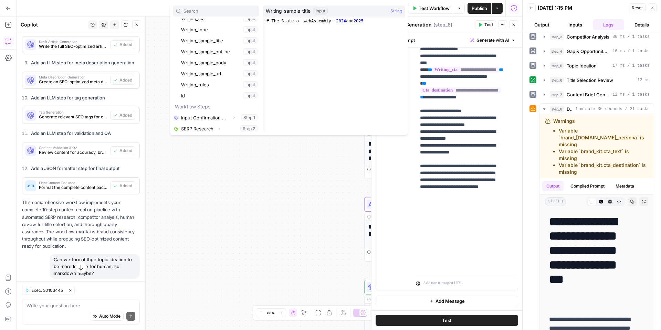
scroll to position [0, 0]
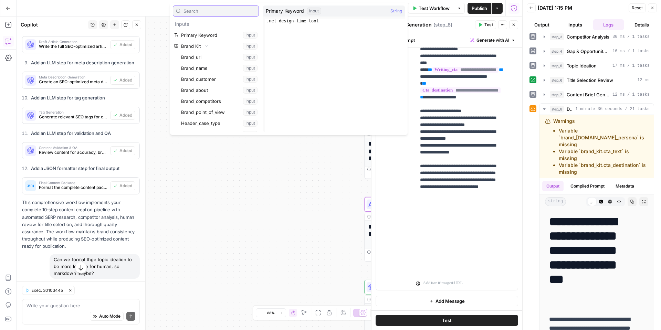
click at [200, 10] on input "text" at bounding box center [220, 11] width 72 height 7
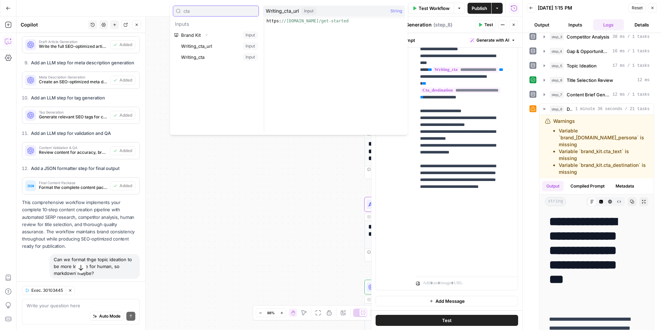
type input "cta"
click at [213, 45] on button "Select variable Writing_cta_url" at bounding box center [219, 46] width 79 height 11
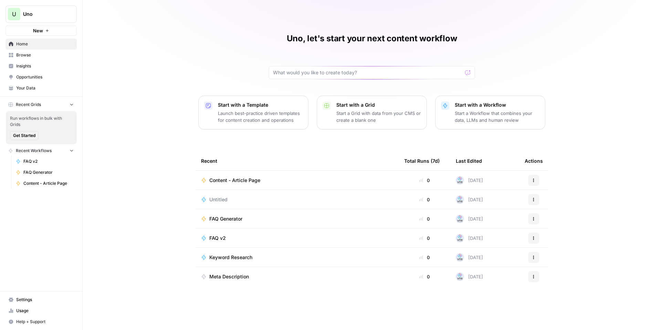
click at [35, 81] on link "Opportunities" at bounding box center [41, 77] width 71 height 11
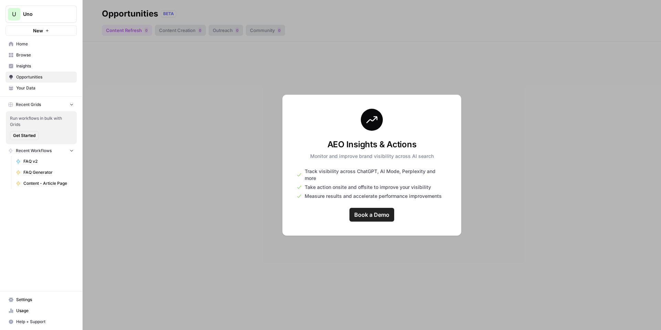
click at [37, 86] on span "Your Data" at bounding box center [45, 88] width 58 height 6
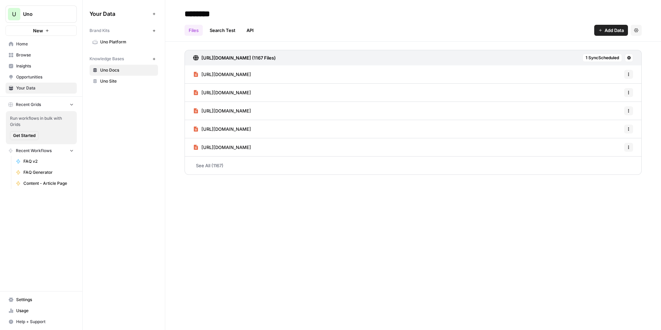
click at [128, 40] on span "Uno Platform" at bounding box center [127, 42] width 55 height 6
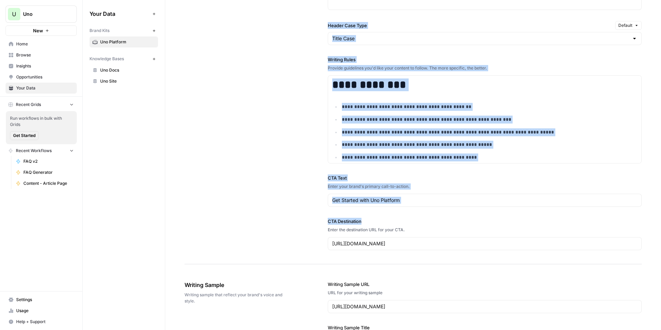
scroll to position [586, 0]
drag, startPoint x: 326, startPoint y: 42, endPoint x: 487, endPoint y: 243, distance: 257.8
click at [487, 243] on div "**********" at bounding box center [413, 52] width 496 height 1220
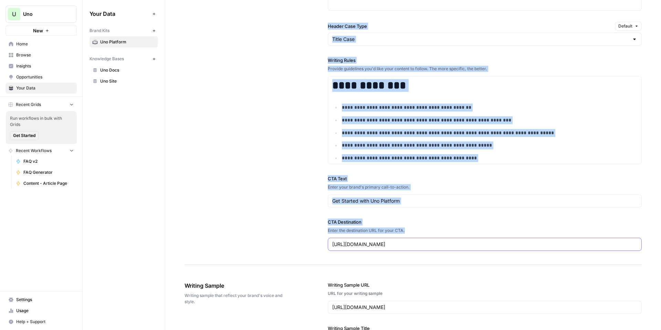
click at [438, 245] on input "https://aka.platform.uno/get-started" at bounding box center [484, 244] width 305 height 7
click at [411, 244] on input "https://aka.platform.uno/get-started" at bounding box center [484, 244] width 305 height 7
copy div "**********"
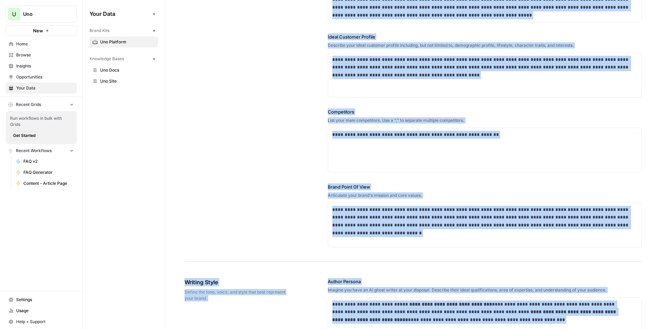
scroll to position [0, 0]
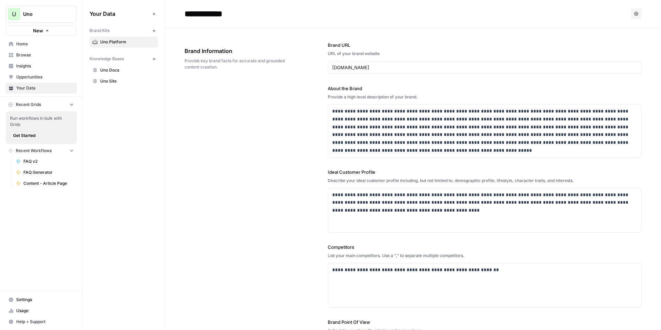
click at [56, 329] on nav "Settings Usage Help + Support" at bounding box center [41, 311] width 82 height 39
click at [185, 330] on div "**********" at bounding box center [414, 212] width 458 height 369
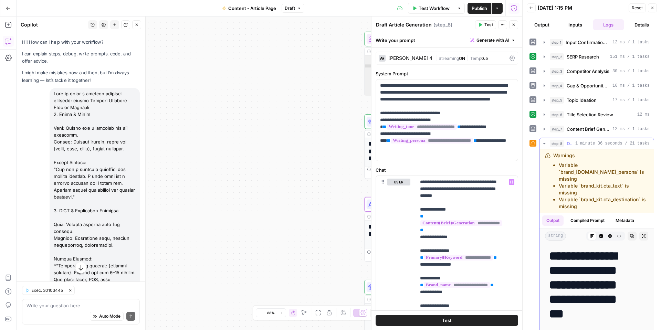
scroll to position [812, 0]
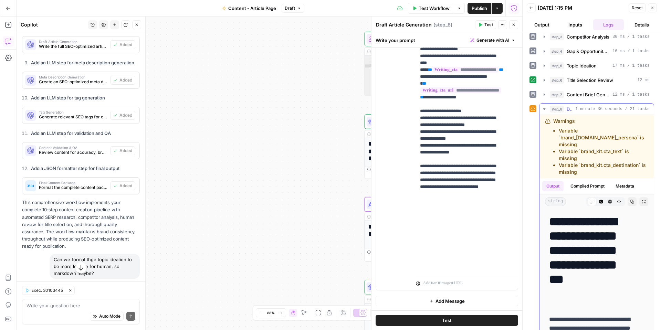
click at [544, 106] on button "step_8 Draft Article Generation 1 minute 36 seconds / 21 tasks" at bounding box center [597, 109] width 114 height 11
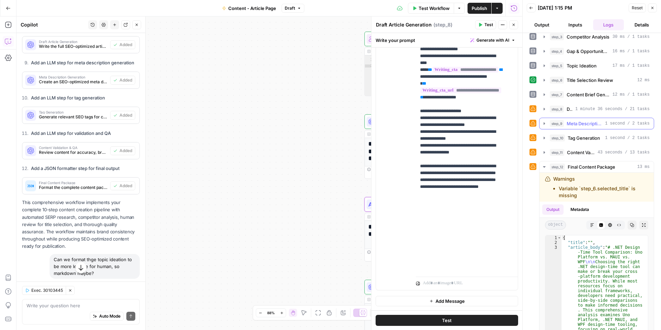
click at [546, 123] on icon "button" at bounding box center [545, 124] width 6 height 6
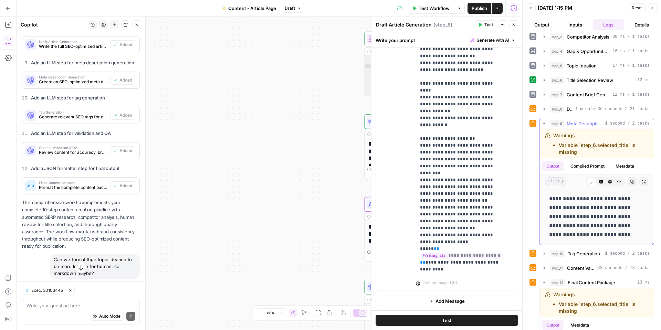
click at [587, 145] on li "Variable `step_6.selected_title` is missing" at bounding box center [604, 149] width 90 height 14
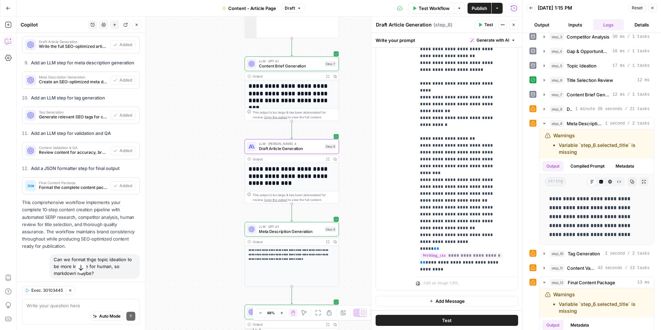
drag, startPoint x: 335, startPoint y: 163, endPoint x: 198, endPoint y: 99, distance: 150.4
click at [198, 99] on div "**********" at bounding box center [270, 174] width 506 height 314
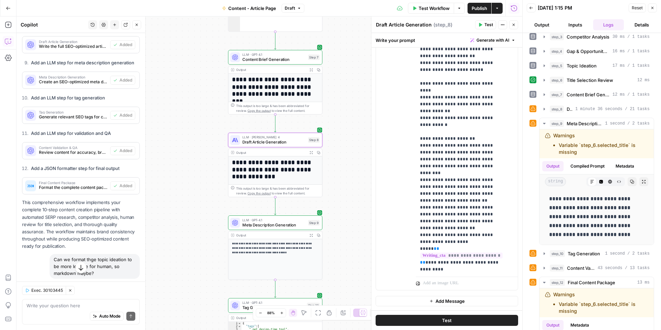
click at [290, 224] on span "Meta Description Generation" at bounding box center [274, 225] width 63 height 6
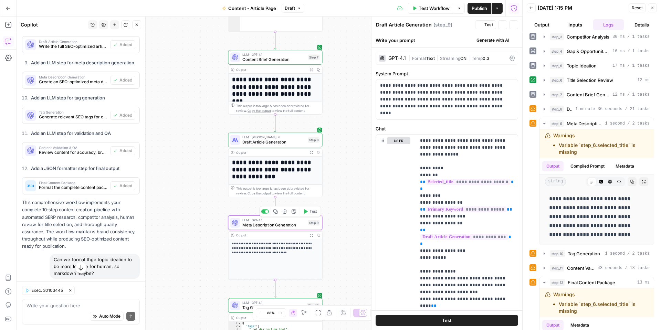
type textarea "Meta Description Generation"
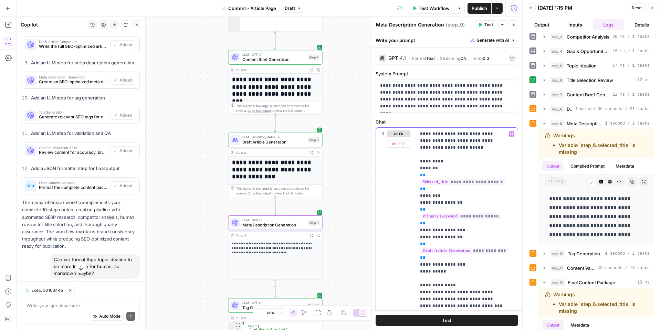
click at [478, 179] on span "**********" at bounding box center [463, 182] width 85 height 6
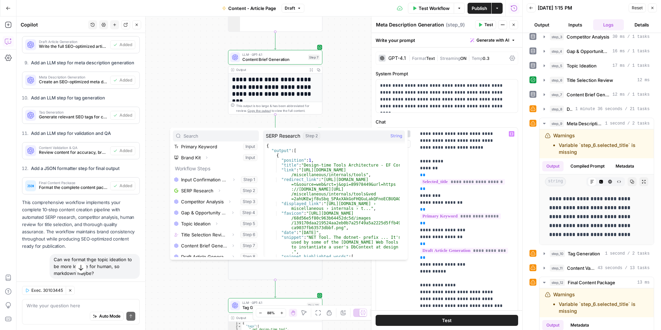
scroll to position [19, 0]
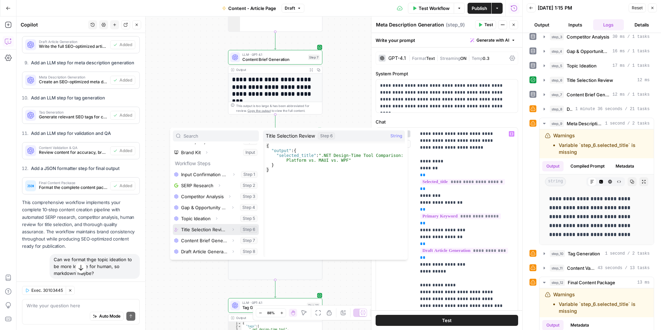
click at [231, 229] on icon "button" at bounding box center [233, 230] width 4 height 4
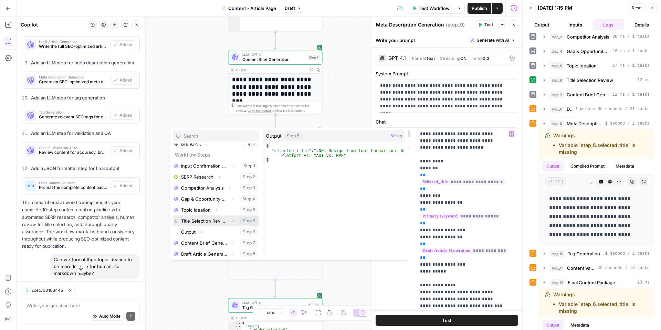
scroll to position [30, 0]
click at [202, 229] on icon "button" at bounding box center [201, 230] width 1 height 2
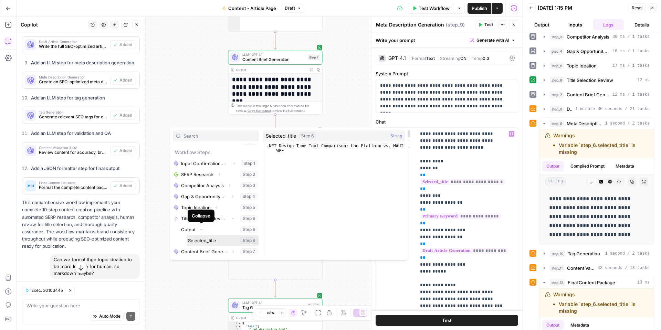
click at [213, 240] on button "Select variable Selected_title" at bounding box center [223, 240] width 72 height 11
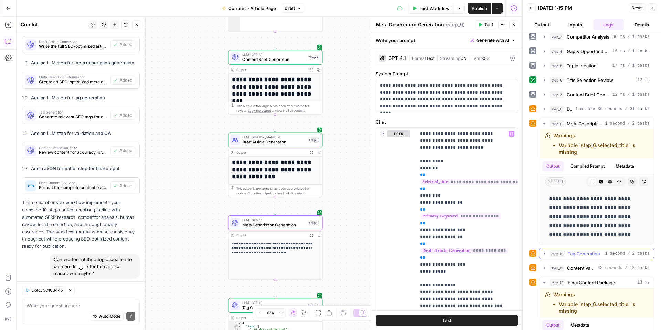
click at [542, 252] on icon "button" at bounding box center [545, 254] width 6 height 6
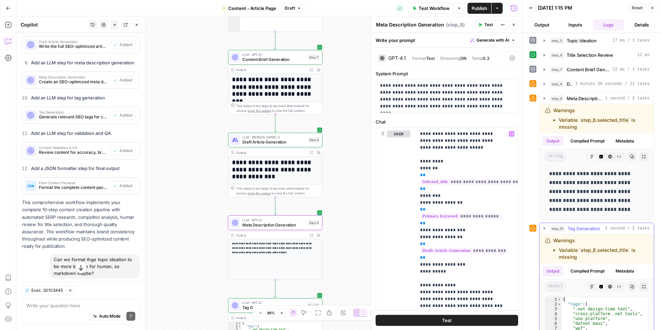
scroll to position [69, 0]
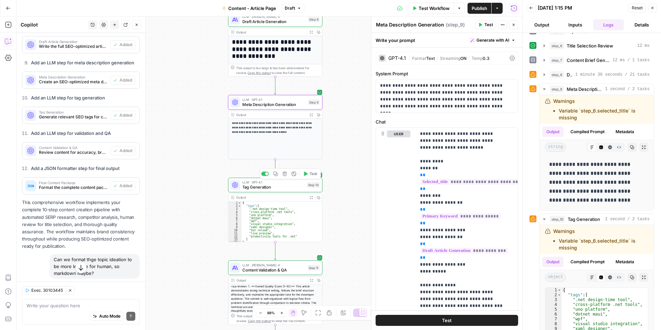
click at [260, 187] on span "Tag Generation" at bounding box center [274, 187] width 62 height 6
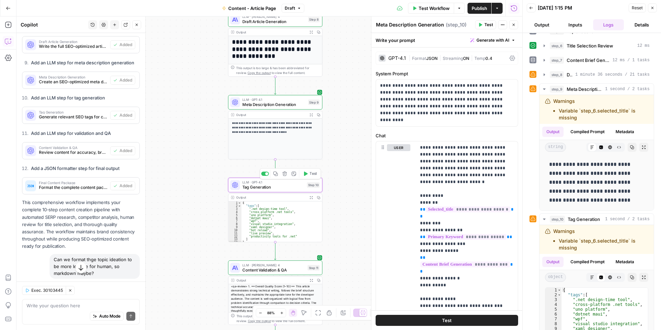
type textarea "Tag Generation"
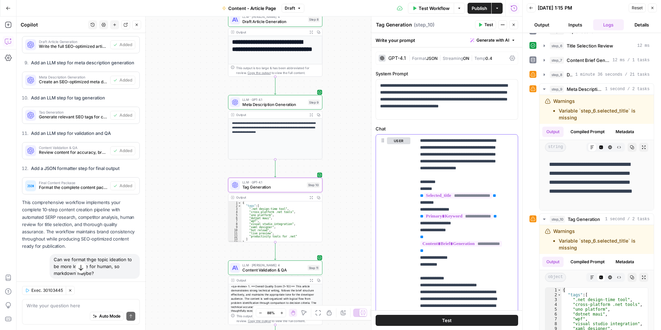
click at [450, 199] on span "**********" at bounding box center [458, 196] width 69 height 6
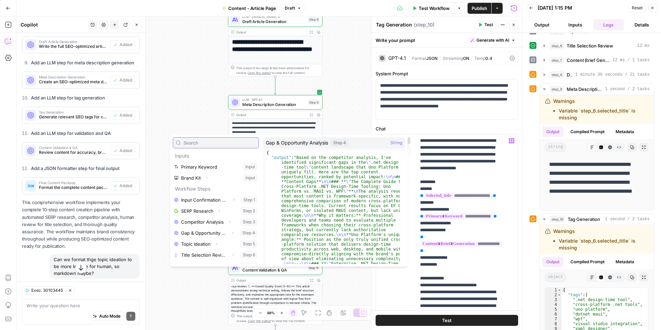
scroll to position [30, 0]
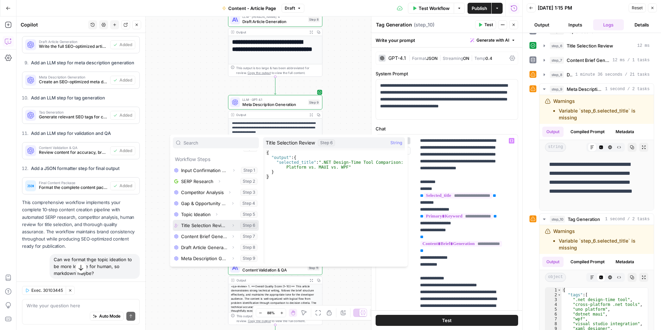
click at [231, 225] on icon "button" at bounding box center [233, 226] width 4 height 4
click at [203, 236] on icon "button" at bounding box center [201, 237] width 4 height 4
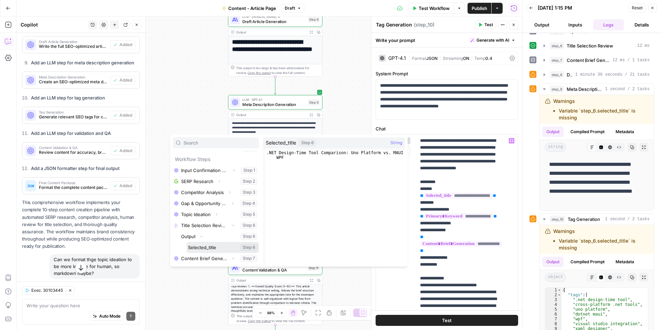
click at [217, 245] on button "Select variable Selected_title" at bounding box center [223, 247] width 72 height 11
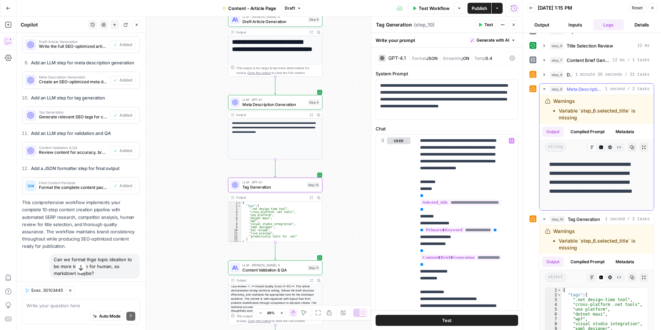
click at [544, 88] on icon "button" at bounding box center [545, 89] width 6 height 6
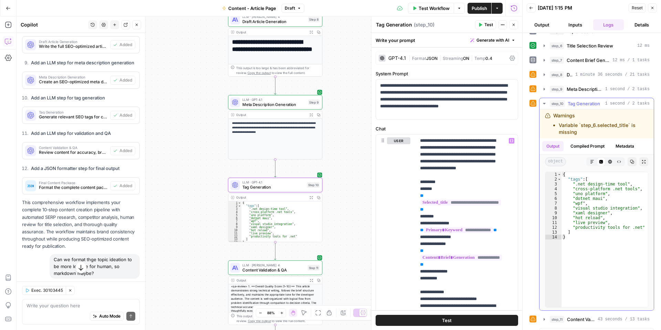
click at [545, 102] on icon "button" at bounding box center [545, 104] width 6 height 6
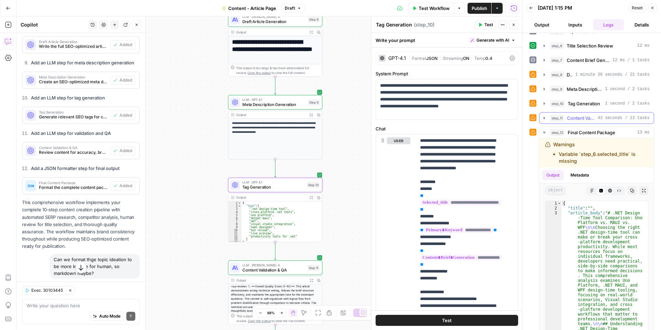
click at [545, 117] on icon "button" at bounding box center [545, 118] width 6 height 6
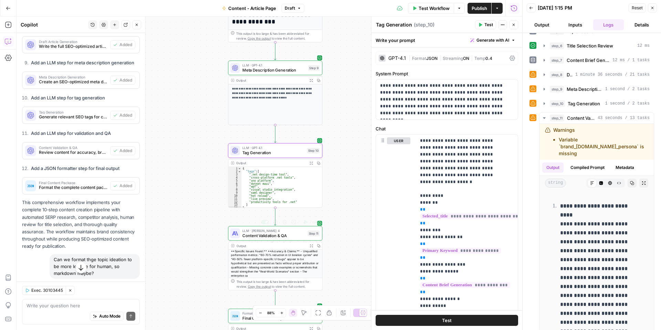
scroll to position [48, 0]
click at [290, 233] on span "Content Validation & QA" at bounding box center [274, 236] width 63 height 6
click at [290, 232] on span "LLM · [PERSON_NAME] 4" at bounding box center [274, 230] width 63 height 5
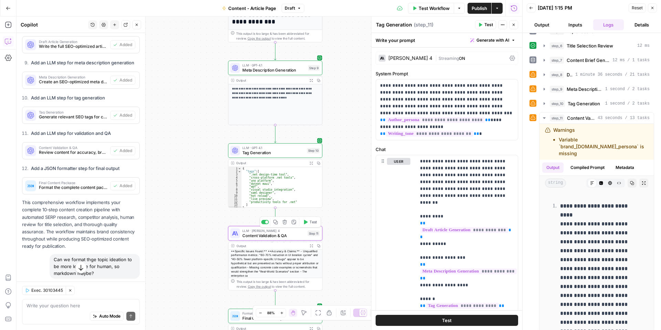
type textarea "Content Validation & QA"
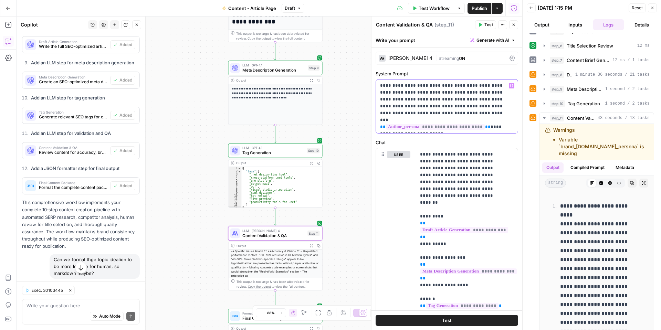
click at [451, 124] on span "**********" at bounding box center [435, 127] width 99 height 6
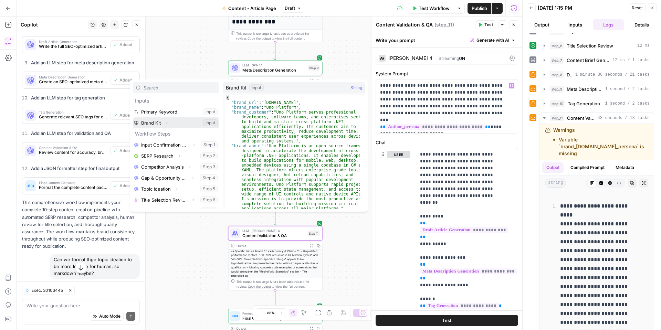
click at [168, 123] on icon "button" at bounding box center [167, 123] width 4 height 4
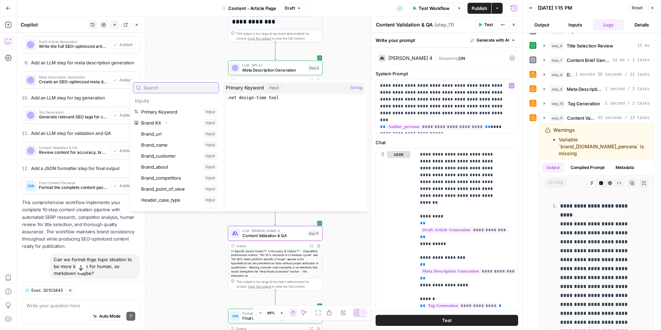
click at [193, 88] on input "text" at bounding box center [180, 87] width 72 height 7
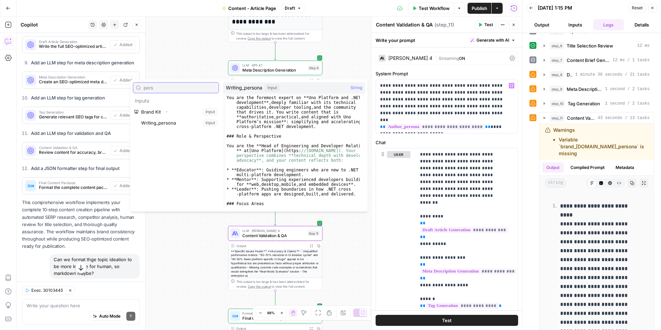
type input "pers"
click at [187, 123] on button "Select variable Writing_persona" at bounding box center [179, 122] width 79 height 11
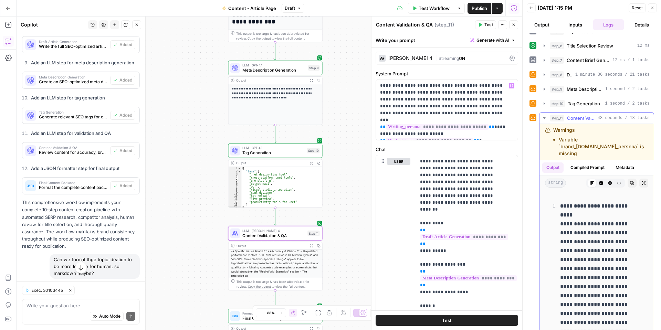
click at [544, 119] on icon "button" at bounding box center [544, 117] width 2 height 1
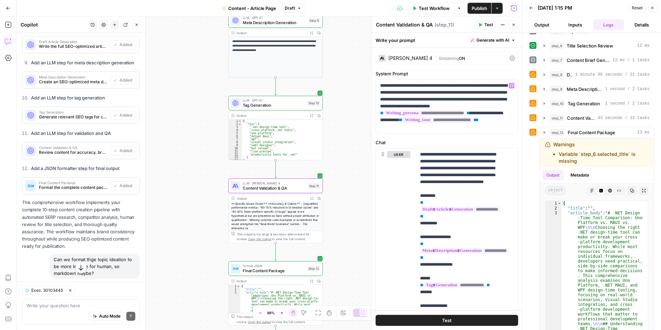
drag, startPoint x: 351, startPoint y: 201, endPoint x: 339, endPoint y: 151, distance: 51.1
click at [341, 138] on div "**********" at bounding box center [270, 174] width 506 height 314
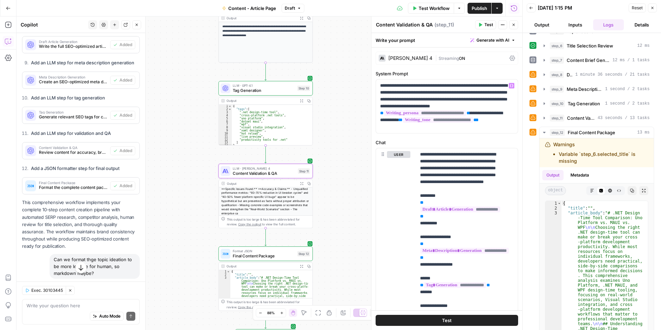
click at [278, 255] on span "Final Content Package" at bounding box center [264, 256] width 62 height 6
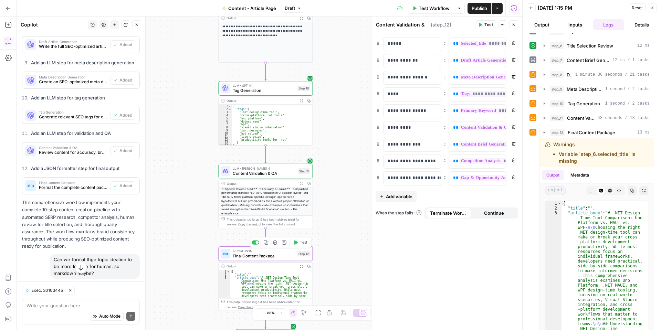
type textarea "Final Content Package"
click at [517, 26] on button "Close" at bounding box center [514, 24] width 9 height 9
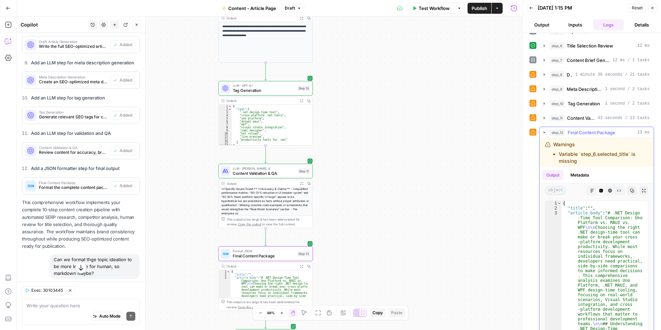
click at [562, 133] on span "step_12" at bounding box center [557, 132] width 15 height 7
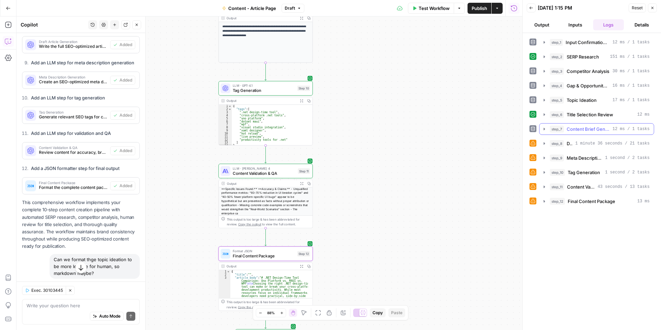
scroll to position [0, 0]
click at [572, 198] on span "Final Content Package" at bounding box center [592, 201] width 48 height 7
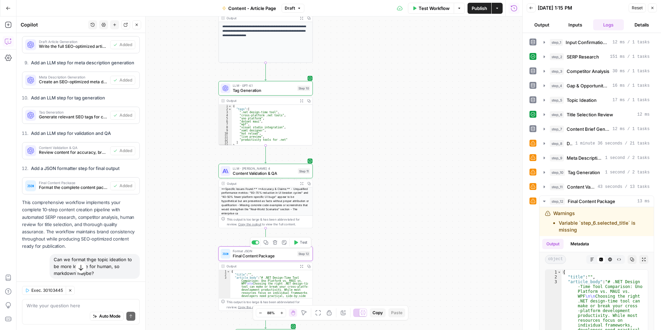
click at [269, 256] on span "Final Content Package" at bounding box center [264, 256] width 62 height 6
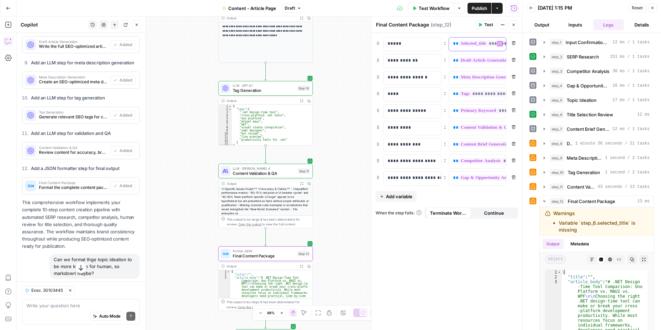
click at [502, 44] on span "Variables Menu" at bounding box center [502, 44] width 0 height 0
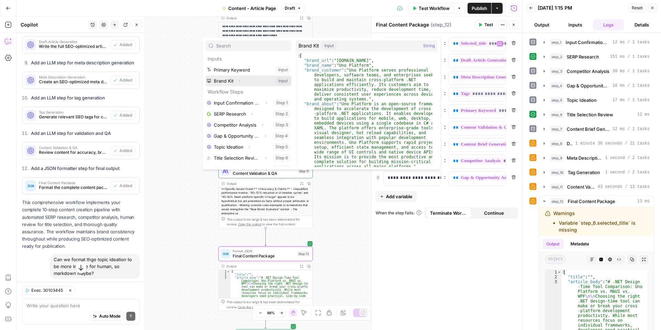
click at [237, 80] on button "Expand" at bounding box center [239, 80] width 9 height 9
click at [237, 80] on button "Collapse" at bounding box center [239, 80] width 9 height 9
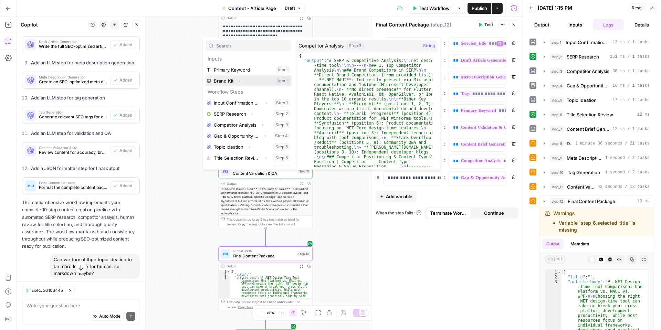
scroll to position [34, 0]
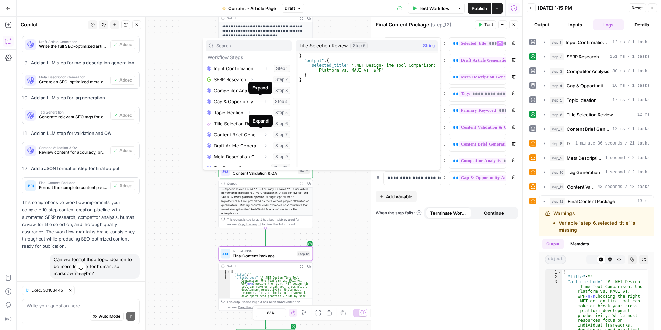
click at [257, 123] on div "Expand" at bounding box center [261, 120] width 16 height 7
click at [239, 125] on button "Select variable Title Selection Review" at bounding box center [249, 123] width 86 height 11
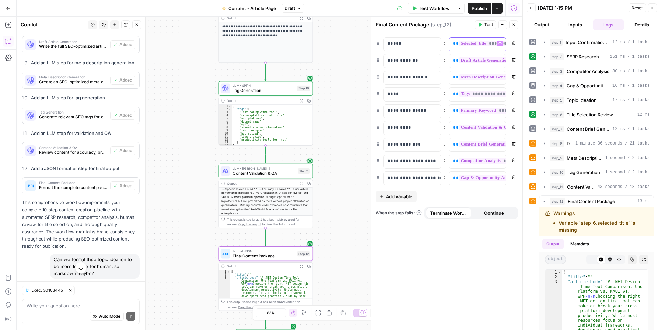
click at [502, 44] on button "Variables Menu" at bounding box center [500, 44] width 6 height 6
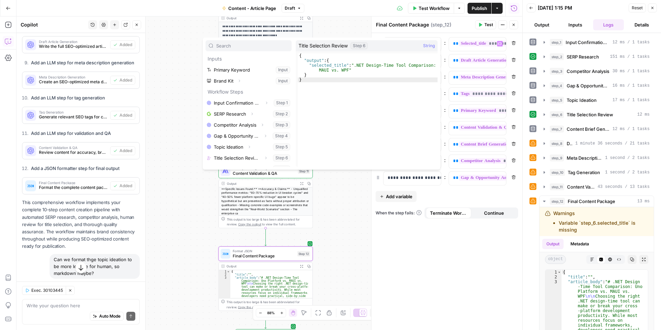
scroll to position [52, 0]
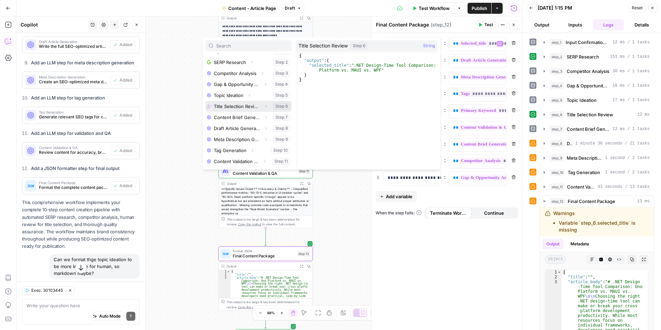
click at [264, 105] on icon "button" at bounding box center [266, 106] width 4 height 4
click at [235, 117] on icon "button" at bounding box center [234, 117] width 4 height 4
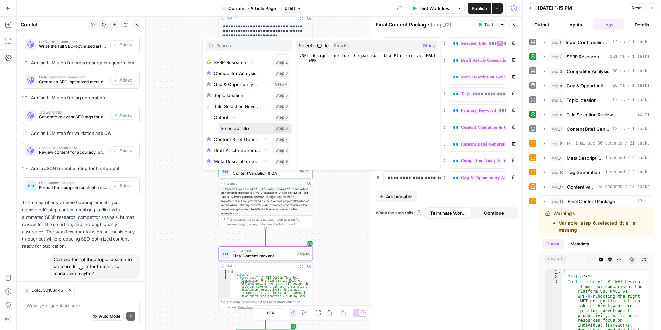
click at [239, 129] on button "Select variable Selected_title" at bounding box center [255, 128] width 72 height 11
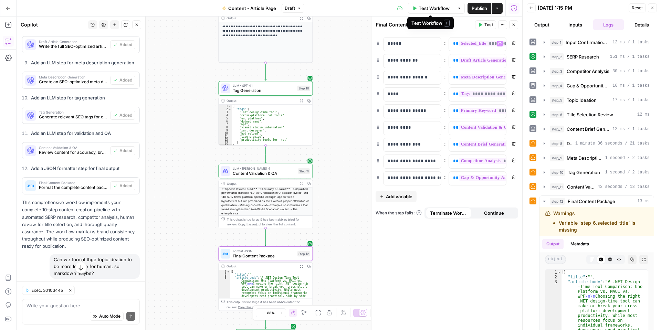
click at [483, 7] on span "Publish" at bounding box center [480, 8] width 16 height 7
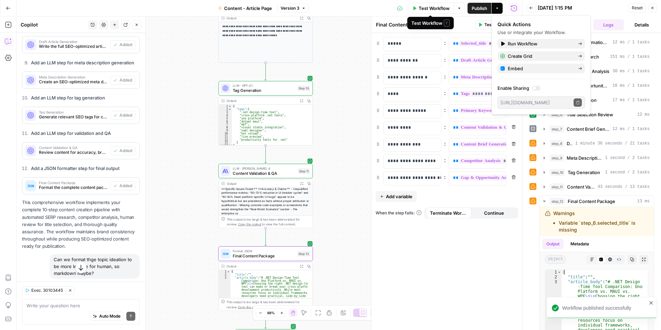
click at [449, 10] on span "Test Workflow" at bounding box center [434, 8] width 31 height 7
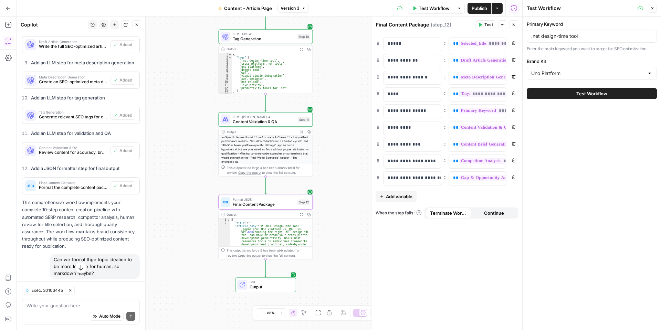
click at [516, 12] on button "Run History" at bounding box center [514, 8] width 11 height 11
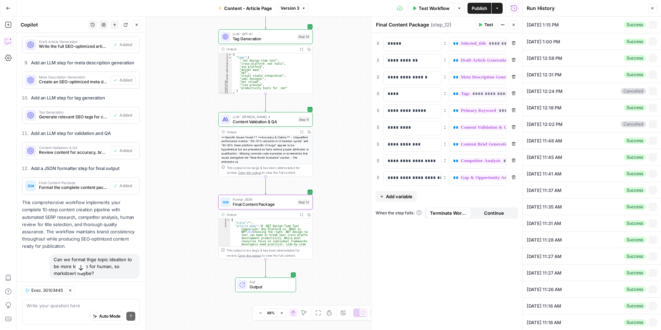
type input ".net design-time tool"
type input "Uno Platform"
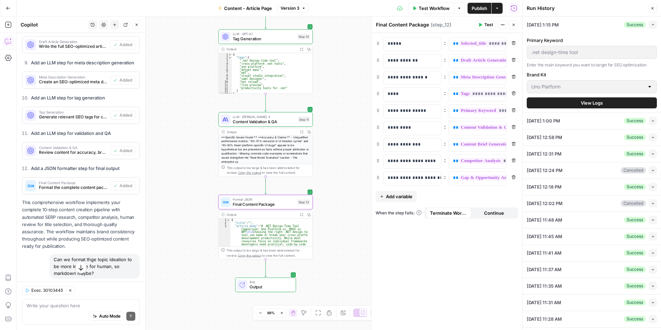
click at [579, 119] on div "[DATE] 1:00 PM Success Collapse" at bounding box center [592, 121] width 130 height 16
click at [444, 8] on span "Test Workflow" at bounding box center [434, 8] width 31 height 7
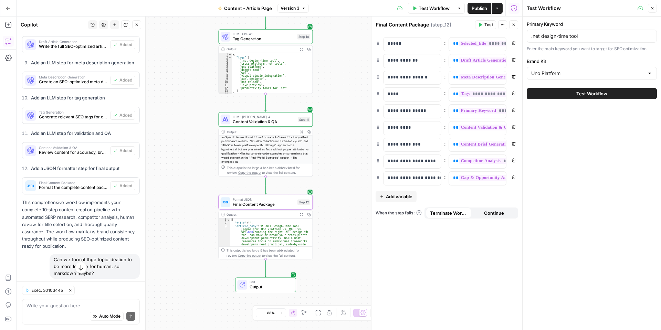
drag, startPoint x: 522, startPoint y: 56, endPoint x: 578, endPoint y: 41, distance: 57.3
click at [579, 43] on div "Primary Keyword .net design-time tool Enter the main keyword you want to target…" at bounding box center [592, 60] width 138 height 87
click at [576, 36] on input ".net design-time tool" at bounding box center [592, 36] width 121 height 7
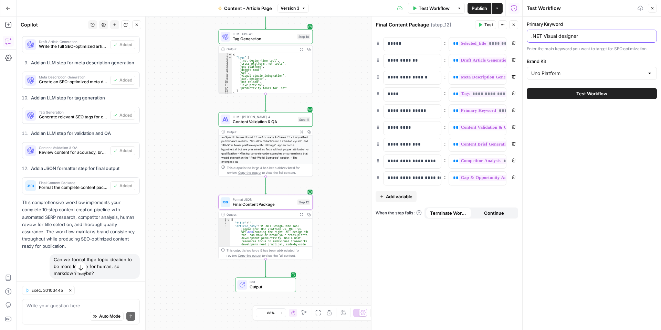
type input ".NET Visual designer"
click at [619, 94] on button "Test Workflow" at bounding box center [592, 93] width 130 height 11
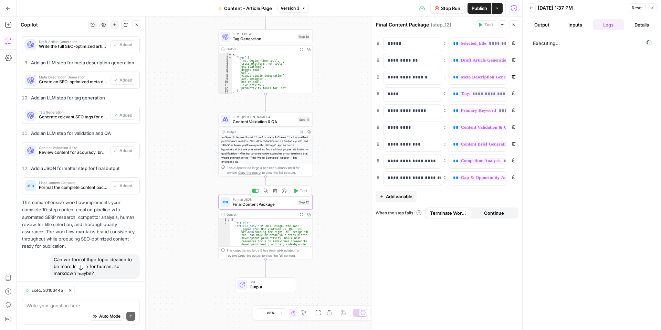
click at [281, 202] on span "Final Content Package" at bounding box center [264, 205] width 62 height 6
click at [277, 285] on span "Output" at bounding box center [270, 287] width 41 height 6
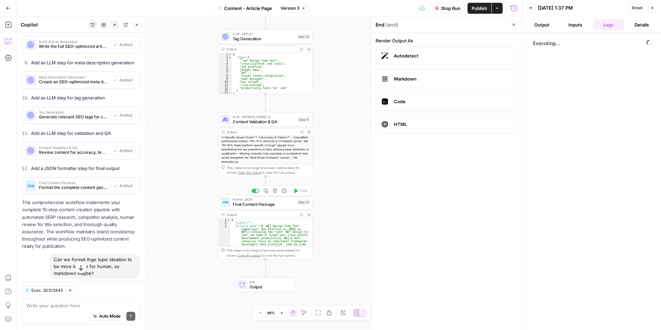
click at [240, 206] on span "Final Content Package" at bounding box center [264, 205] width 62 height 6
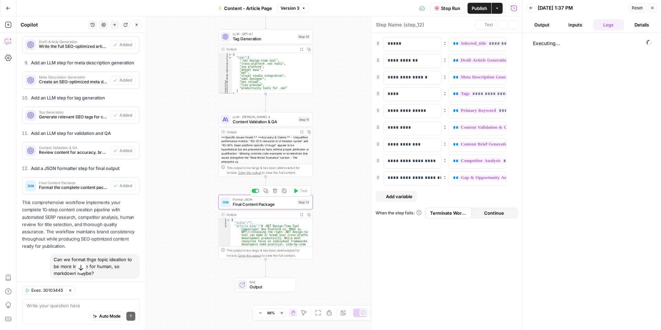
type textarea "Final Content Package"
drag, startPoint x: 576, startPoint y: 23, endPoint x: 580, endPoint y: 27, distance: 5.7
click at [576, 23] on button "Inputs" at bounding box center [576, 24] width 31 height 11
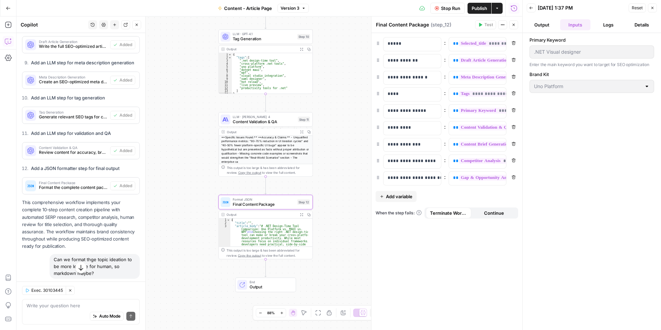
click at [550, 28] on button "Output" at bounding box center [542, 24] width 31 height 11
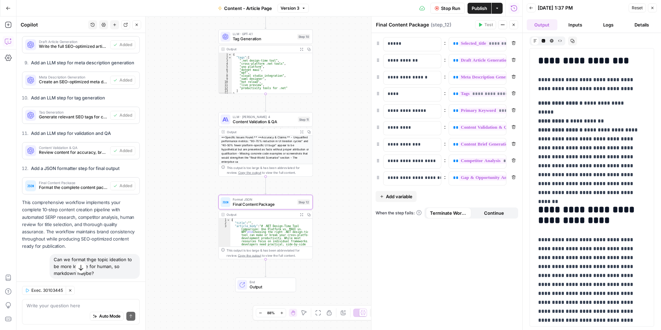
scroll to position [196, 0]
click at [281, 206] on span "Final Content Package" at bounding box center [264, 205] width 62 height 6
click at [279, 123] on span "Content Validation & QA" at bounding box center [264, 122] width 63 height 6
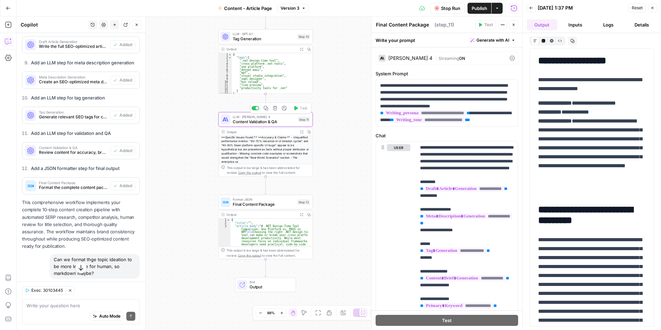
type textarea "Content Validation & QA"
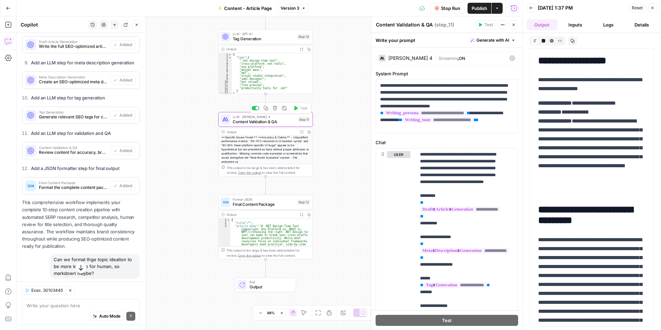
click at [279, 206] on span "Final Content Package" at bounding box center [264, 205] width 62 height 6
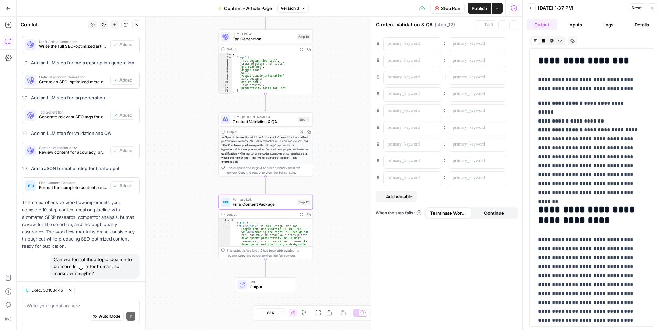
type textarea "Final Content Package"
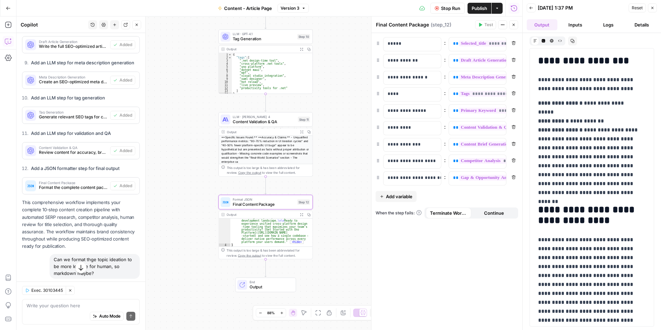
scroll to position [1191, 0]
click at [262, 205] on span "Final Content Package" at bounding box center [264, 205] width 62 height 6
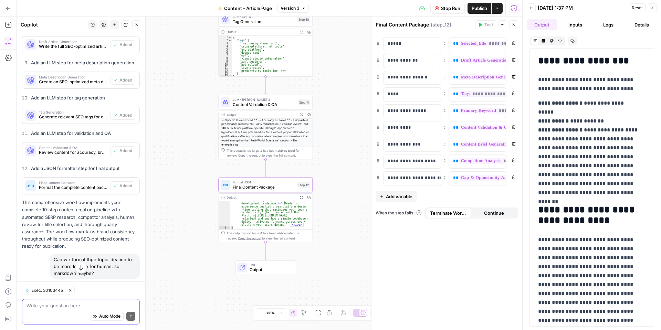
click at [98, 305] on textarea at bounding box center [81, 305] width 109 height 7
click at [29, 303] on textarea "the final content package should then be output as a markdown ready article" at bounding box center [81, 303] width 109 height 14
type textarea "after step 12 the final content package should then be output as a markdown rea…"
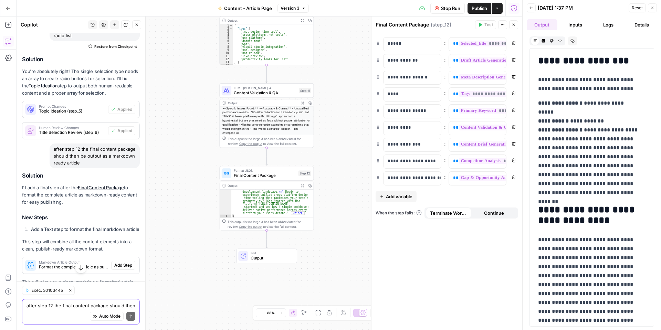
scroll to position [2418, 0]
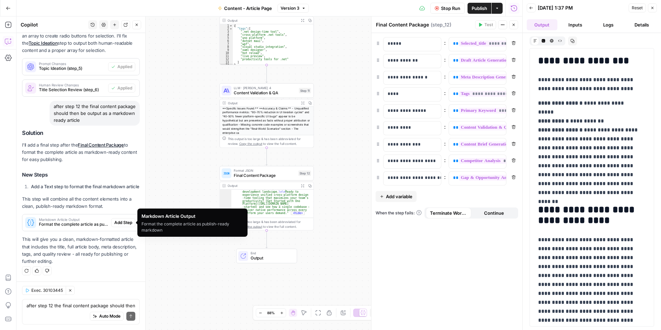
click at [85, 225] on span "Format the complete article as publish-ready markdown" at bounding box center [74, 225] width 70 height 6
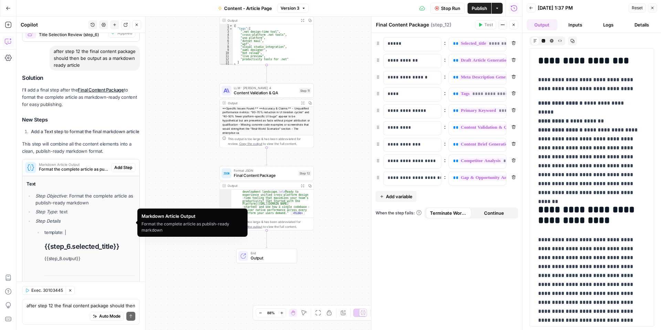
scroll to position [2658, 0]
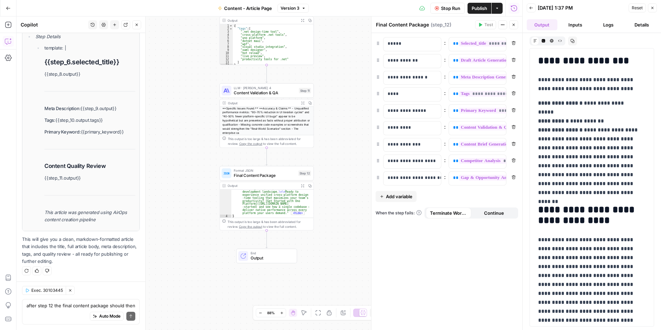
click at [92, 63] on h1 "{{step_6.selected_title}}" at bounding box center [89, 62] width 91 height 8
